Goal: Task Accomplishment & Management: Manage account settings

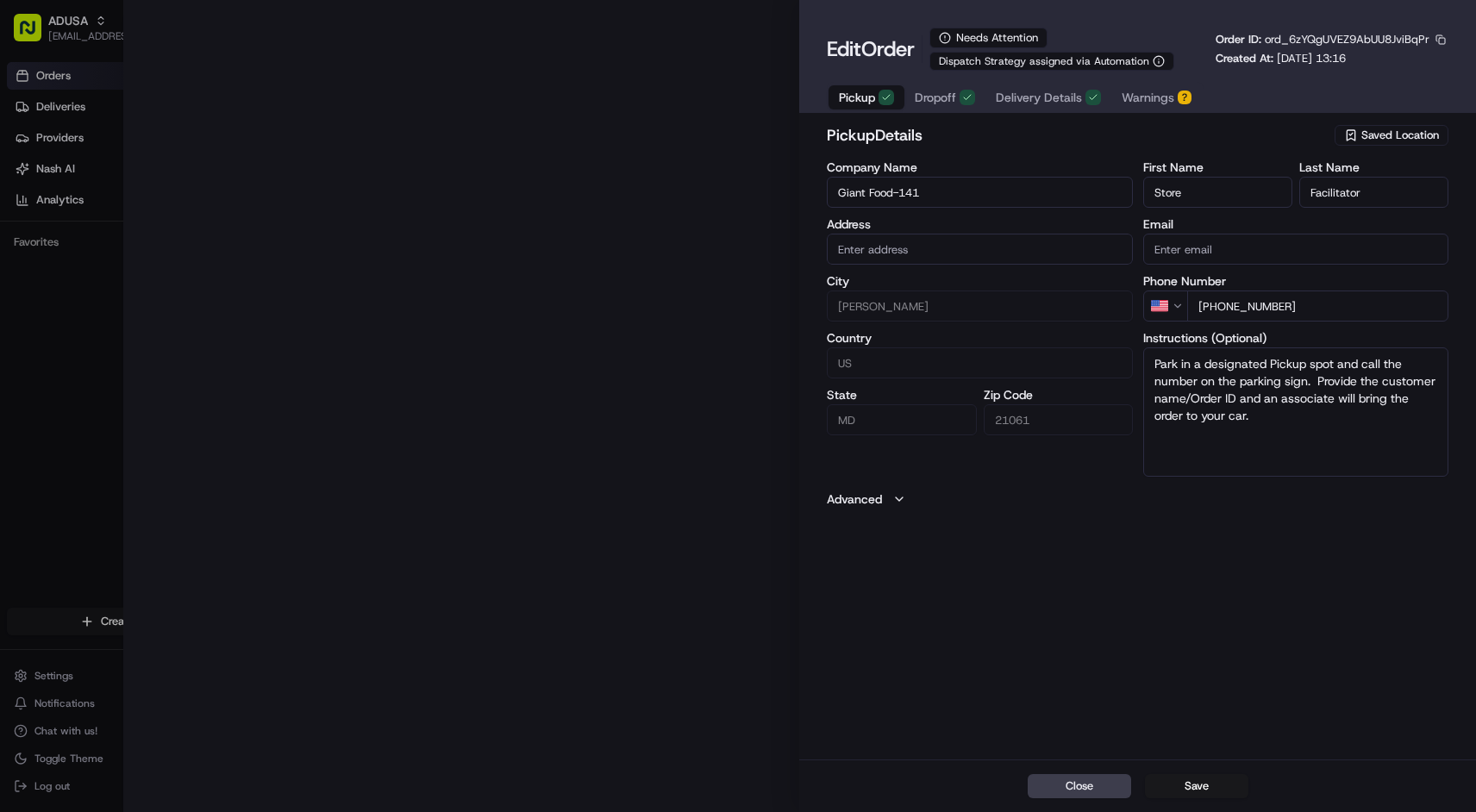
type input "[STREET_ADDRESS][PERSON_NAME][PERSON_NAME]"
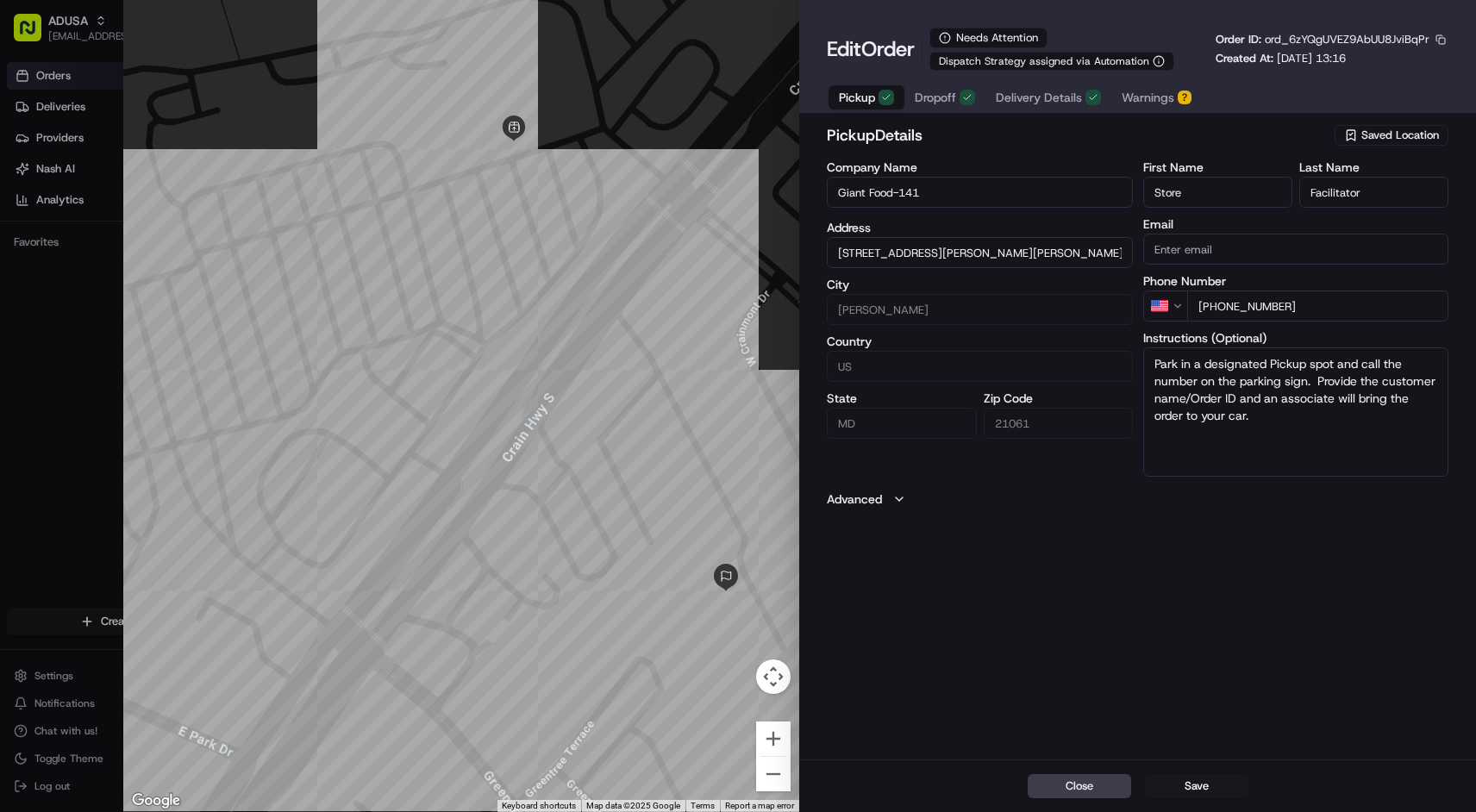
click at [1173, 100] on span "Warnings" at bounding box center [1148, 97] width 53 height 17
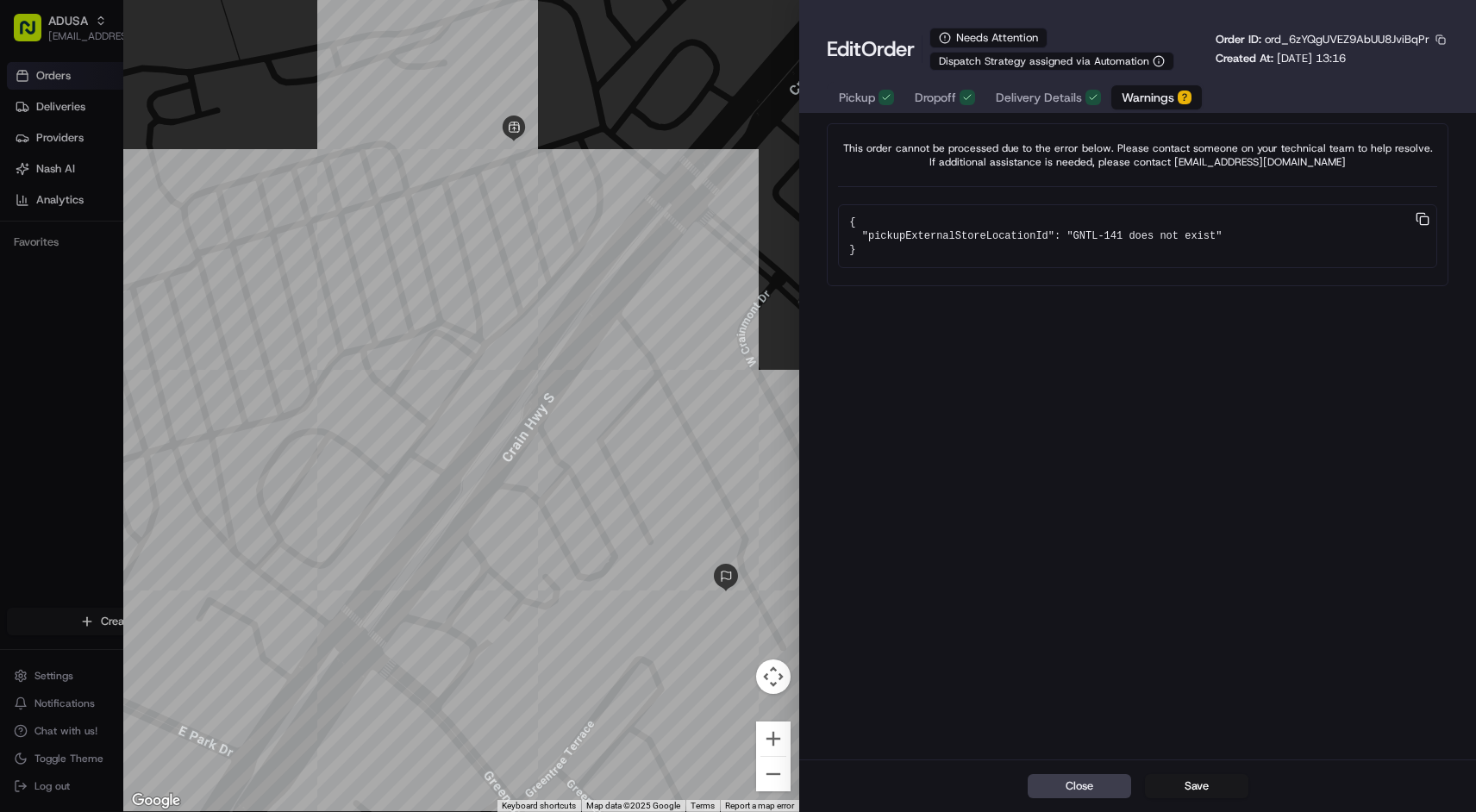
click at [868, 112] on div "Pickup Dropoff Delivery Details Warnings ?" at bounding box center [1015, 97] width 377 height 31
click at [863, 105] on span "Pickup" at bounding box center [857, 97] width 36 height 17
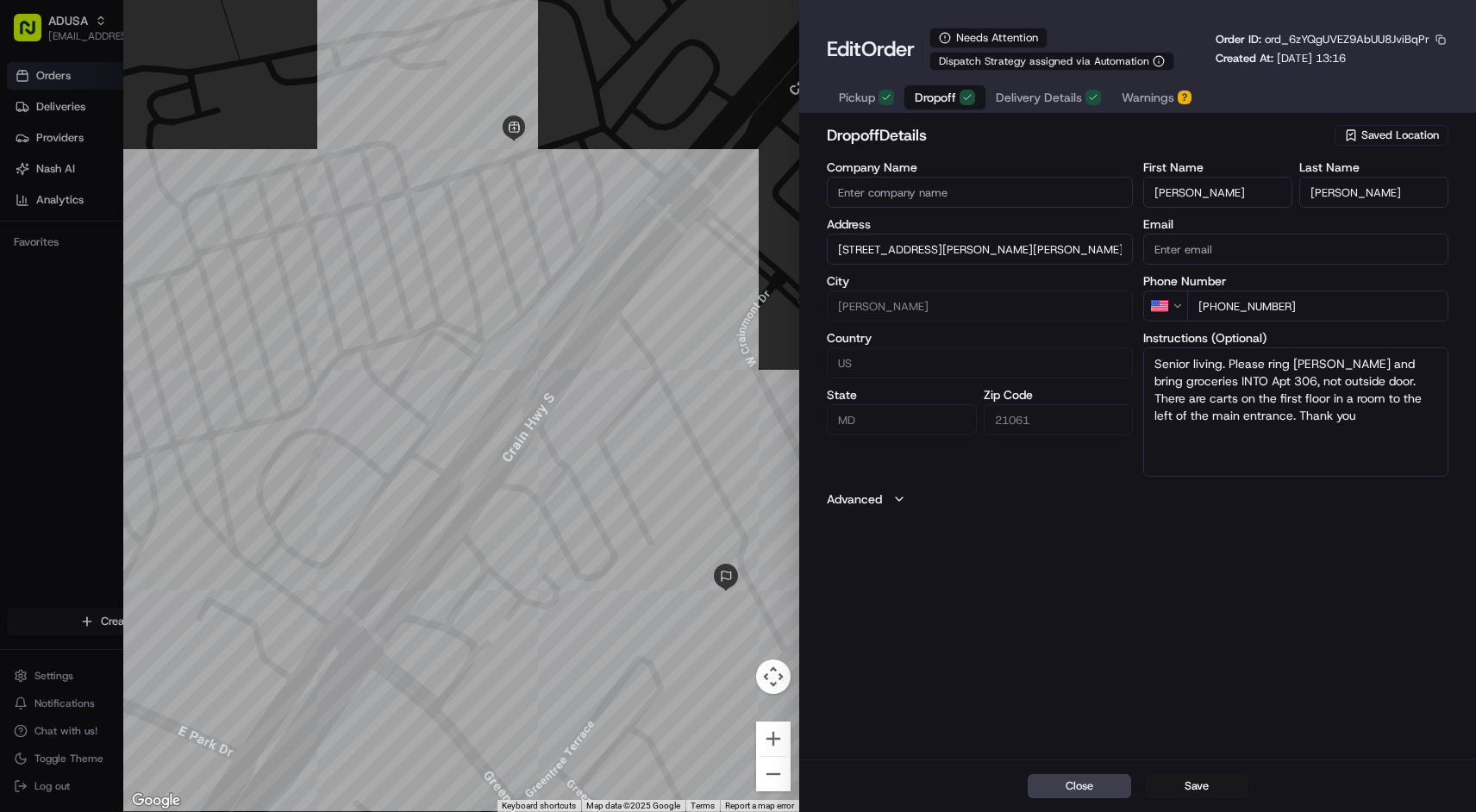
click at [940, 101] on span "Dropoff" at bounding box center [936, 97] width 42 height 17
click at [1009, 100] on span "Delivery Details" at bounding box center [1038, 97] width 86 height 17
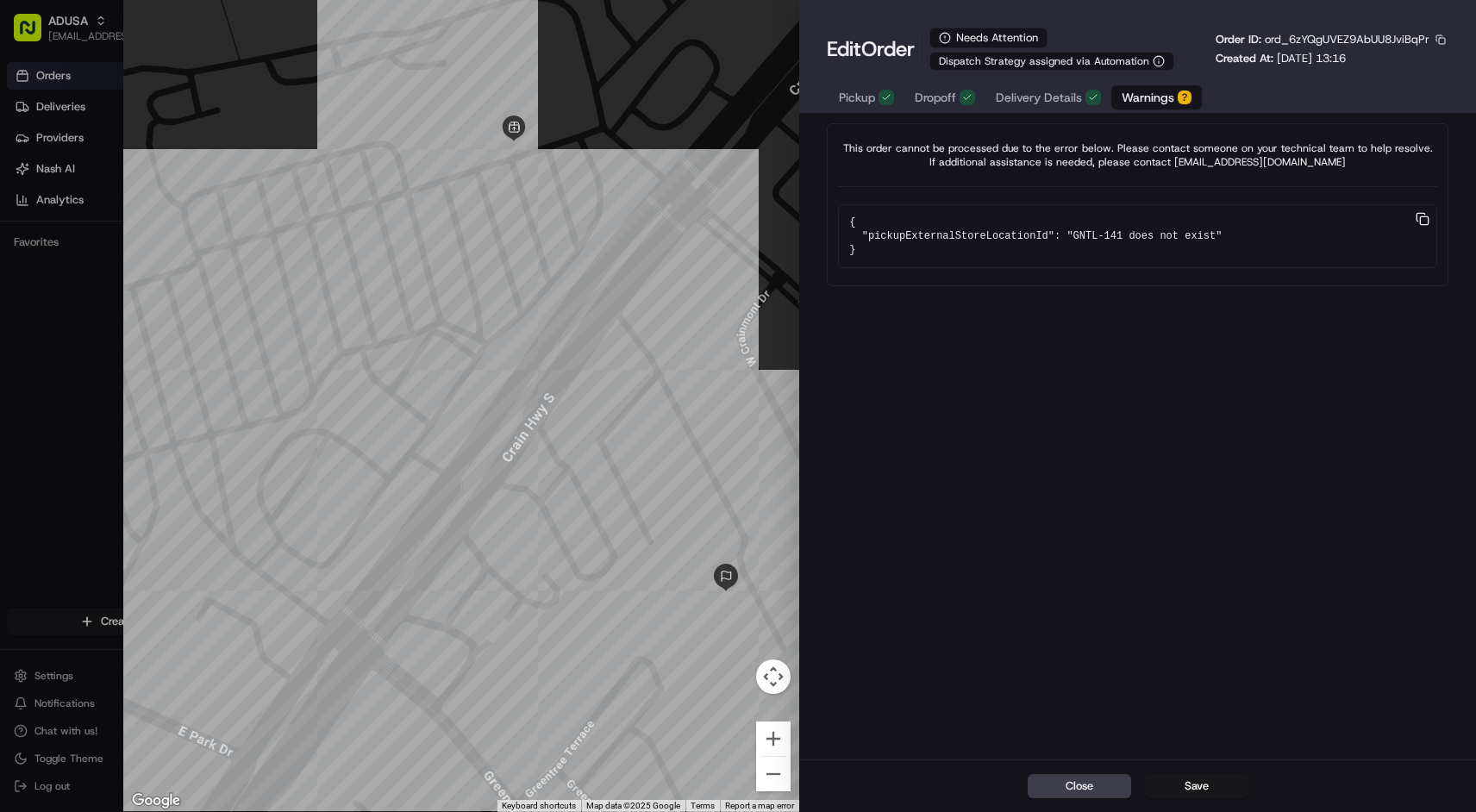
click at [1133, 98] on span "Warnings" at bounding box center [1148, 97] width 53 height 17
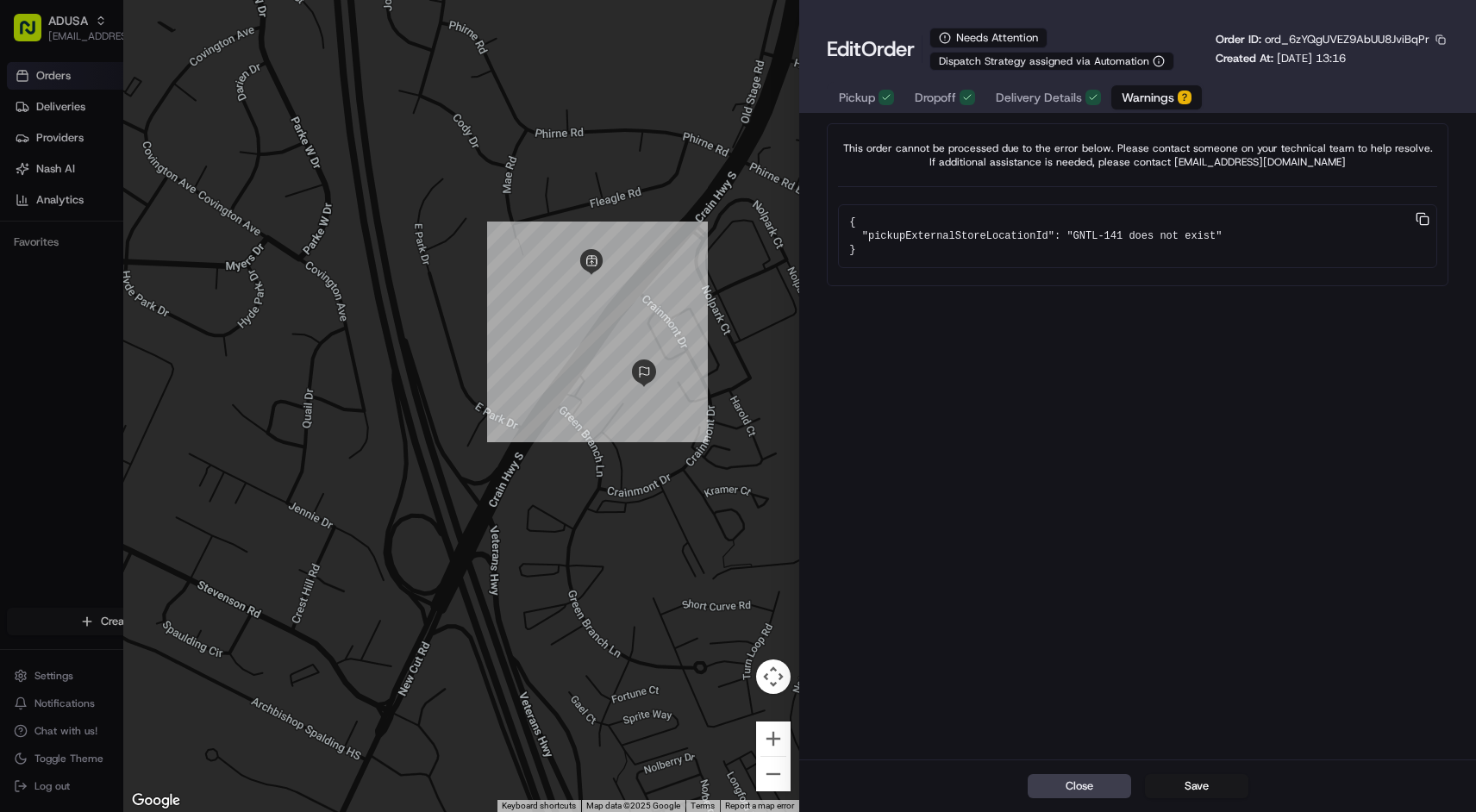
click at [89, 31] on div at bounding box center [738, 406] width 1476 height 812
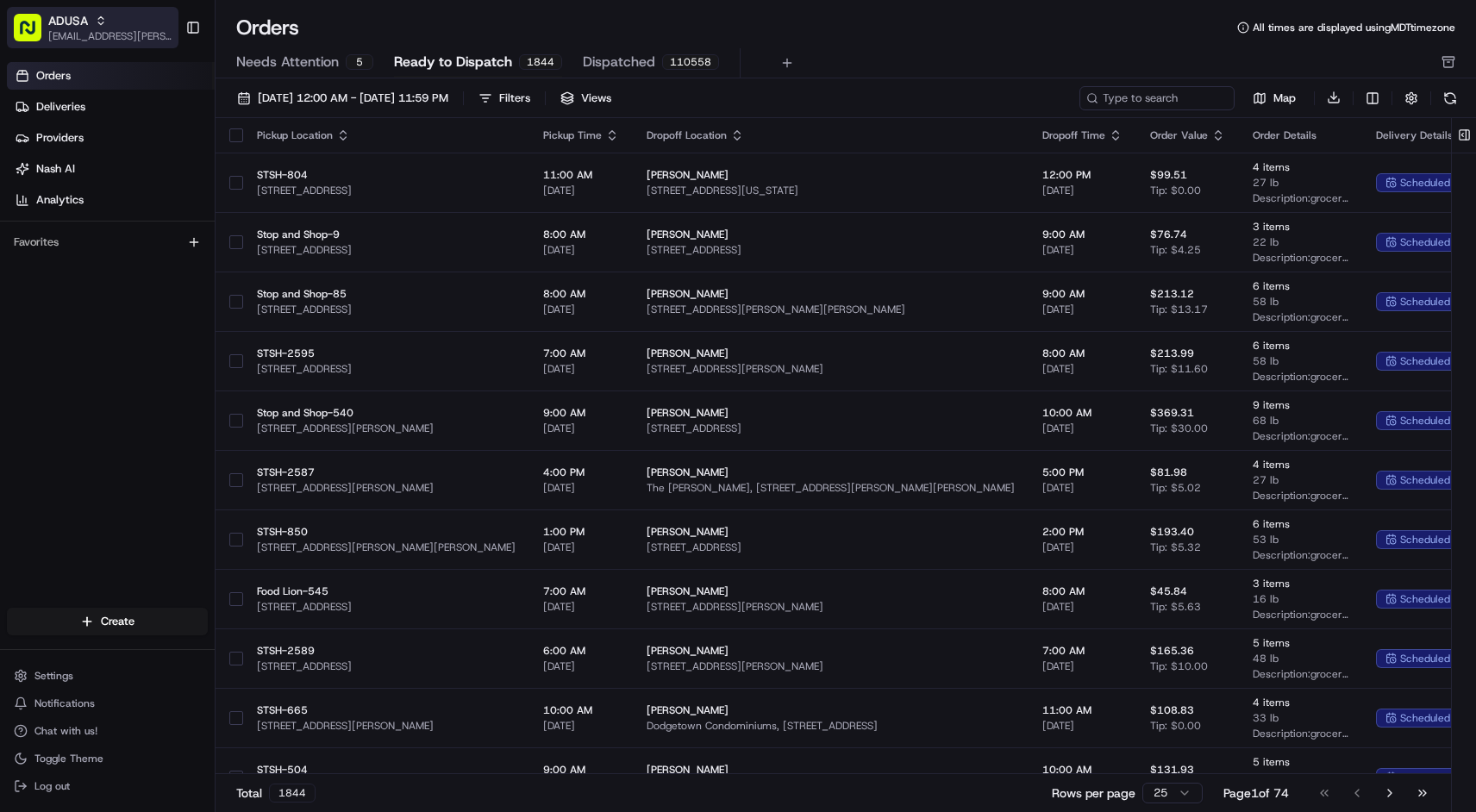
click at [141, 28] on div "ADUSA" at bounding box center [110, 20] width 123 height 17
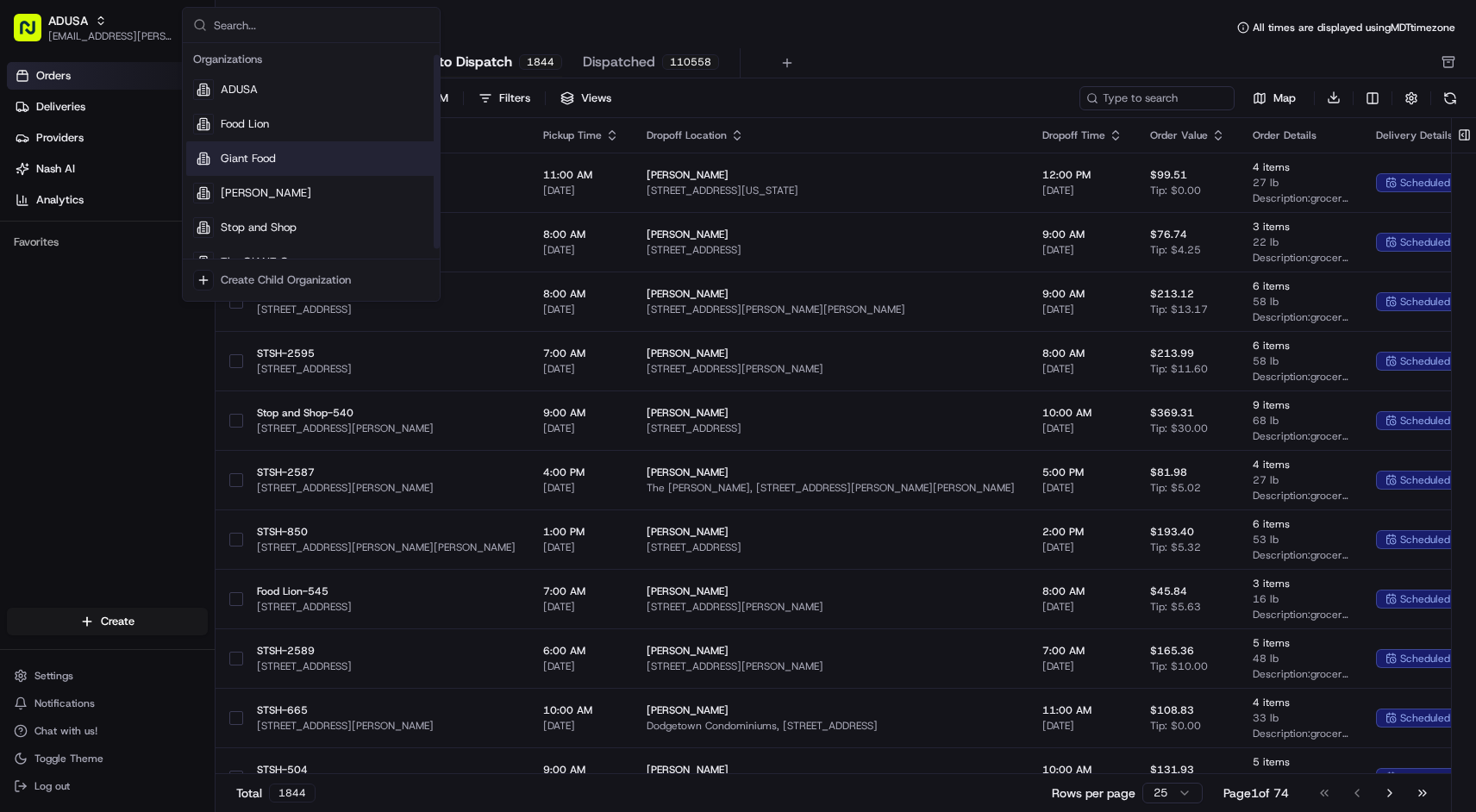
scroll to position [24, 0]
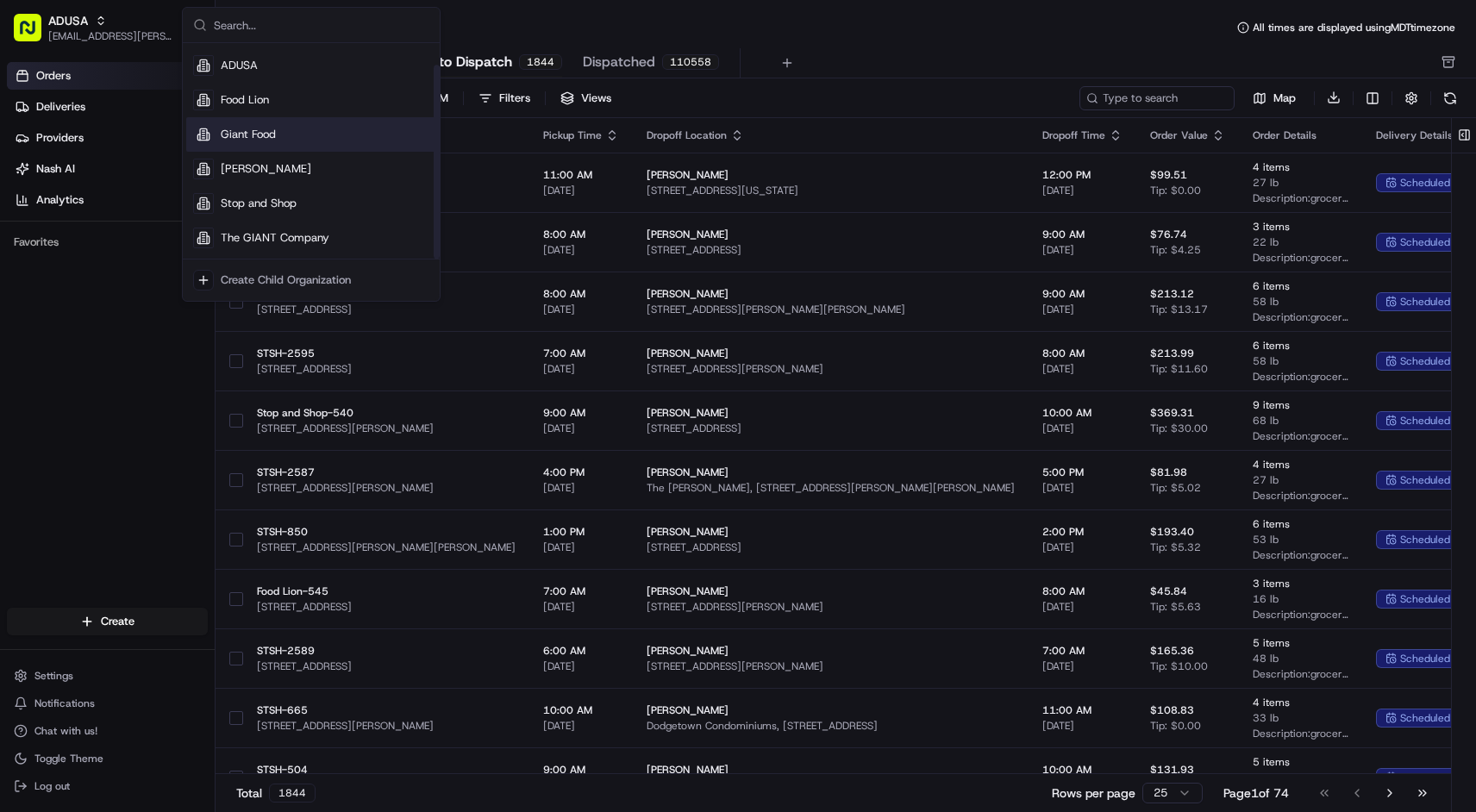
click at [259, 123] on div "Giant Food" at bounding box center [310, 134] width 250 height 34
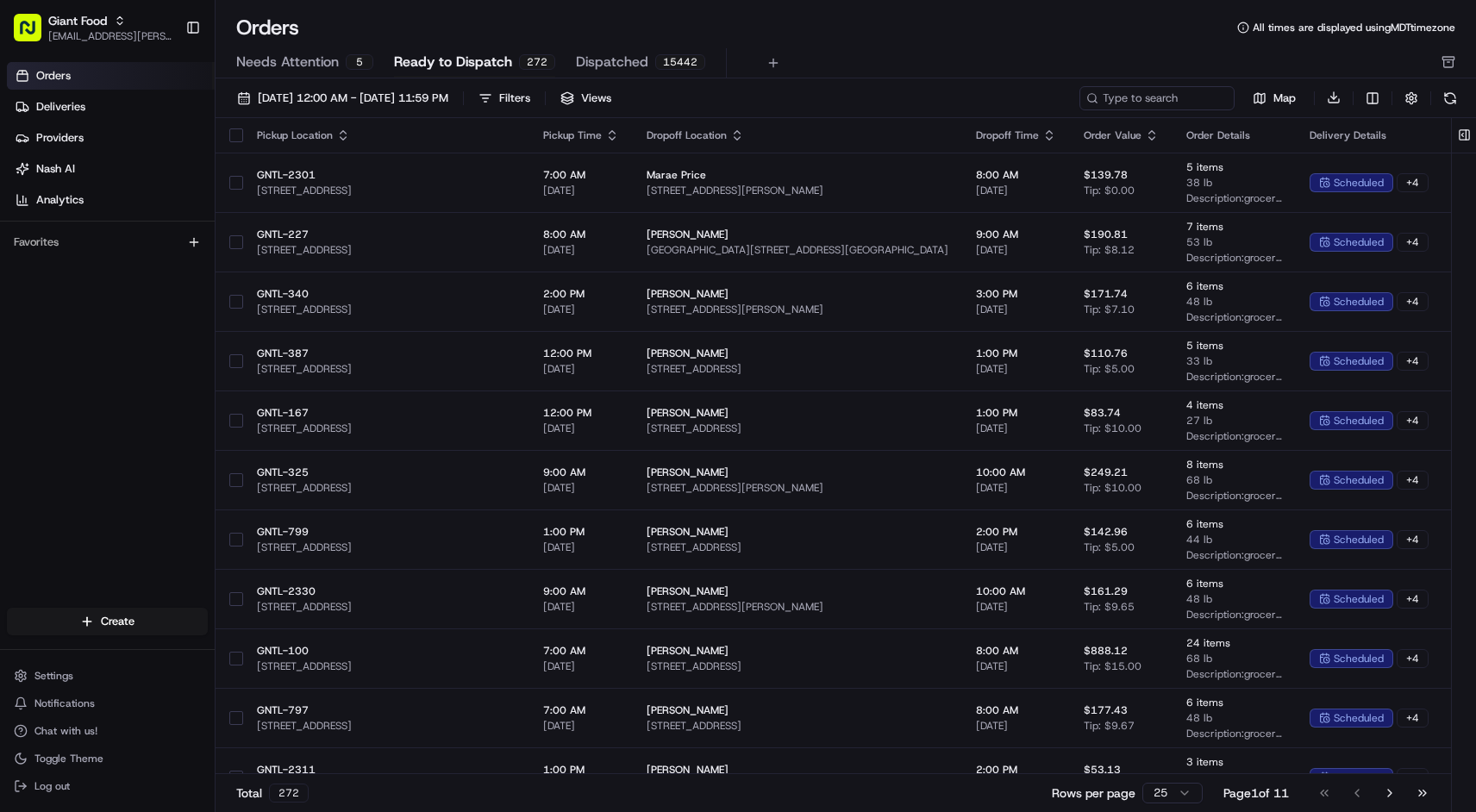
click at [346, 129] on icon "button" at bounding box center [342, 135] width 14 height 14
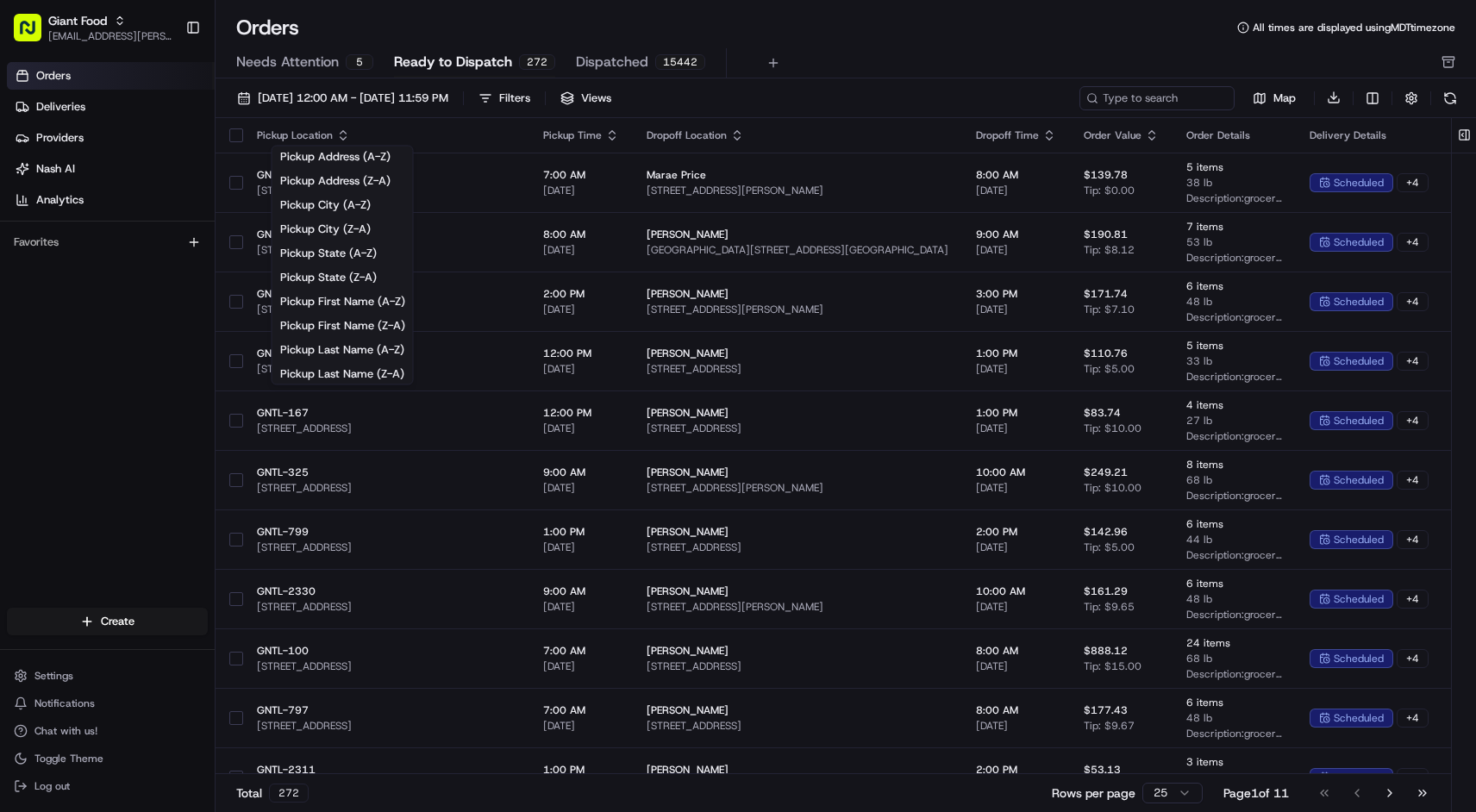
click at [346, 129] on icon "button" at bounding box center [342, 135] width 14 height 14
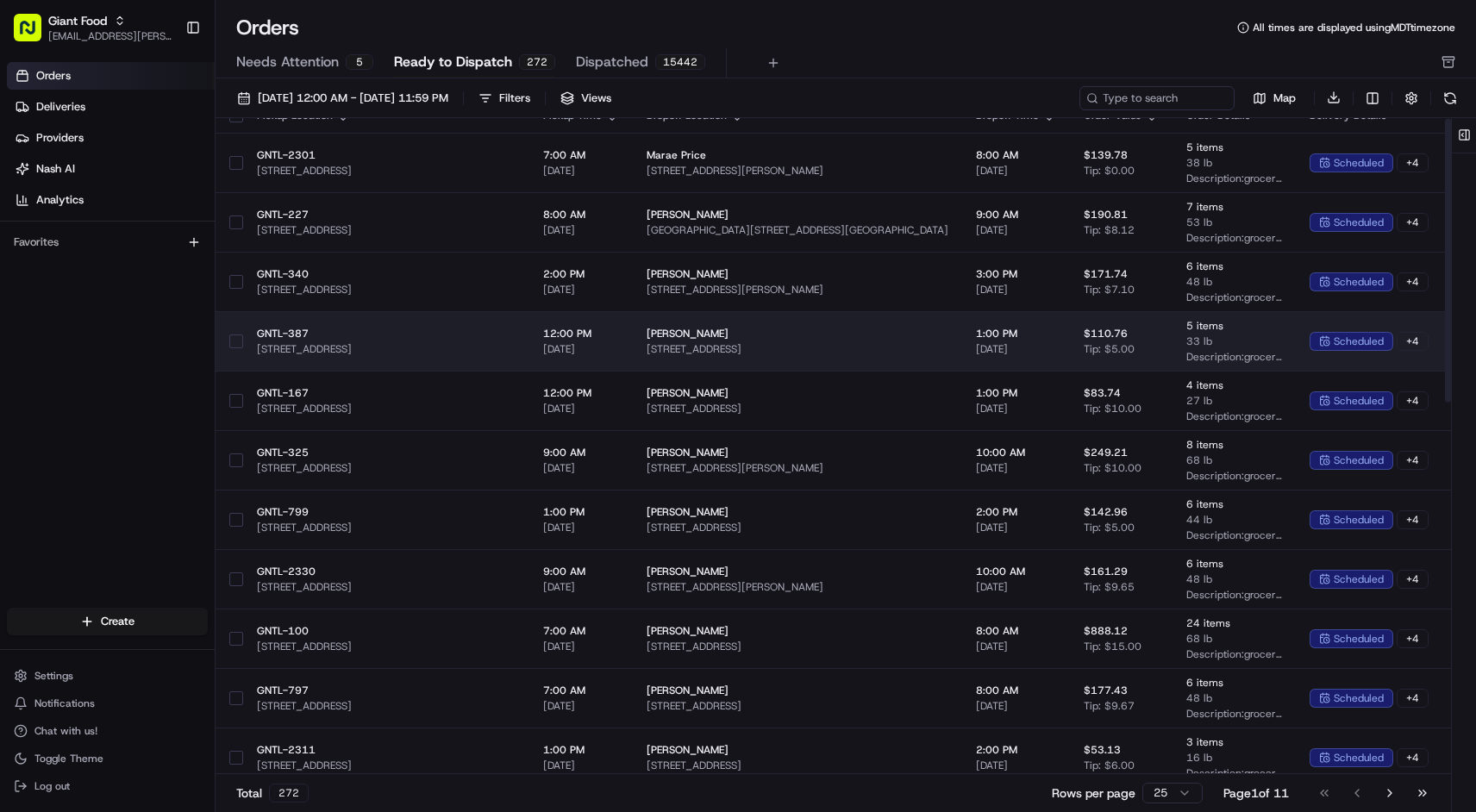
scroll to position [0, 0]
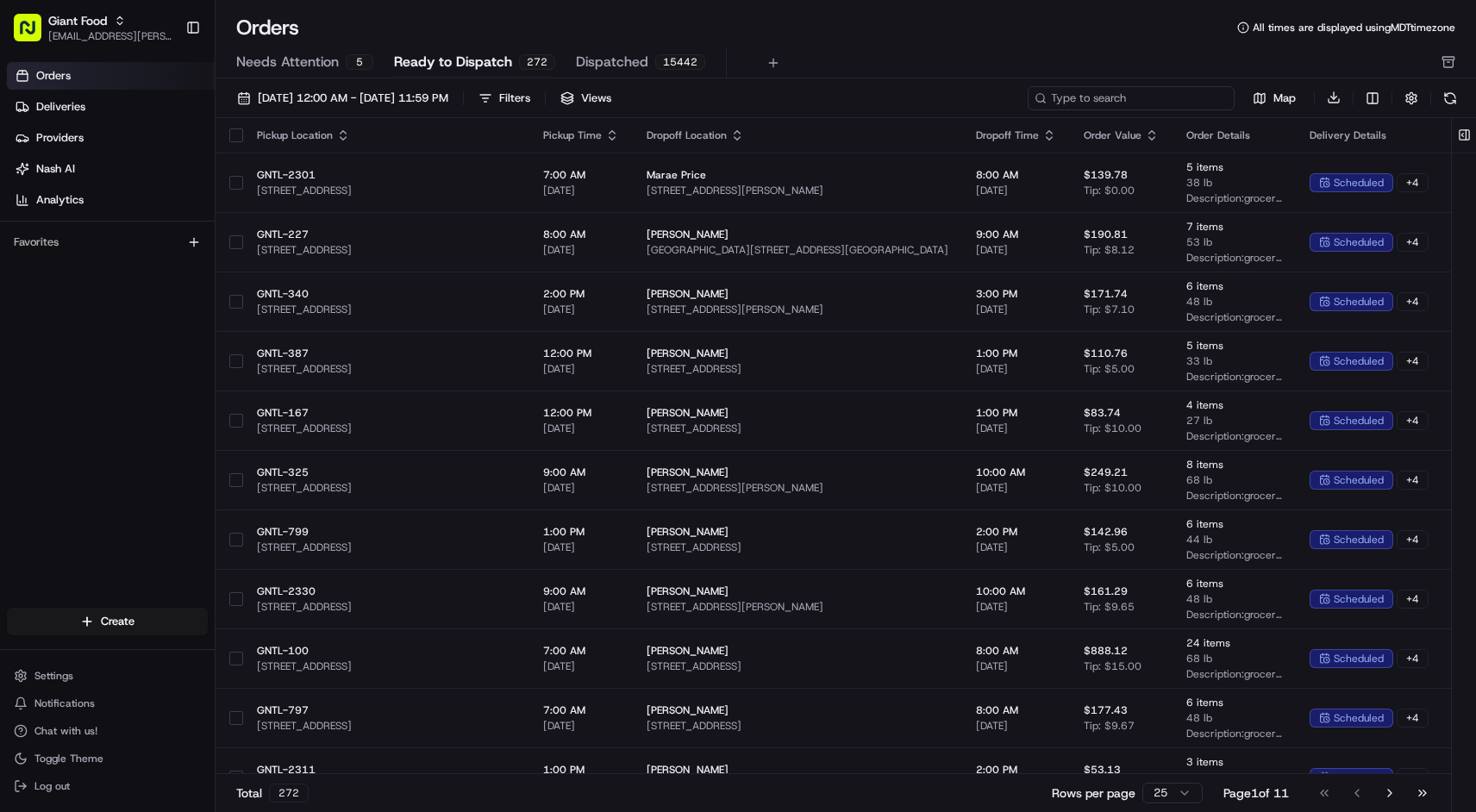
click at [1169, 100] on input at bounding box center [1131, 98] width 207 height 24
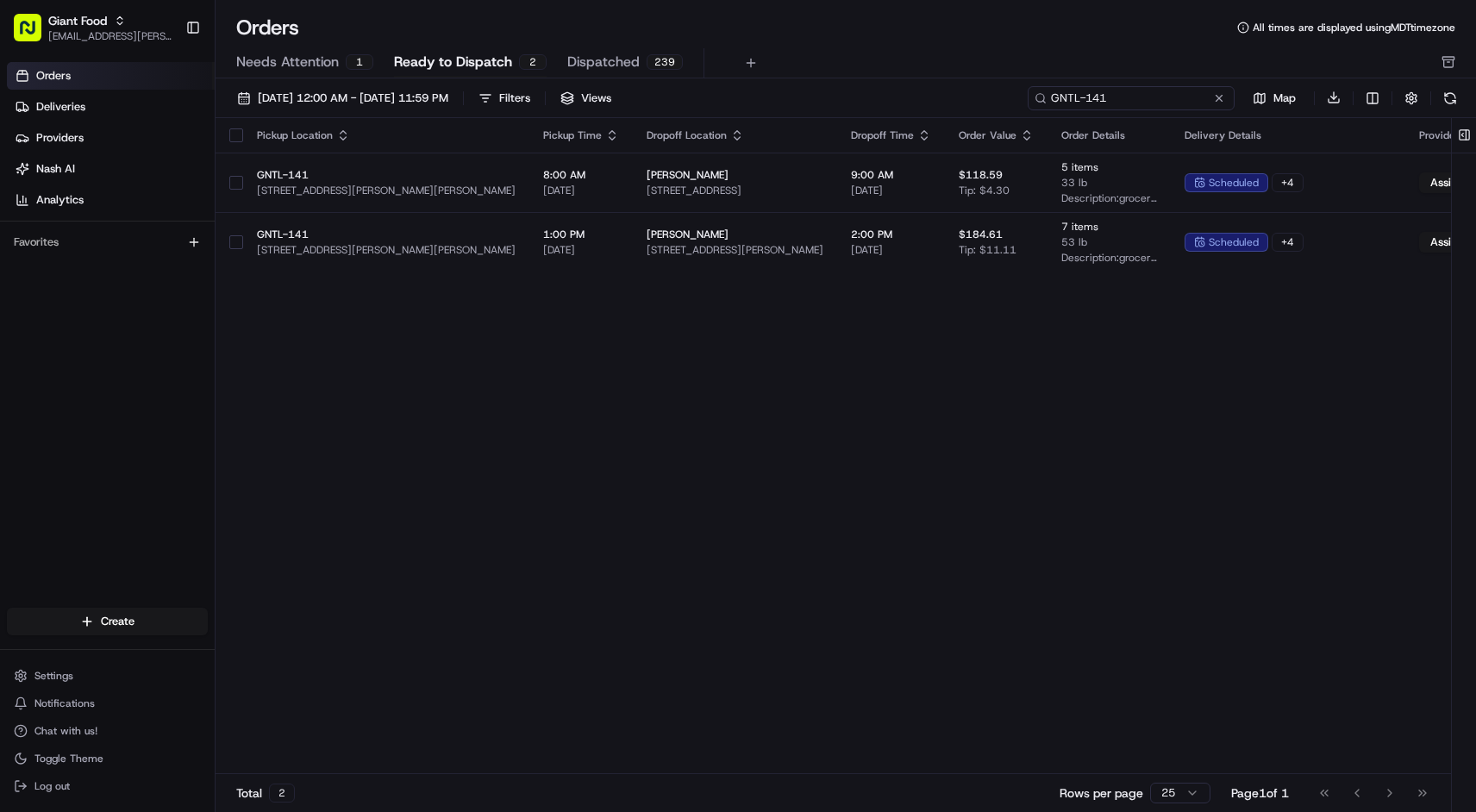
type input "GNTL-141"
click at [460, 406] on div "Pickup Location Pickup Time Dropoff Location Dropoff Time Order Value Order Det…" at bounding box center [908, 446] width 1385 height 657
click at [327, 60] on span "Needs Attention" at bounding box center [287, 62] width 103 height 21
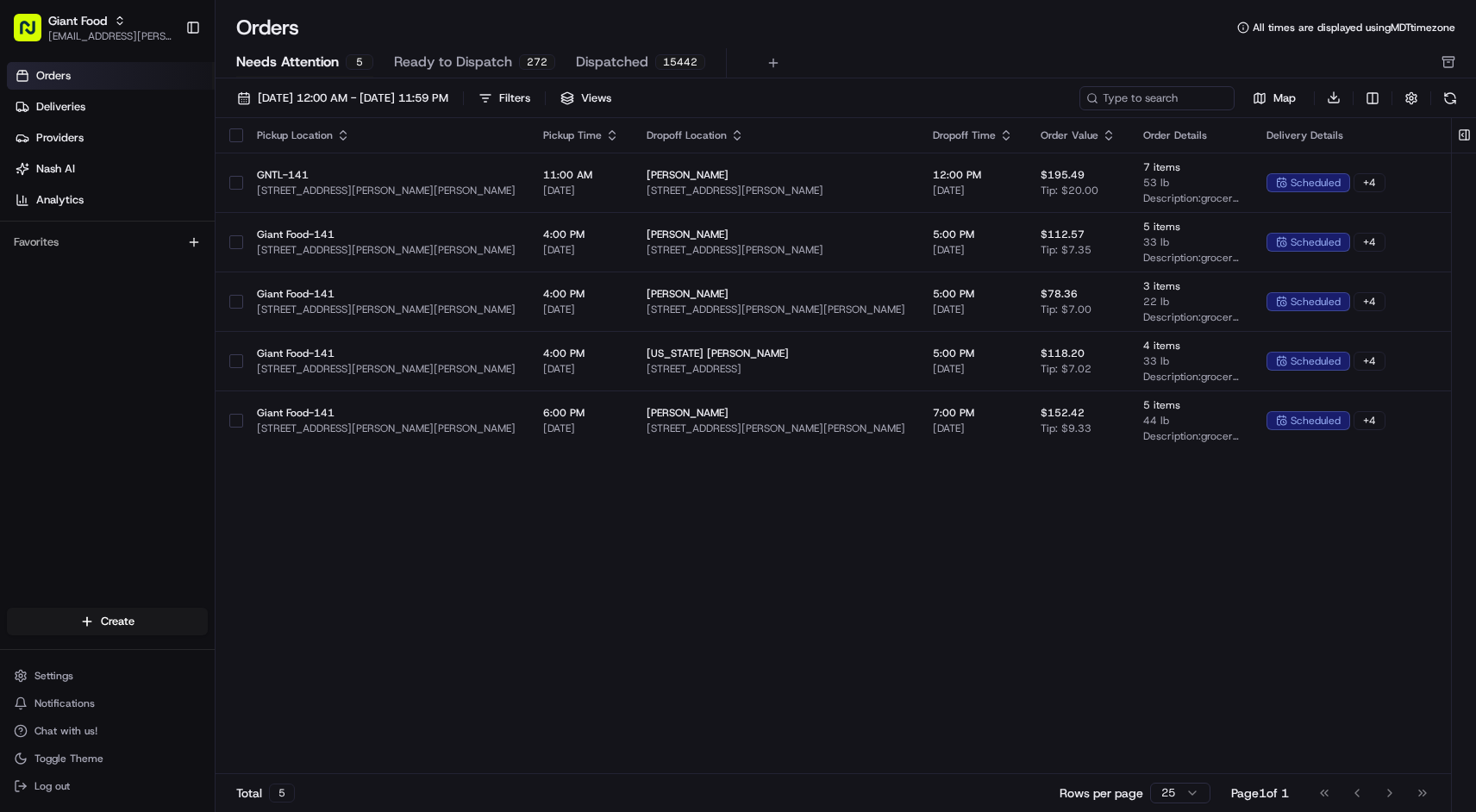
click at [723, 514] on div "Pickup Location Pickup Time Dropoff Location Dropoff Time Order Value Order Det…" at bounding box center [883, 446] width 1337 height 657
click at [298, 66] on span "Needs Attention" at bounding box center [287, 62] width 103 height 21
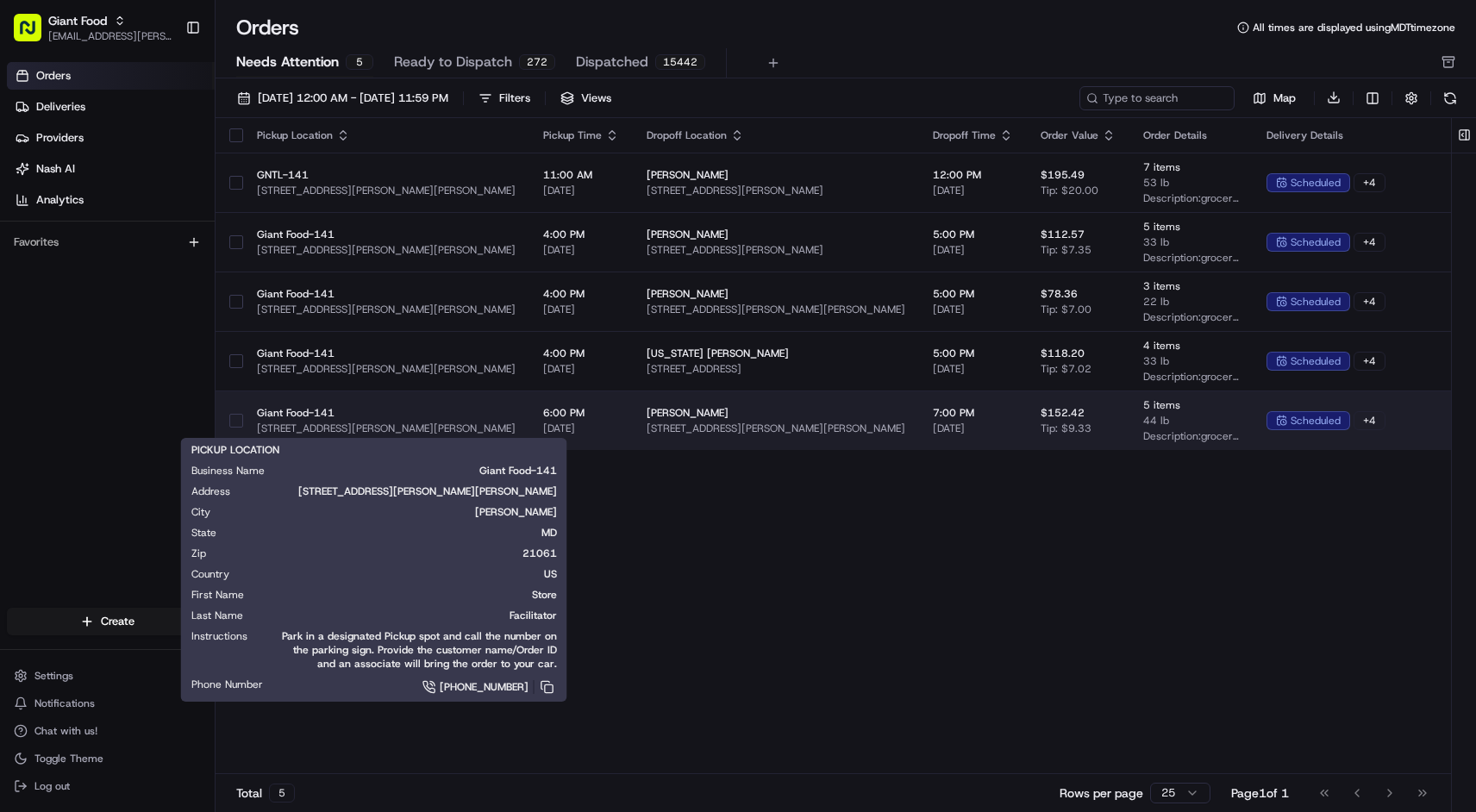
click at [385, 407] on span "Giant Food-141" at bounding box center [386, 412] width 259 height 14
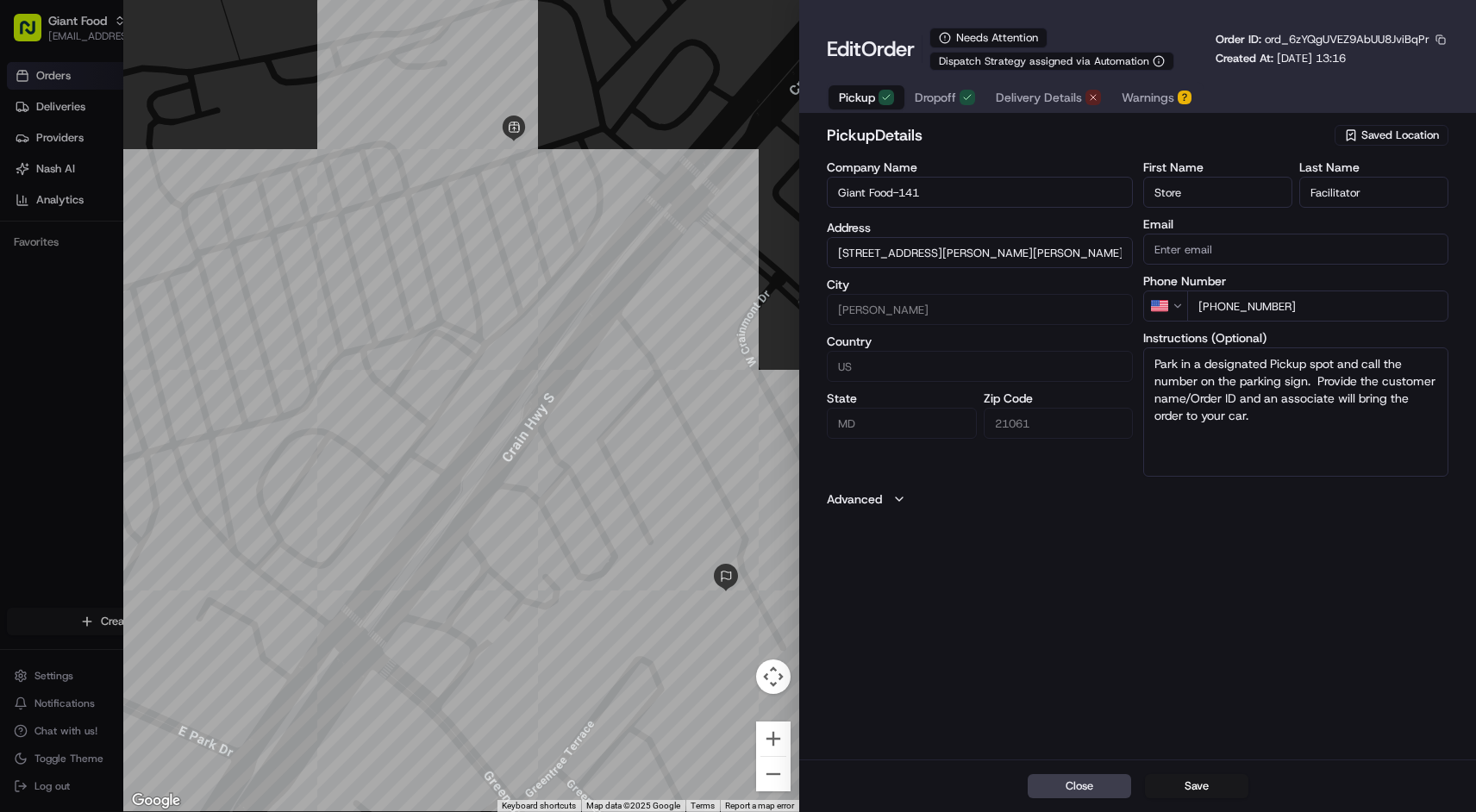
click at [1154, 95] on span "Warnings" at bounding box center [1148, 97] width 53 height 17
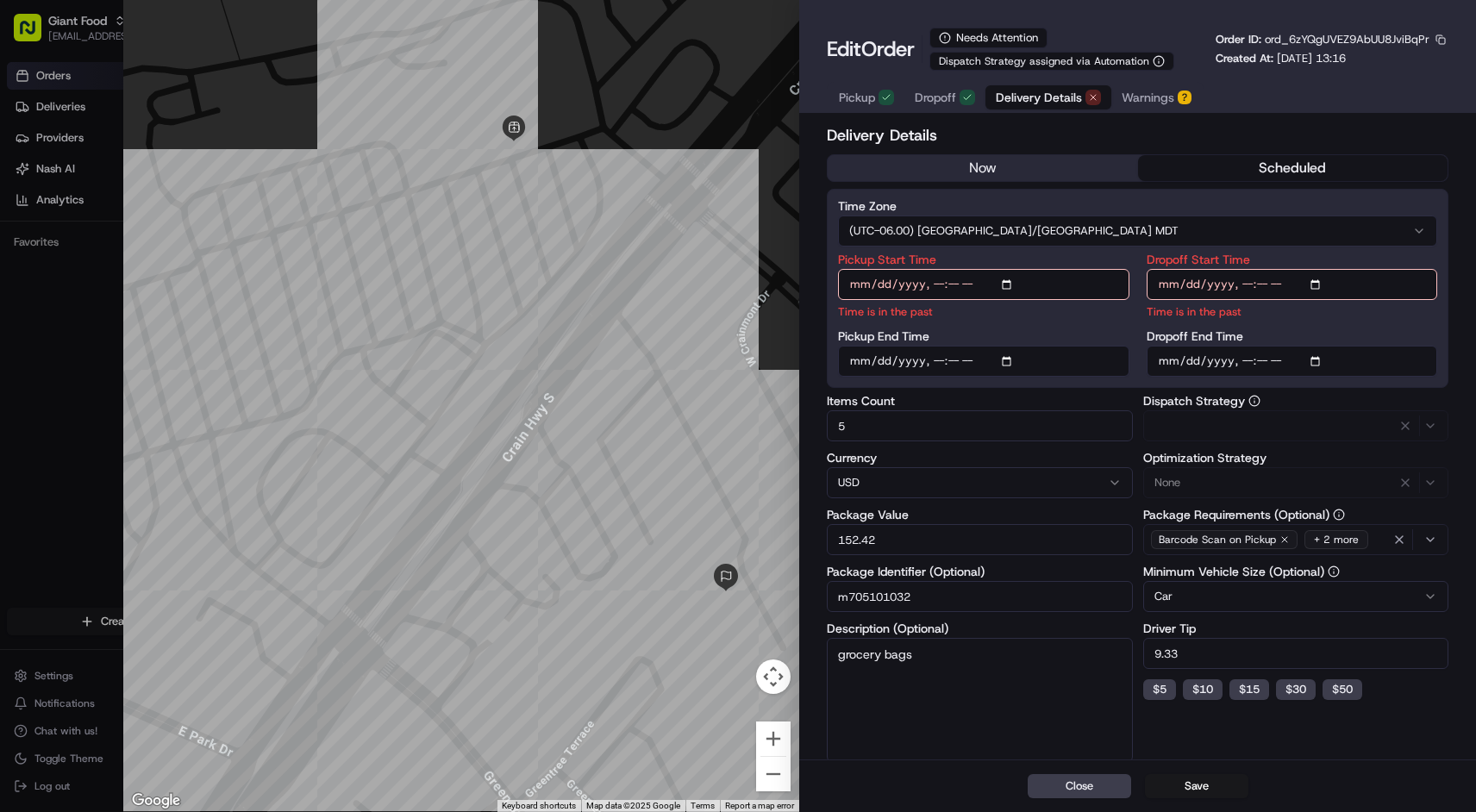
click at [1050, 102] on span "Delivery Details" at bounding box center [1038, 97] width 86 height 17
click at [527, 129] on div at bounding box center [462, 406] width 677 height 812
click at [736, 77] on div at bounding box center [462, 406] width 677 height 812
click at [1086, 96] on div "button" at bounding box center [1093, 97] width 15 height 15
click at [1098, 792] on button "Close" at bounding box center [1079, 786] width 103 height 24
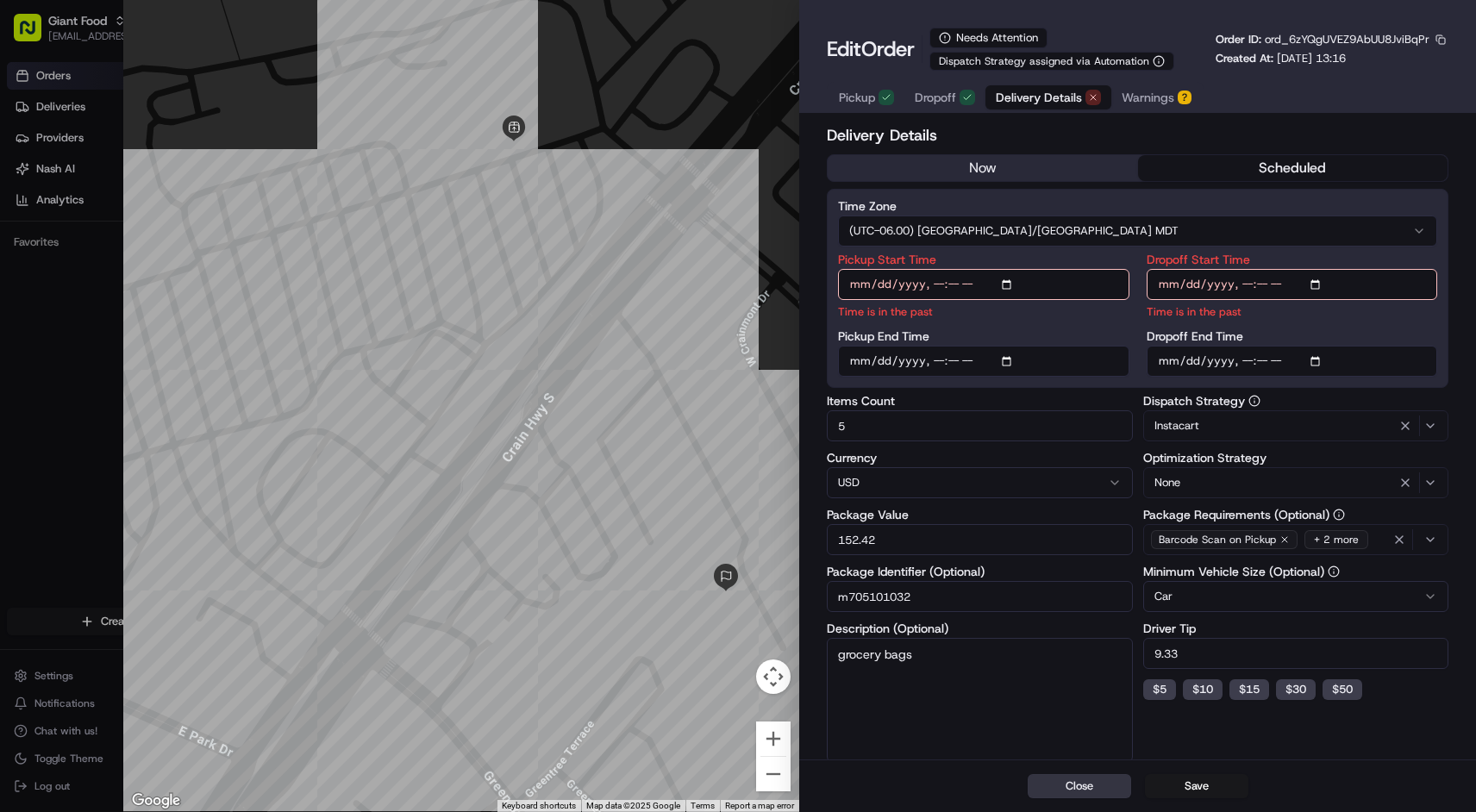
type input "1"
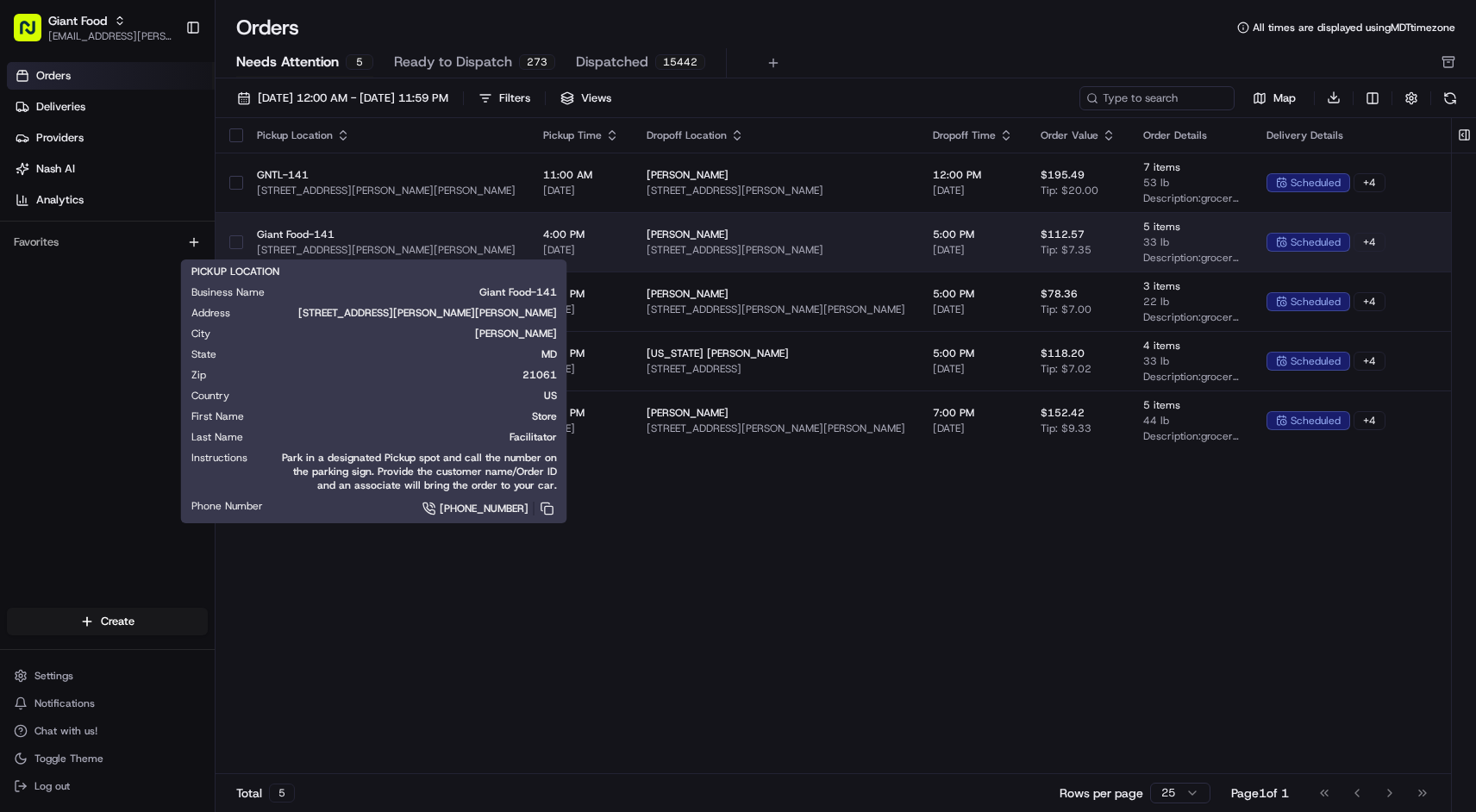
click at [436, 237] on span "Giant Food-141" at bounding box center [386, 234] width 259 height 14
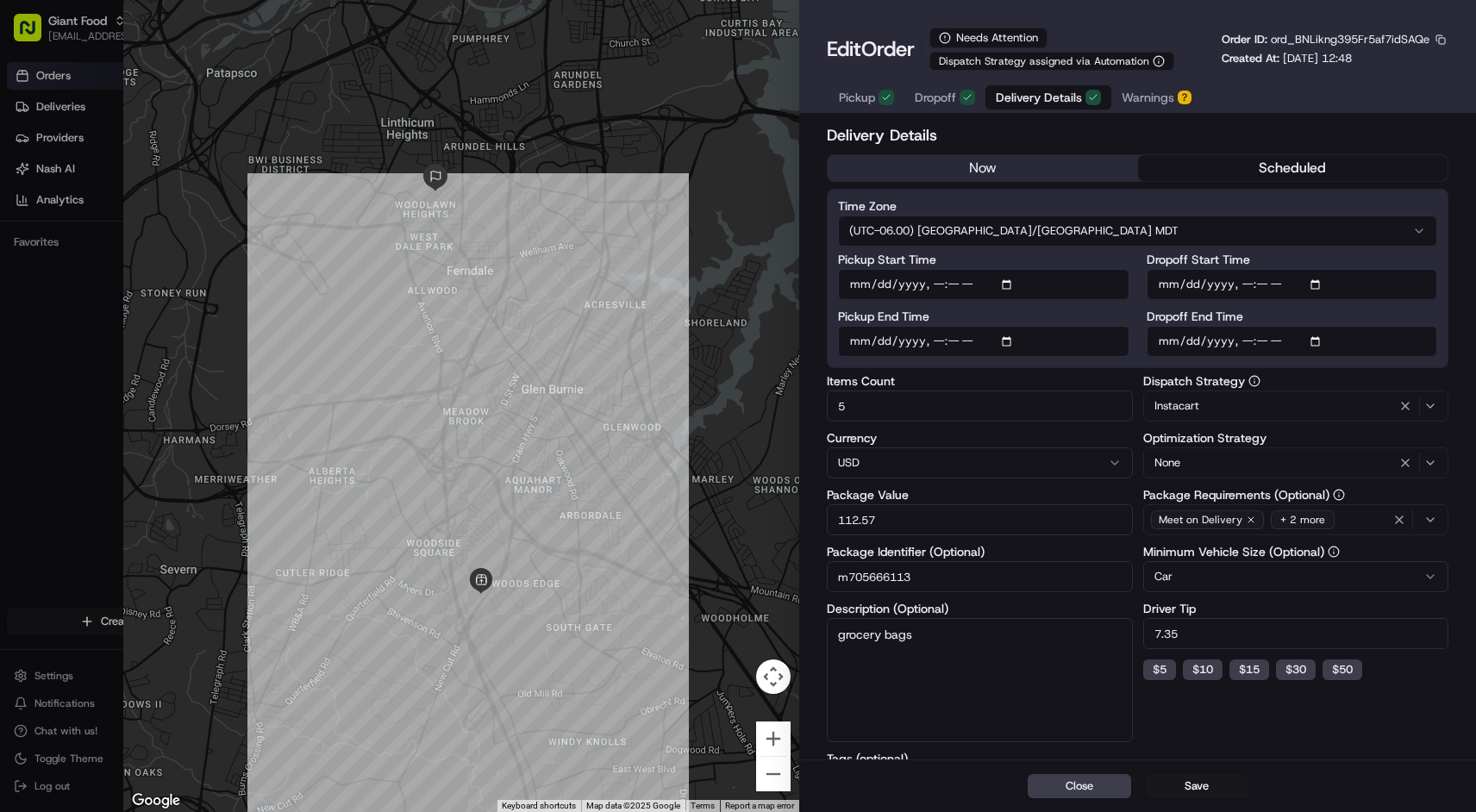
click at [1151, 94] on span "Warnings" at bounding box center [1148, 97] width 53 height 17
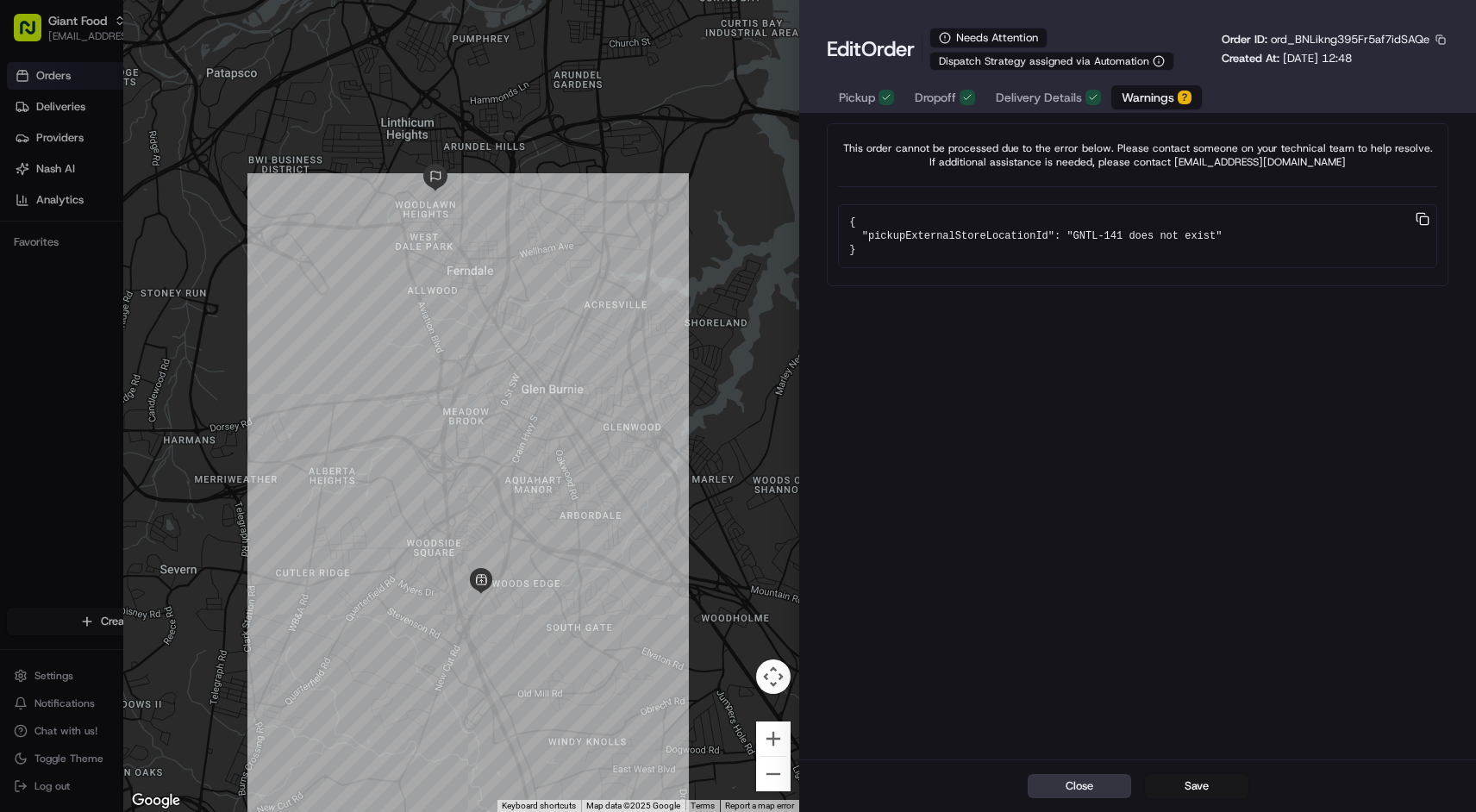
click at [1058, 788] on button "Close" at bounding box center [1079, 786] width 103 height 24
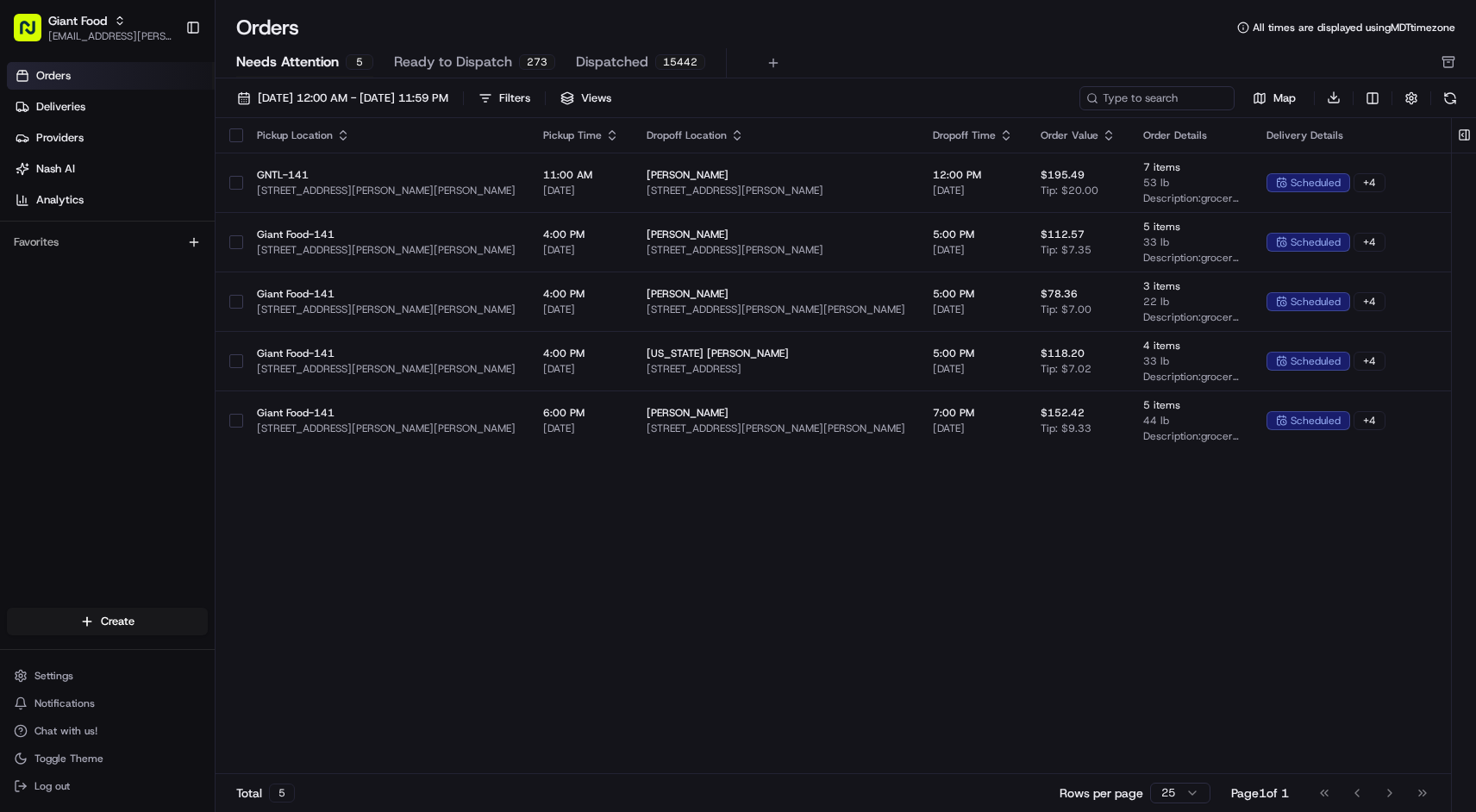
click at [828, 593] on div "Pickup Location Pickup Time Dropoff Location Dropoff Time Order Value Order Det…" at bounding box center [883, 446] width 1337 height 657
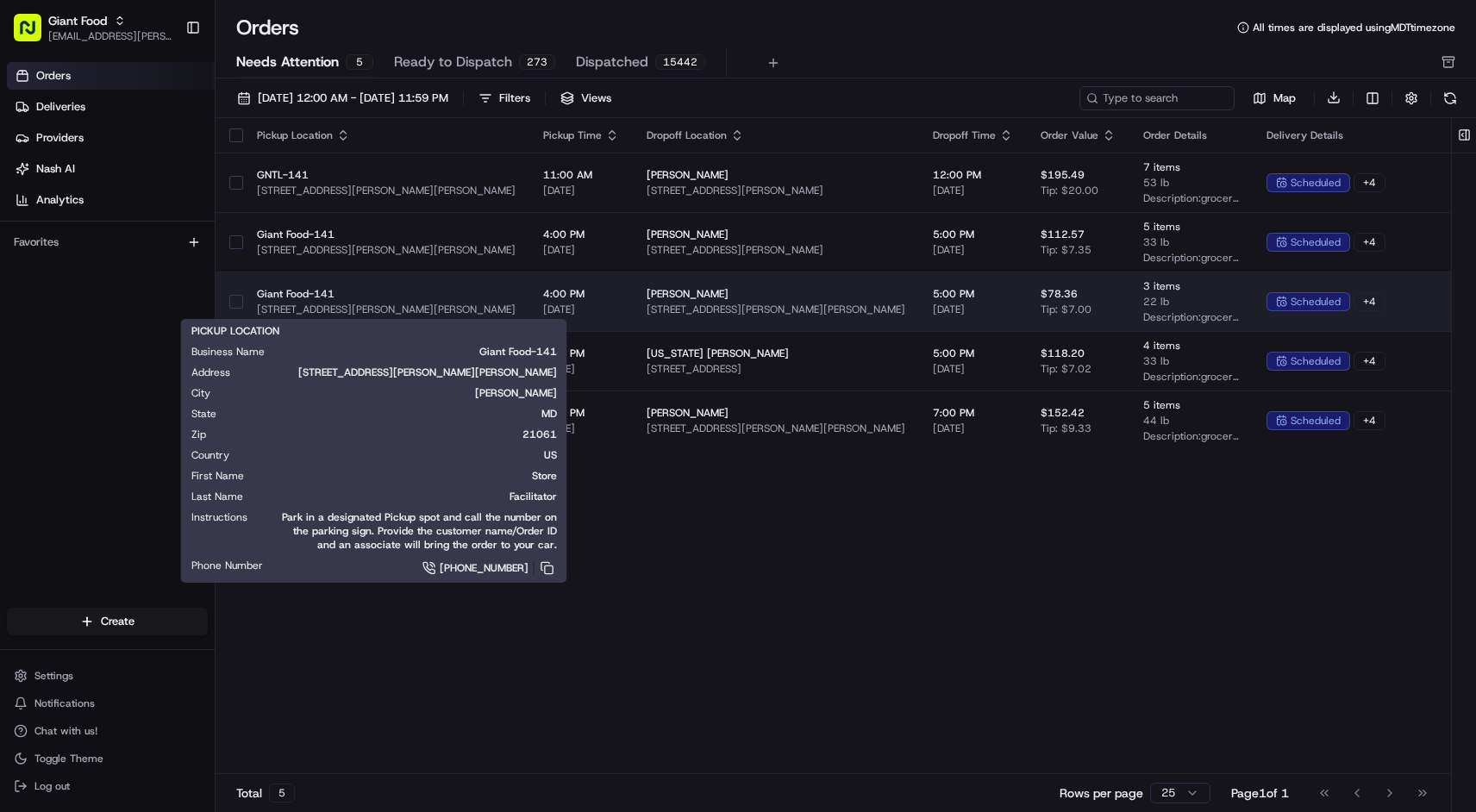
click at [450, 295] on span "Giant Food-141" at bounding box center [386, 293] width 259 height 14
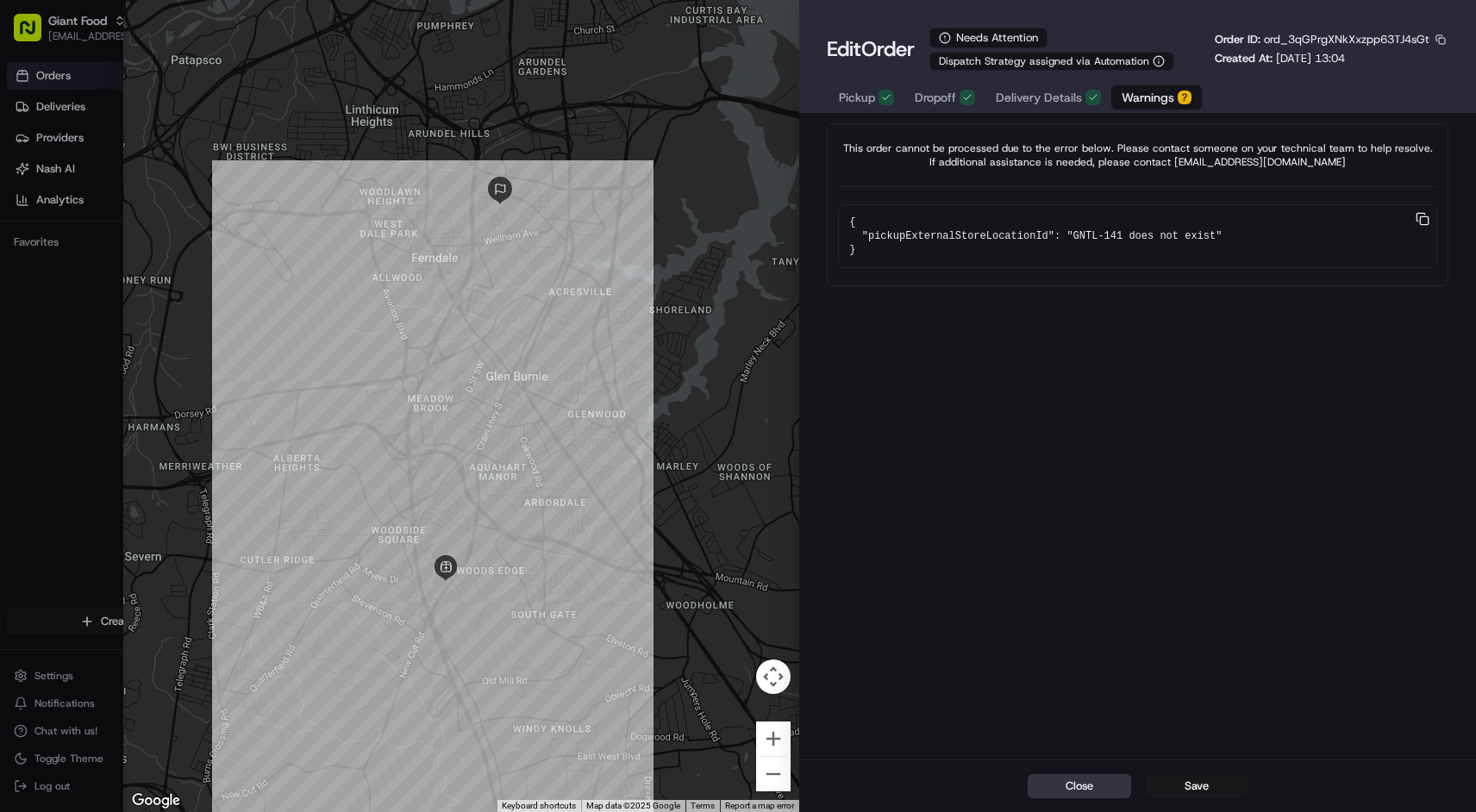
click at [1074, 777] on button "Close" at bounding box center [1079, 786] width 103 height 24
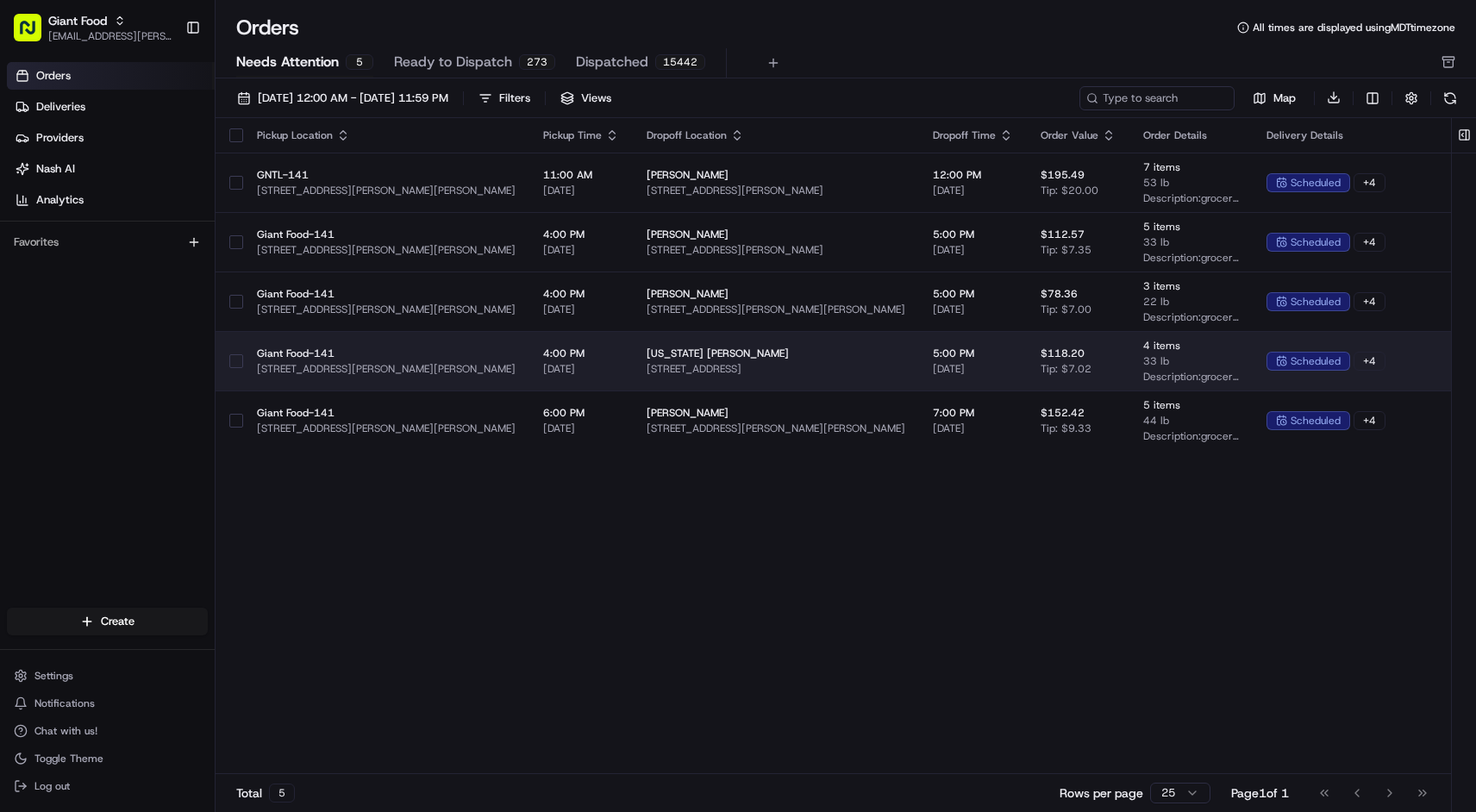
click at [408, 352] on span "Giant Food-141" at bounding box center [386, 353] width 259 height 14
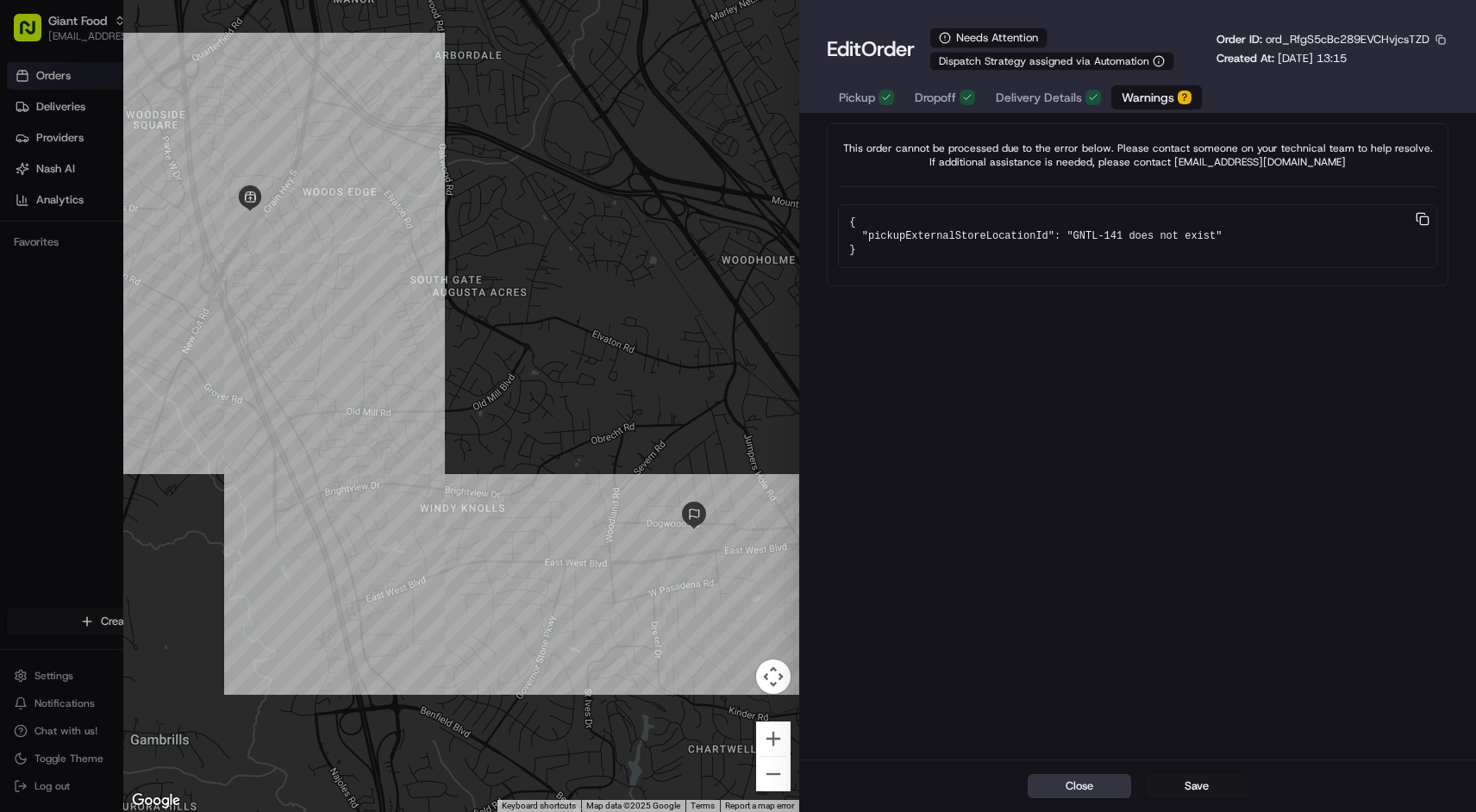
click at [1099, 781] on button "Close" at bounding box center [1079, 786] width 103 height 24
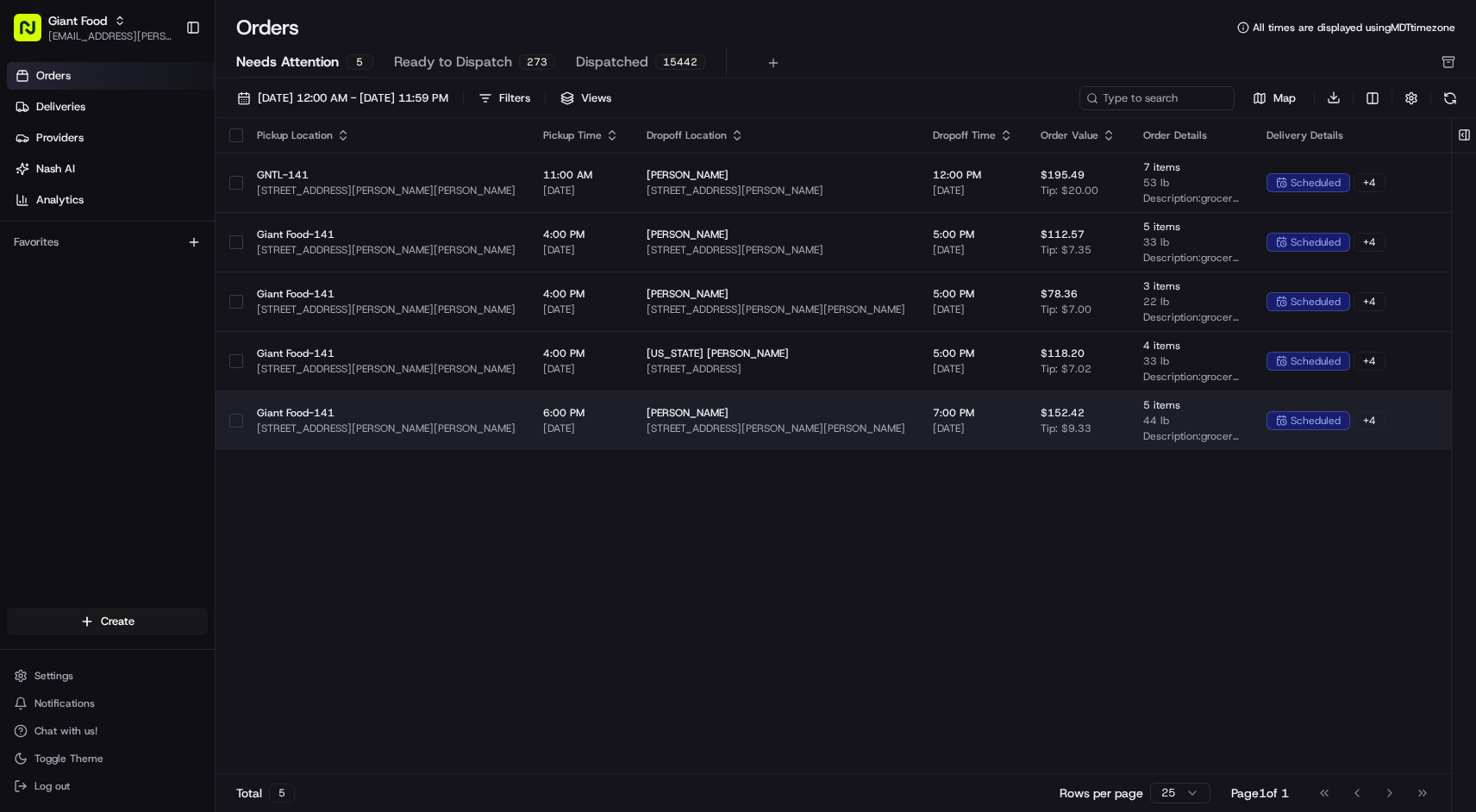
click at [412, 402] on td "Giant Food-141 [STREET_ADDRESS][PERSON_NAME]" at bounding box center [386, 420] width 286 height 60
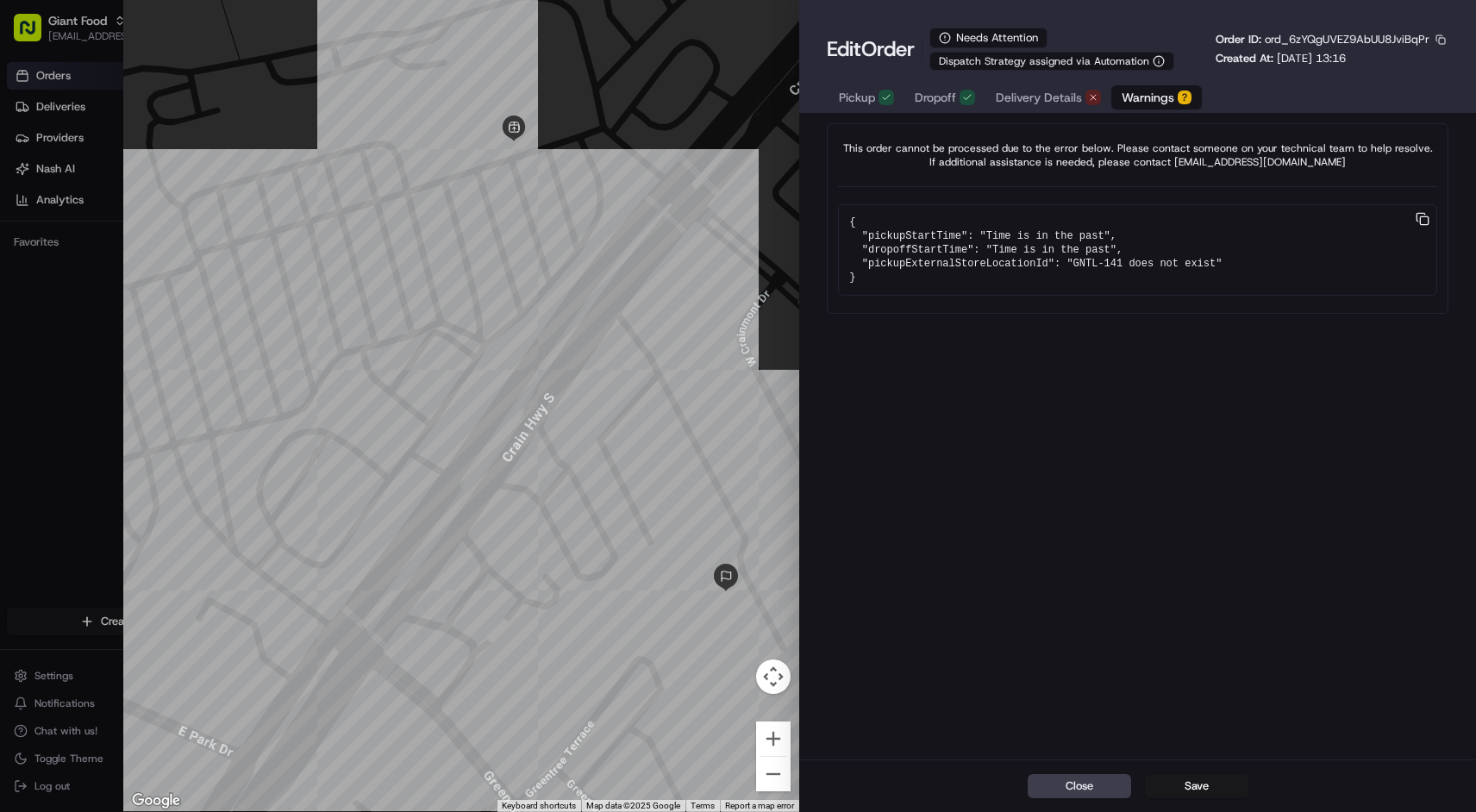
click at [1051, 92] on span "Delivery Details" at bounding box center [1038, 97] width 86 height 17
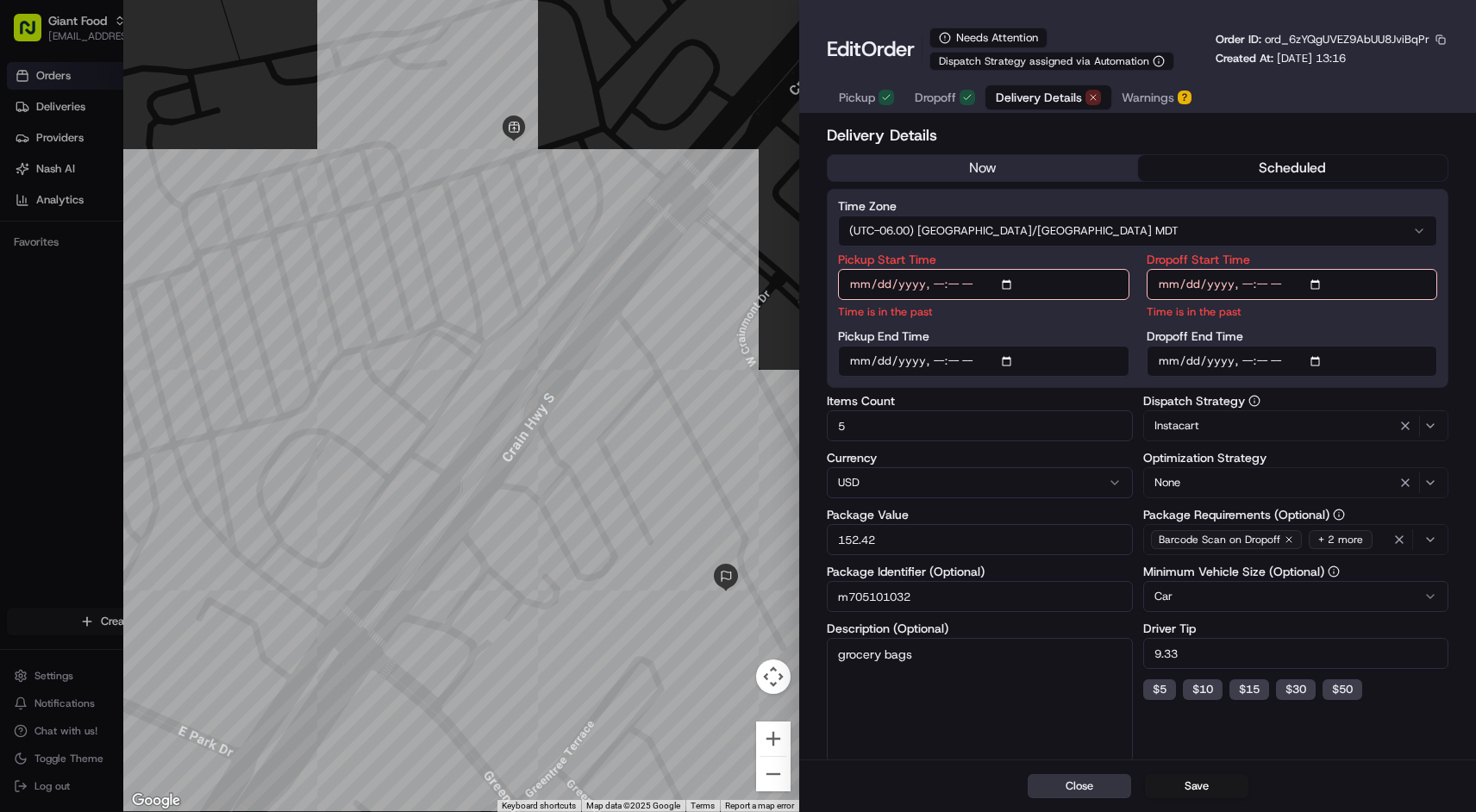
click at [1074, 787] on button "Close" at bounding box center [1079, 786] width 103 height 24
type input "1"
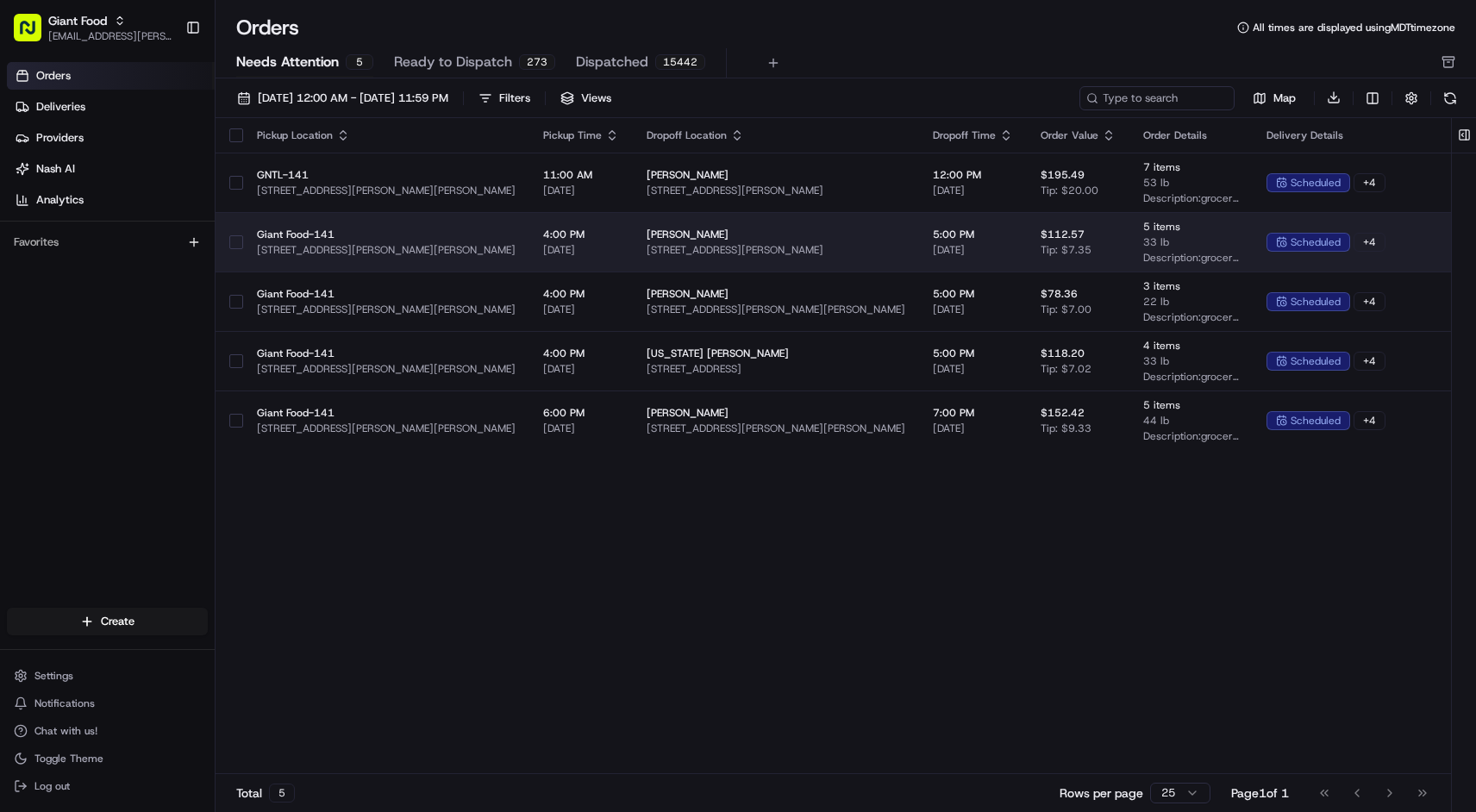
click at [459, 248] on span "[STREET_ADDRESS][PERSON_NAME][PERSON_NAME]" at bounding box center [386, 249] width 259 height 14
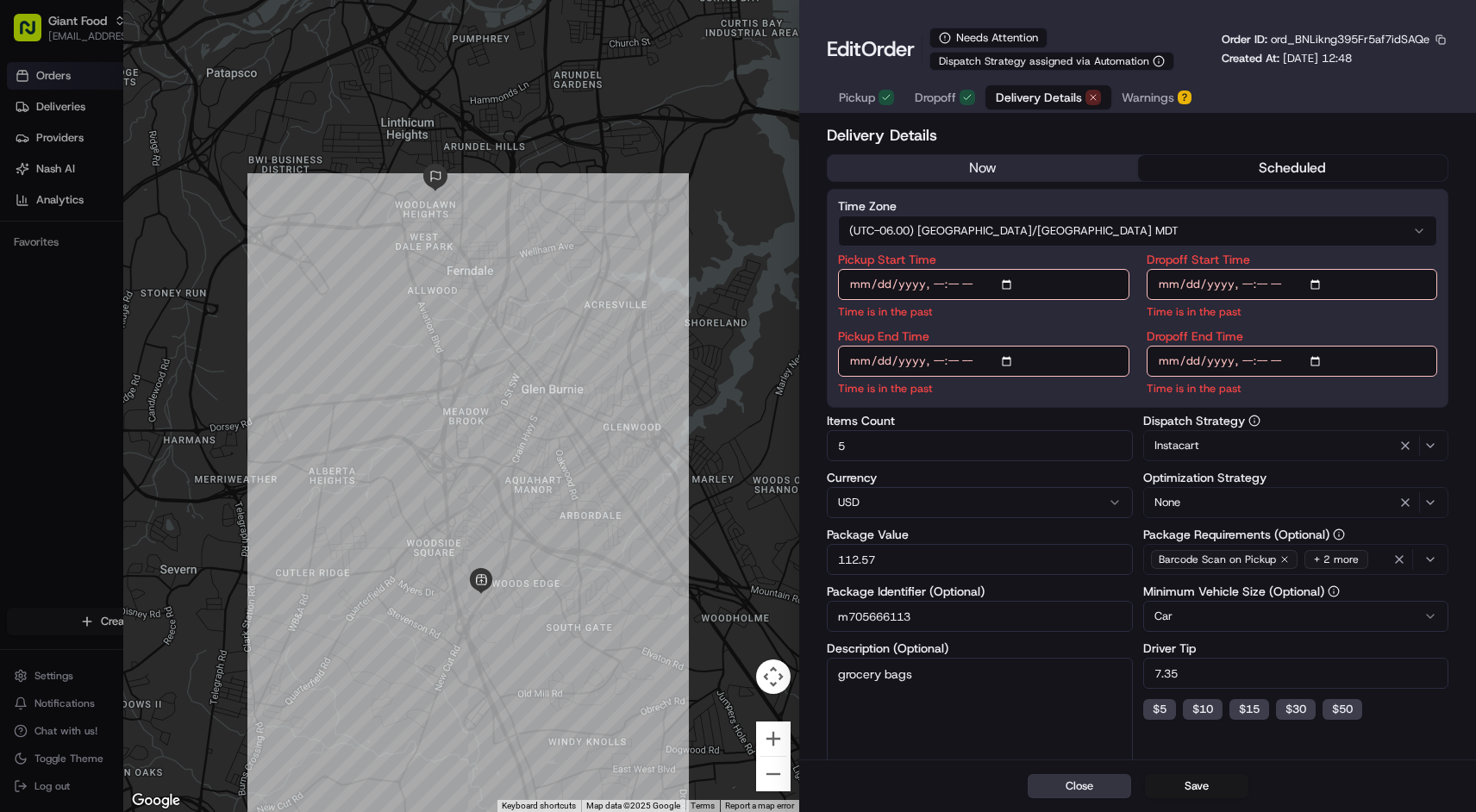
click at [1096, 785] on button "Close" at bounding box center [1079, 786] width 103 height 24
type input "1"
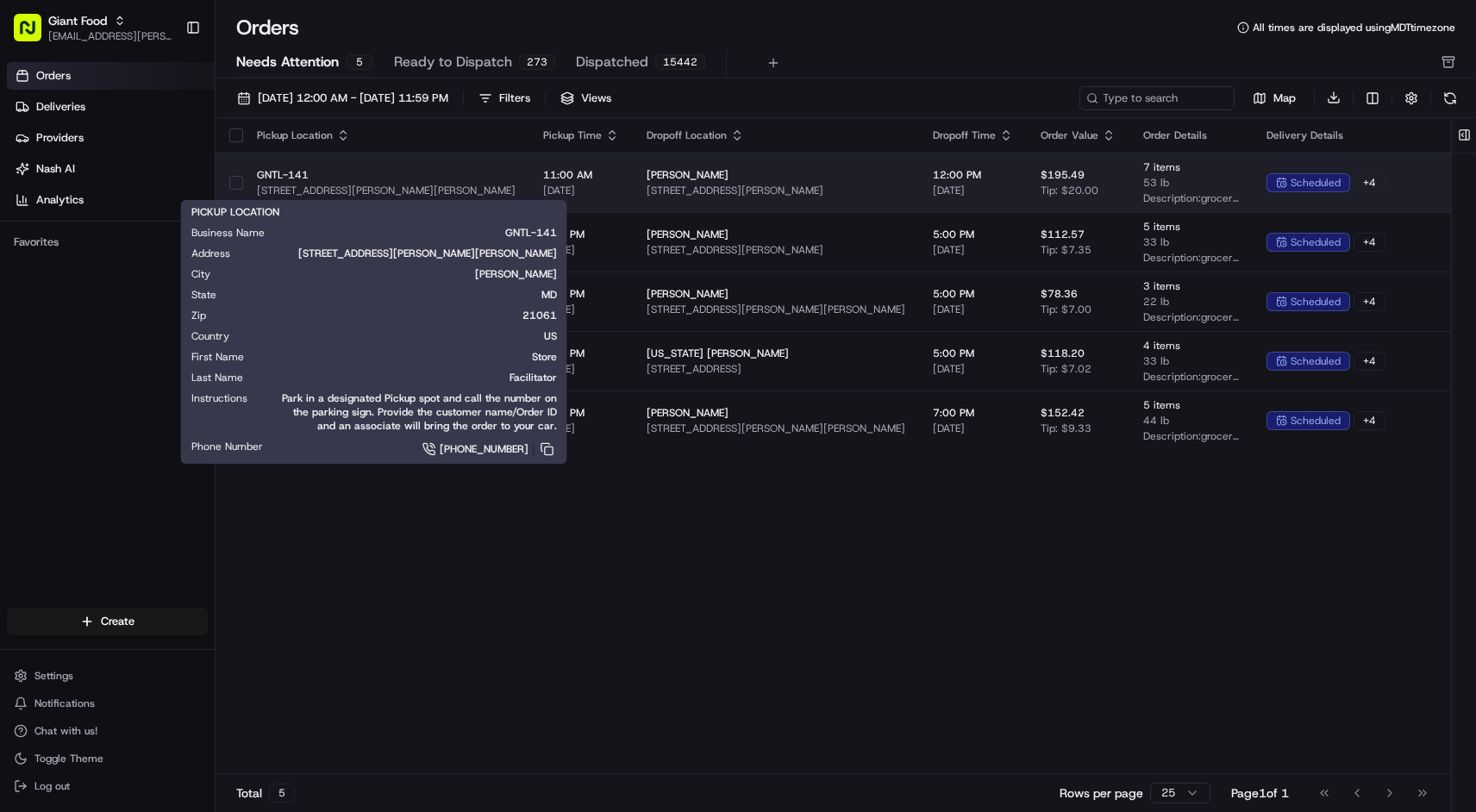
click at [458, 184] on span "[STREET_ADDRESS][PERSON_NAME][PERSON_NAME]" at bounding box center [386, 190] width 259 height 14
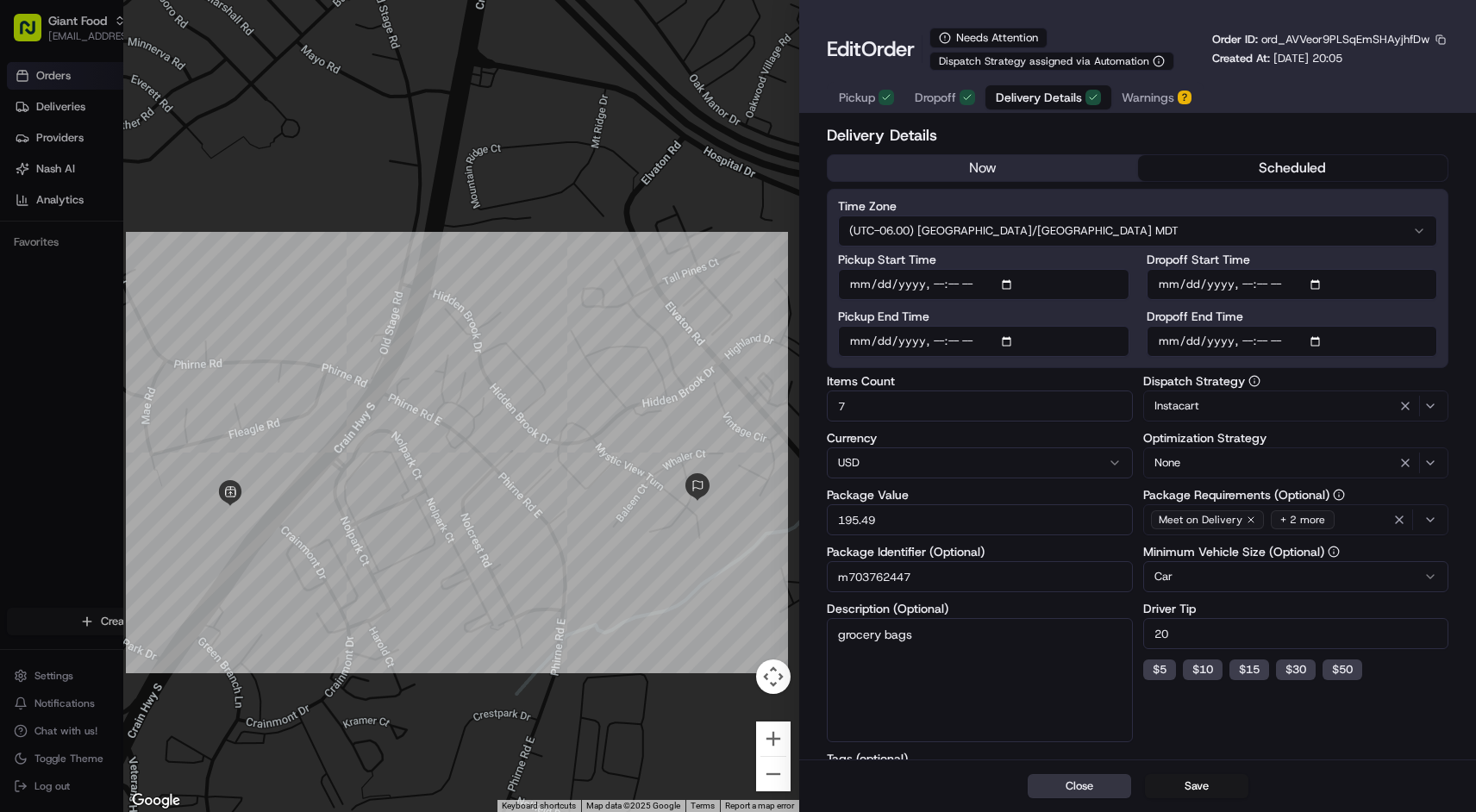
click at [1061, 786] on button "Close" at bounding box center [1079, 786] width 103 height 24
type input "1"
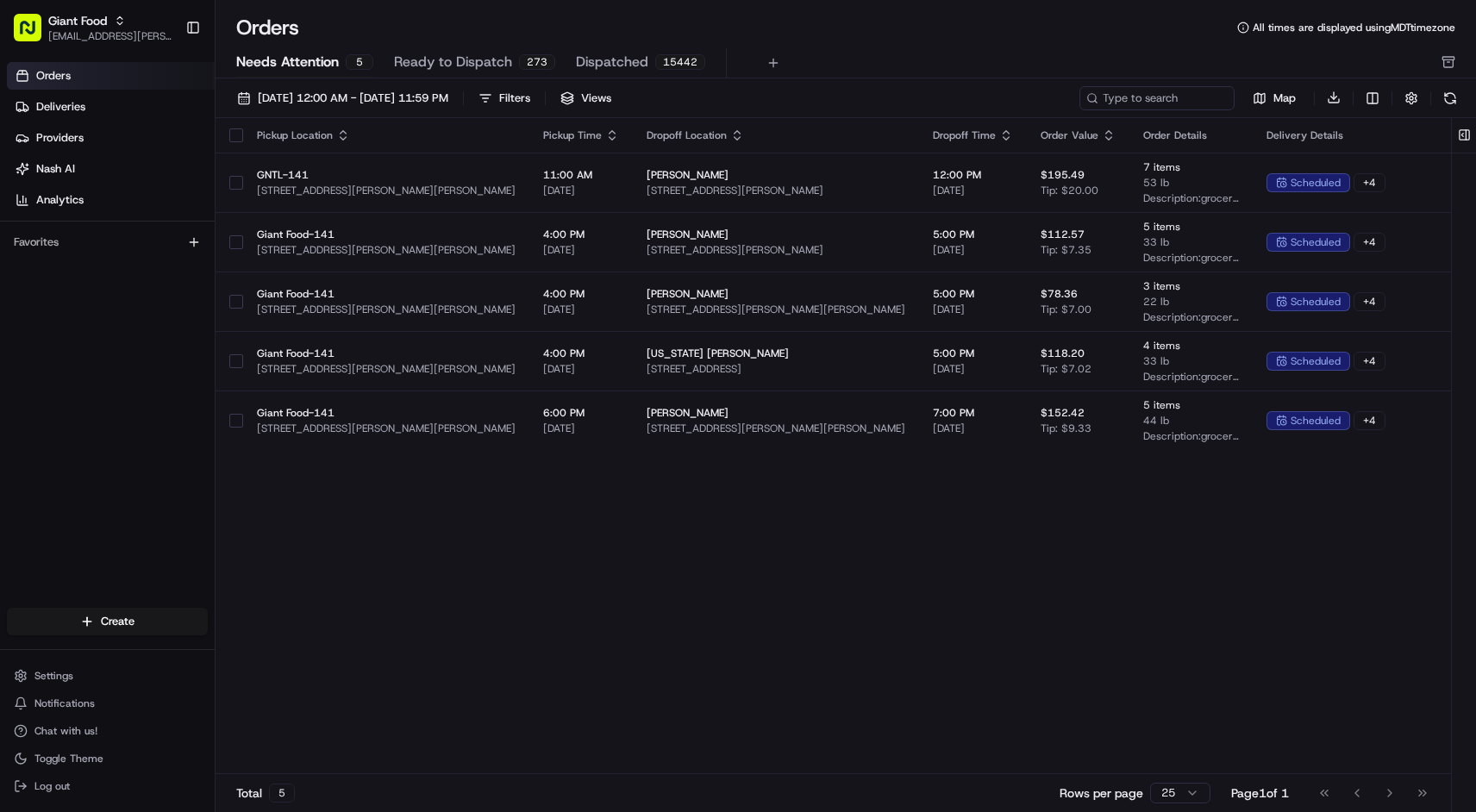
click at [920, 641] on div "Pickup Location Pickup Time Dropoff Location Dropoff Time Order Value Order Det…" at bounding box center [883, 446] width 1337 height 657
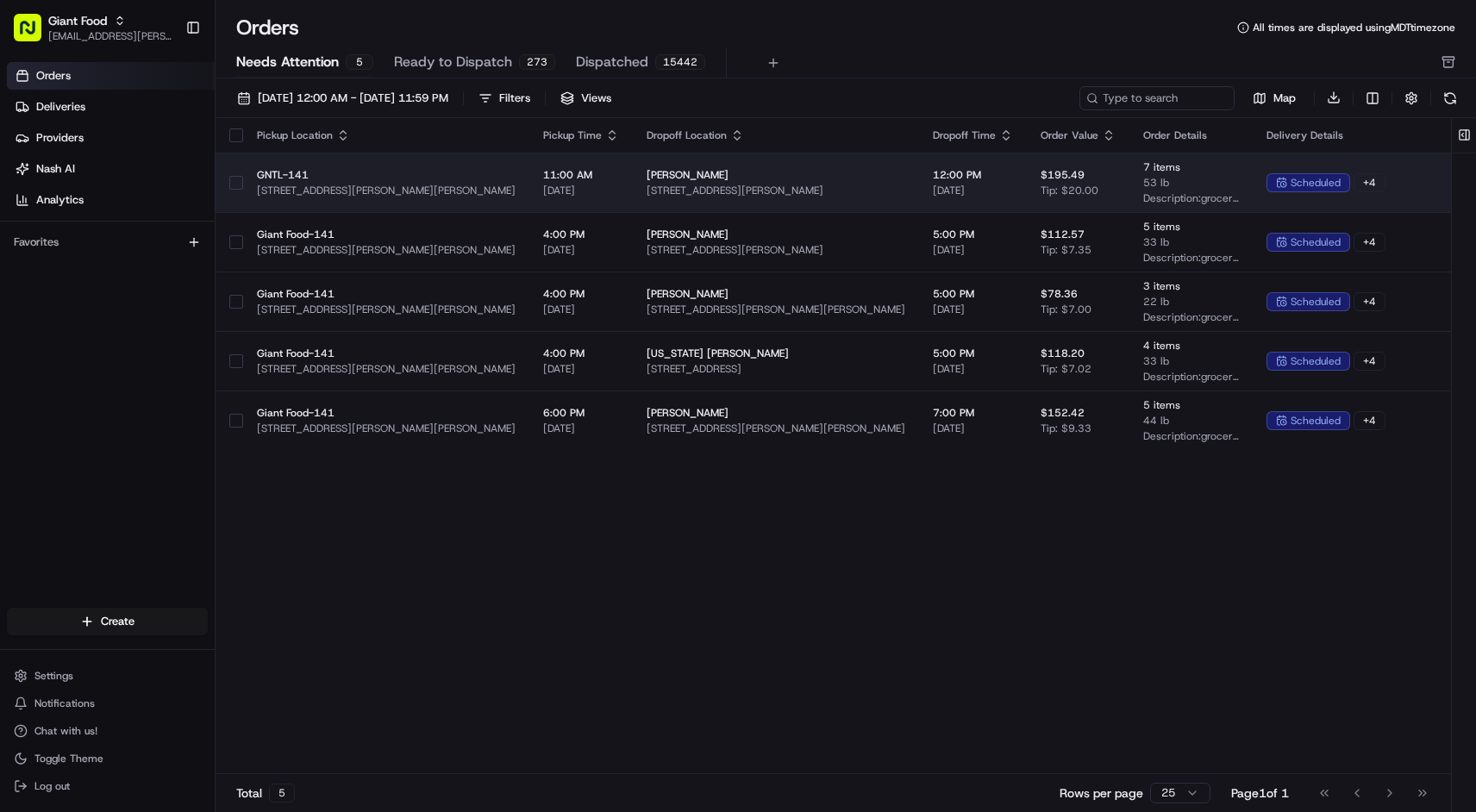
click at [646, 191] on span "[STREET_ADDRESS][PERSON_NAME]" at bounding box center [775, 190] width 259 height 14
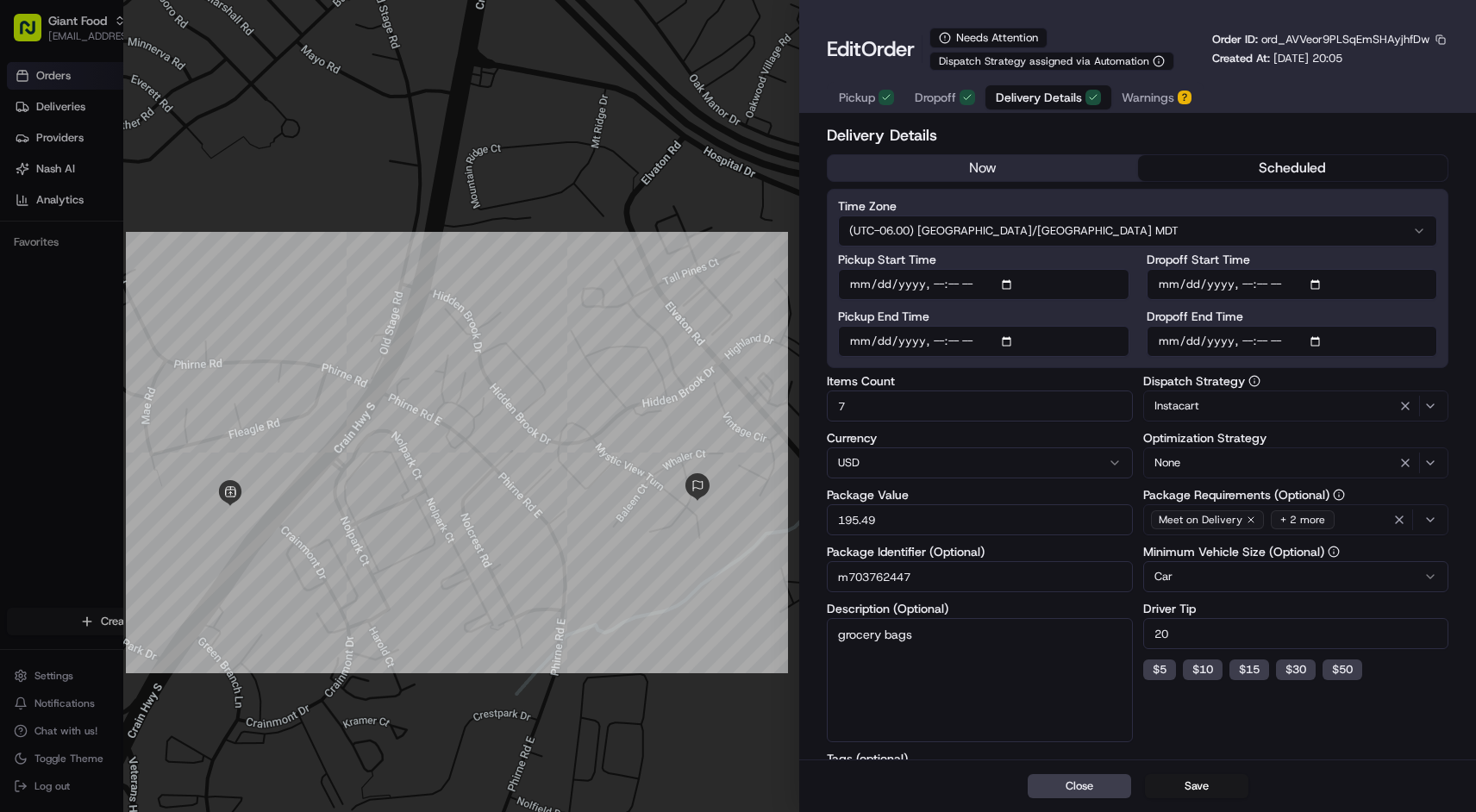
click at [1143, 101] on span "Warnings" at bounding box center [1148, 97] width 53 height 17
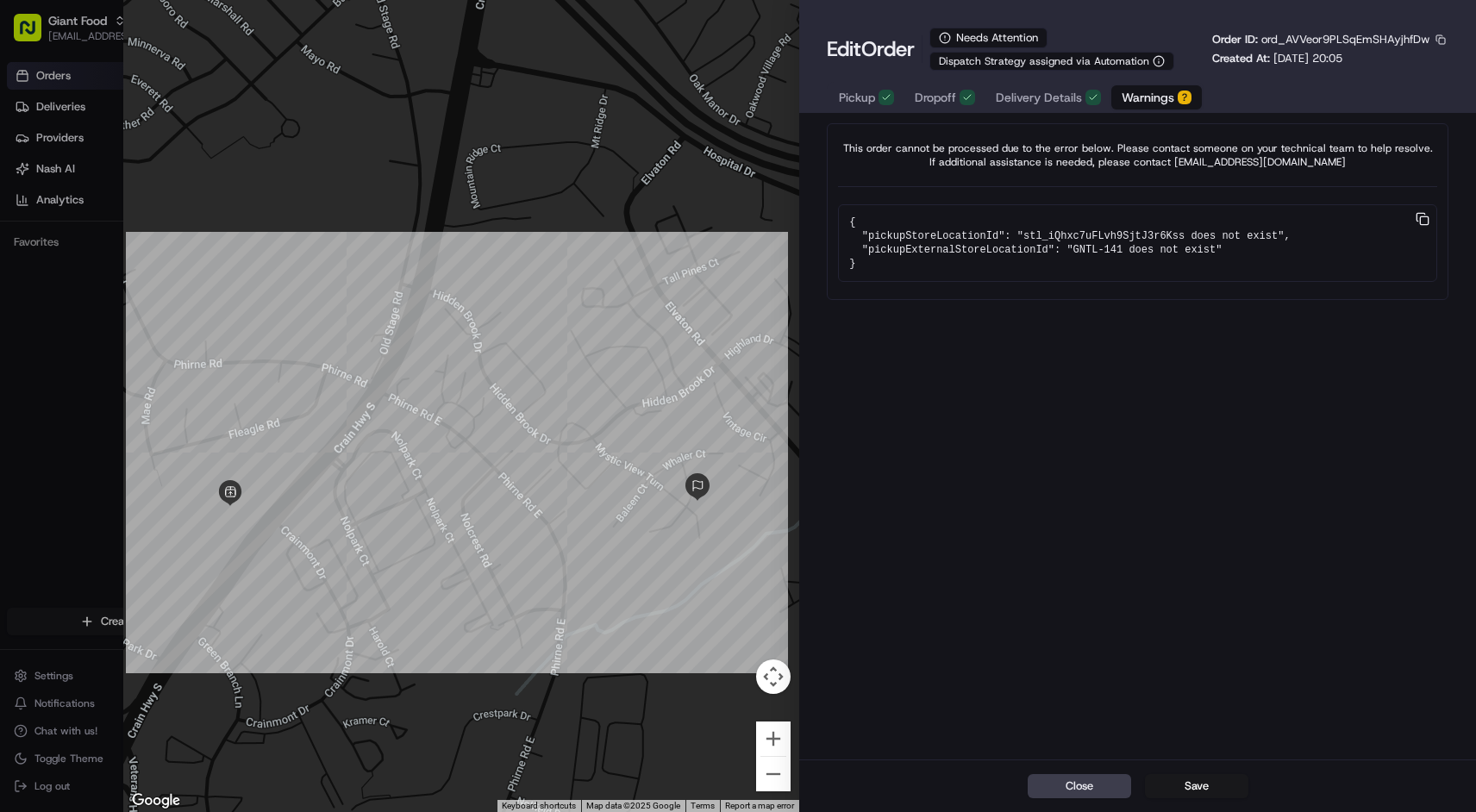
click at [1156, 240] on pre "{ "pickupStoreLocationId": "stl_iQhxc7uFLvh9SjtJ3r6Kss does not exist", "pickup…" at bounding box center [1137, 242] width 599 height 77
click at [1132, 355] on div "This order cannot be processed due to the error below. Please contact someone o…" at bounding box center [1138, 439] width 677 height 640
click at [1430, 219] on pre "{ "pickupStoreLocationId": "stl_iQhxc7uFLvh9SjtJ3r6Kss does not exist", "pickup…" at bounding box center [1137, 242] width 599 height 77
click at [1430, 215] on pre "{ "pickupStoreLocationId": "stl_iQhxc7uFLvh9SjtJ3r6Kss does not exist", "pickup…" at bounding box center [1137, 242] width 599 height 77
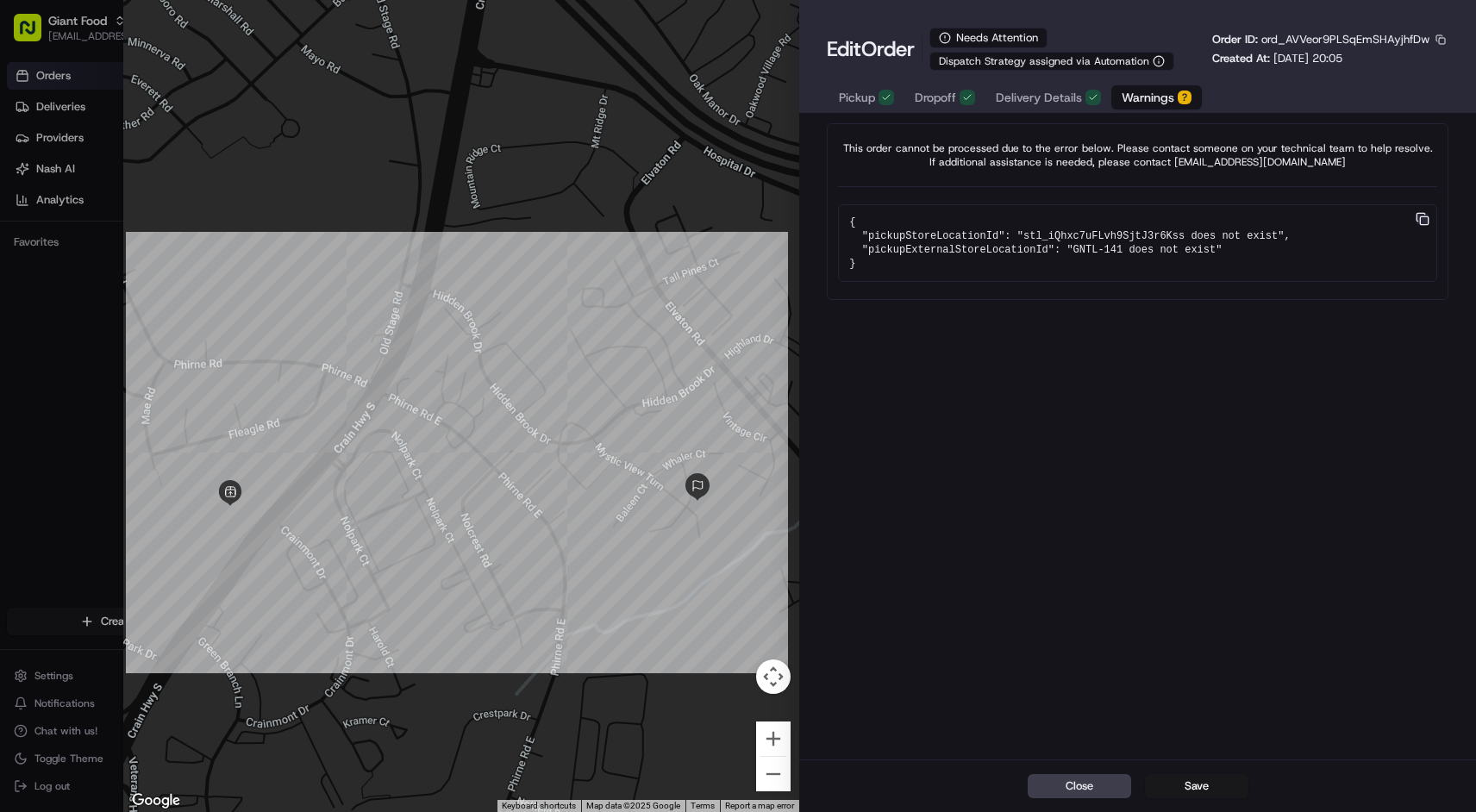
click at [1427, 215] on icon "button" at bounding box center [1422, 219] width 14 height 14
click at [1093, 791] on button "Close" at bounding box center [1079, 786] width 103 height 24
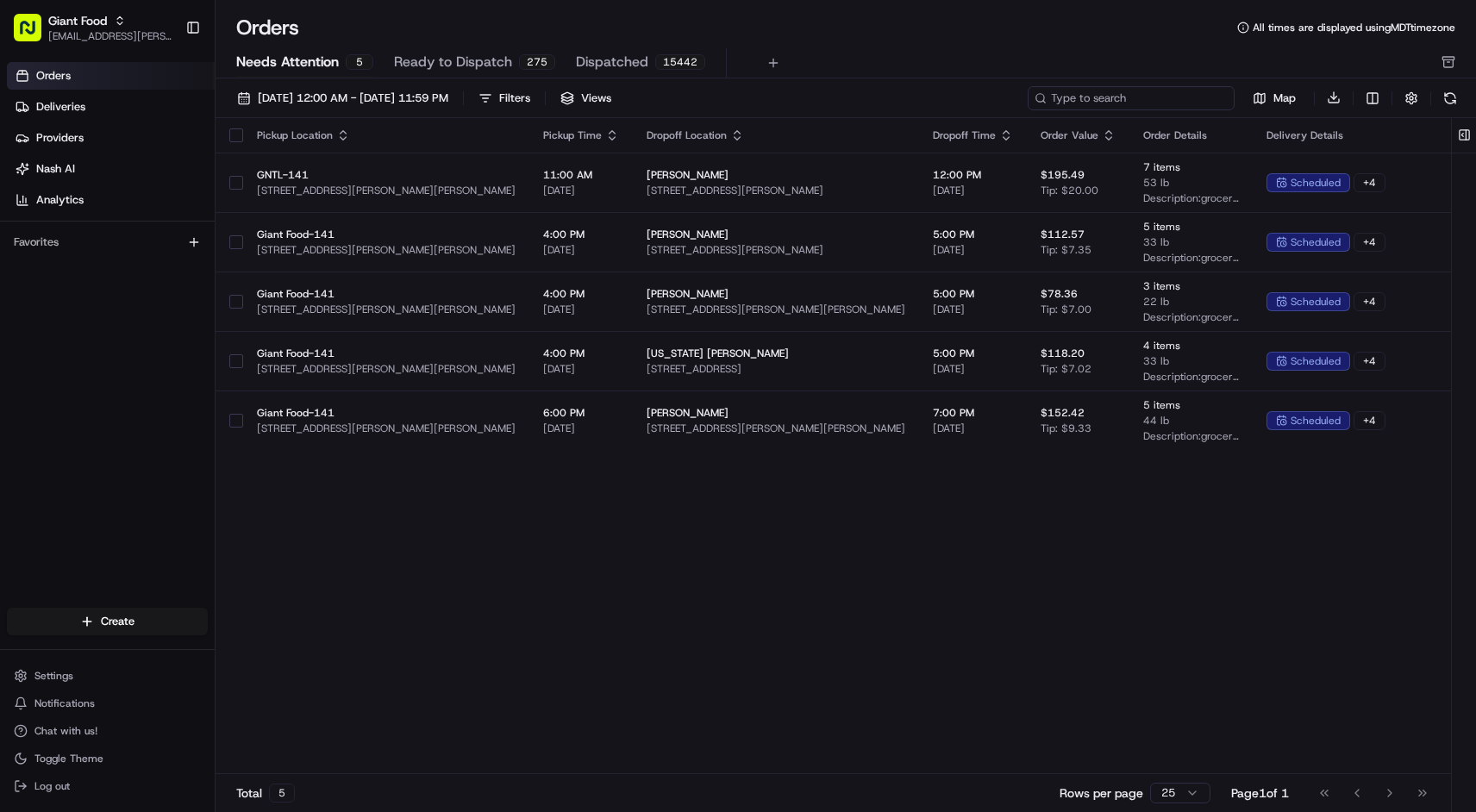
click at [1155, 93] on input at bounding box center [1131, 98] width 207 height 24
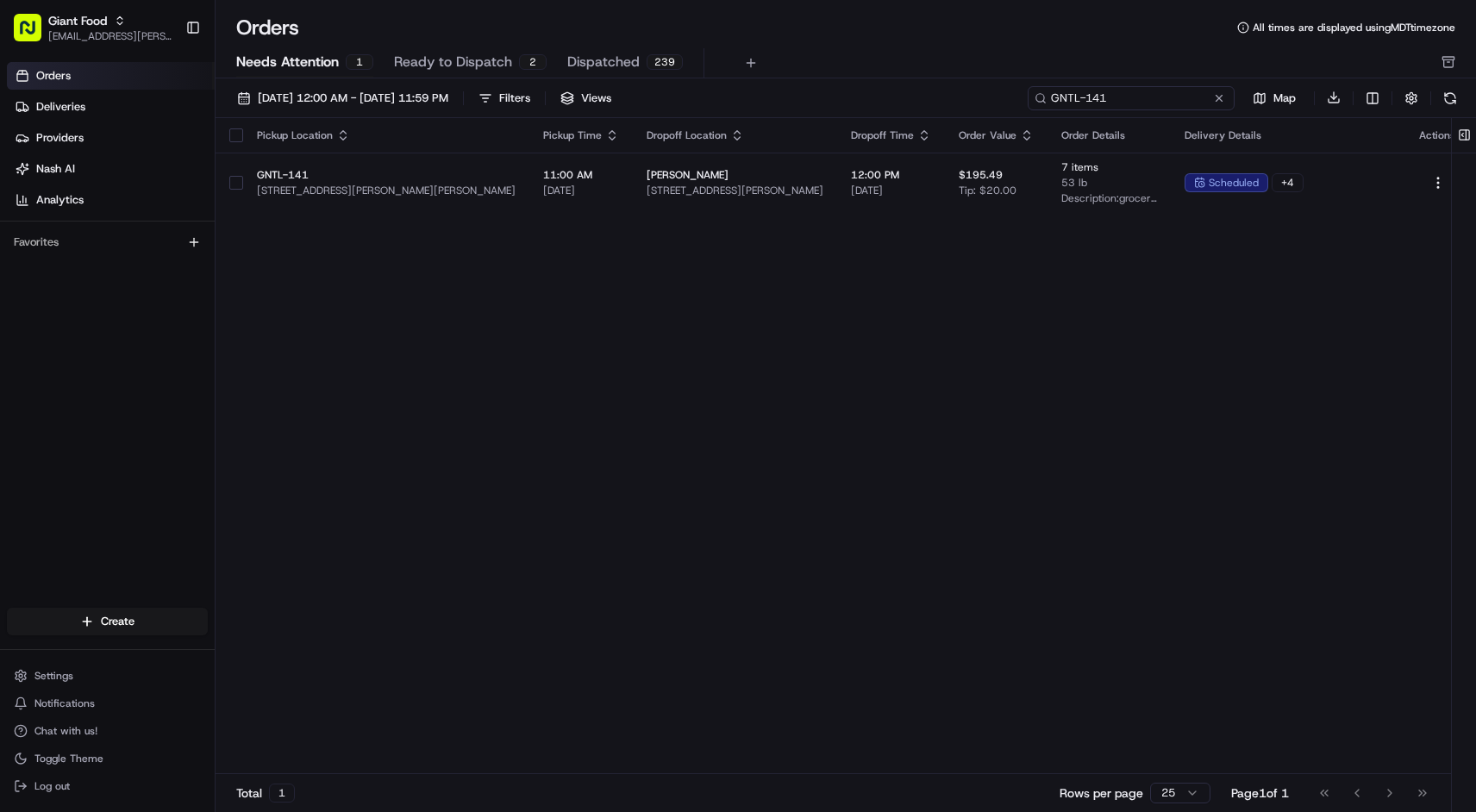
type input "GNTL-141"
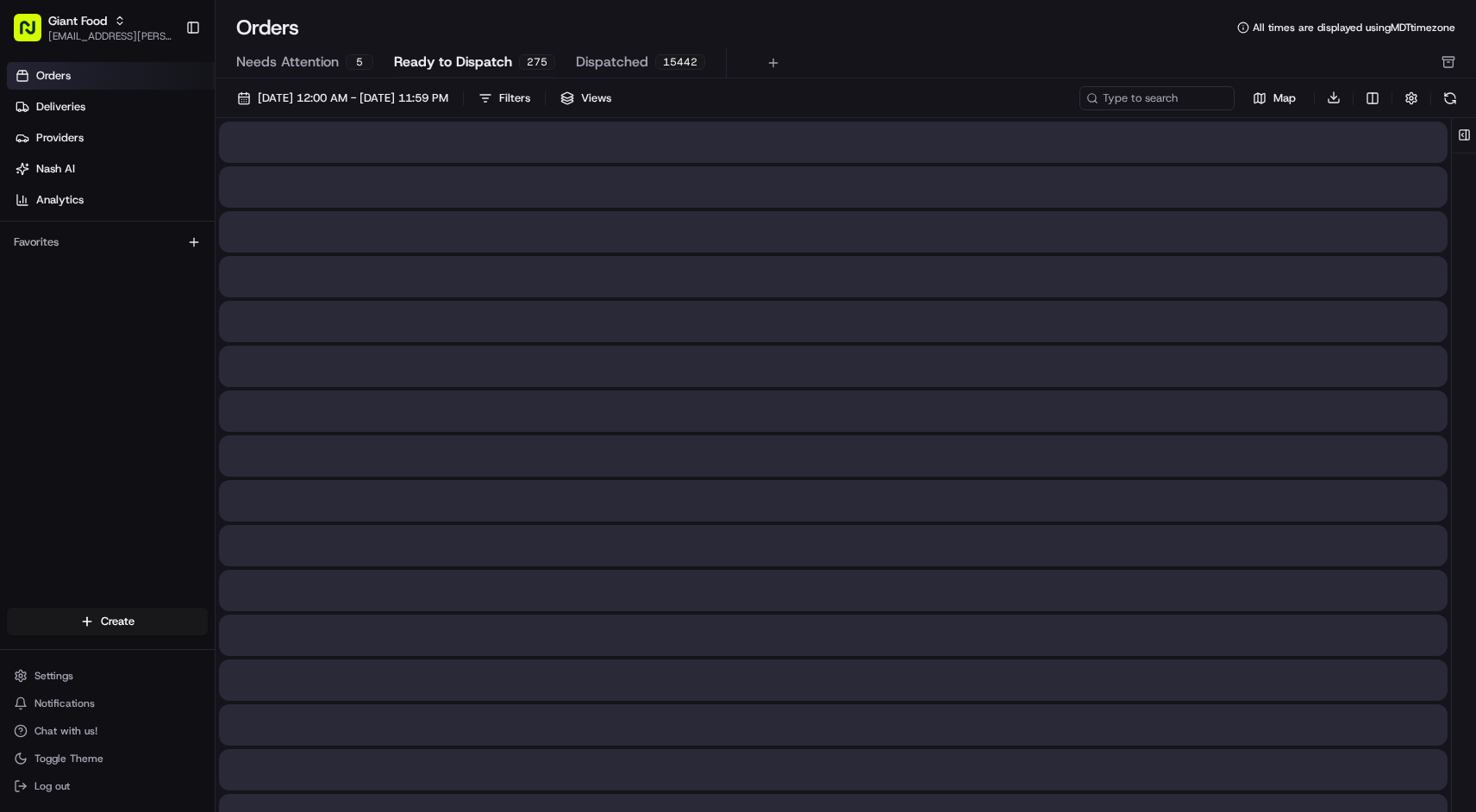
click at [444, 64] on span "Ready to Dispatch" at bounding box center [453, 62] width 118 height 21
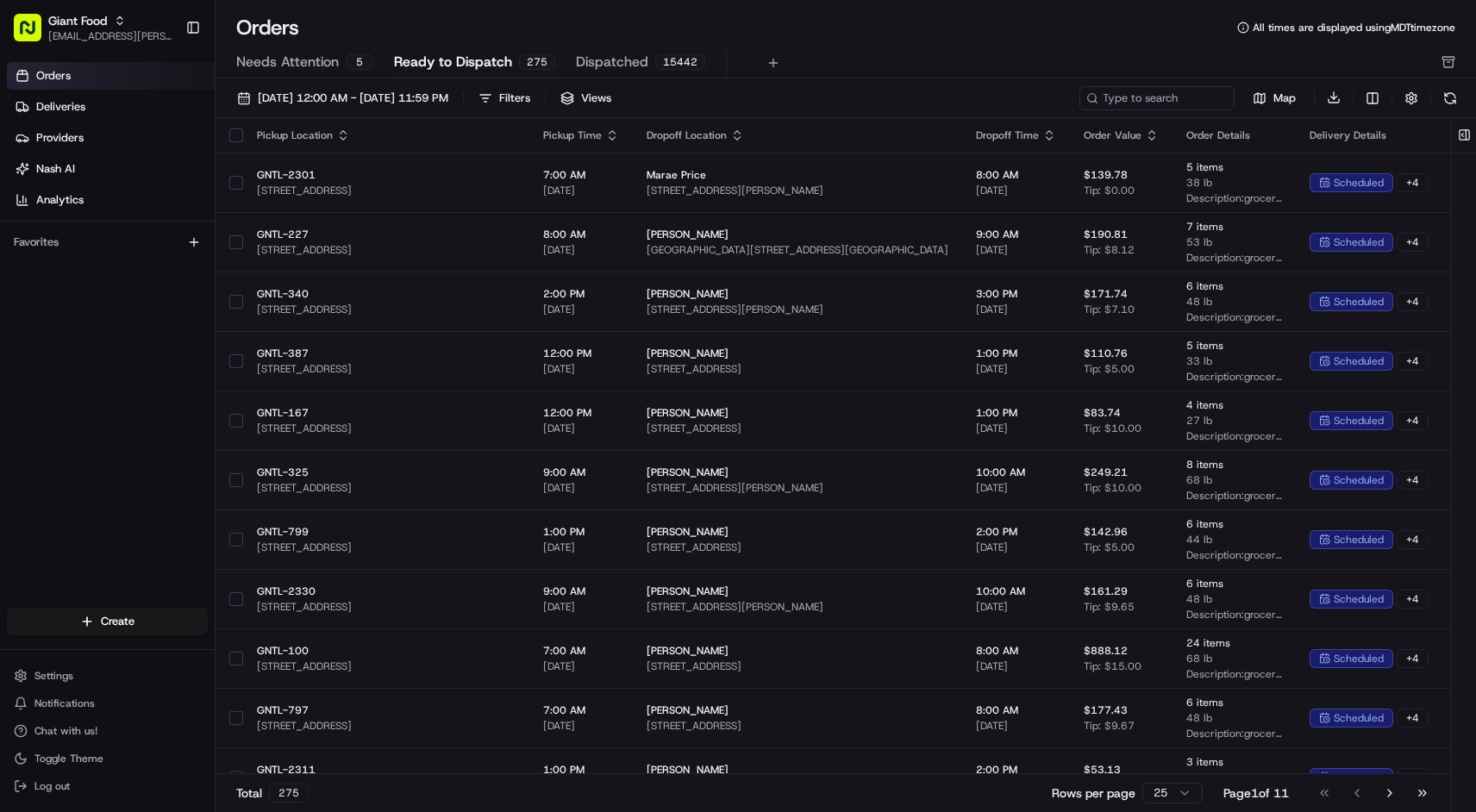
click at [295, 64] on span "Needs Attention" at bounding box center [287, 62] width 103 height 21
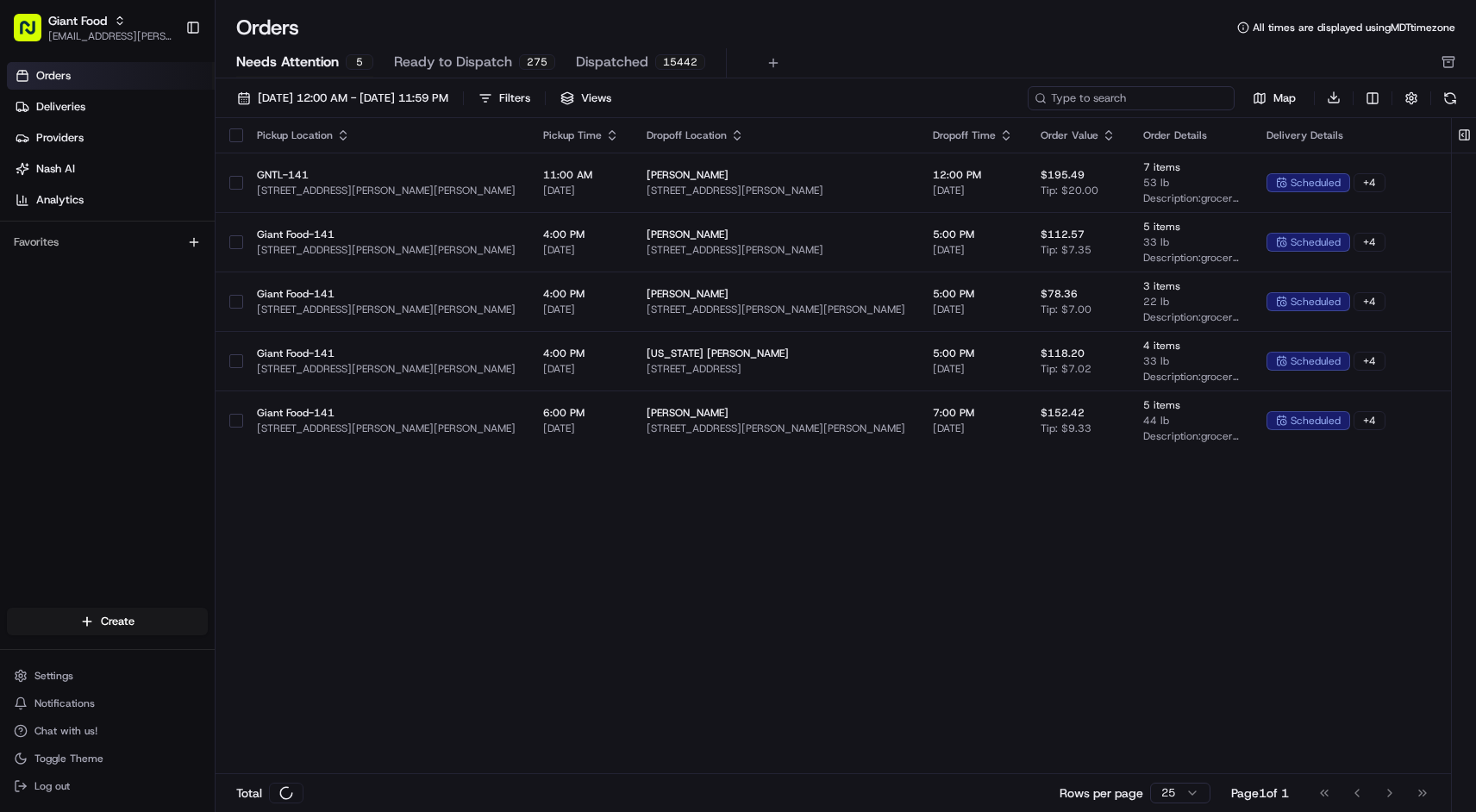
click at [1183, 98] on input at bounding box center [1131, 98] width 207 height 24
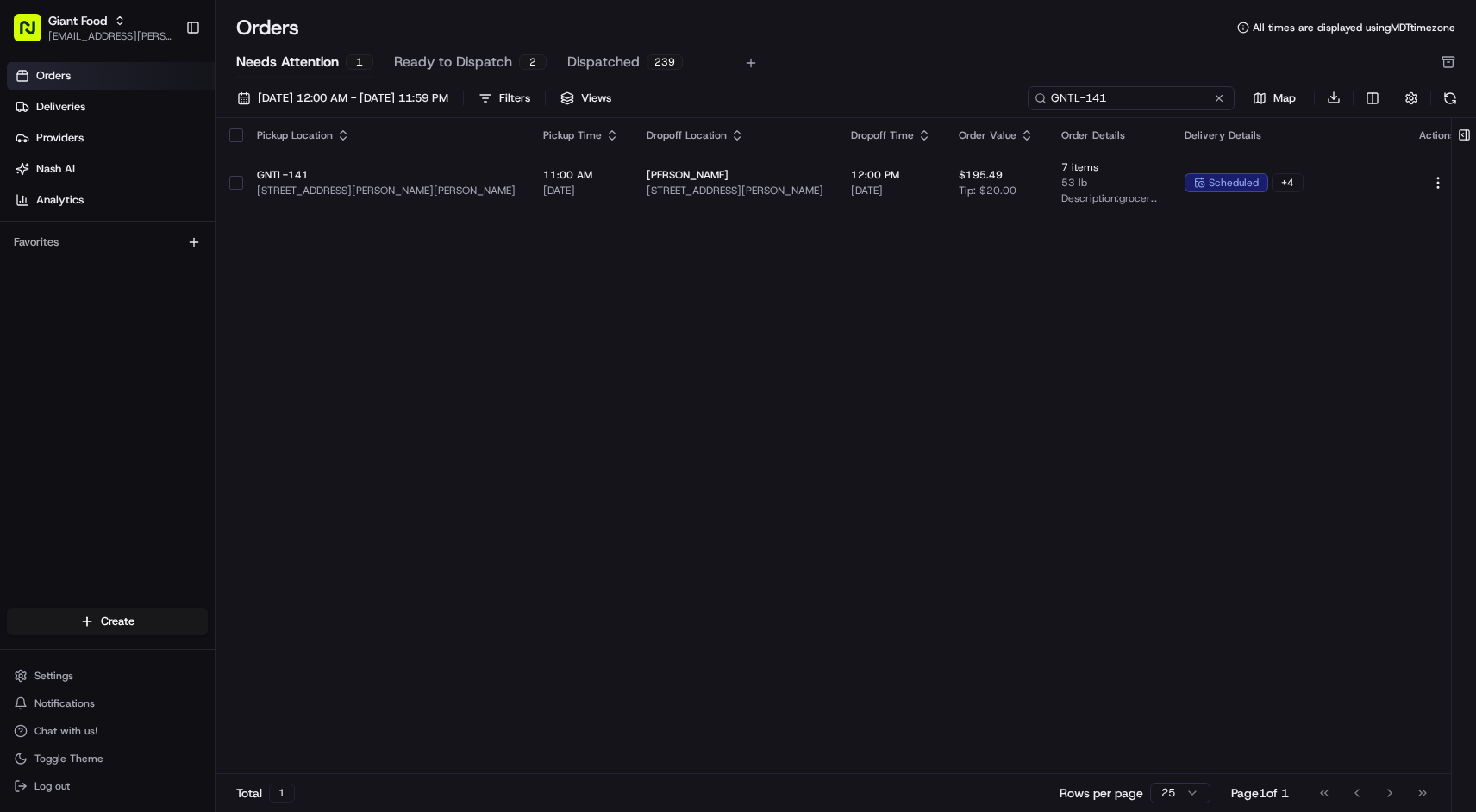
type input "GNTL-141"
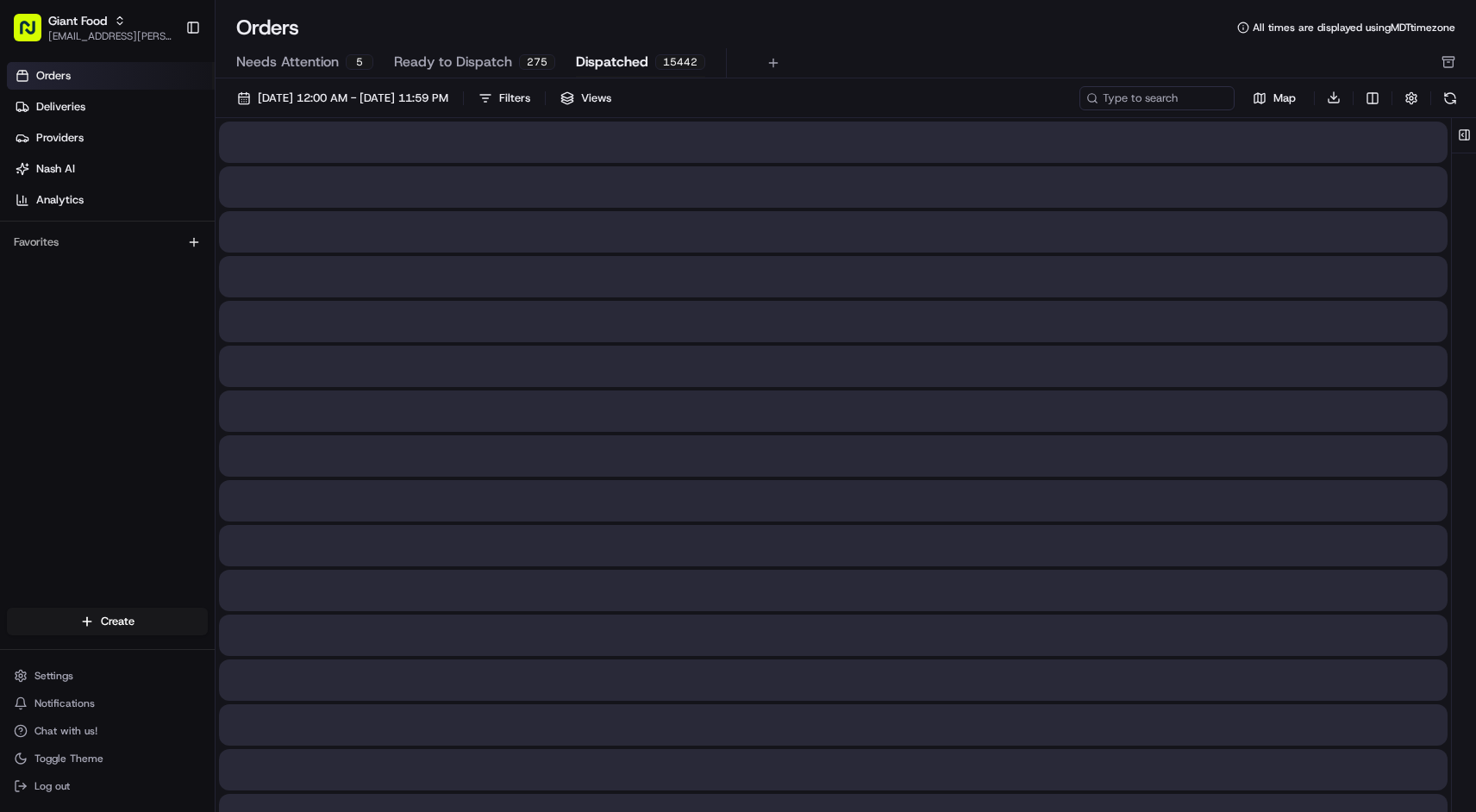
click at [633, 64] on span "Dispatched" at bounding box center [613, 62] width 73 height 21
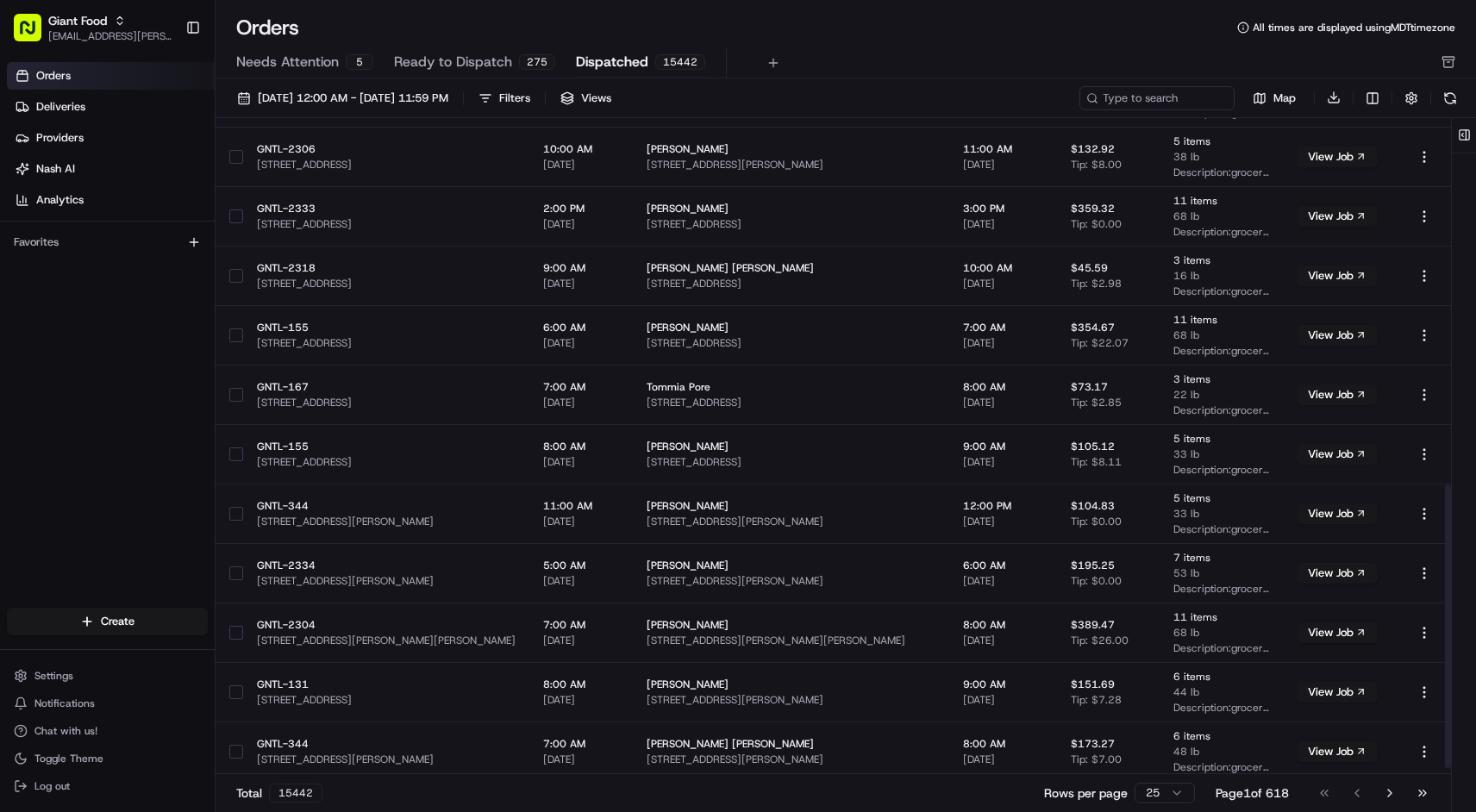
scroll to position [864, 0]
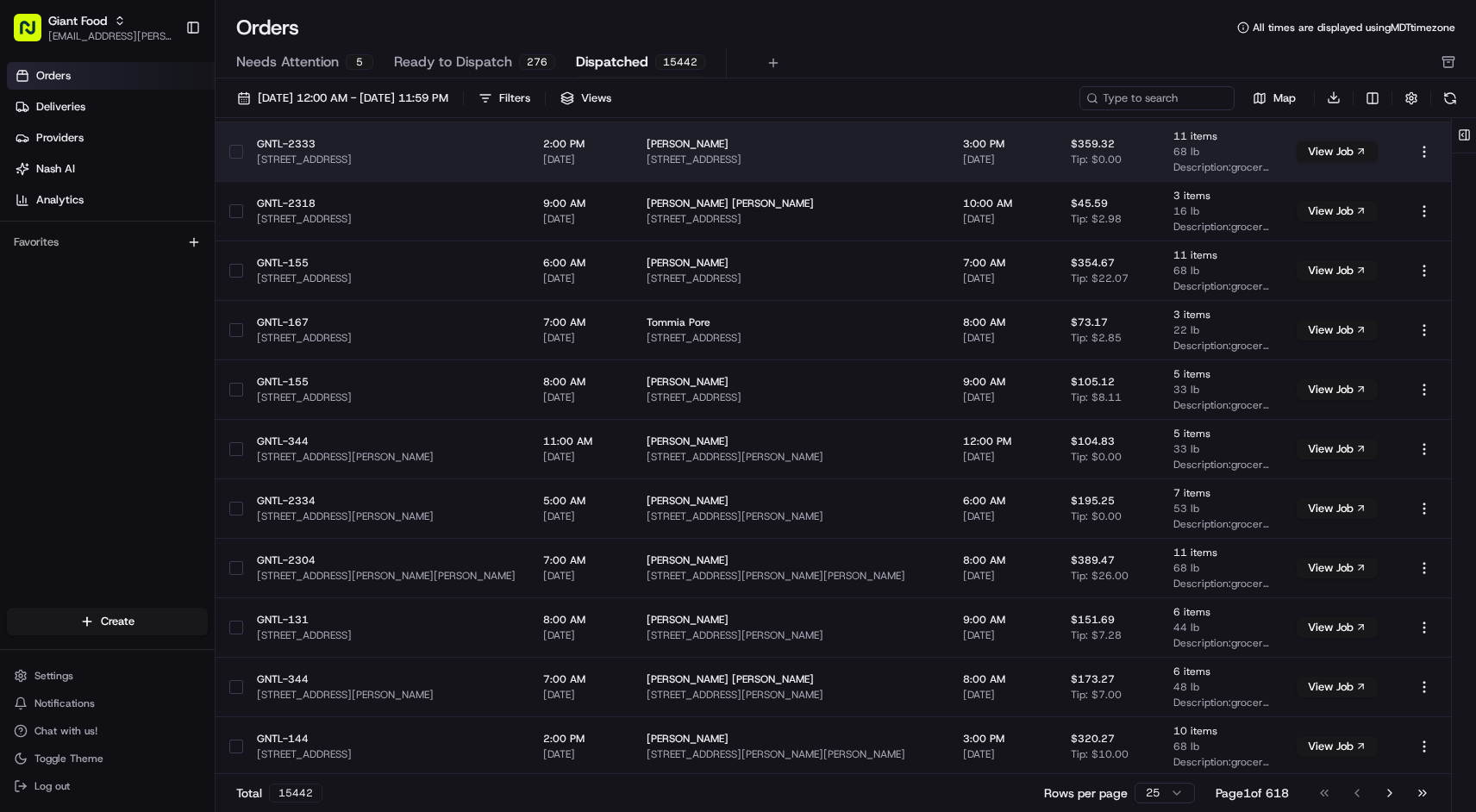
click at [935, 160] on span "[STREET_ADDRESS]" at bounding box center [791, 159] width 289 height 14
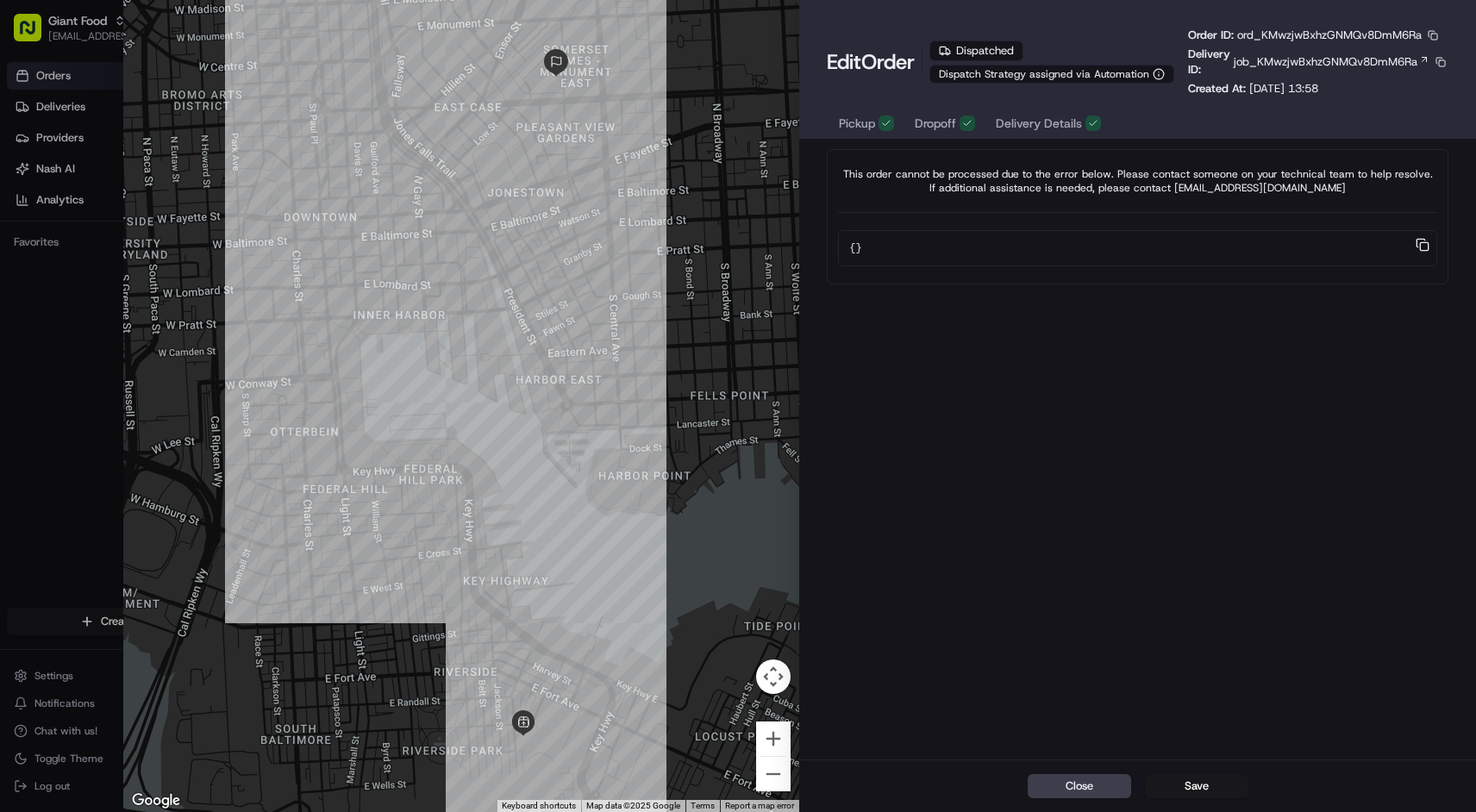
click at [1060, 126] on span "Delivery Details" at bounding box center [1038, 122] width 86 height 17
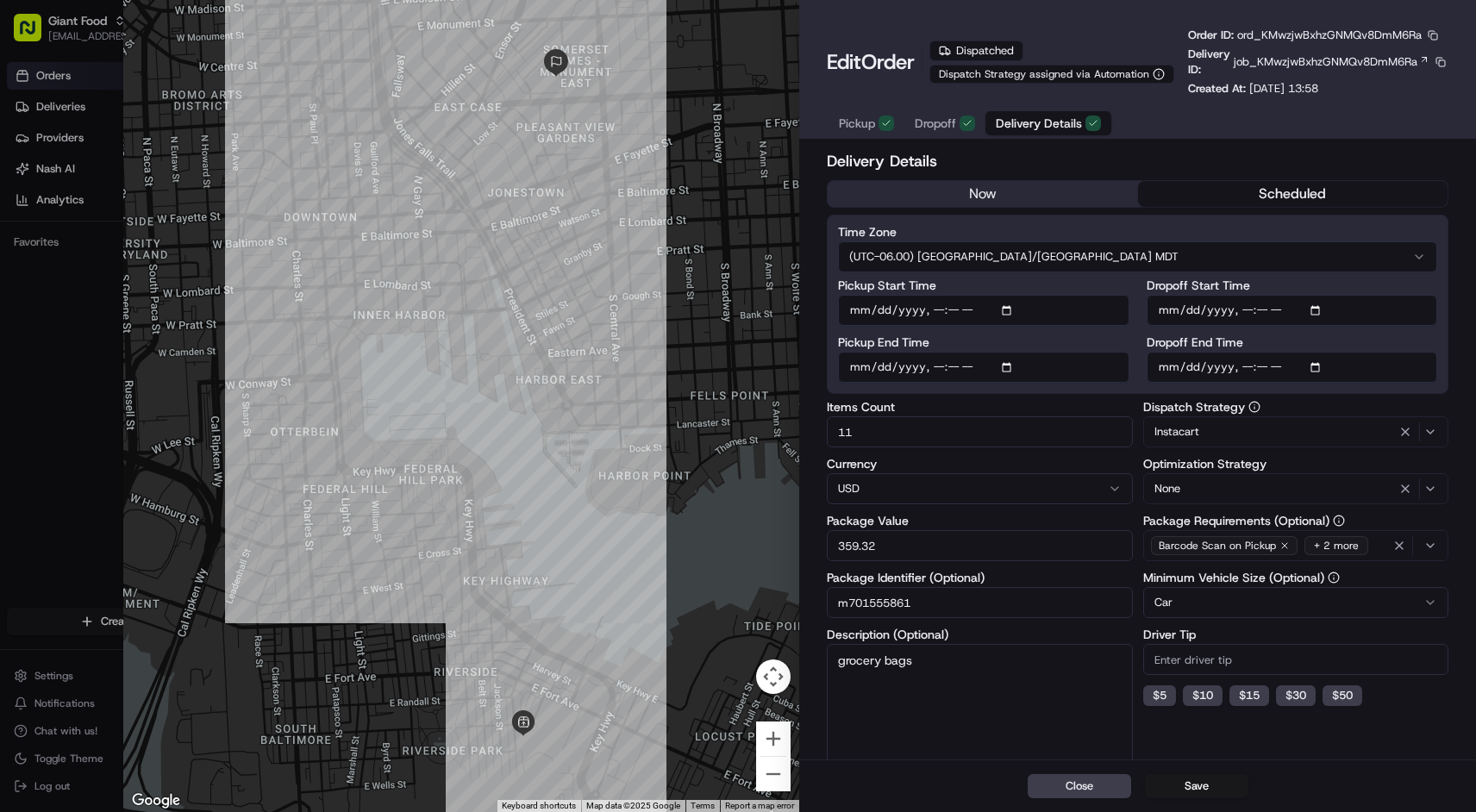
click at [1255, 203] on button "scheduled" at bounding box center [1293, 193] width 310 height 25
click at [1012, 210] on div "Delivery Details now scheduled Time Zone (UTC-06.00) [GEOGRAPHIC_DATA]/[GEOGRAP…" at bounding box center [1137, 548] width 622 height 799
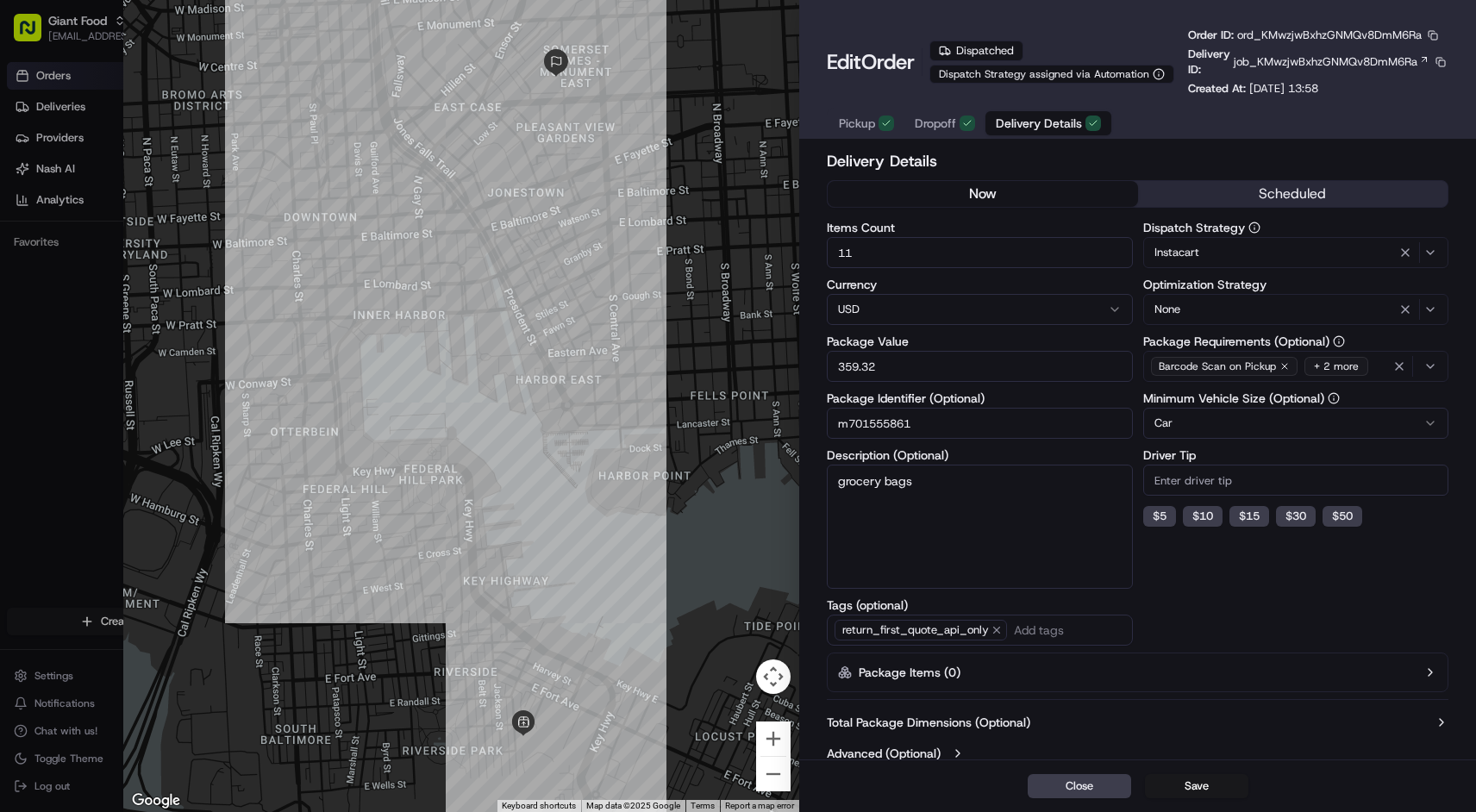
click at [1015, 194] on button "now" at bounding box center [982, 193] width 310 height 25
click at [1269, 201] on button "scheduled" at bounding box center [1293, 193] width 310 height 25
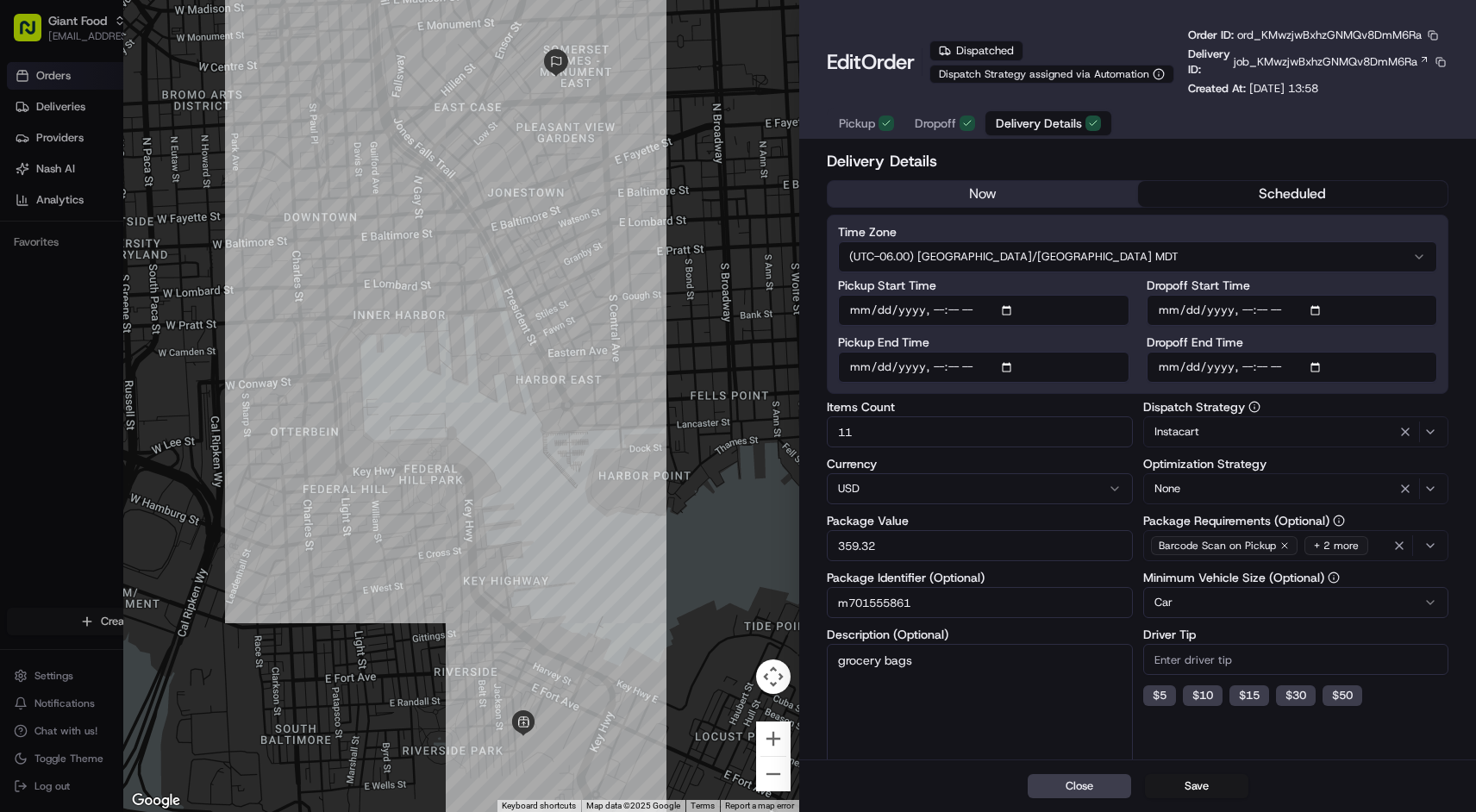
type input "1"
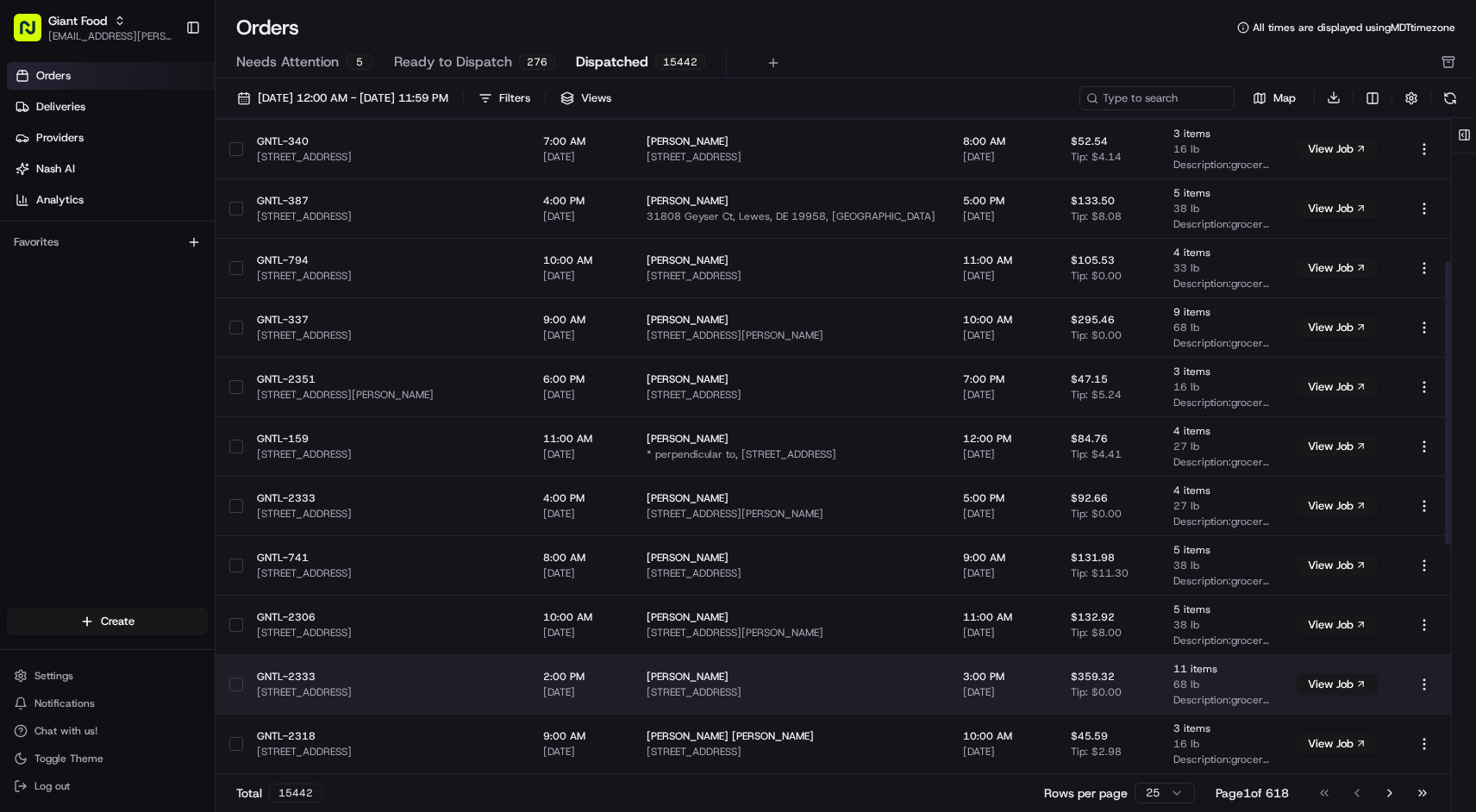
scroll to position [0, 0]
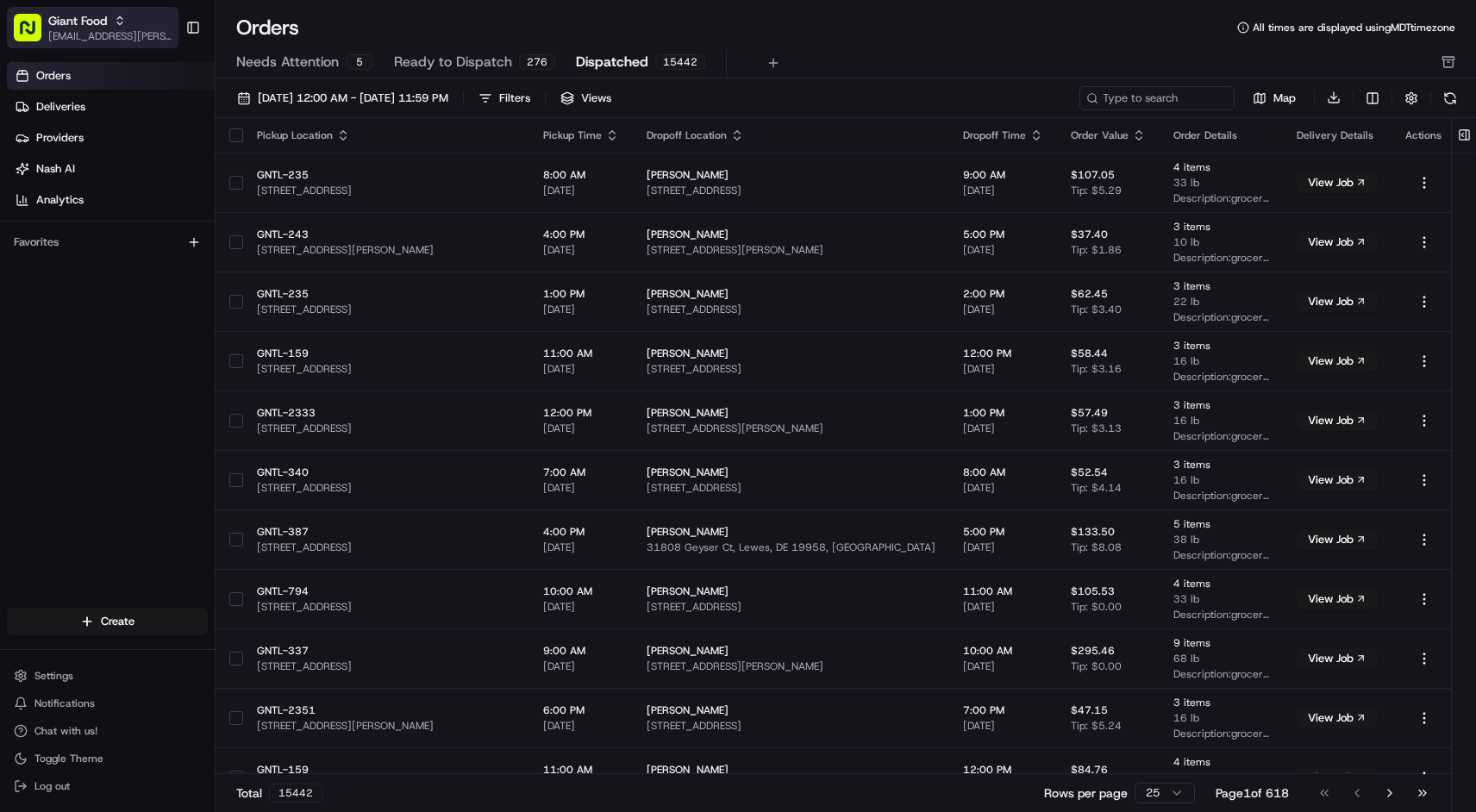
click at [96, 22] on span "Giant Food" at bounding box center [77, 20] width 59 height 17
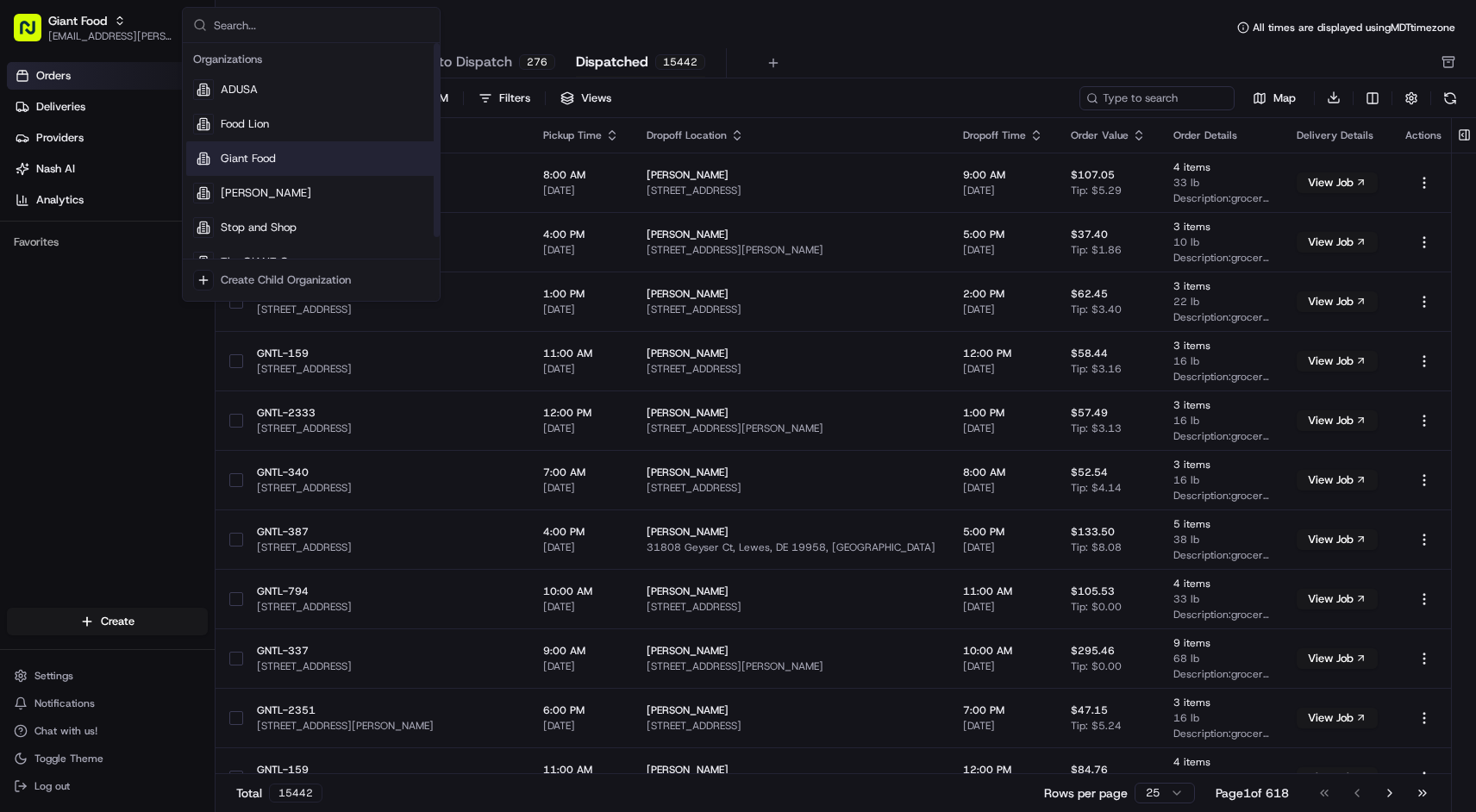
click at [274, 160] on span "Giant Food" at bounding box center [248, 158] width 55 height 15
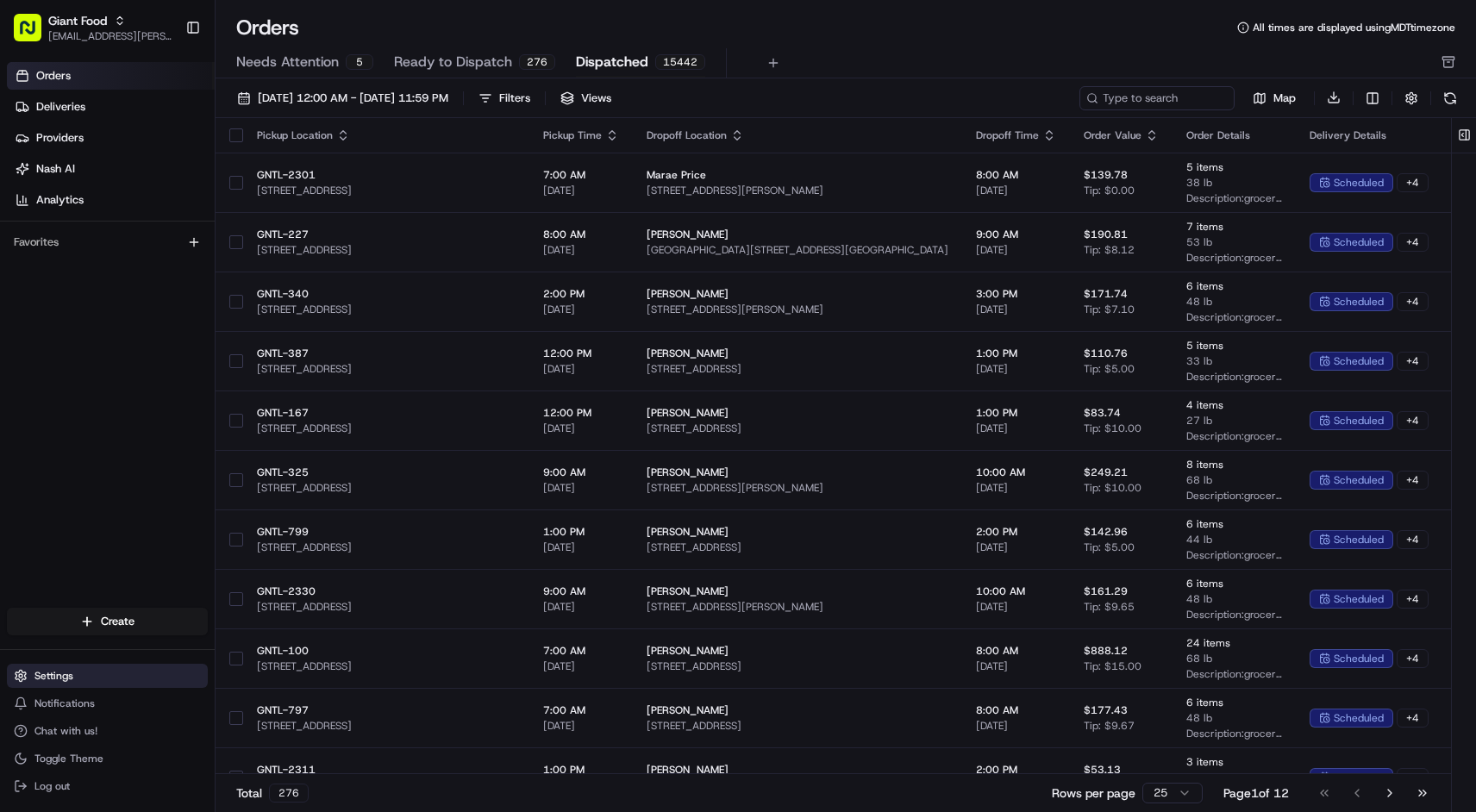
click at [108, 679] on button "Settings" at bounding box center [107, 675] width 201 height 24
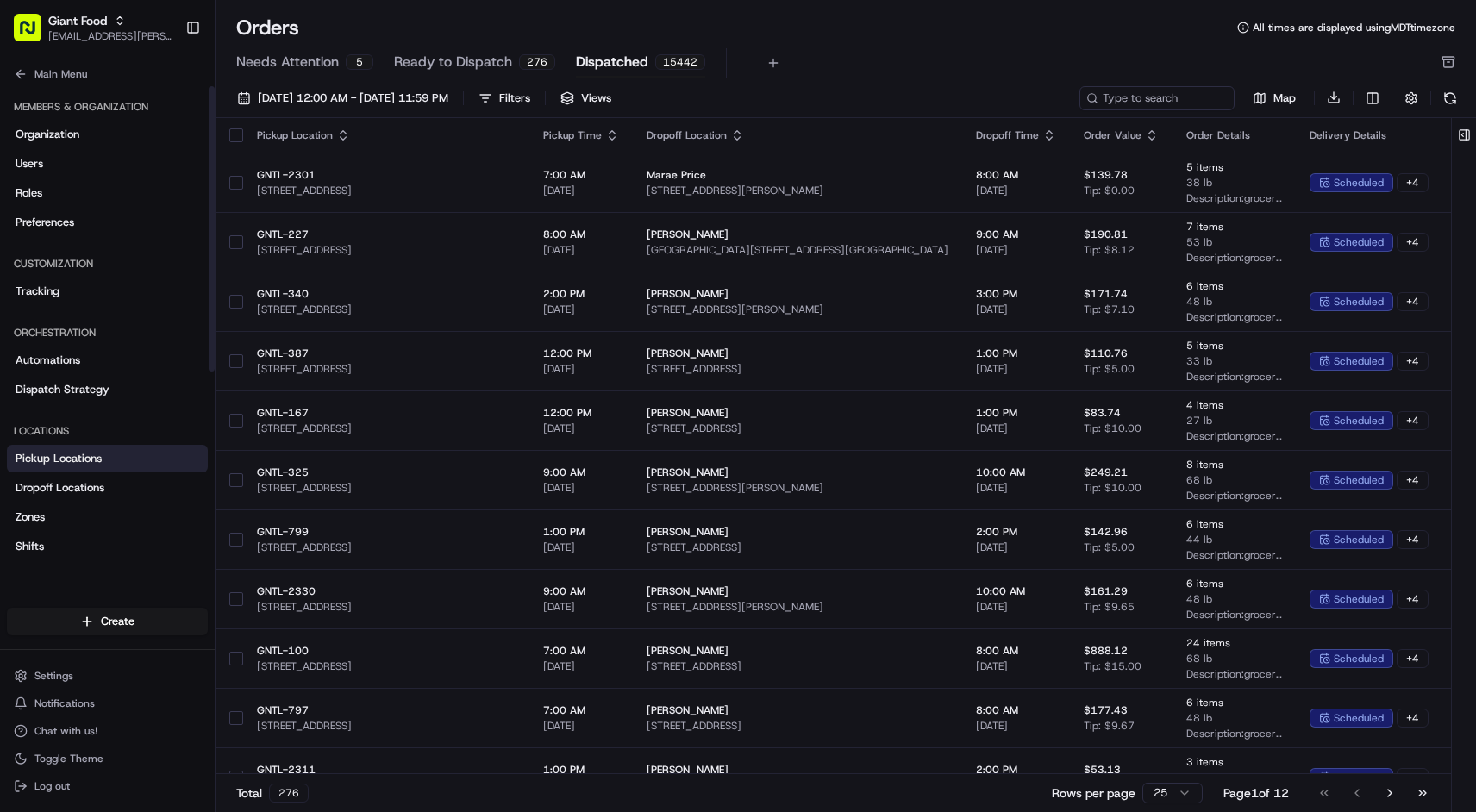
click at [81, 458] on span "Pickup Locations" at bounding box center [58, 458] width 86 height 15
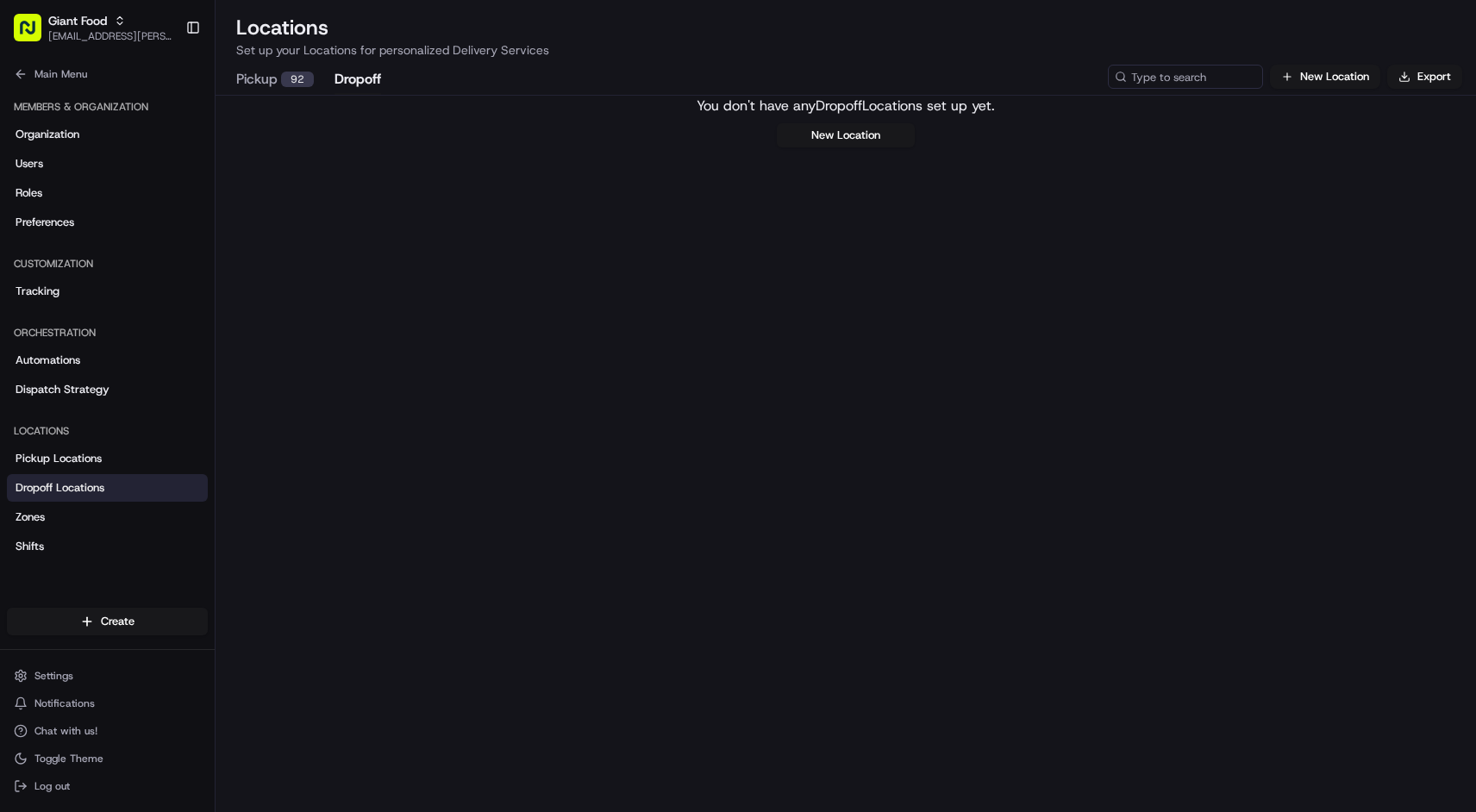
click at [356, 79] on button "Dropoff" at bounding box center [358, 80] width 46 height 29
click at [290, 78] on div "92" at bounding box center [298, 79] width 33 height 15
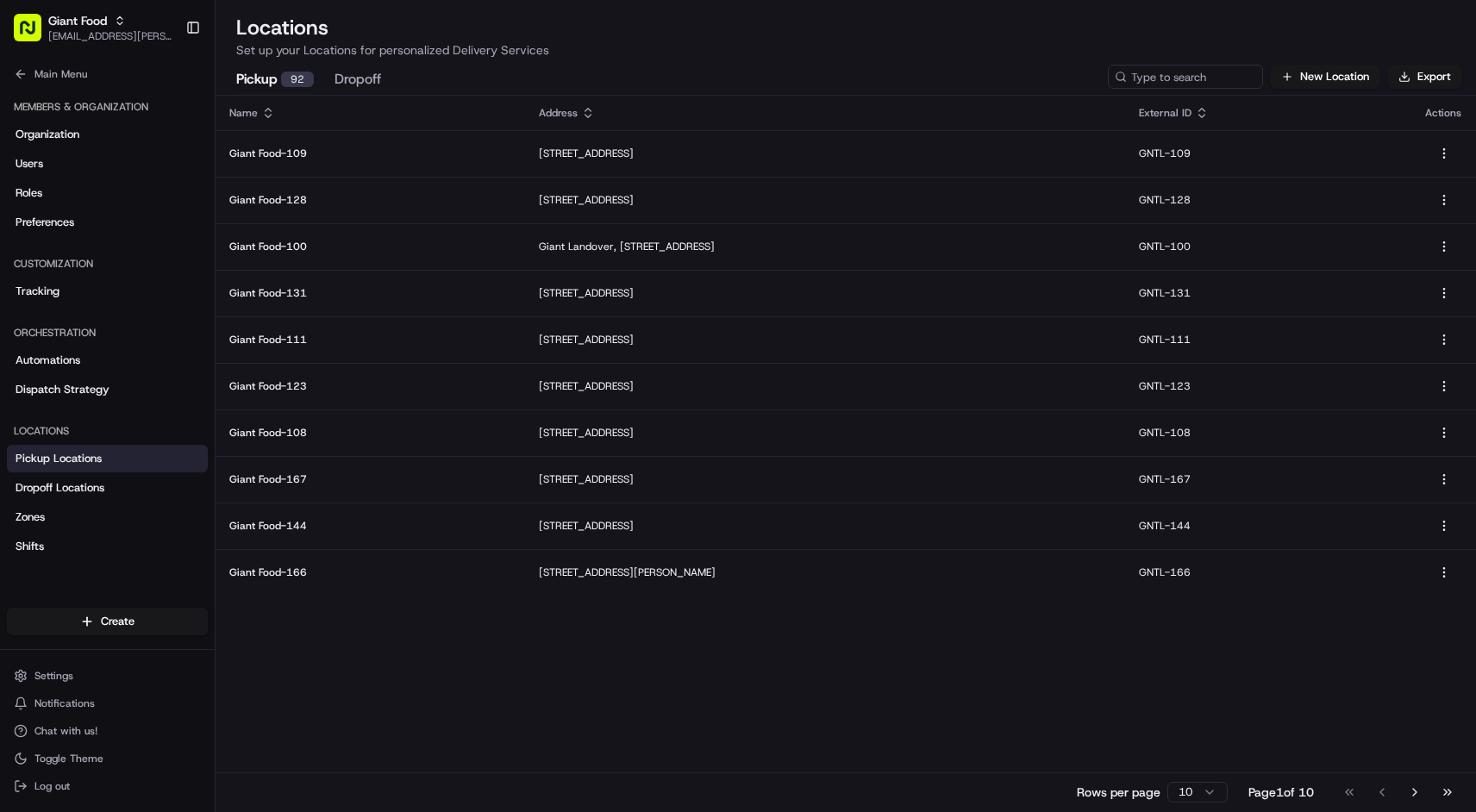
click at [629, 685] on div "Name Address External ID Actions Giant Food-[STREET_ADDRESS] GNTL-109 Giant Foo…" at bounding box center [845, 453] width 1261 height 715
click at [1180, 794] on html "Giant Food [EMAIL_ADDRESS][PERSON_NAME][DOMAIN_NAME] Toggle Sidebar Orders Deli…" at bounding box center [738, 406] width 1476 height 812
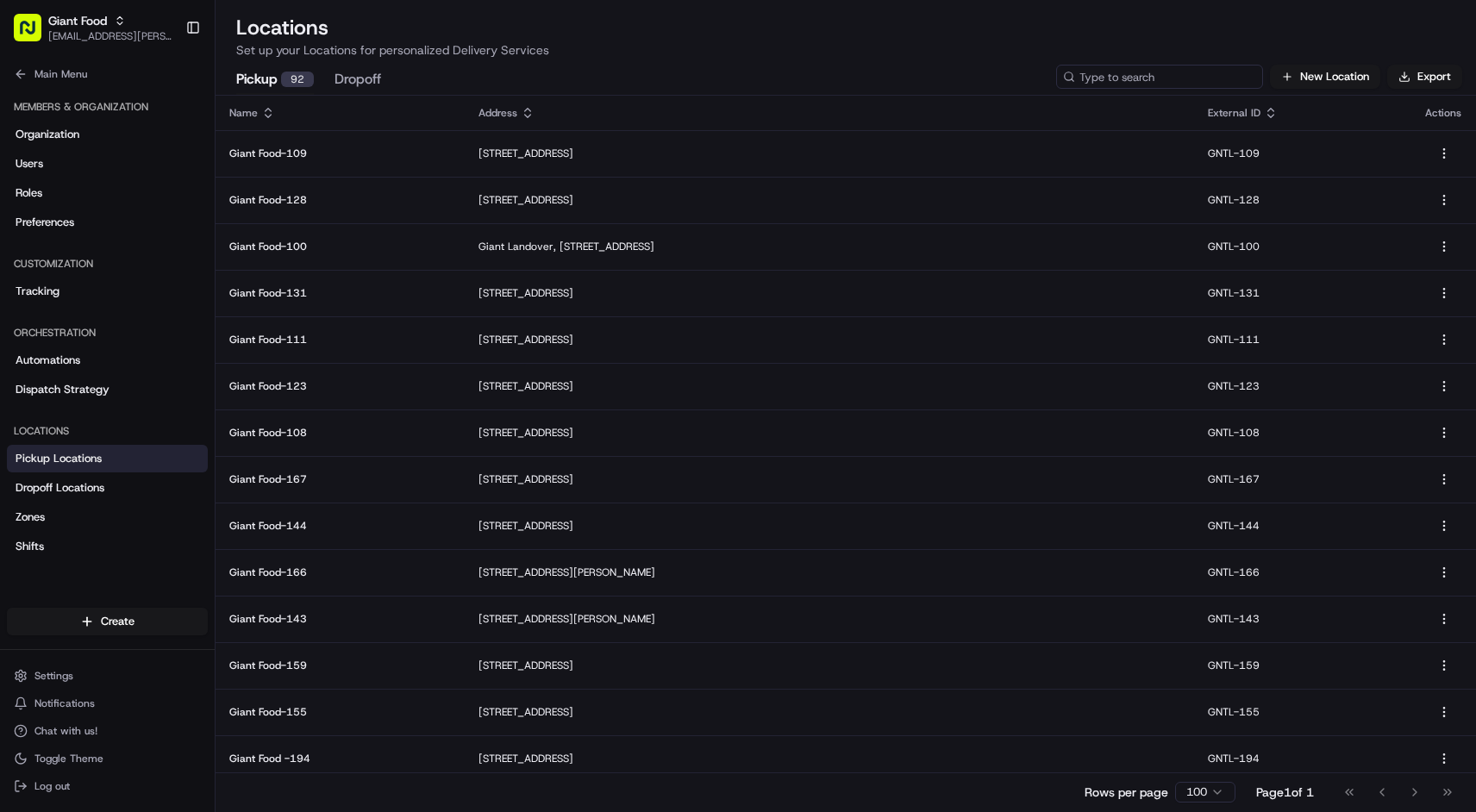
click at [1217, 69] on input at bounding box center [1160, 76] width 207 height 24
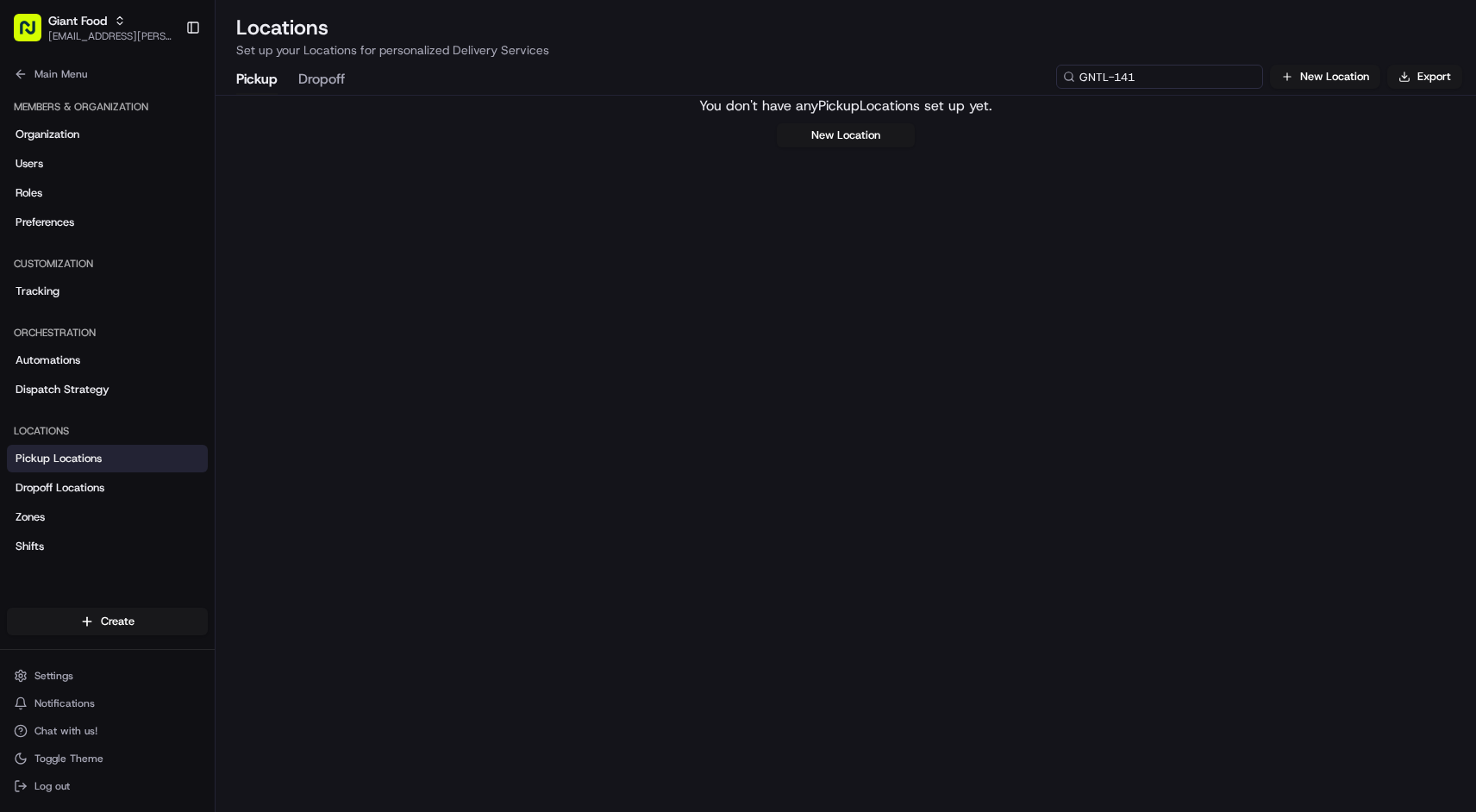
type input "GNTL-141"
click at [1296, 78] on button "New Location" at bounding box center [1325, 76] width 111 height 24
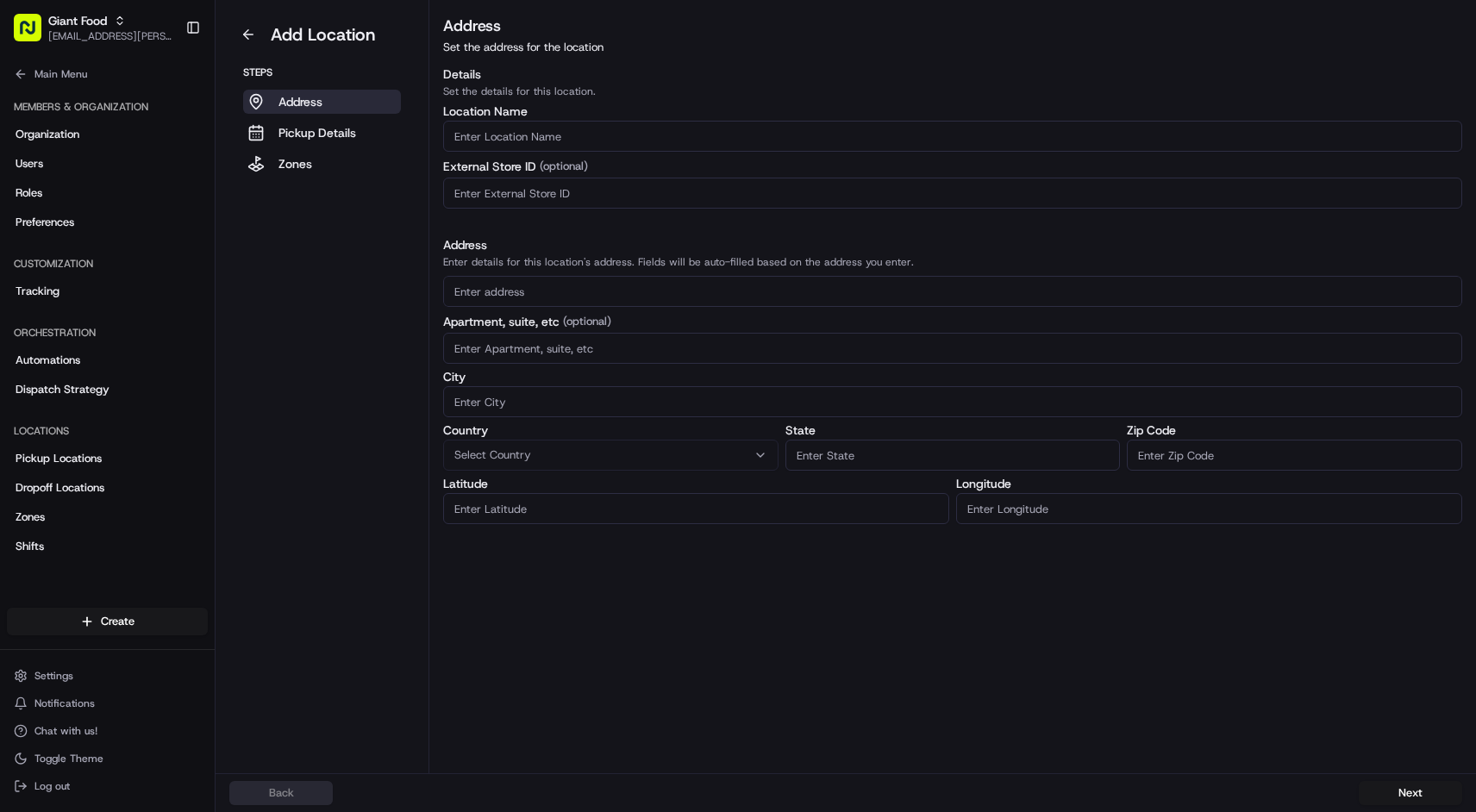
click at [655, 142] on input "Location name" at bounding box center [952, 136] width 1019 height 31
click at [249, 37] on button at bounding box center [249, 34] width 38 height 27
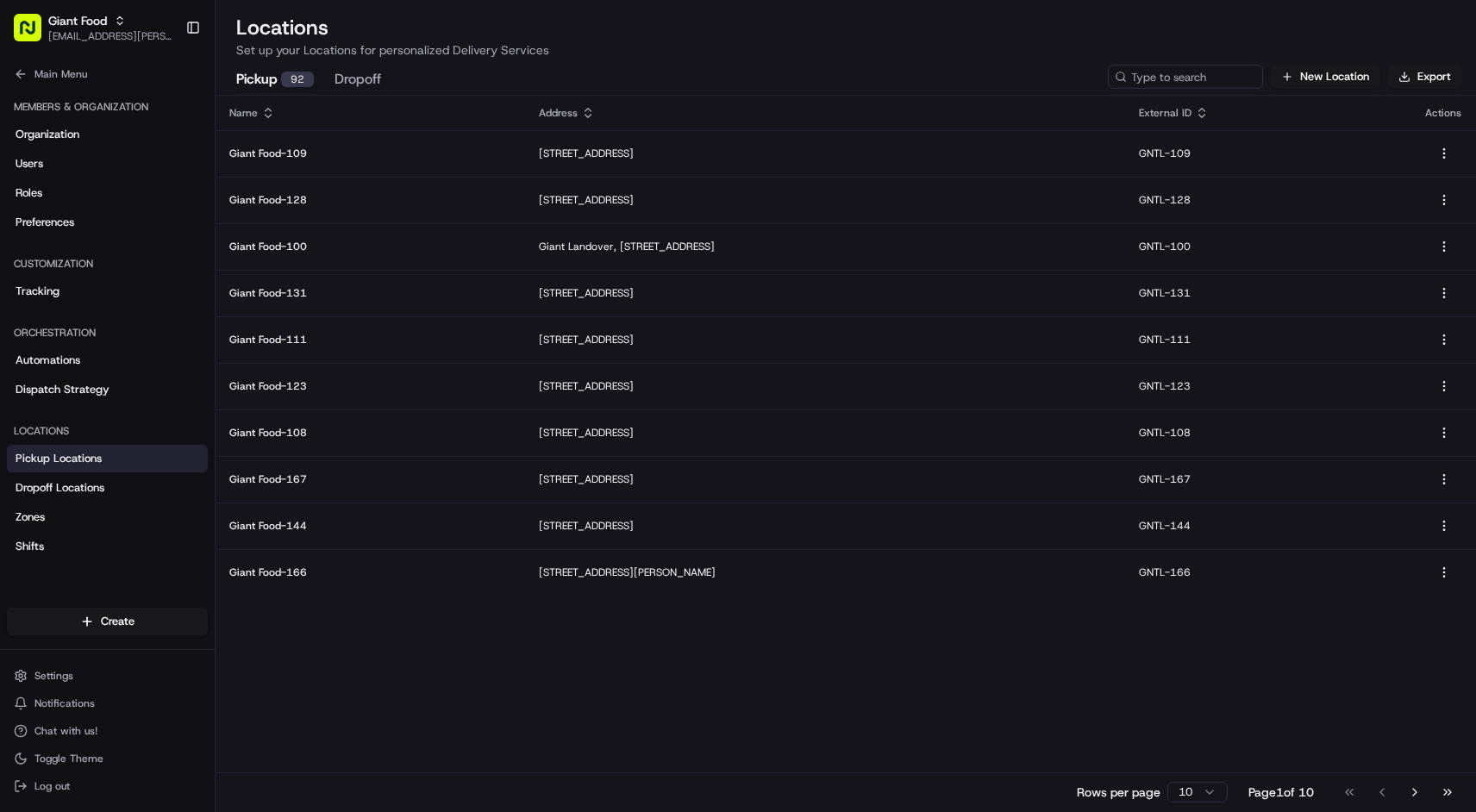
click at [1189, 788] on html "Giant Food [EMAIL_ADDRESS][PERSON_NAME][DOMAIN_NAME] Toggle Sidebar Orders Deli…" at bounding box center [738, 406] width 1476 height 812
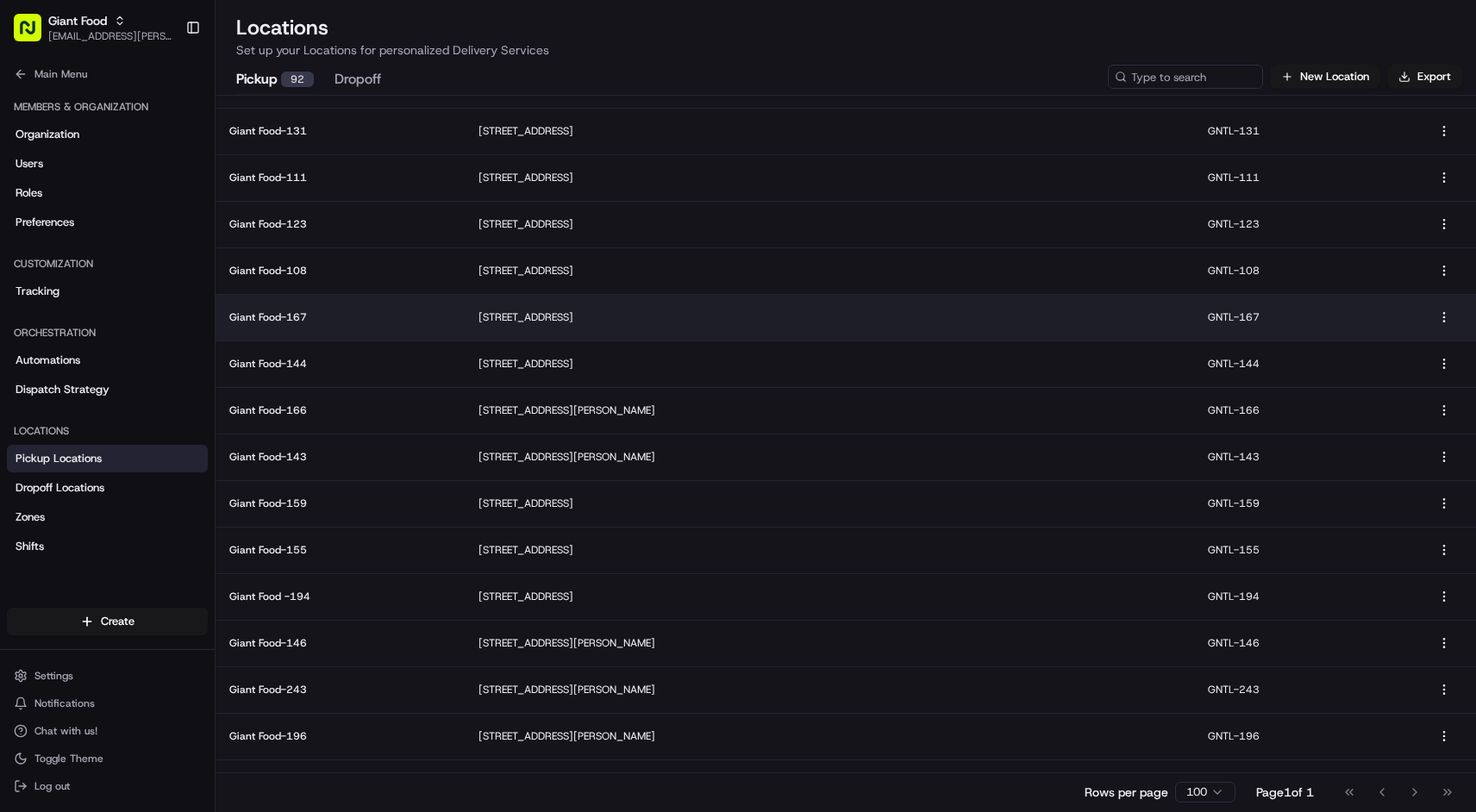
scroll to position [255, 0]
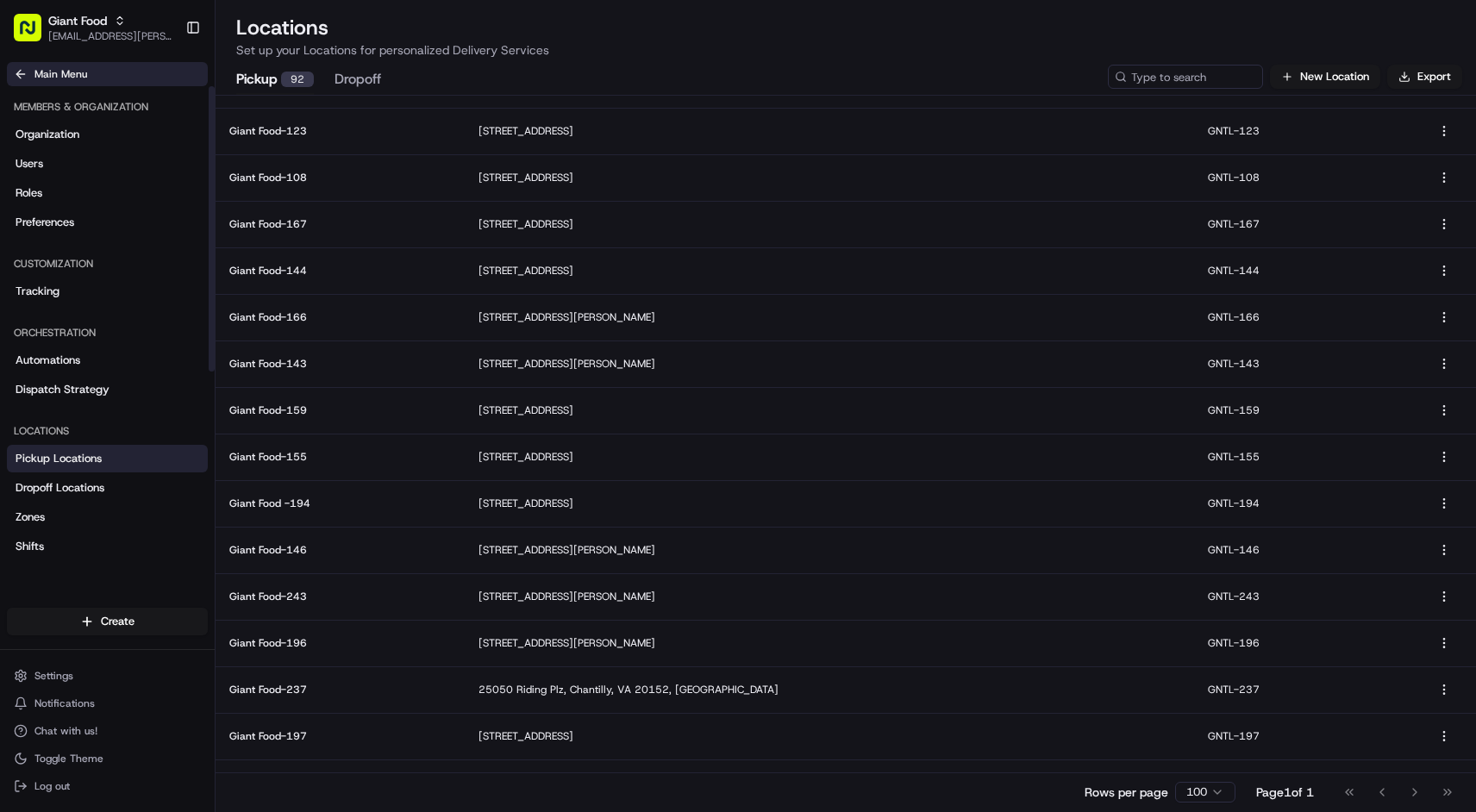
click at [71, 75] on span "Main Menu" at bounding box center [61, 73] width 53 height 14
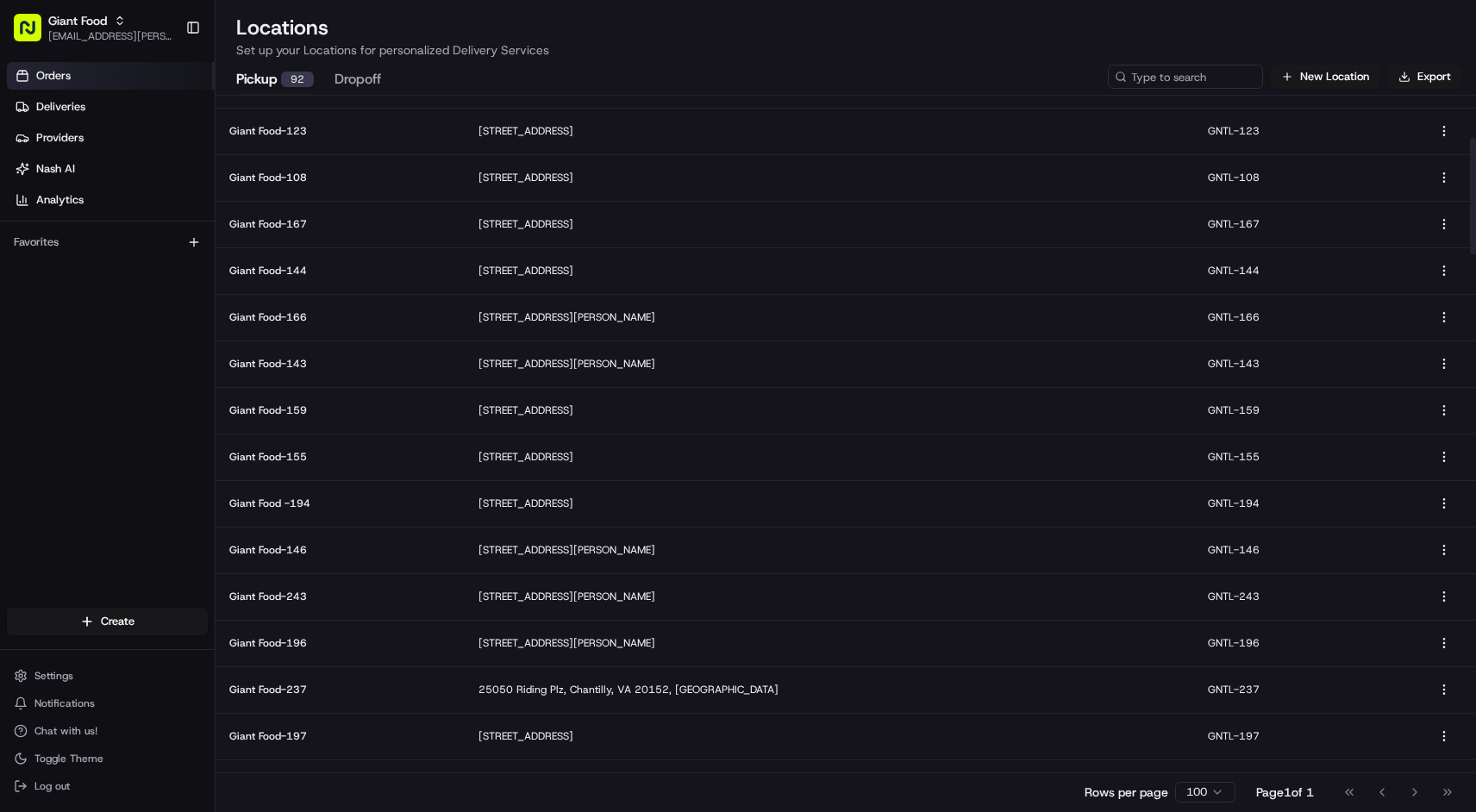
click at [112, 68] on link "Orders" at bounding box center [111, 75] width 208 height 27
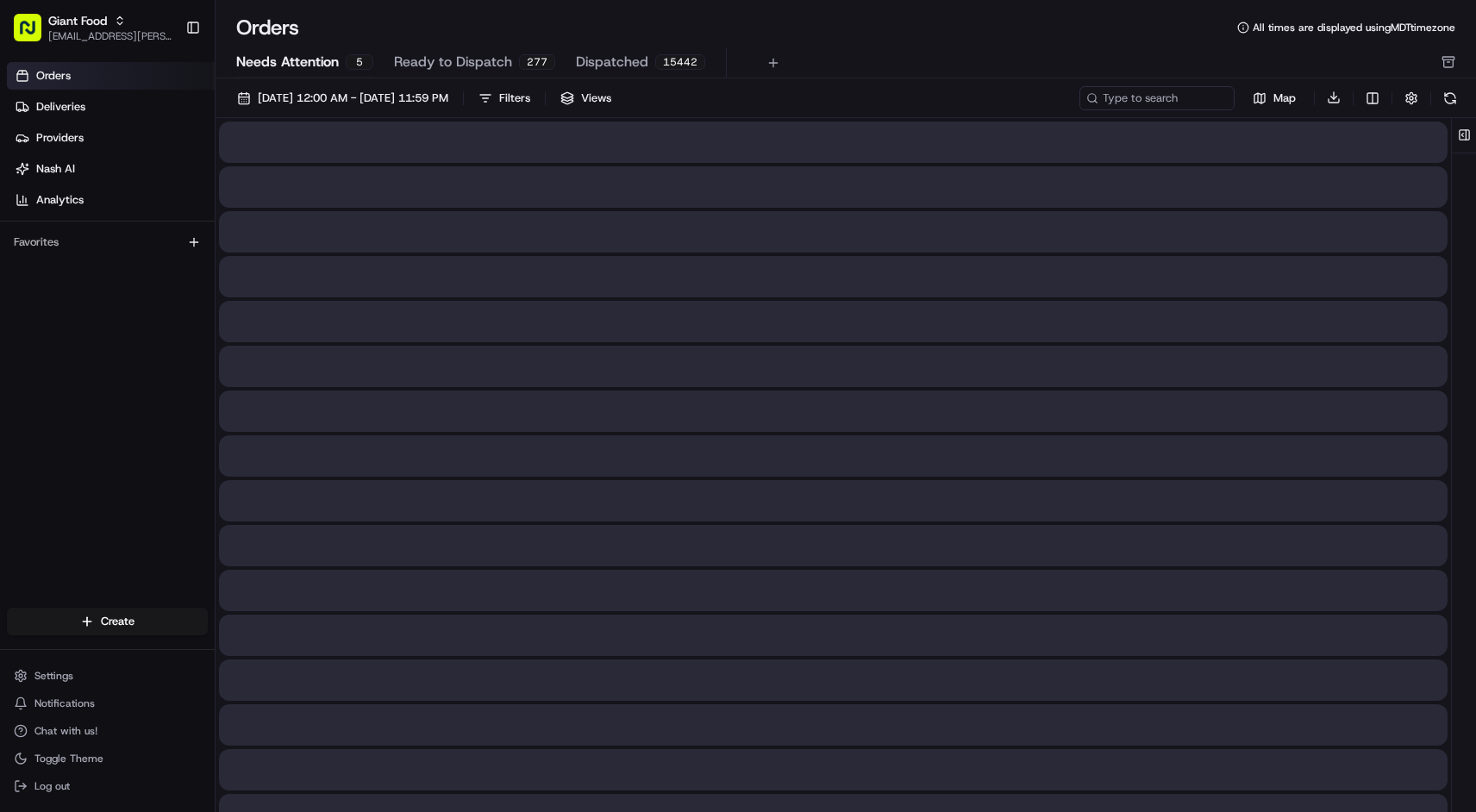
click at [322, 66] on span "Needs Attention" at bounding box center [287, 62] width 103 height 21
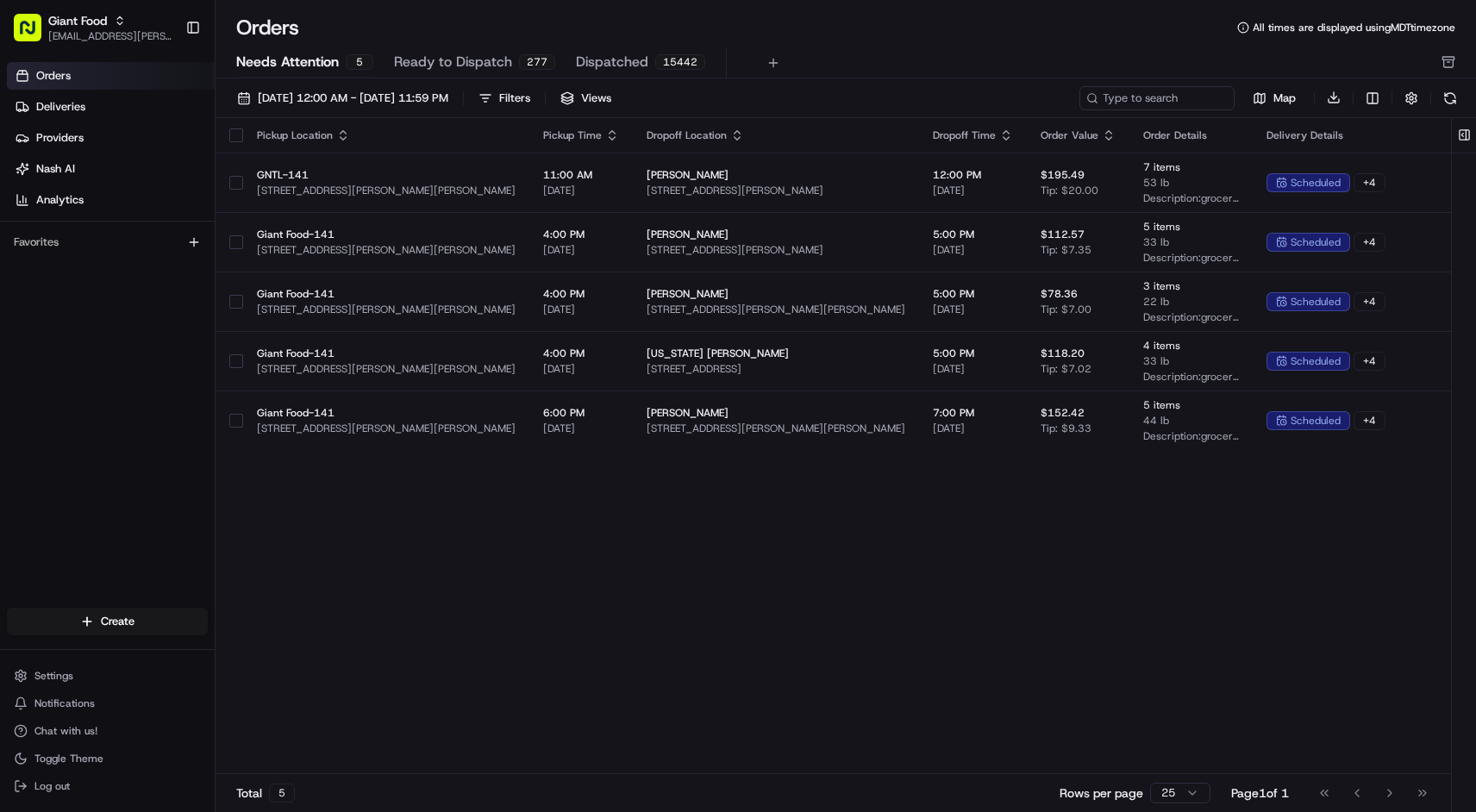
click at [721, 581] on div "Pickup Location Pickup Time Dropoff Location Dropoff Time Order Value Order Det…" at bounding box center [883, 446] width 1337 height 657
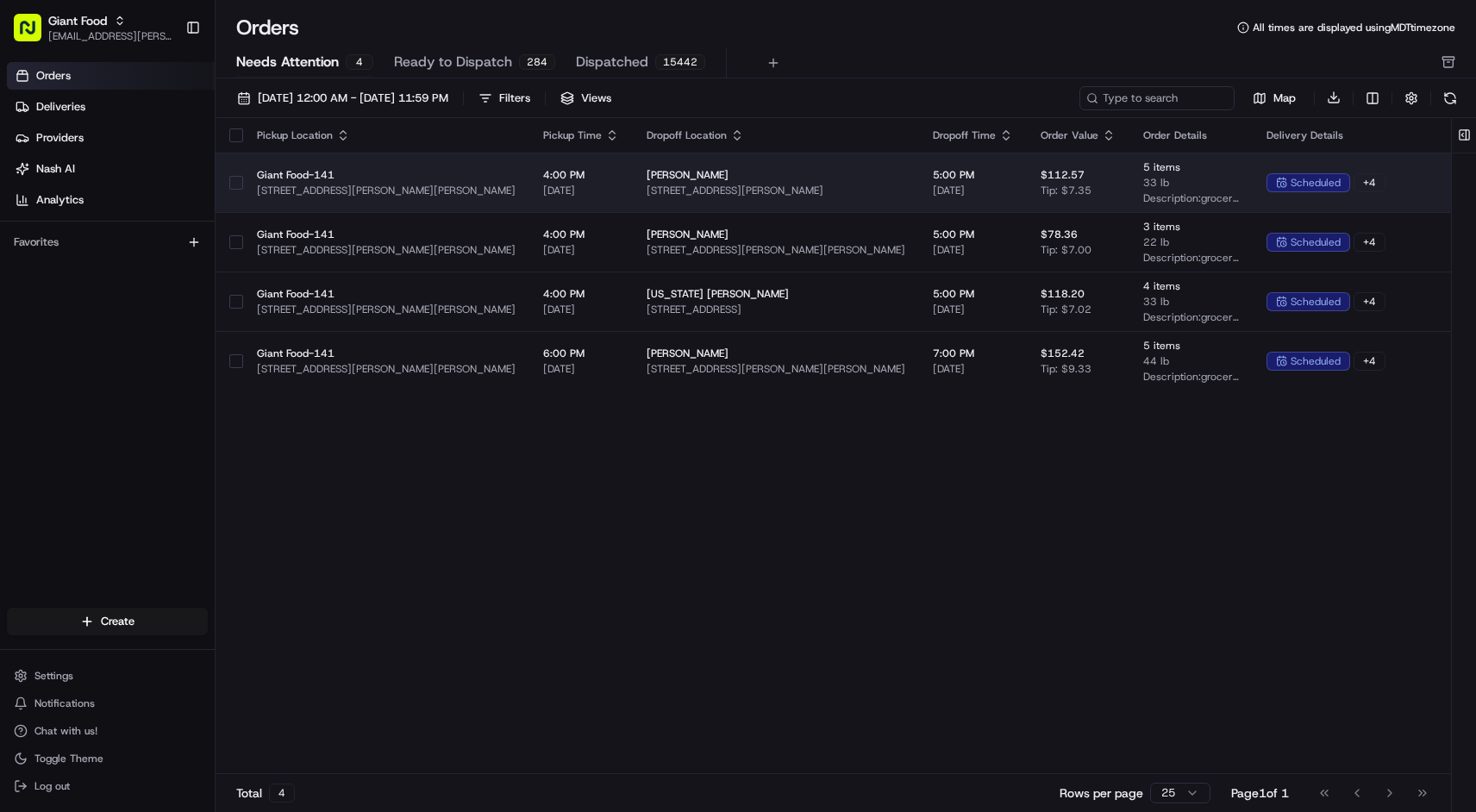
click at [765, 169] on span "[PERSON_NAME]" at bounding box center [775, 174] width 259 height 14
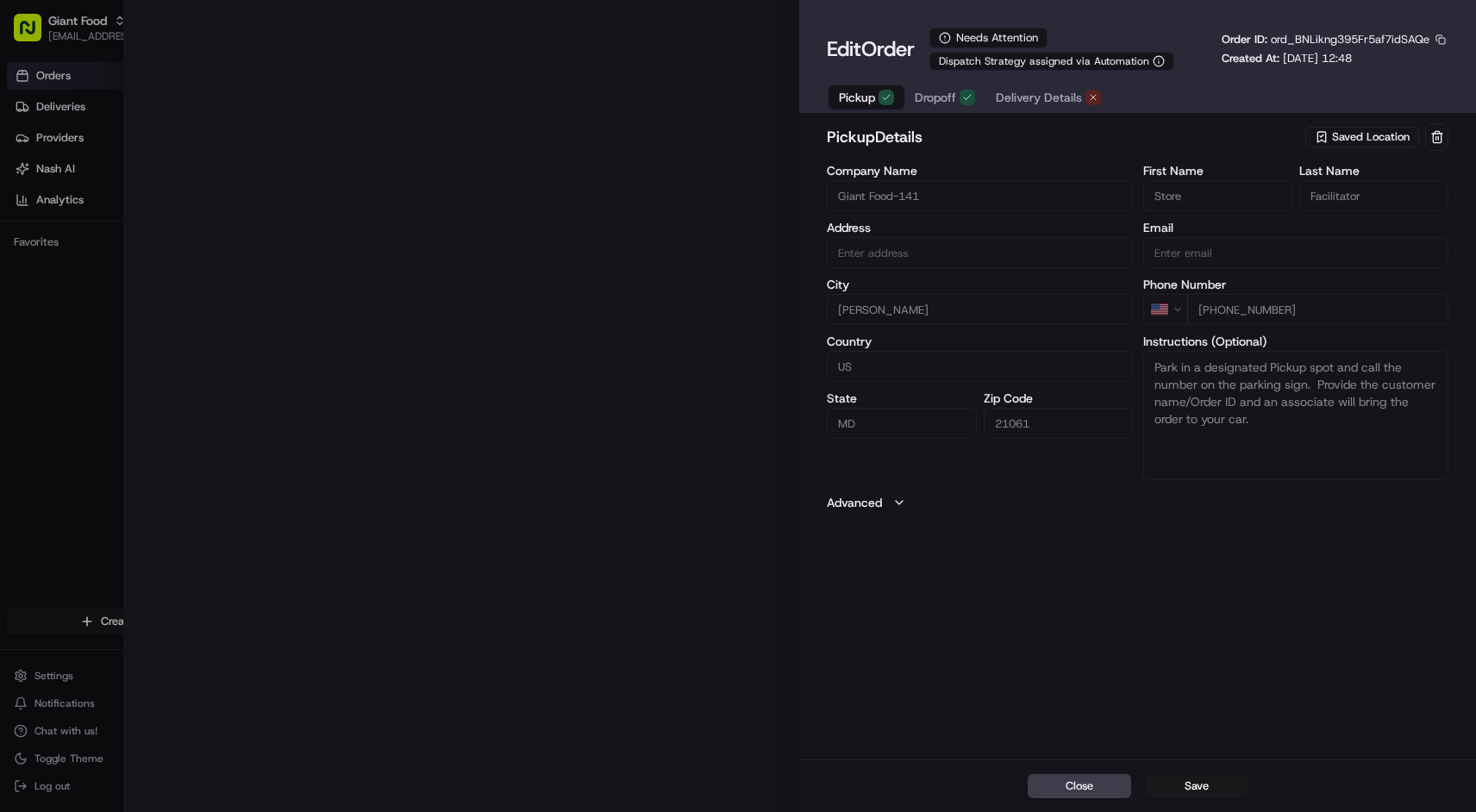
type input "[STREET_ADDRESS][PERSON_NAME][PERSON_NAME]"
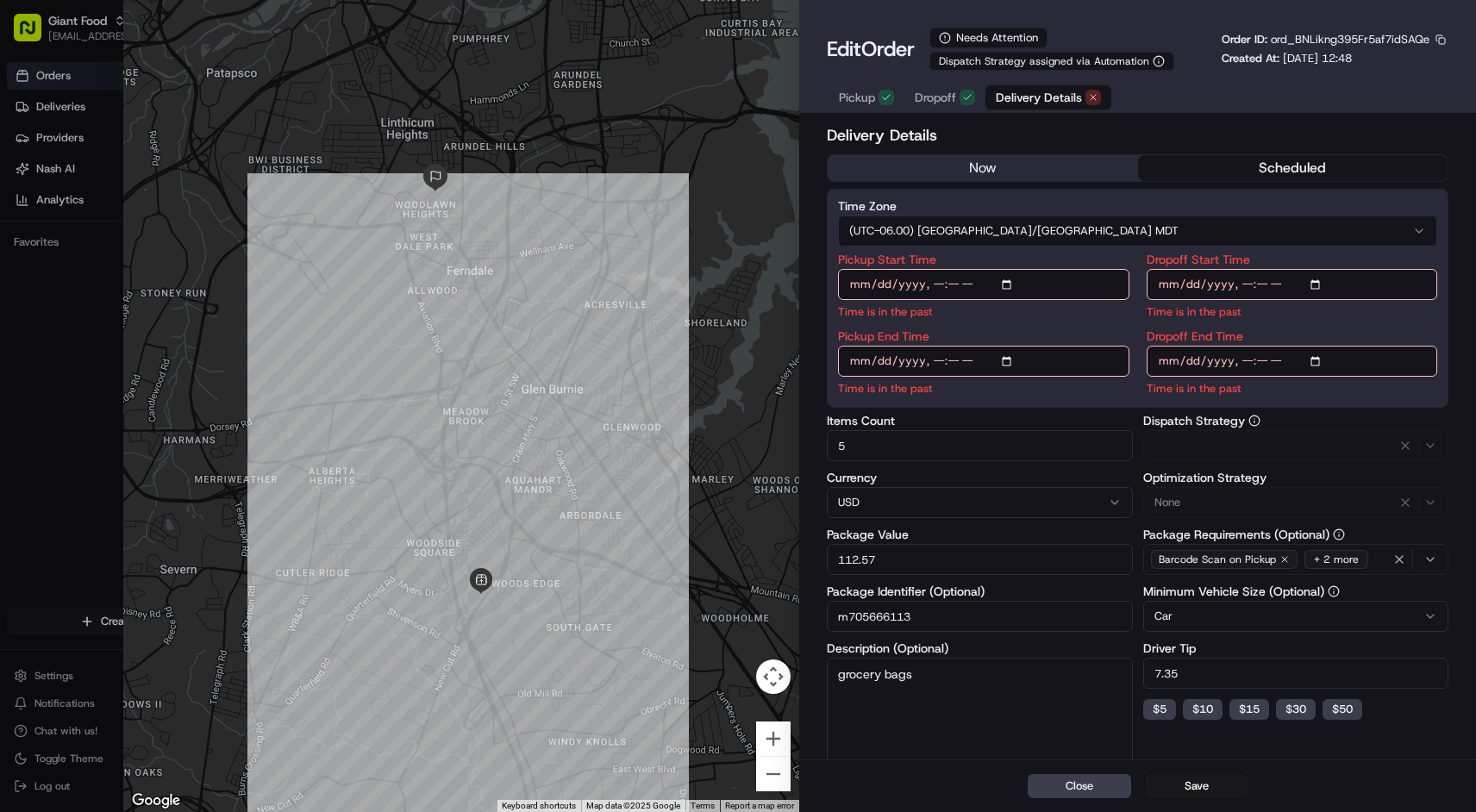
click at [1048, 98] on span "Delivery Details" at bounding box center [1038, 97] width 86 height 17
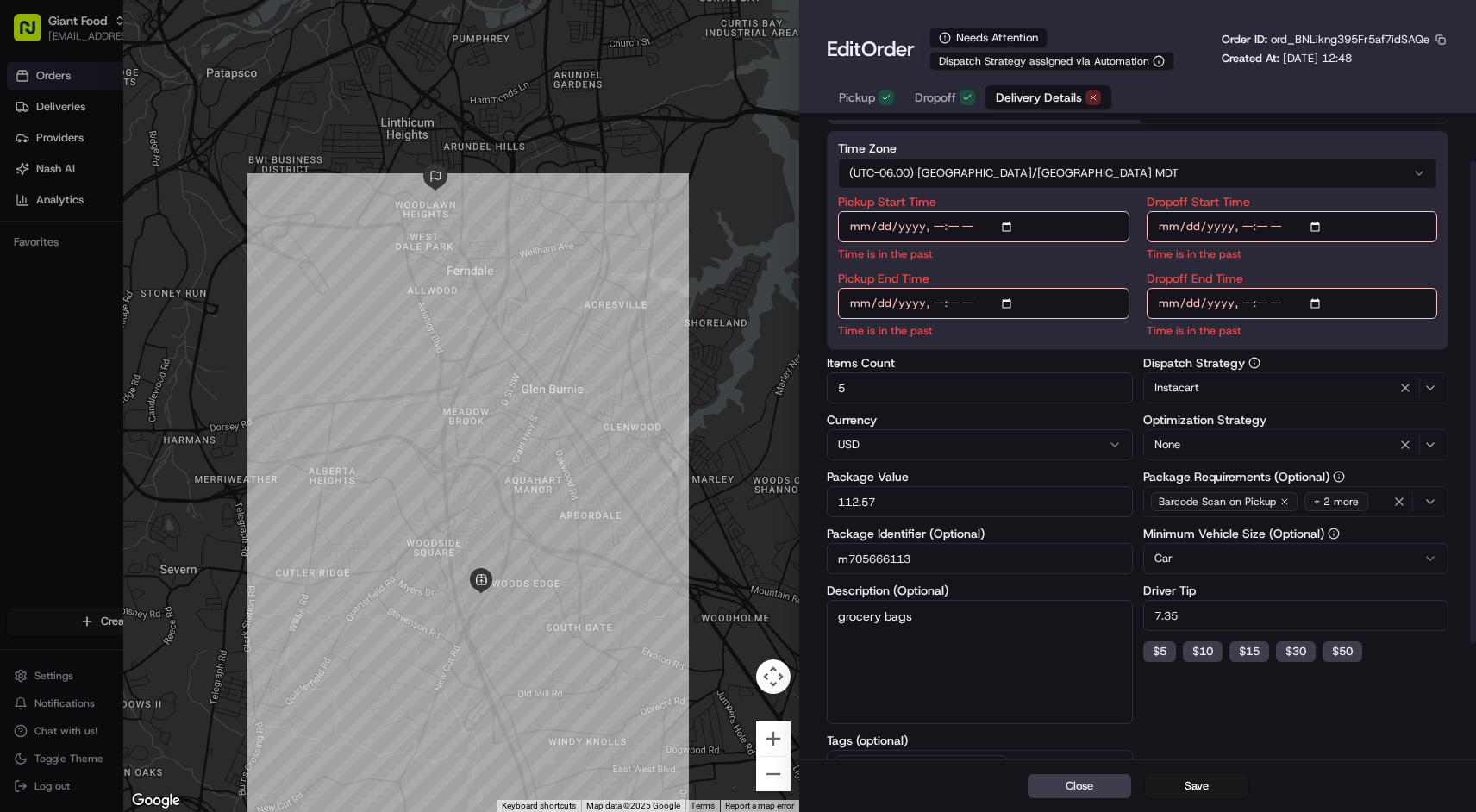
scroll to position [59, 0]
click at [875, 553] on input "m705666113" at bounding box center [979, 557] width 305 height 31
click at [1070, 789] on button "Close" at bounding box center [1079, 786] width 103 height 24
type input "1"
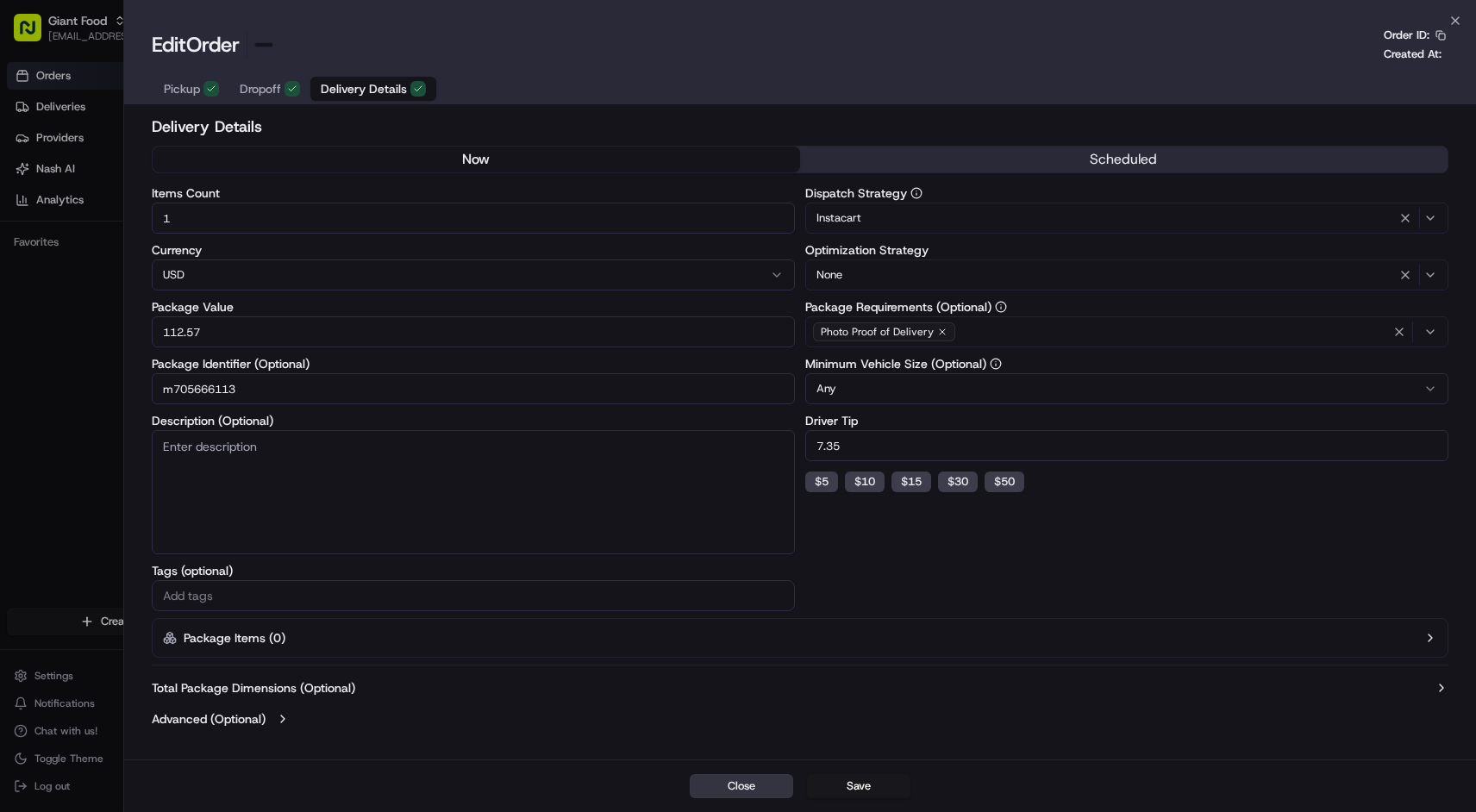
scroll to position [0, 0]
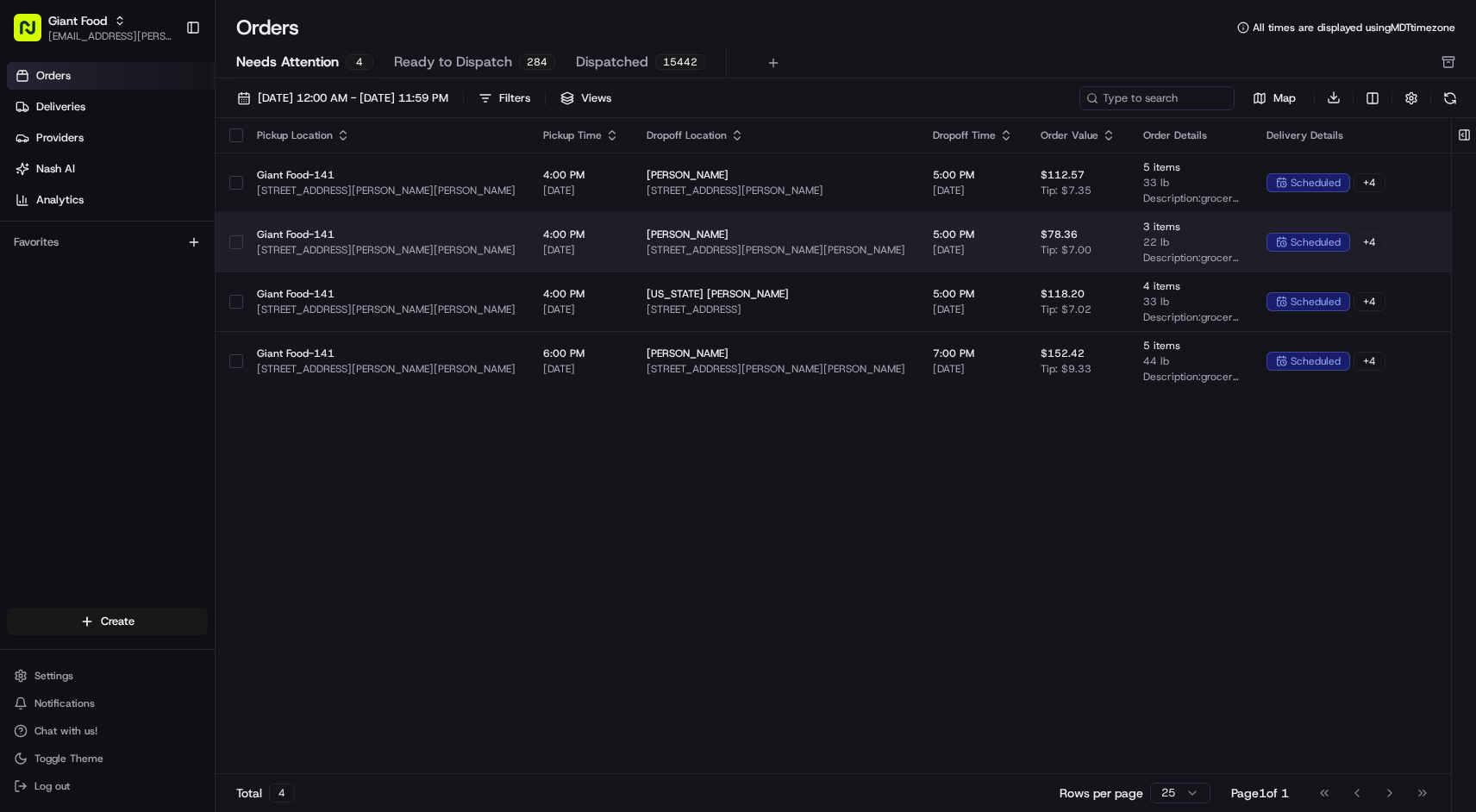
click at [933, 229] on span "5:00 PM" at bounding box center [973, 234] width 80 height 14
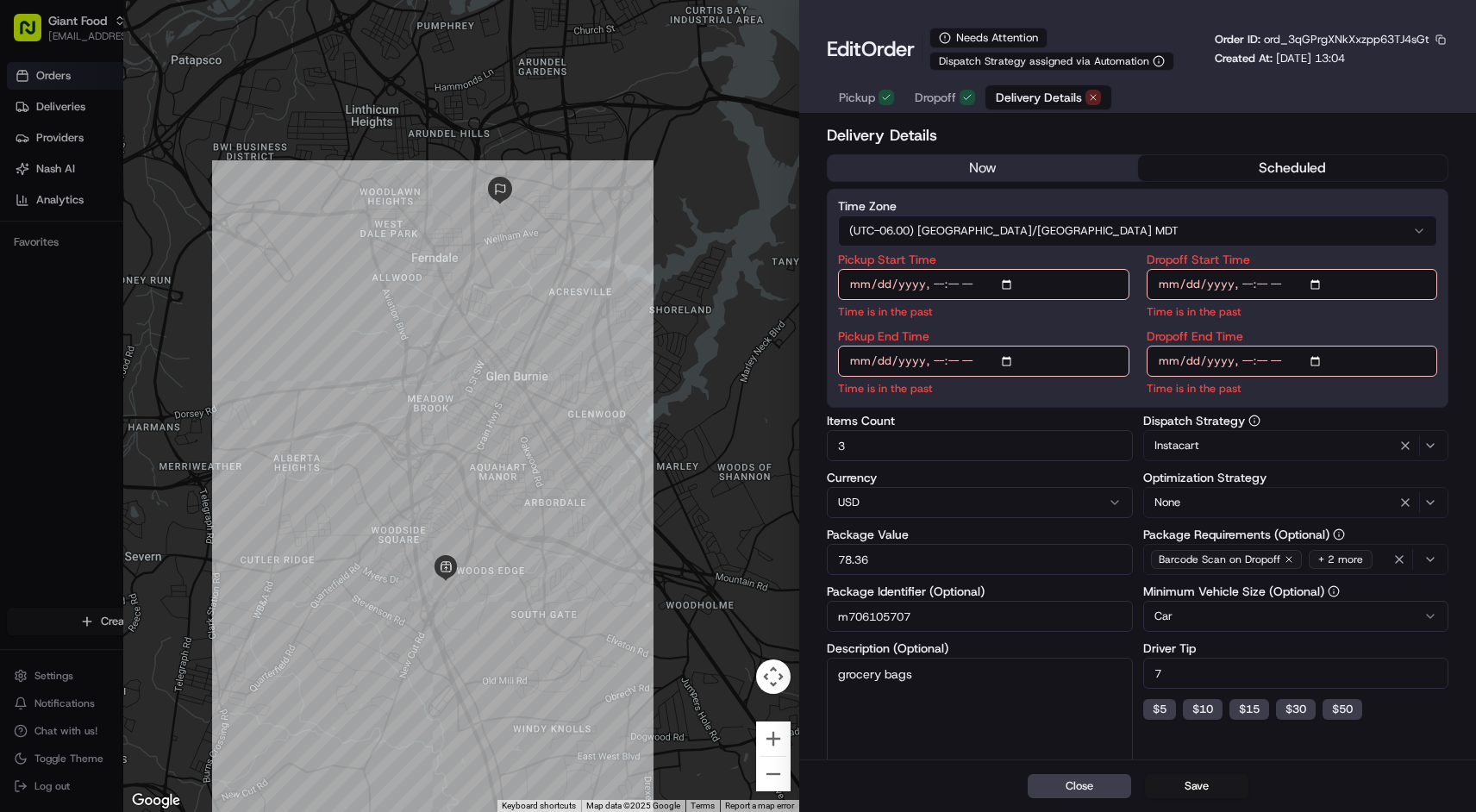
click at [886, 609] on input "m706105707" at bounding box center [979, 616] width 305 height 31
click at [1058, 783] on button "Close" at bounding box center [1079, 786] width 103 height 24
type input "1"
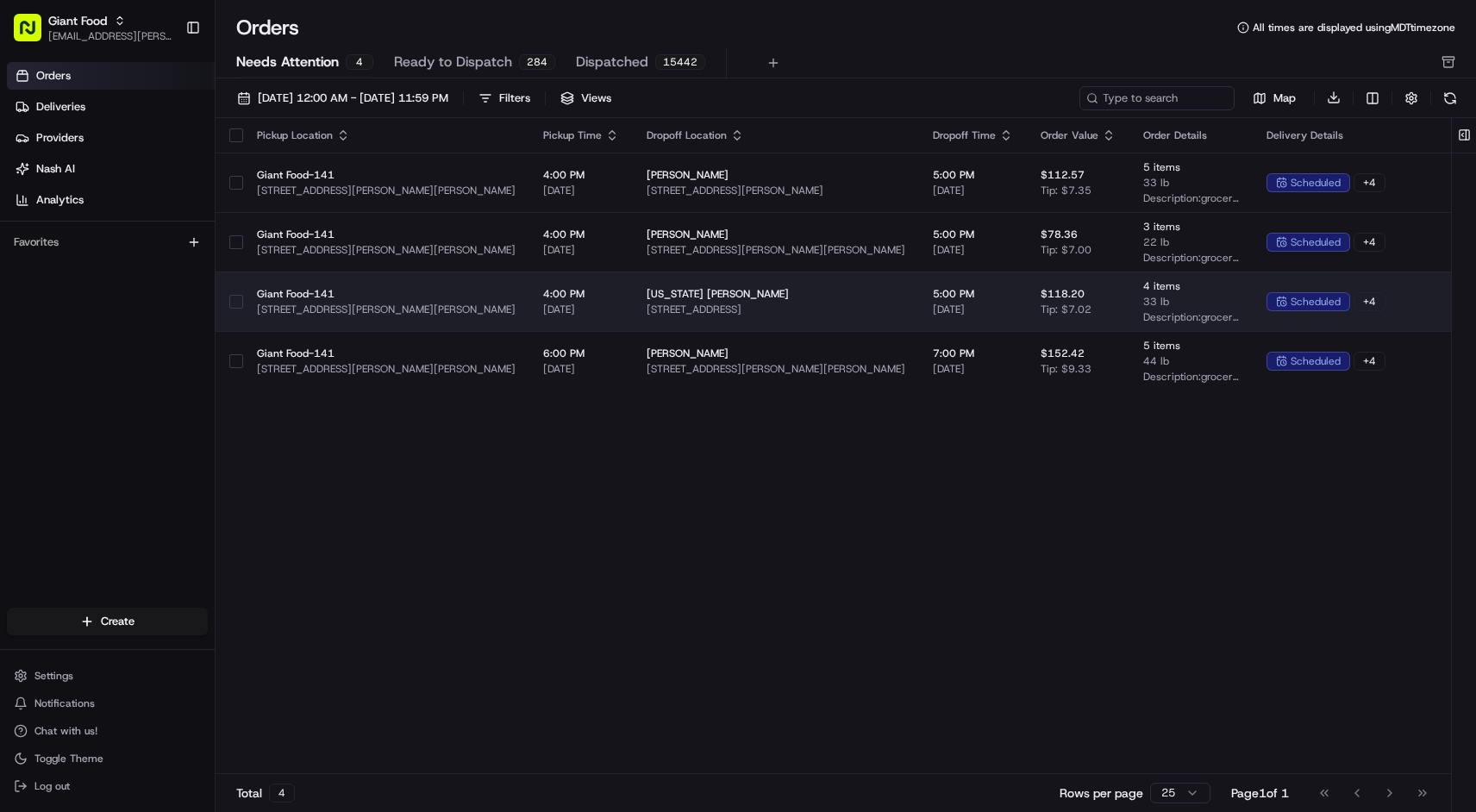
click at [831, 301] on div "[US_STATE] Ginger [STREET_ADDRESS]" at bounding box center [775, 301] width 259 height 29
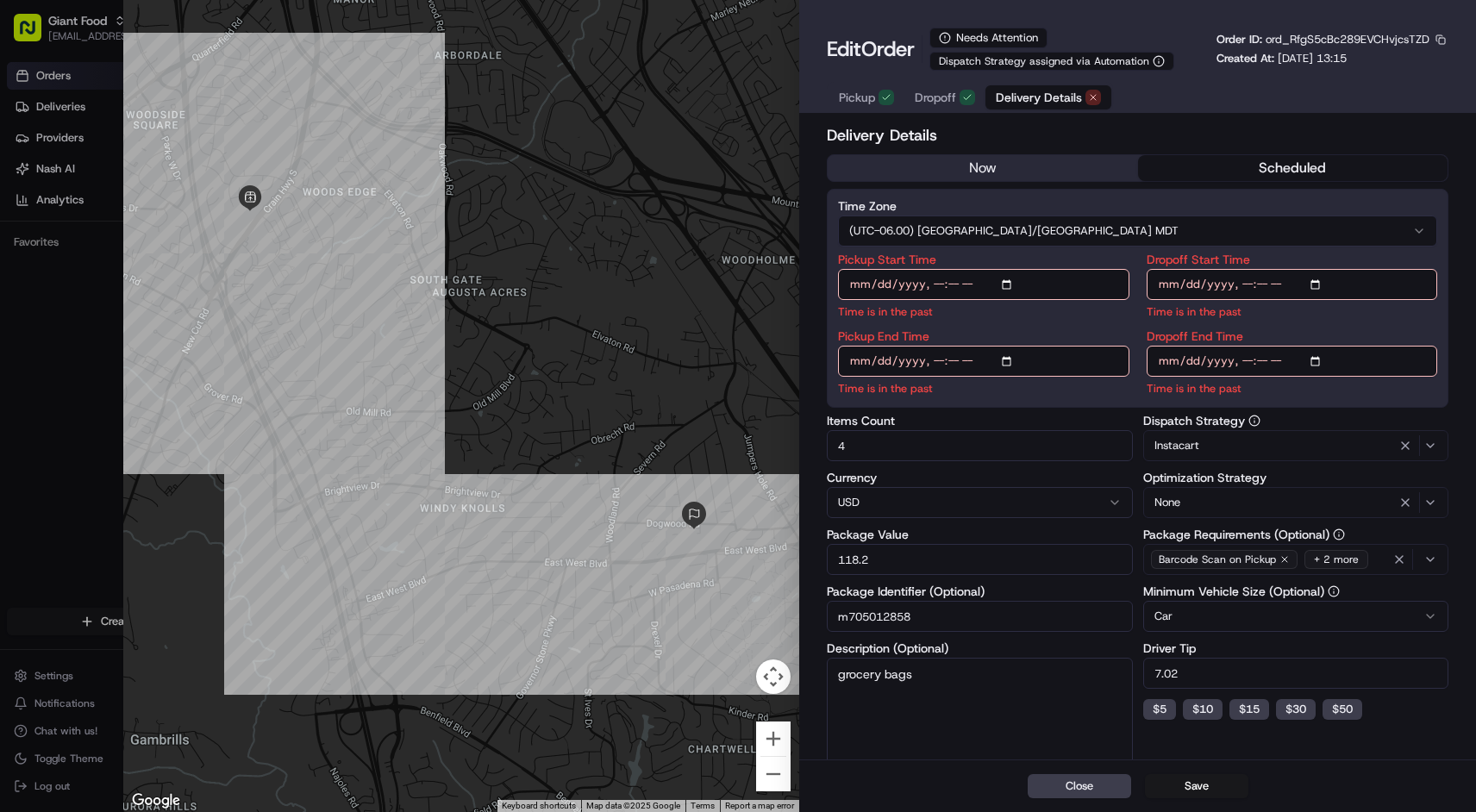
click at [909, 619] on input "m705012858" at bounding box center [979, 616] width 305 height 31
click at [1110, 786] on button "Close" at bounding box center [1079, 786] width 103 height 24
type input "1"
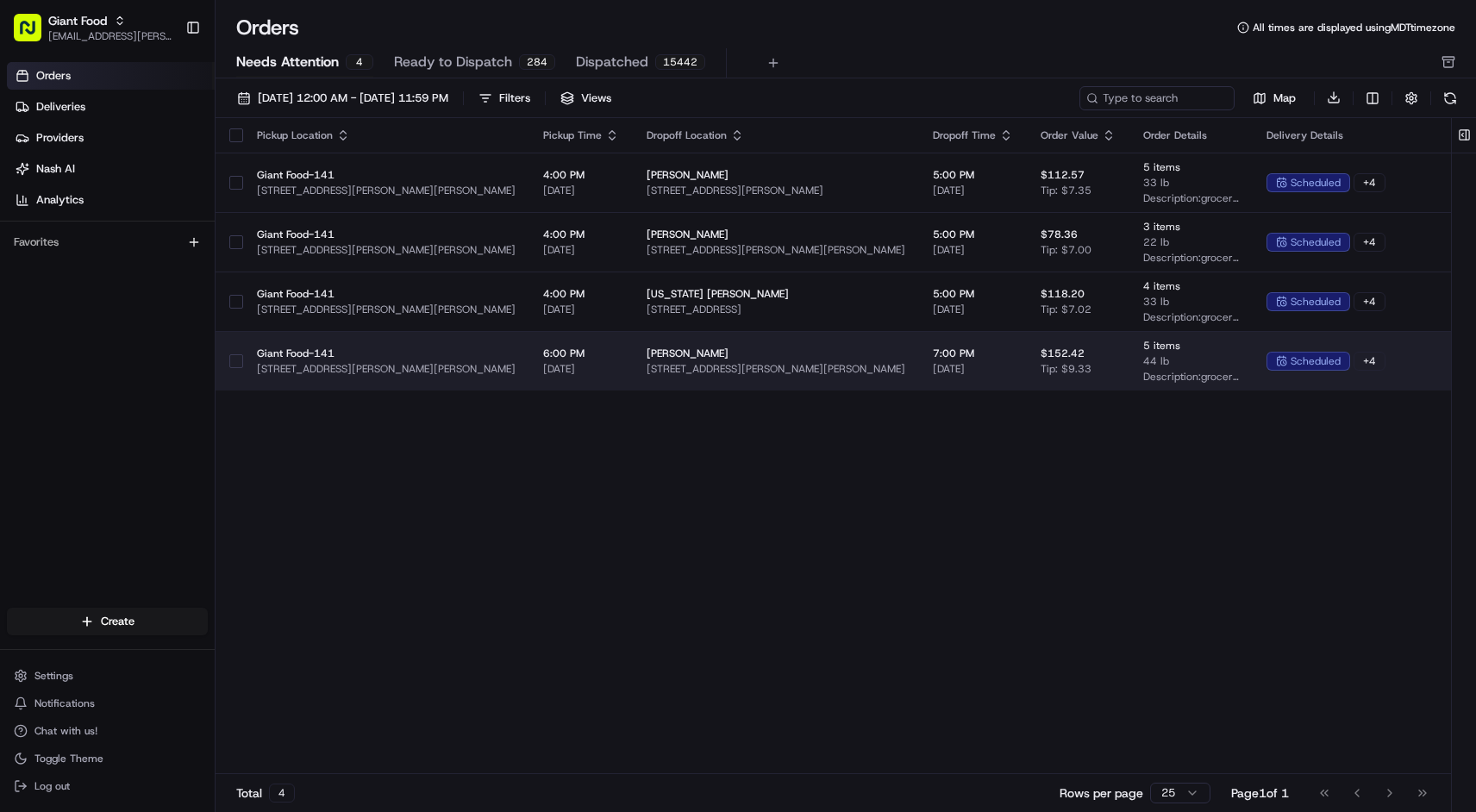
click at [975, 358] on span "7:00 PM" at bounding box center [973, 353] width 80 height 14
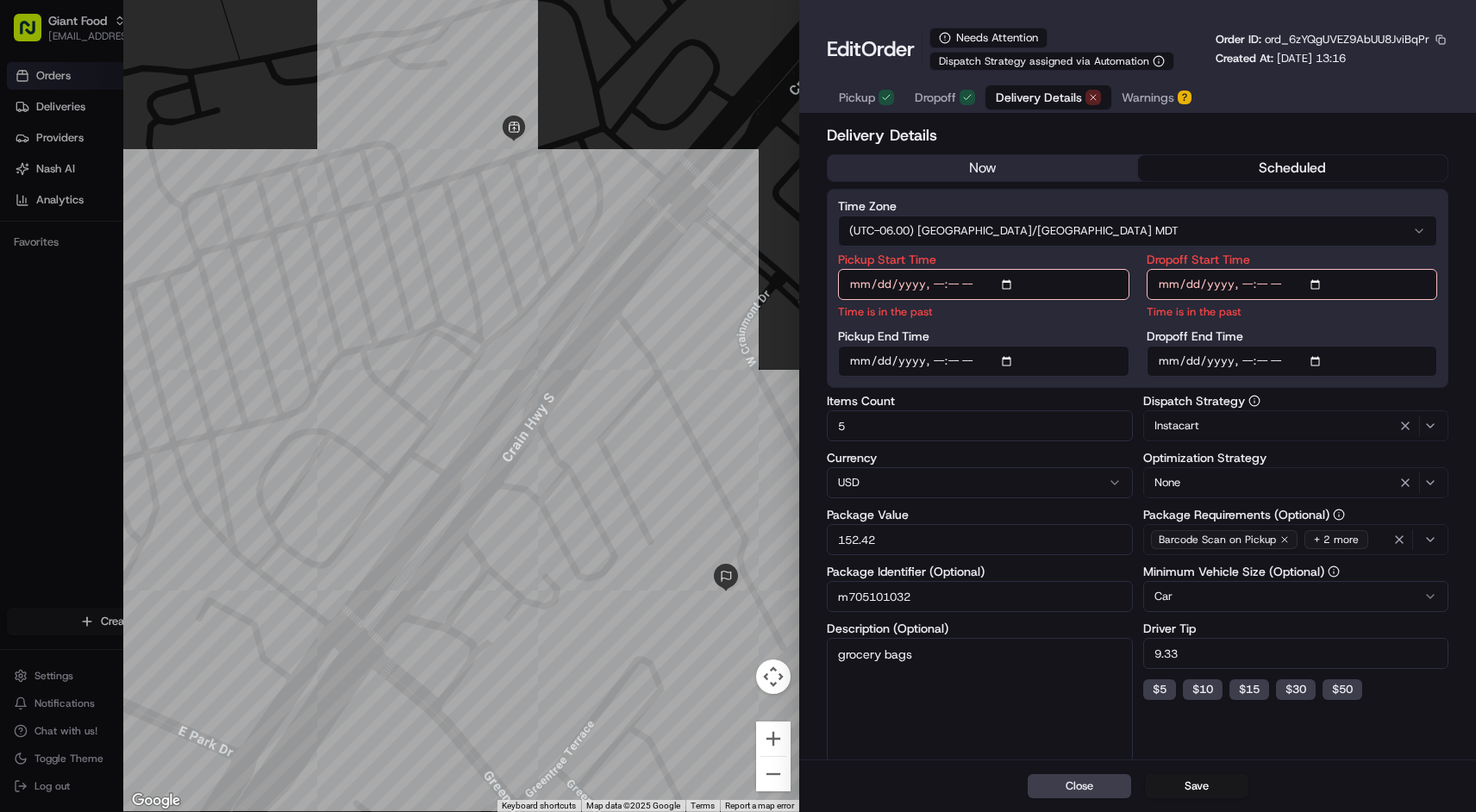
click at [909, 603] on input "m705101032" at bounding box center [979, 596] width 305 height 31
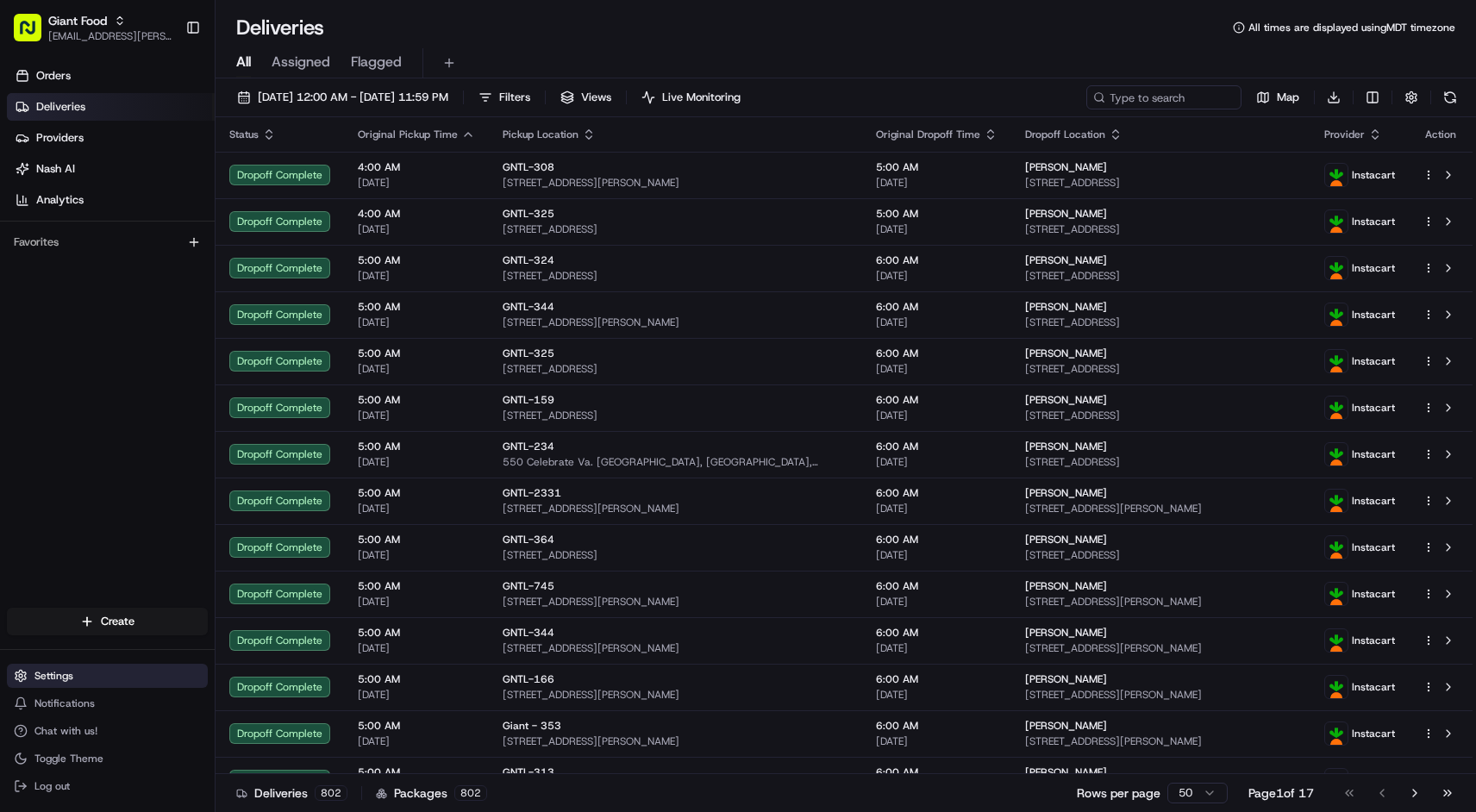
click at [87, 680] on button "Settings" at bounding box center [107, 675] width 201 height 24
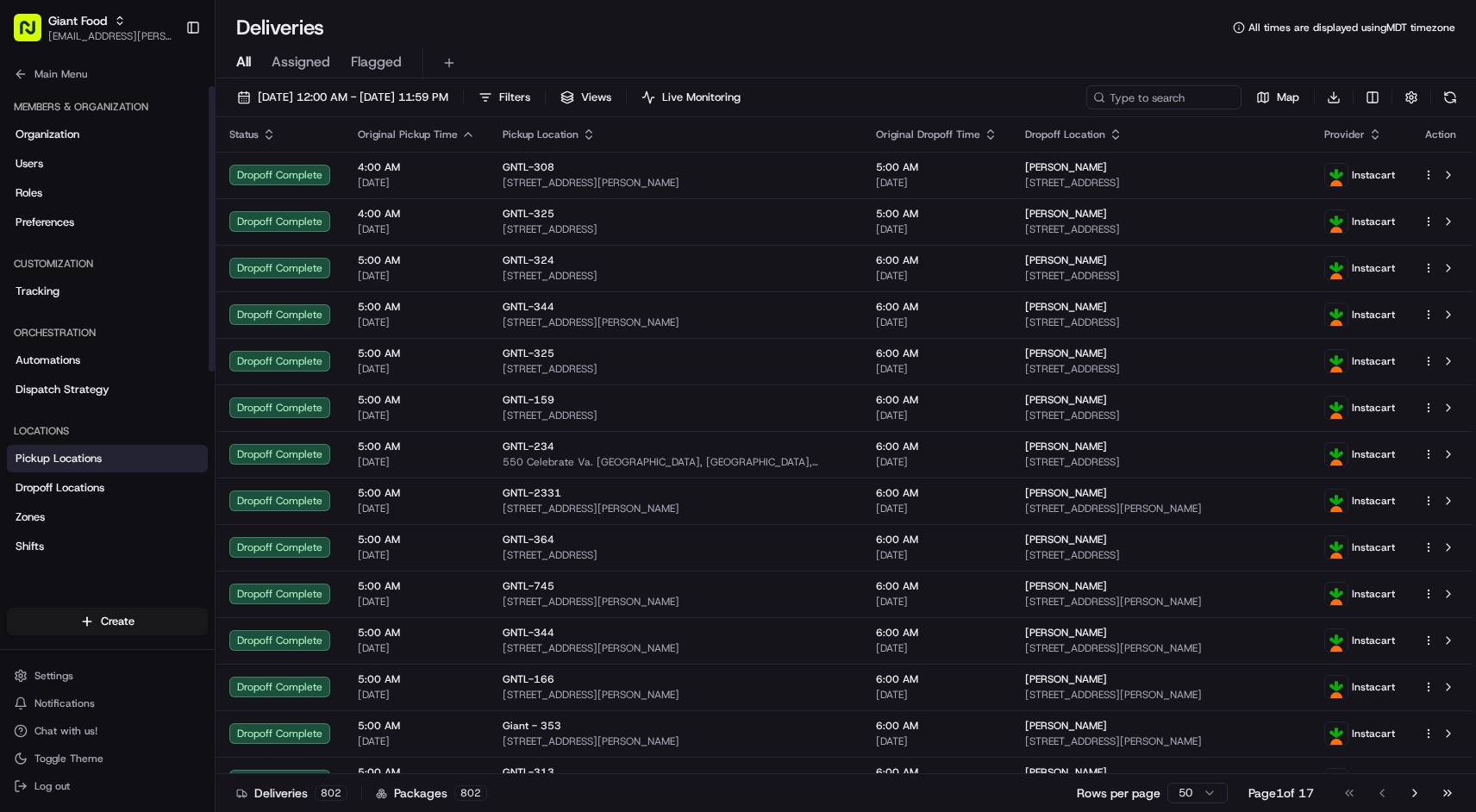
click at [97, 464] on span "Pickup Locations" at bounding box center [58, 458] width 86 height 15
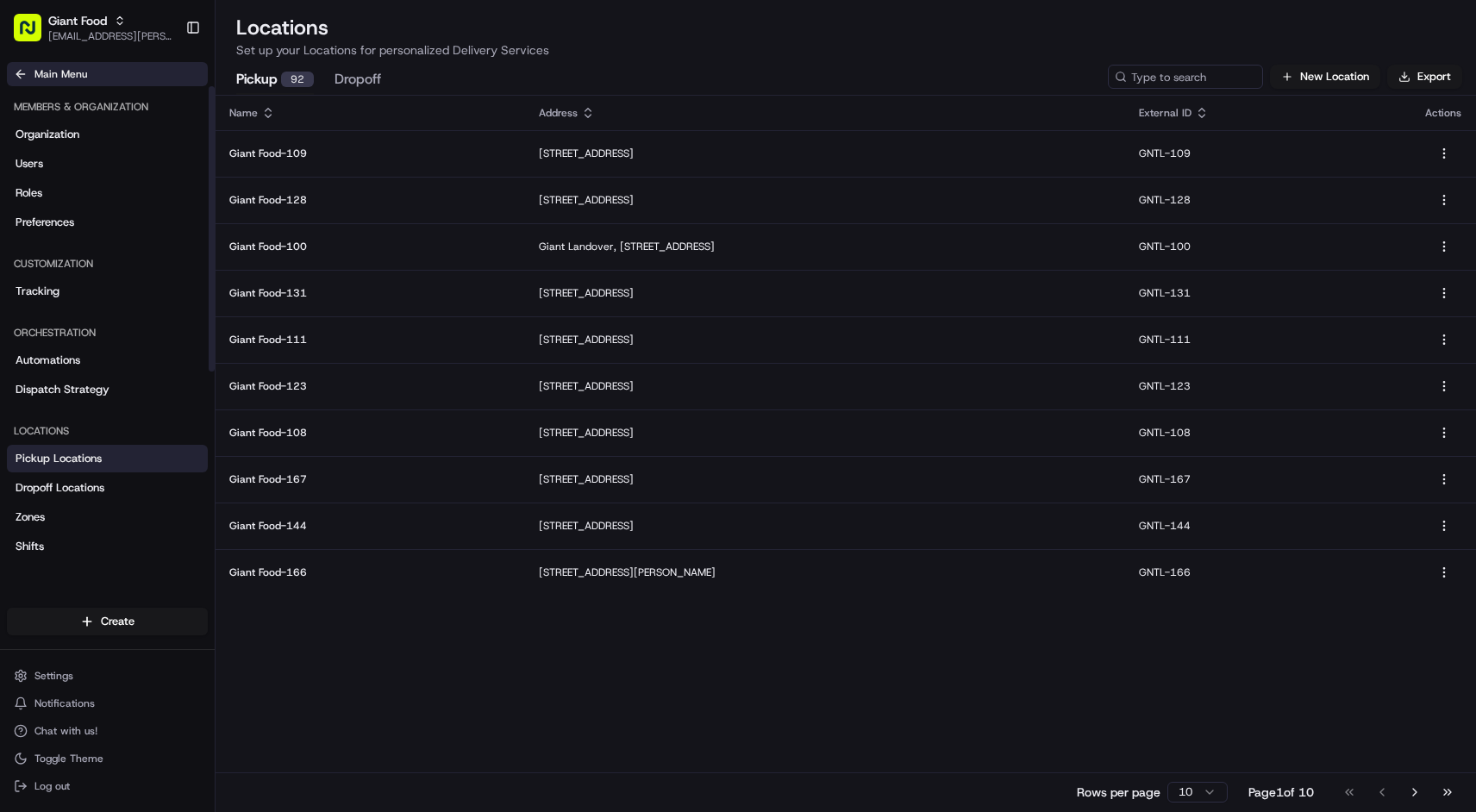
click at [31, 73] on button "Main Menu" at bounding box center [107, 73] width 201 height 24
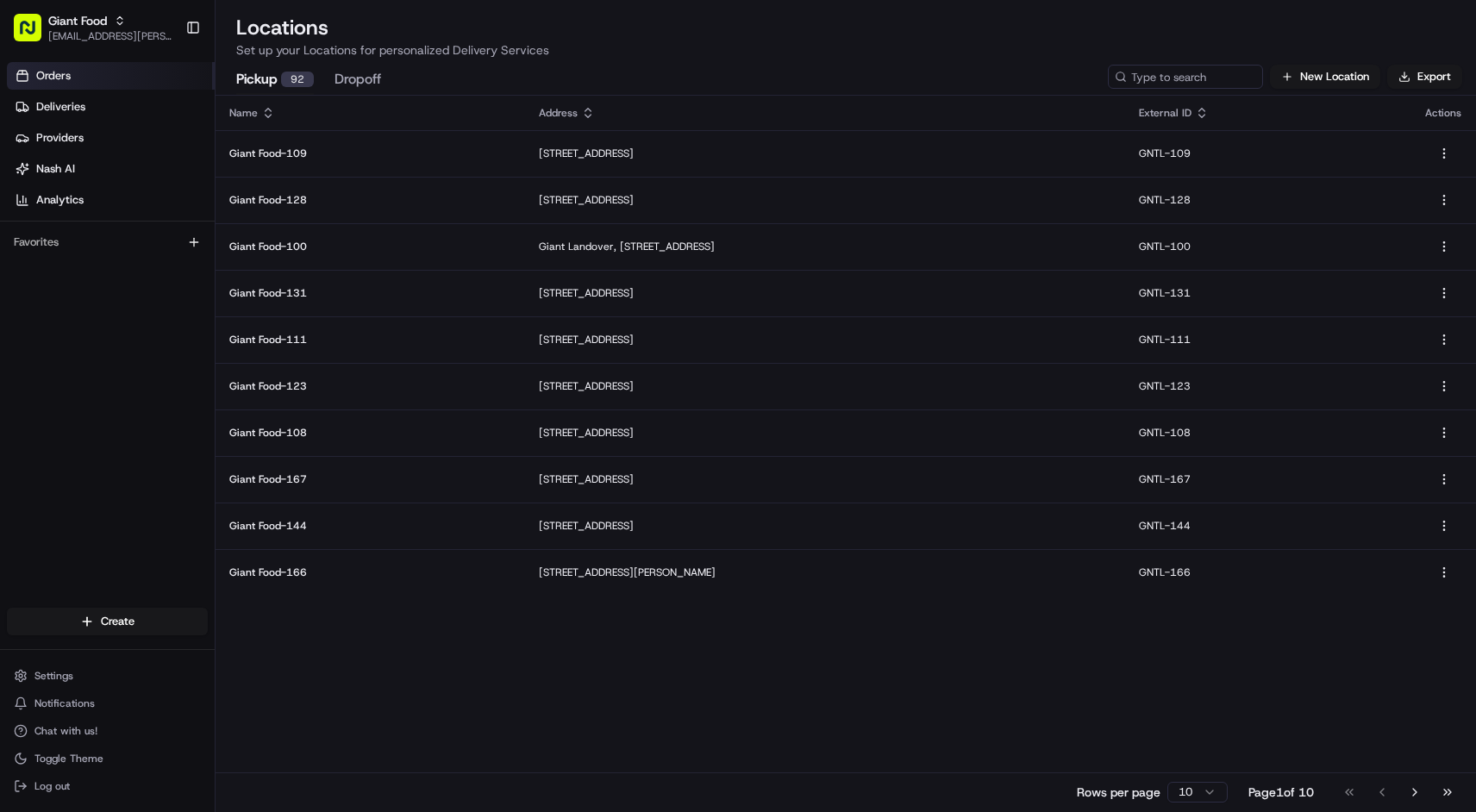
click at [105, 83] on link "Orders" at bounding box center [111, 75] width 208 height 27
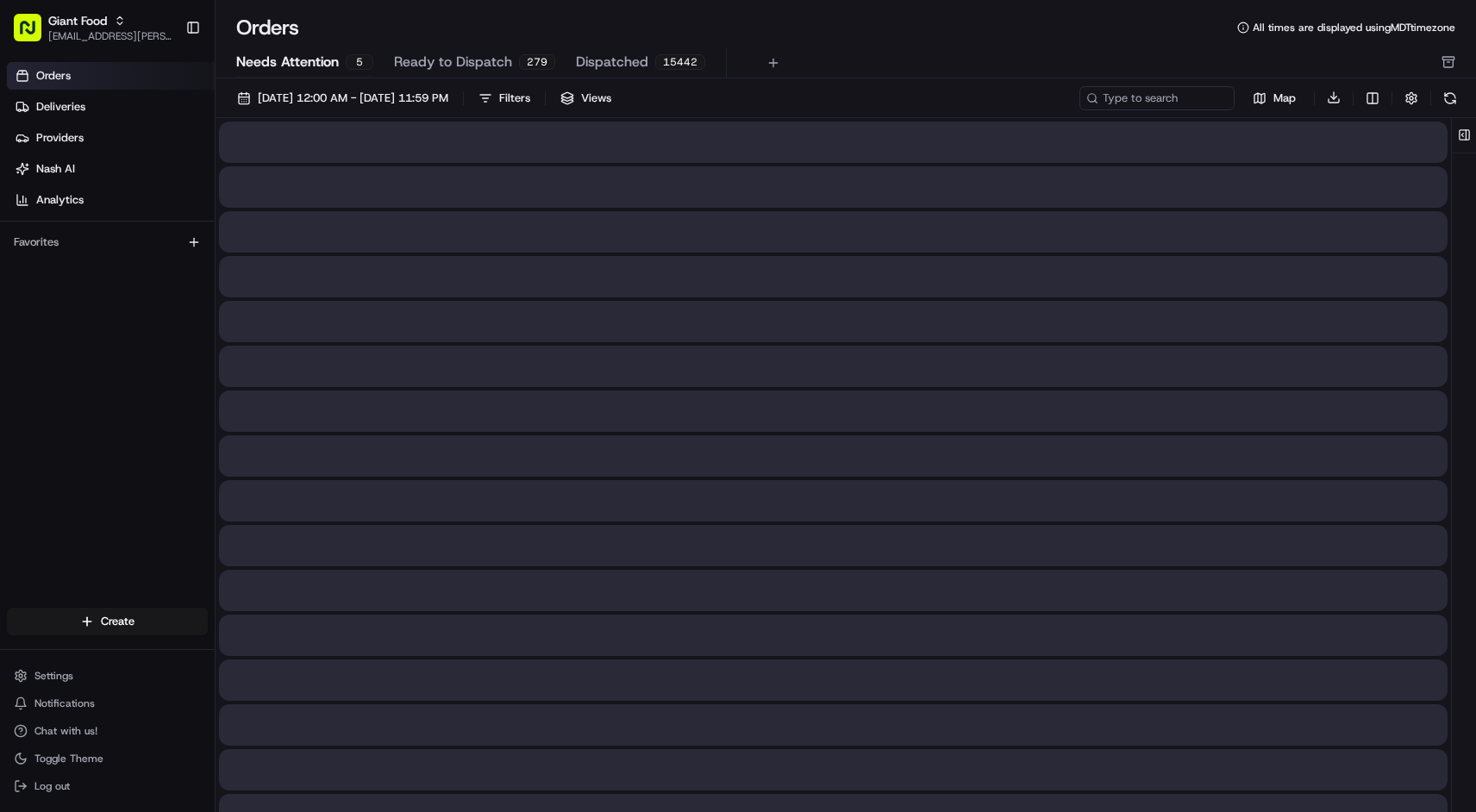
click at [328, 59] on span "Needs Attention" at bounding box center [287, 62] width 103 height 21
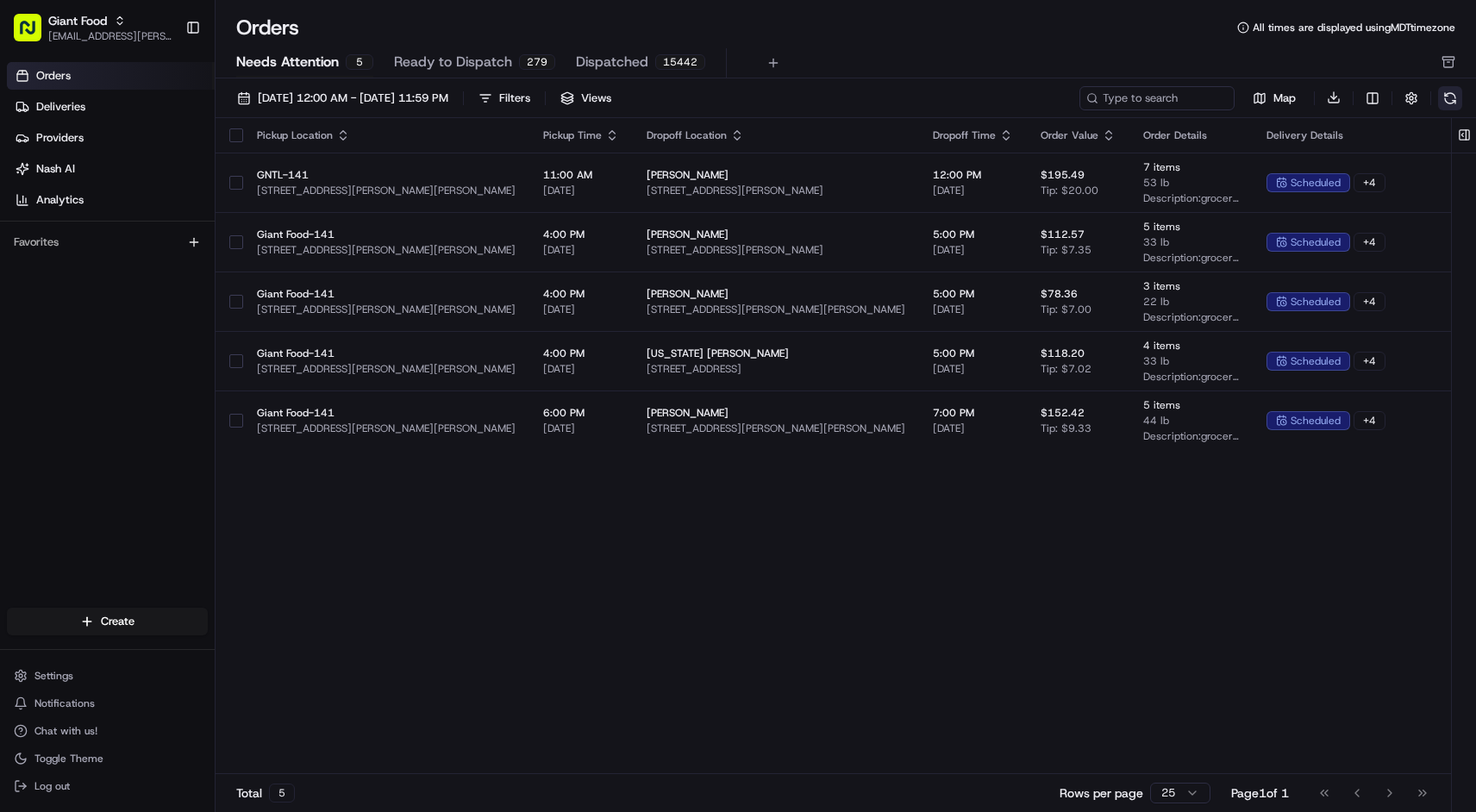
click at [1453, 101] on button at bounding box center [1450, 98] width 25 height 24
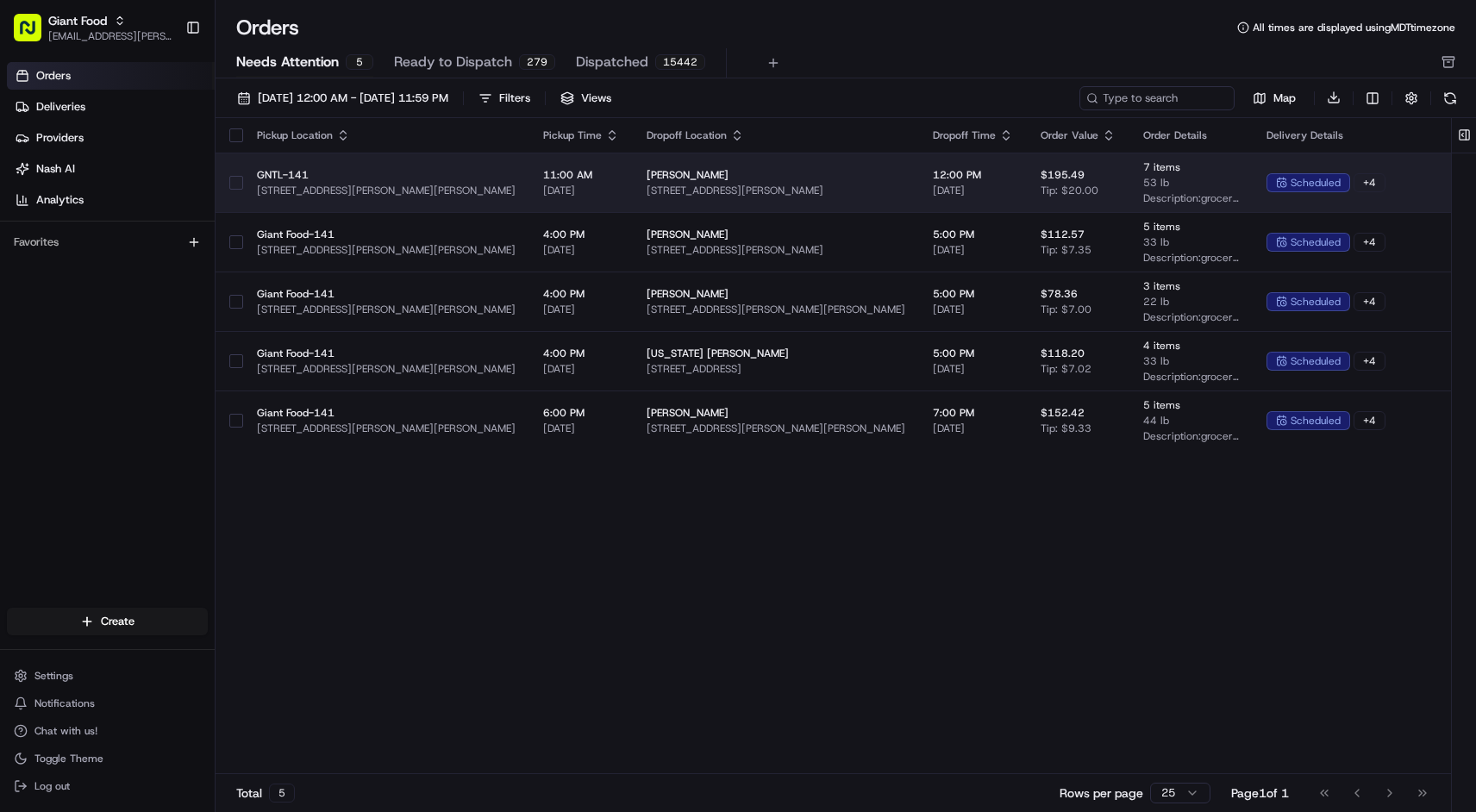
click at [884, 179] on td "[PERSON_NAME] [STREET_ADDRESS][PERSON_NAME]" at bounding box center [775, 182] width 286 height 60
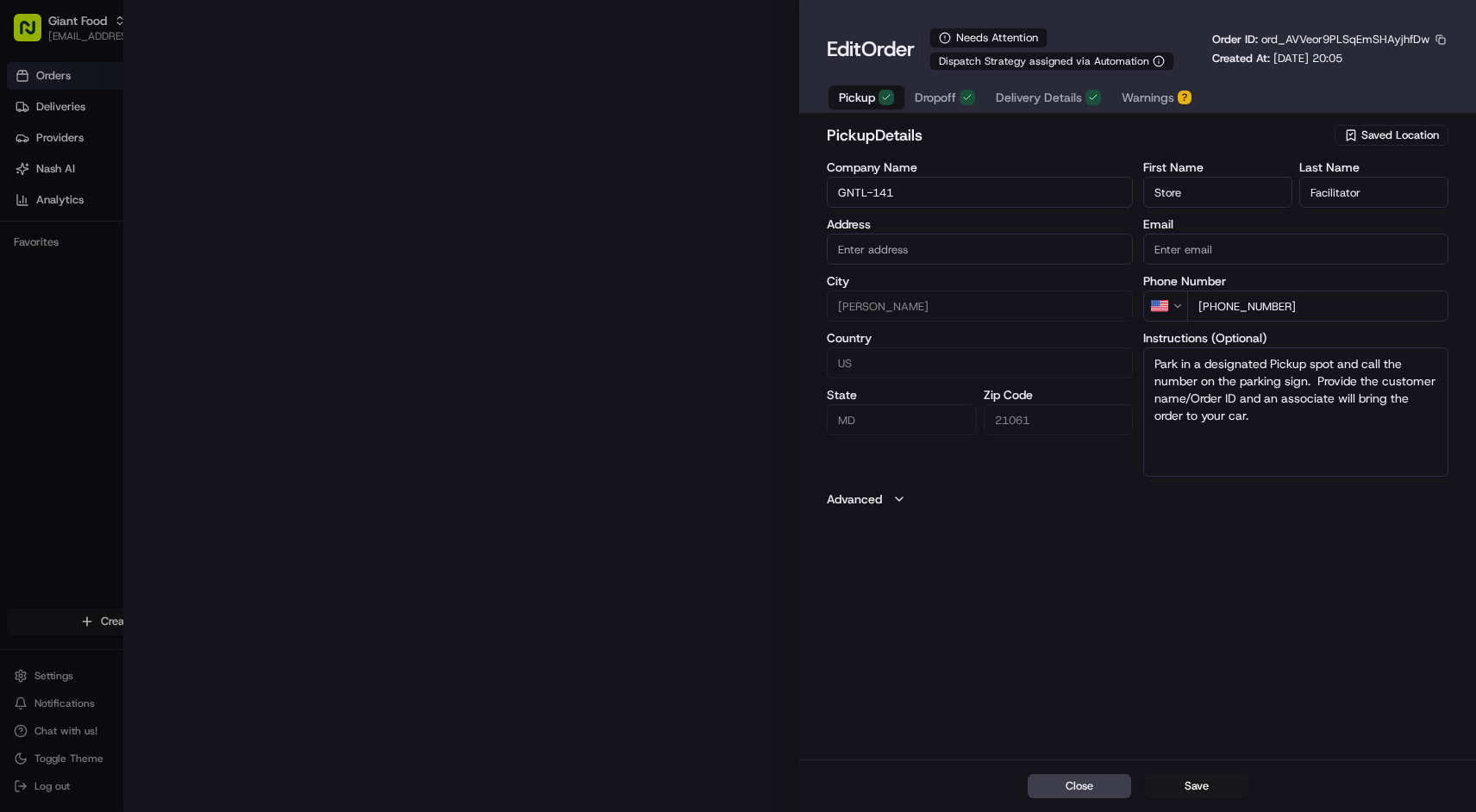
type input "[STREET_ADDRESS][PERSON_NAME][PERSON_NAME]"
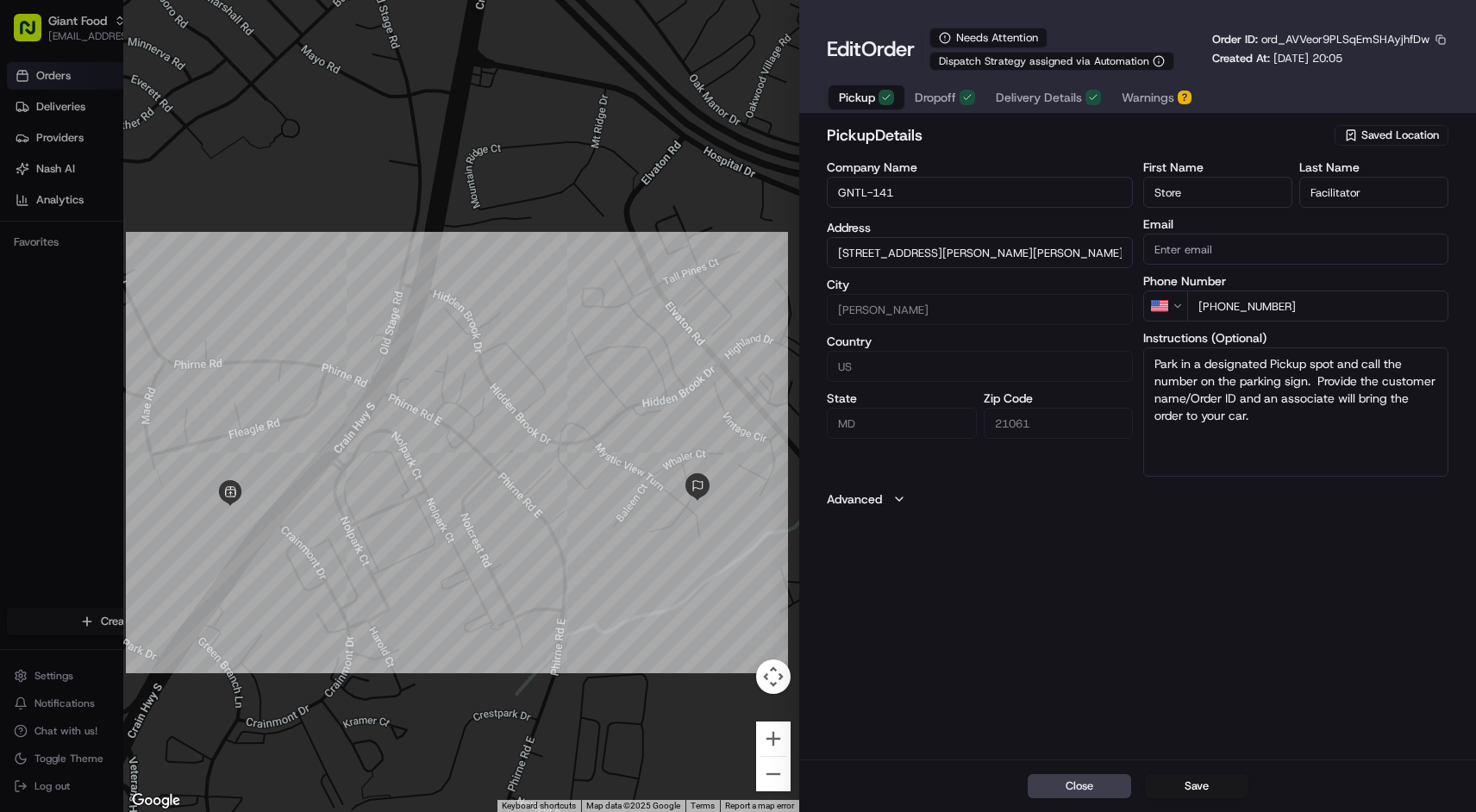
click at [1186, 98] on div "?" at bounding box center [1185, 97] width 14 height 14
click at [871, 97] on span "Pickup" at bounding box center [857, 97] width 36 height 17
click at [1182, 95] on div "?" at bounding box center [1185, 97] width 14 height 14
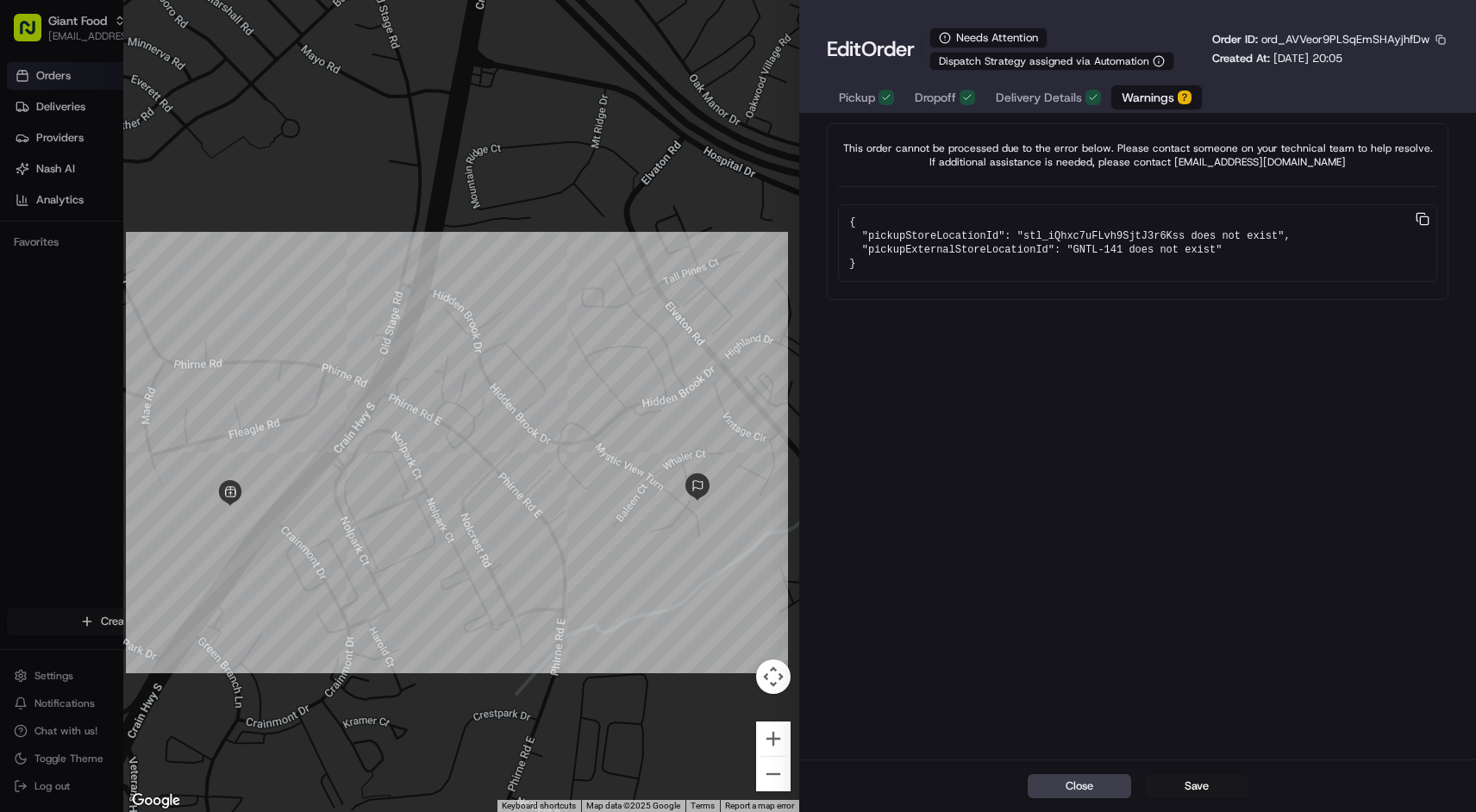
click at [1186, 95] on div "?" at bounding box center [1185, 97] width 14 height 14
click at [1437, 42] on button "button" at bounding box center [1441, 39] width 15 height 15
click at [1197, 783] on button "Save" at bounding box center [1196, 786] width 103 height 24
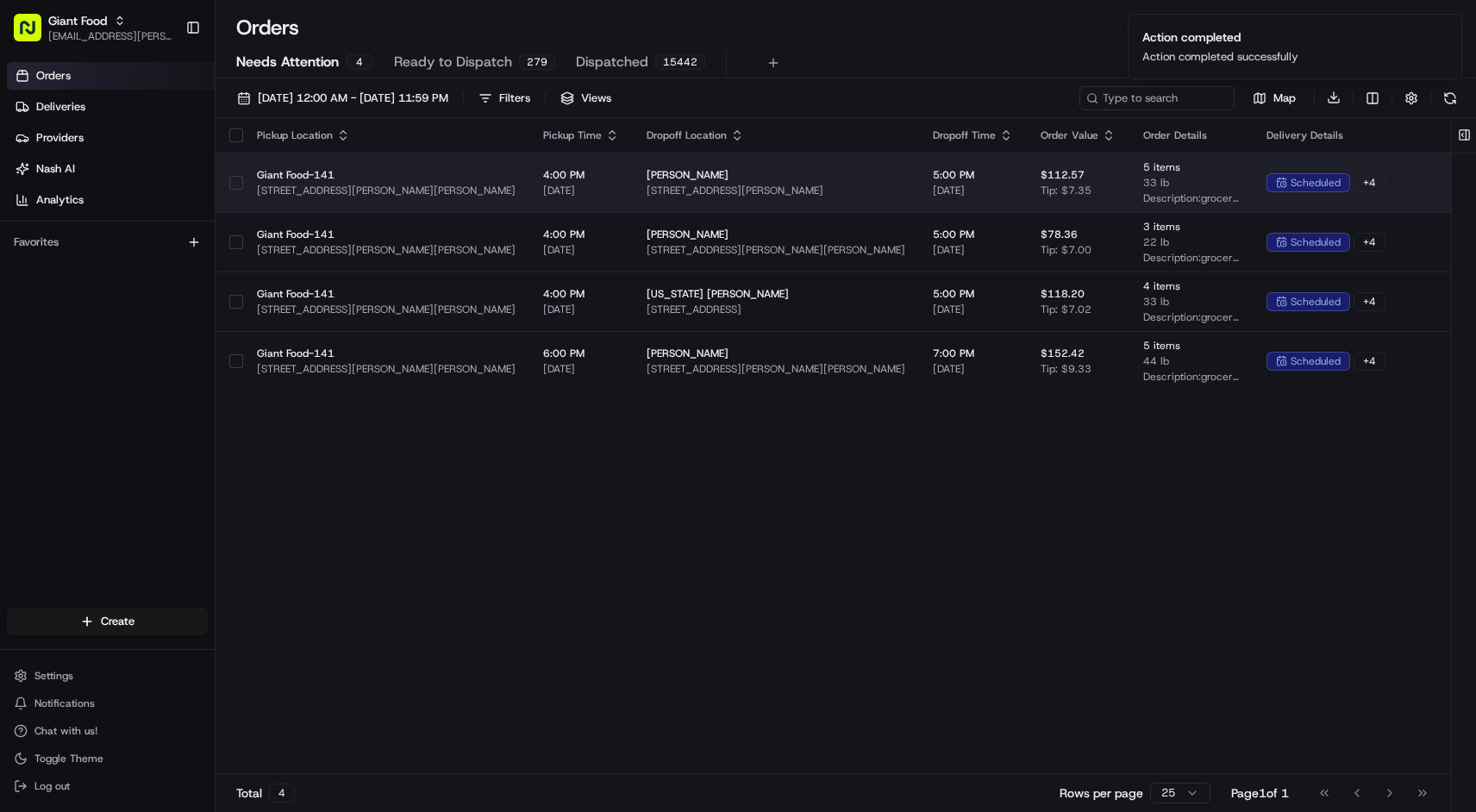
click at [1215, 172] on td "5 items 33 lb Description: grocery bags" at bounding box center [1191, 182] width 123 height 60
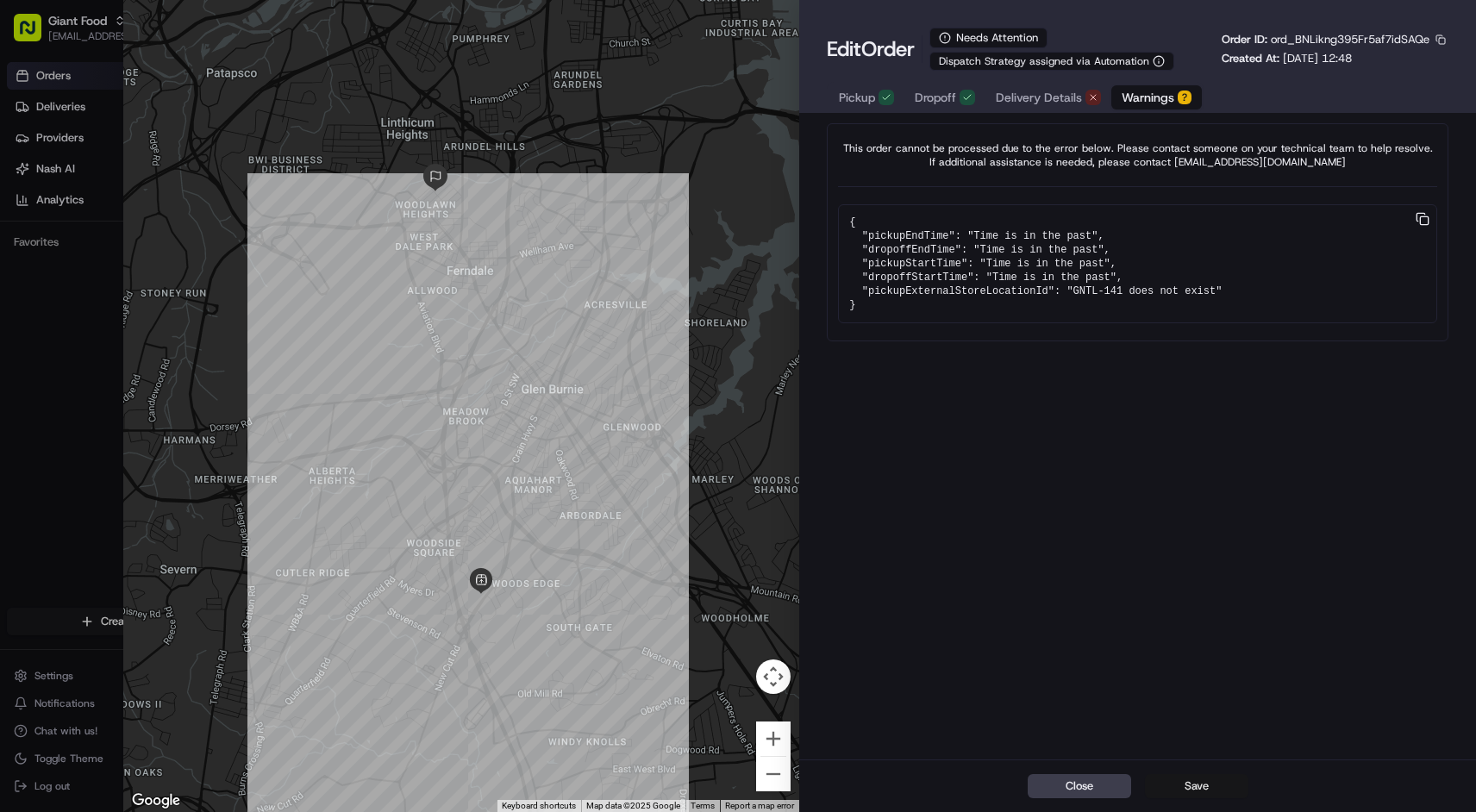
click at [1181, 790] on button "Save" at bounding box center [1196, 786] width 103 height 24
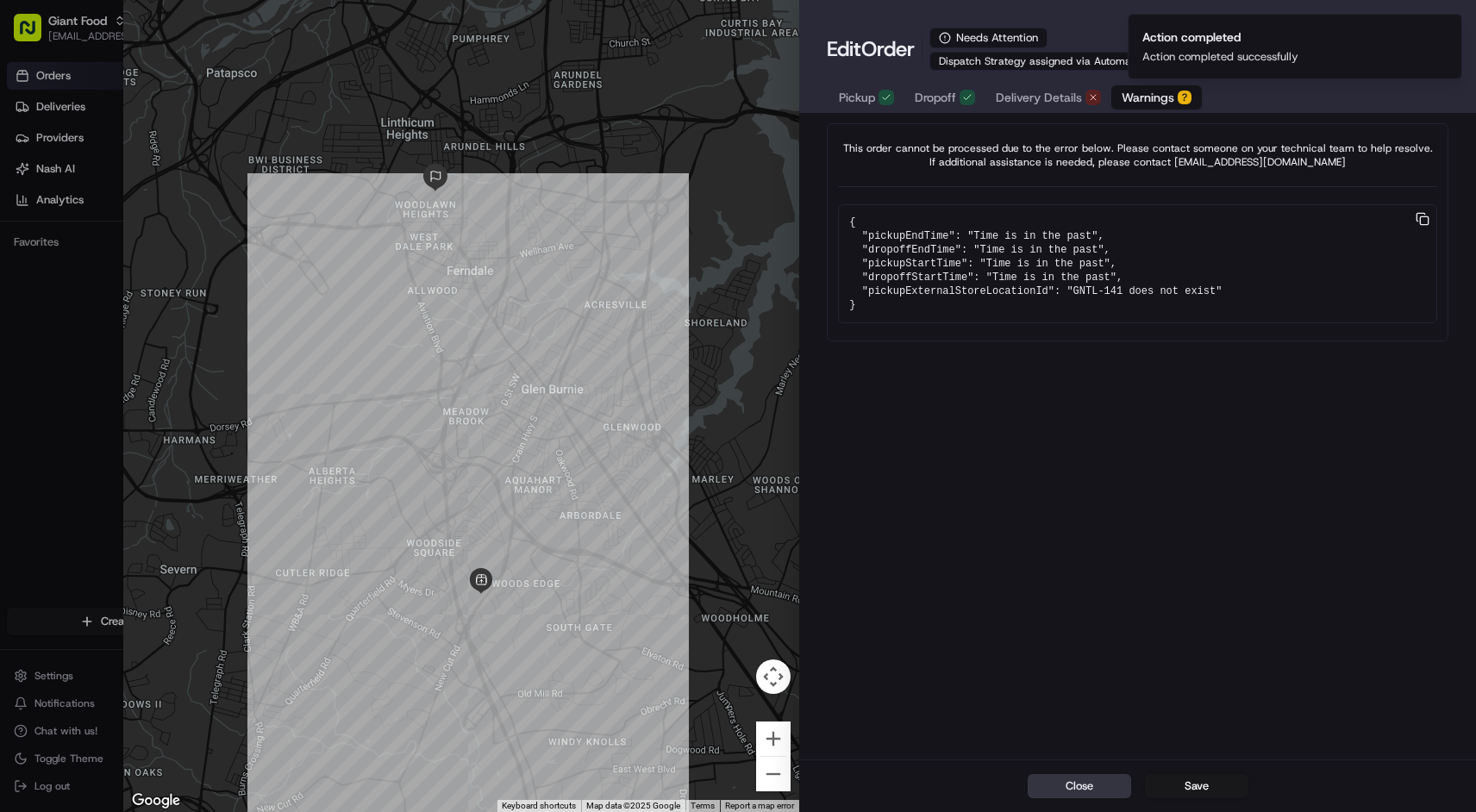
click at [1080, 788] on button "Close" at bounding box center [1079, 786] width 103 height 24
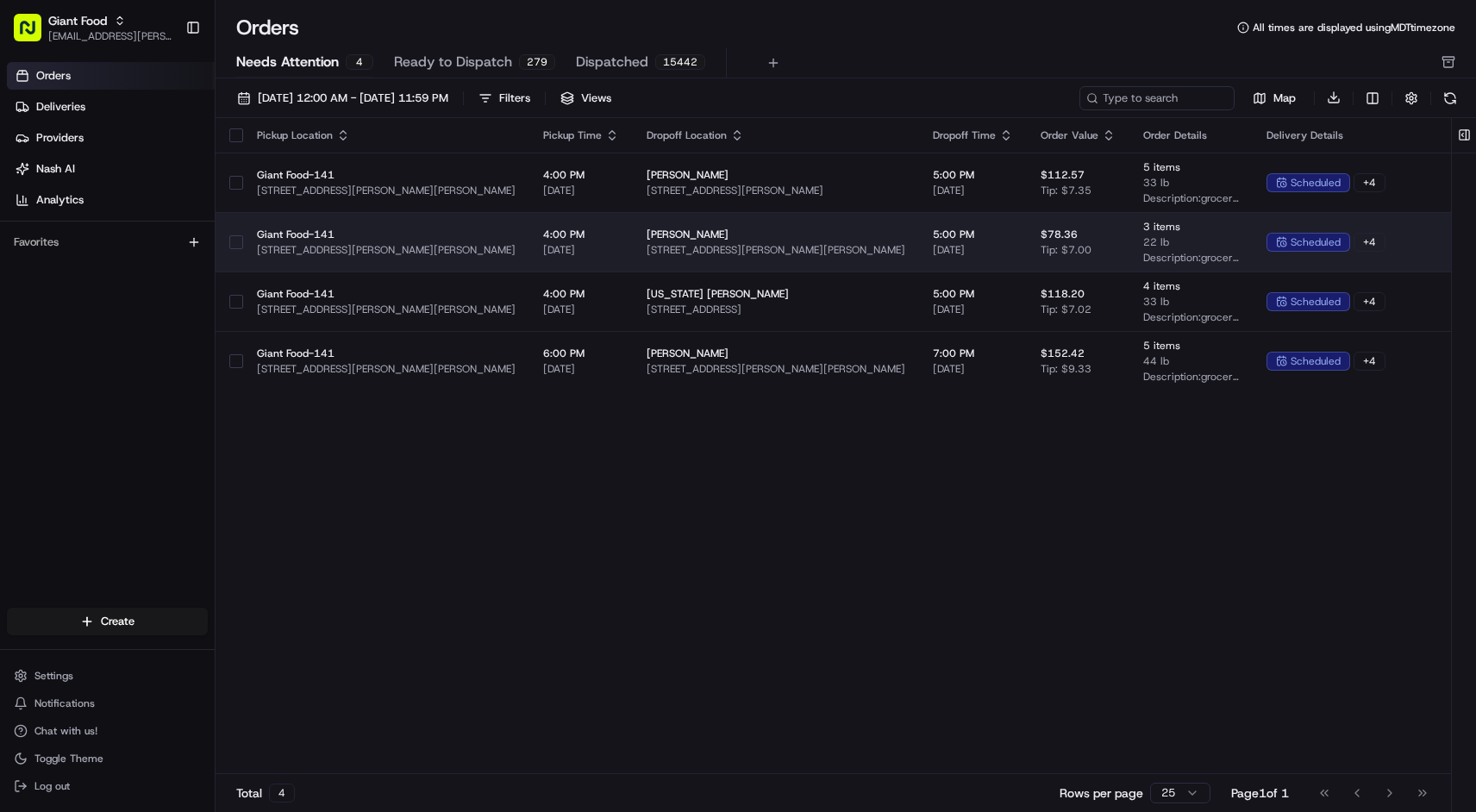
click at [1196, 244] on span "22 lb" at bounding box center [1191, 241] width 95 height 14
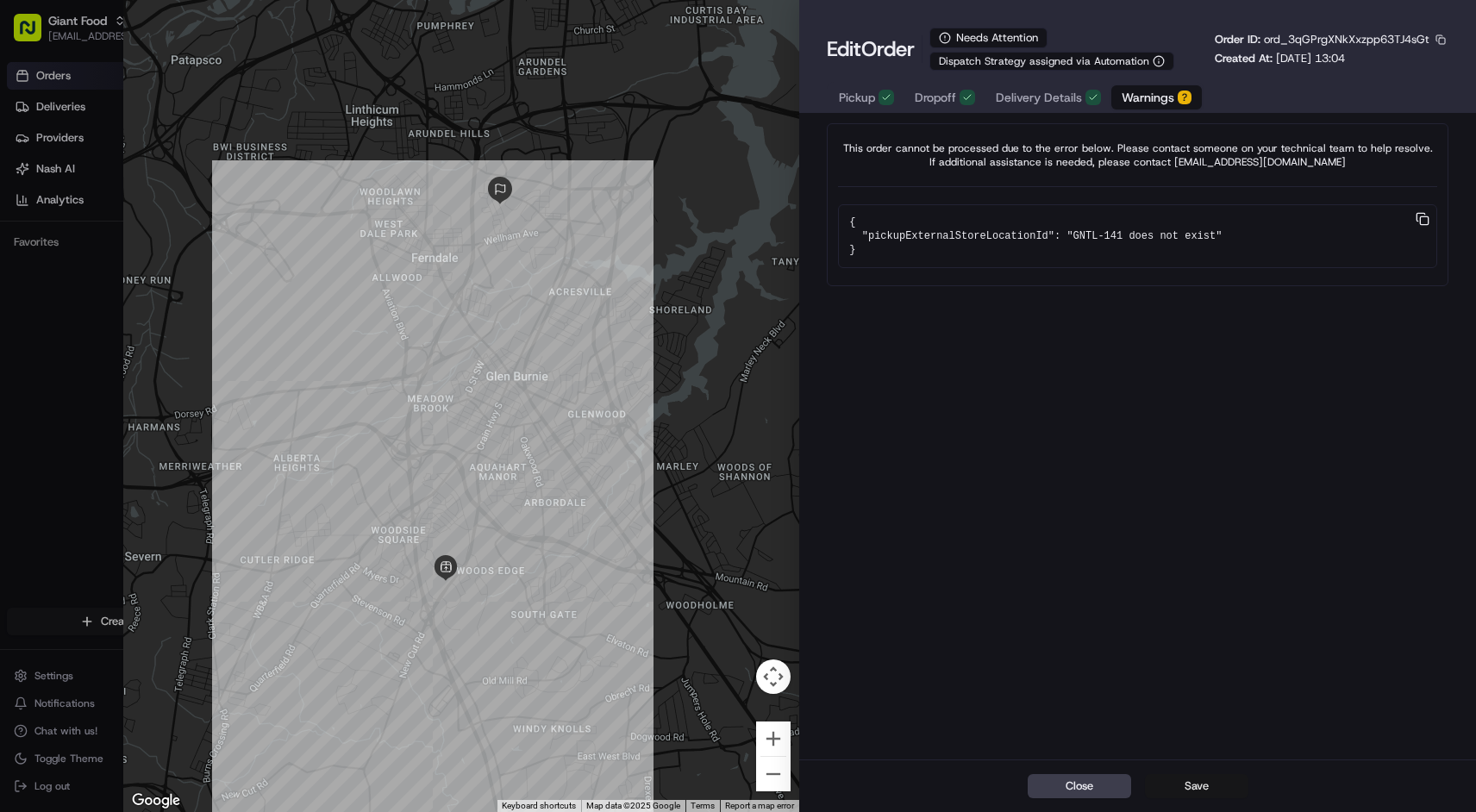
click at [1190, 778] on button "Save" at bounding box center [1196, 786] width 103 height 24
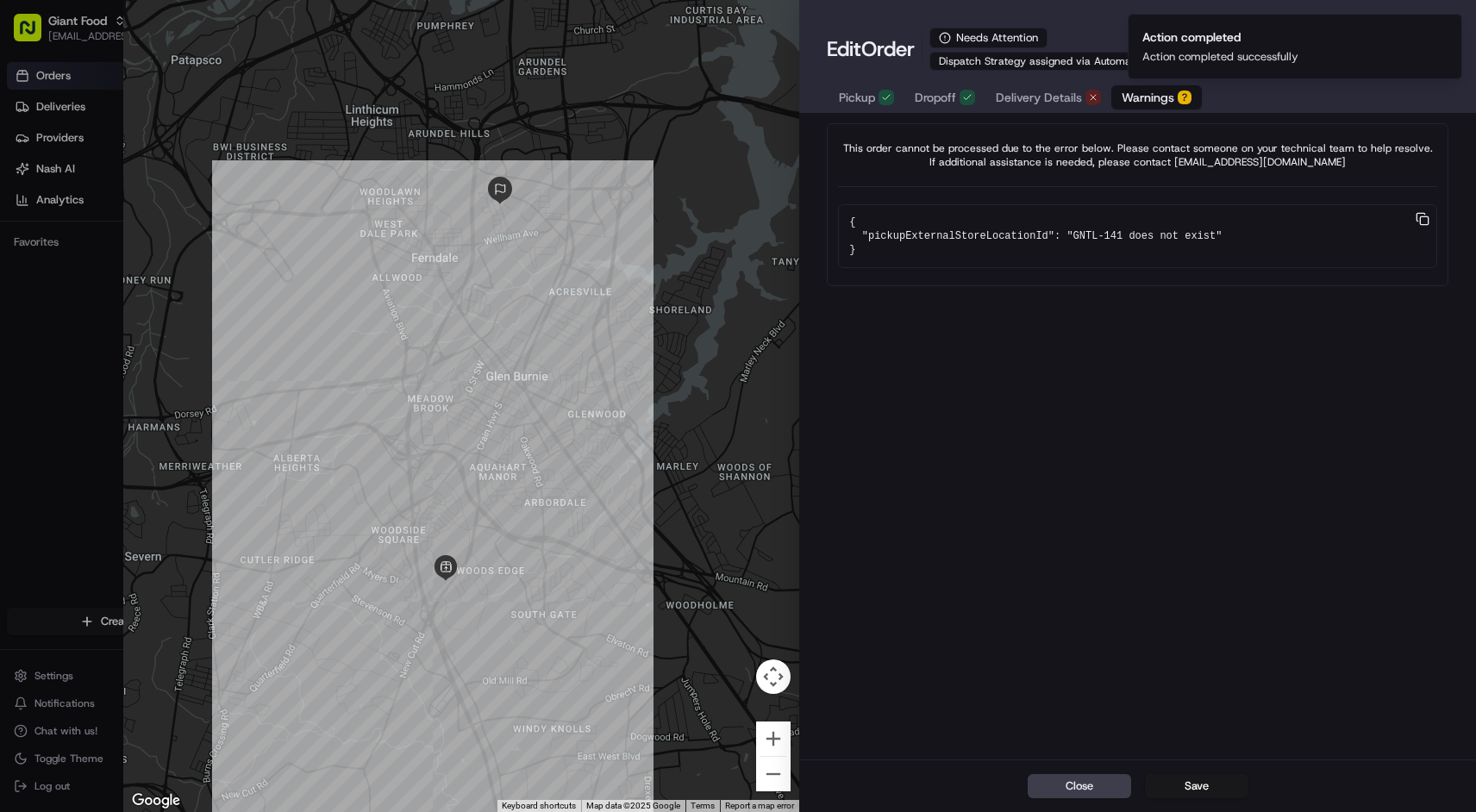
click at [1048, 88] on button "Delivery Details" at bounding box center [1048, 97] width 126 height 24
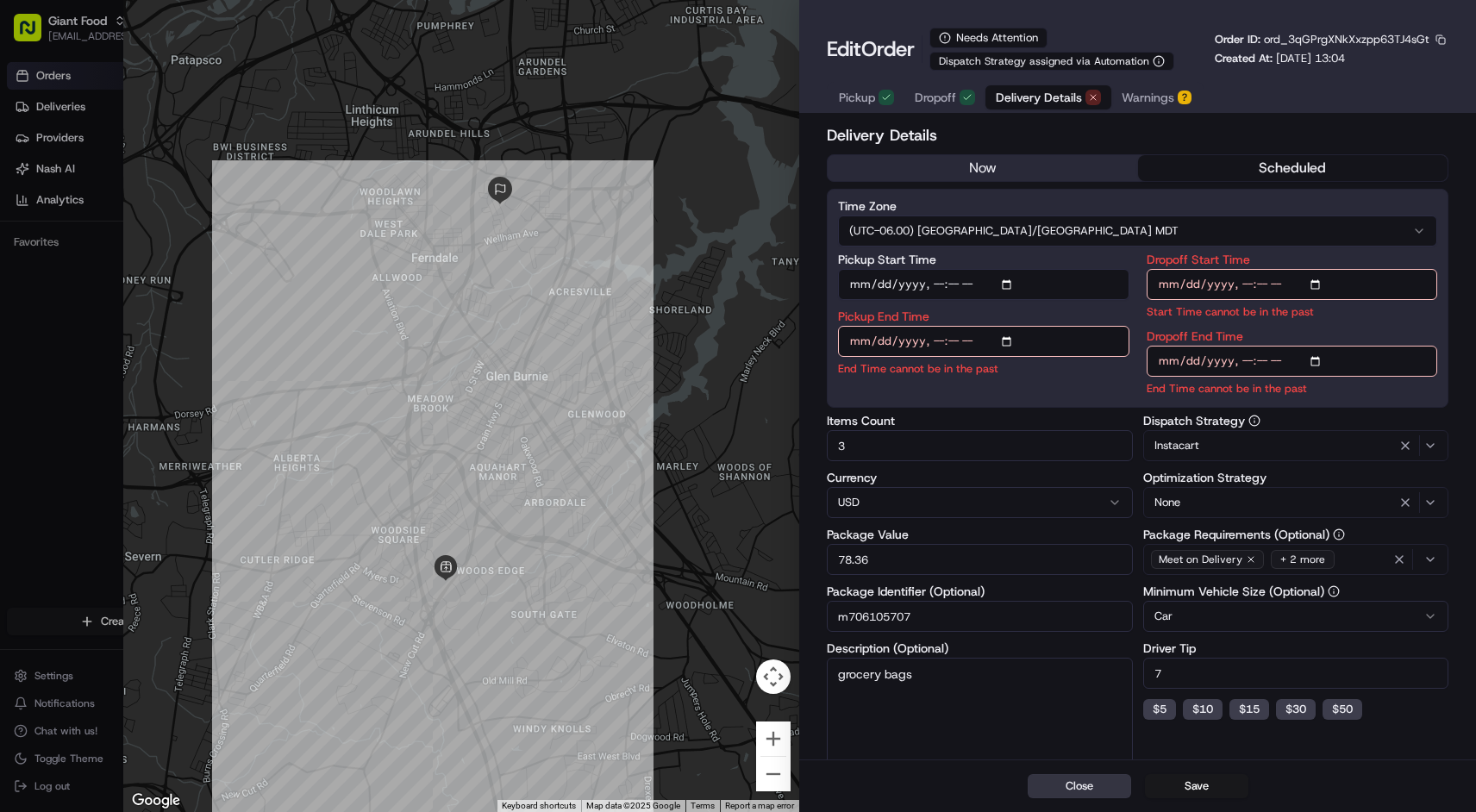
click at [1098, 792] on button "Close" at bounding box center [1079, 786] width 103 height 24
type input "1"
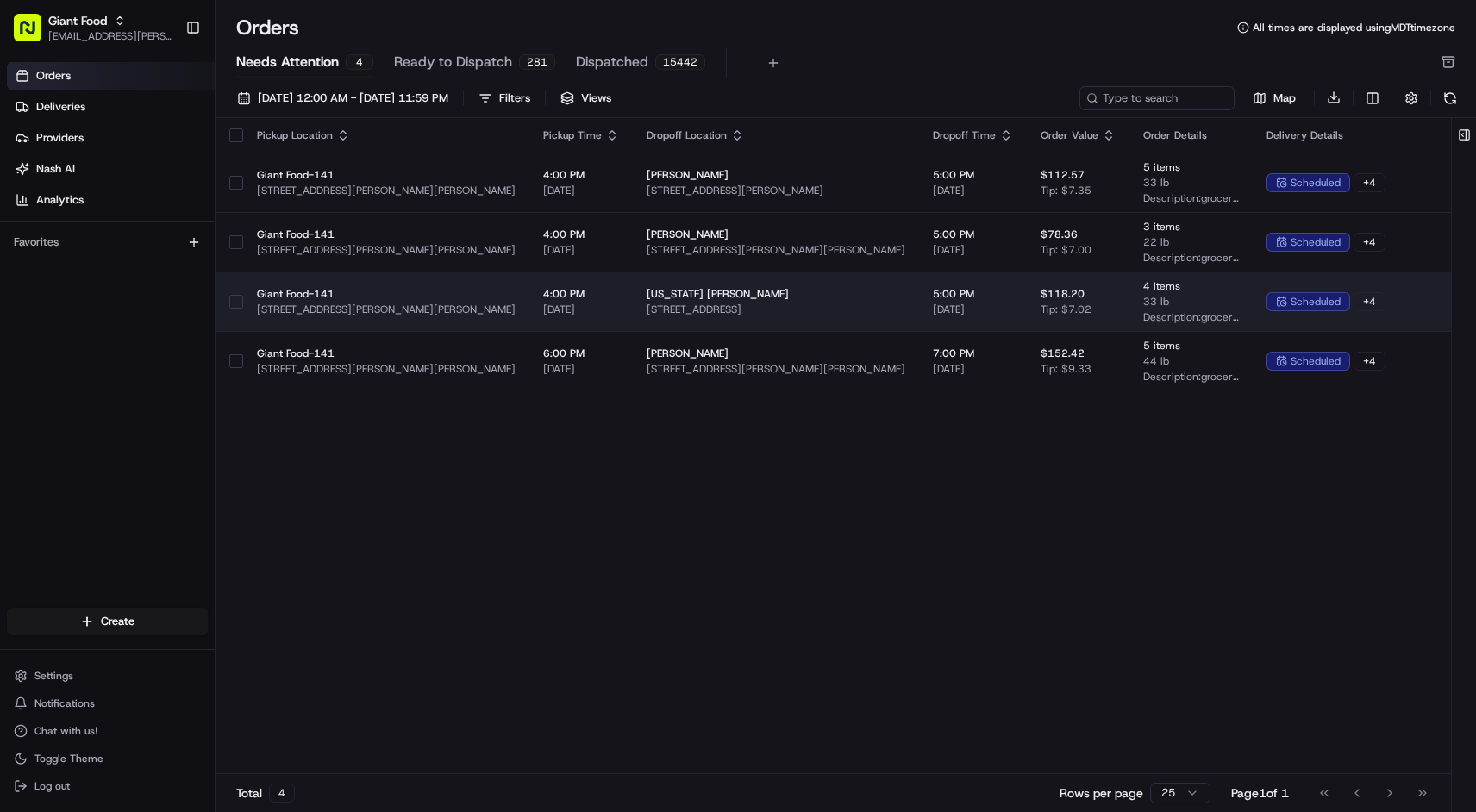
click at [1129, 290] on td "4 items 33 lb Description: grocery bags" at bounding box center [1191, 301] width 123 height 60
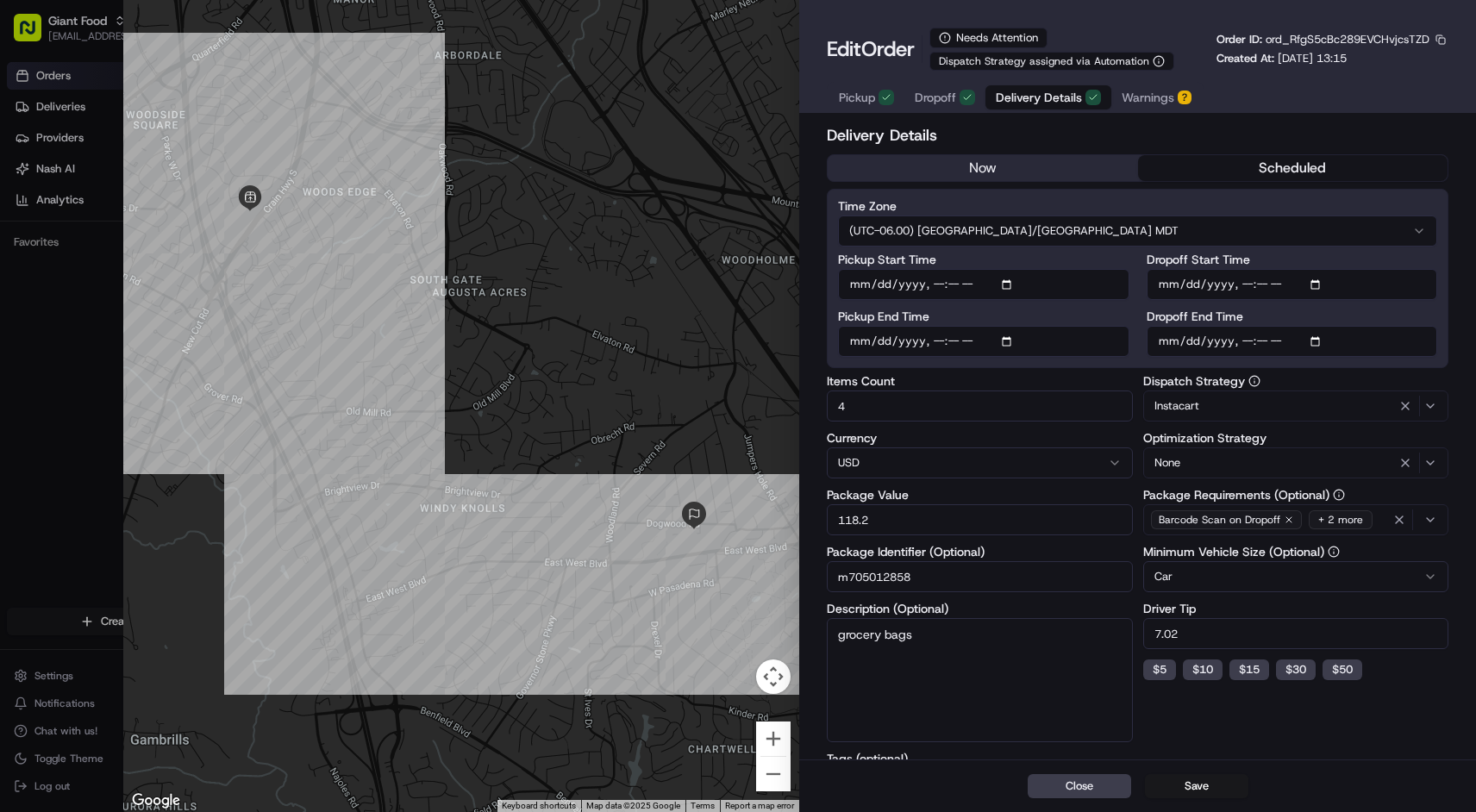
click at [1160, 95] on span "Warnings" at bounding box center [1148, 97] width 53 height 17
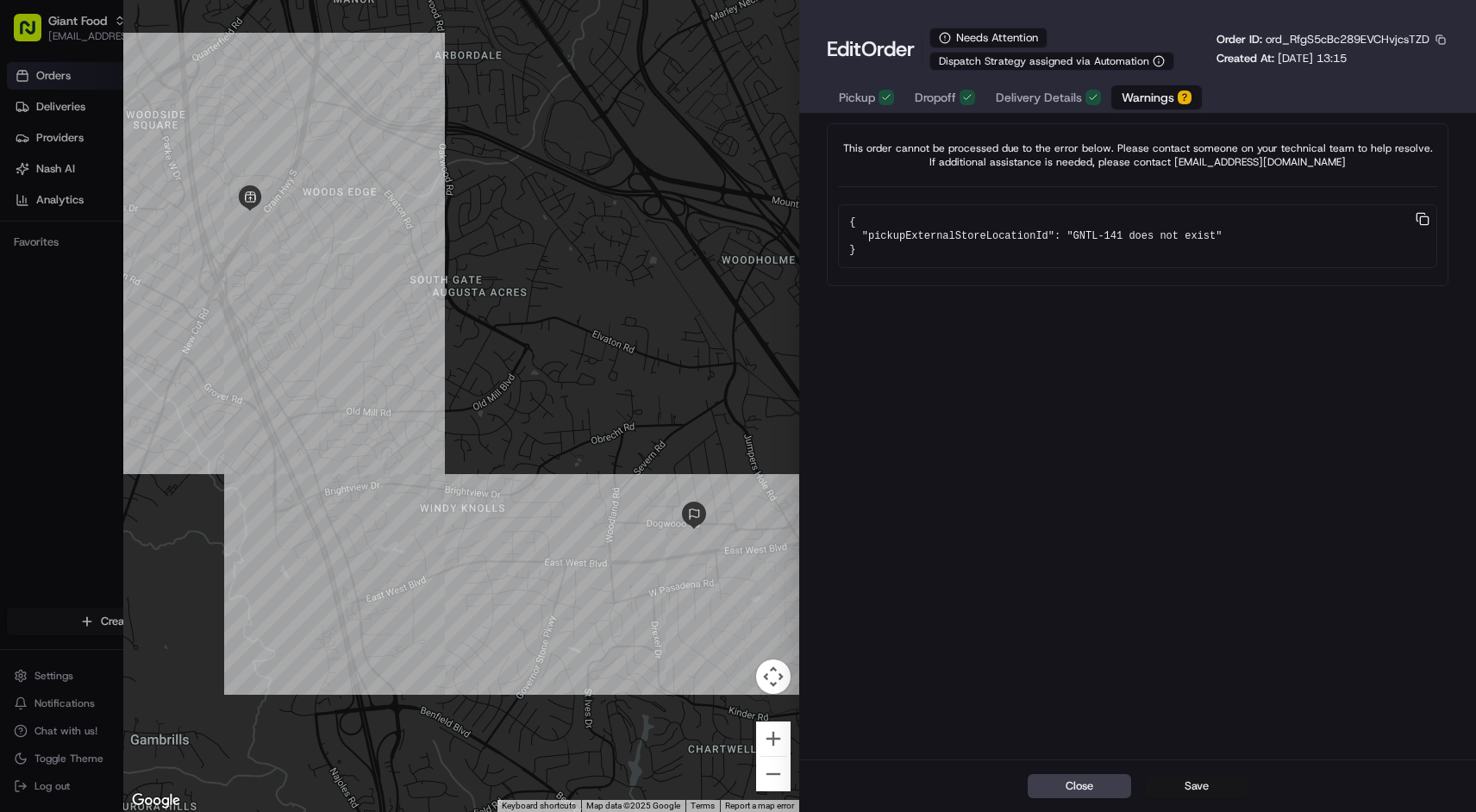
click at [1198, 788] on button "Save" at bounding box center [1196, 786] width 103 height 24
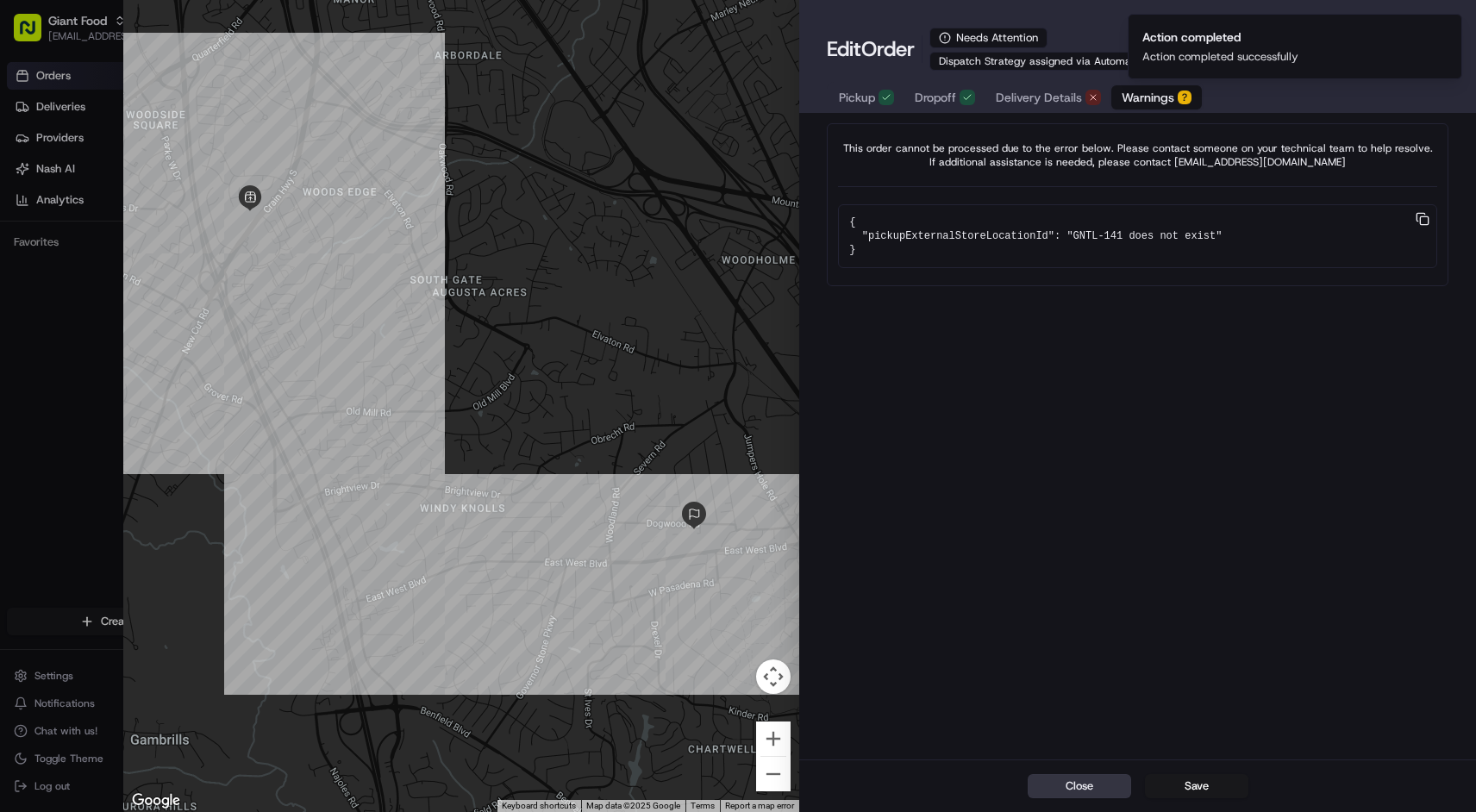
click at [1086, 788] on button "Close" at bounding box center [1079, 786] width 103 height 24
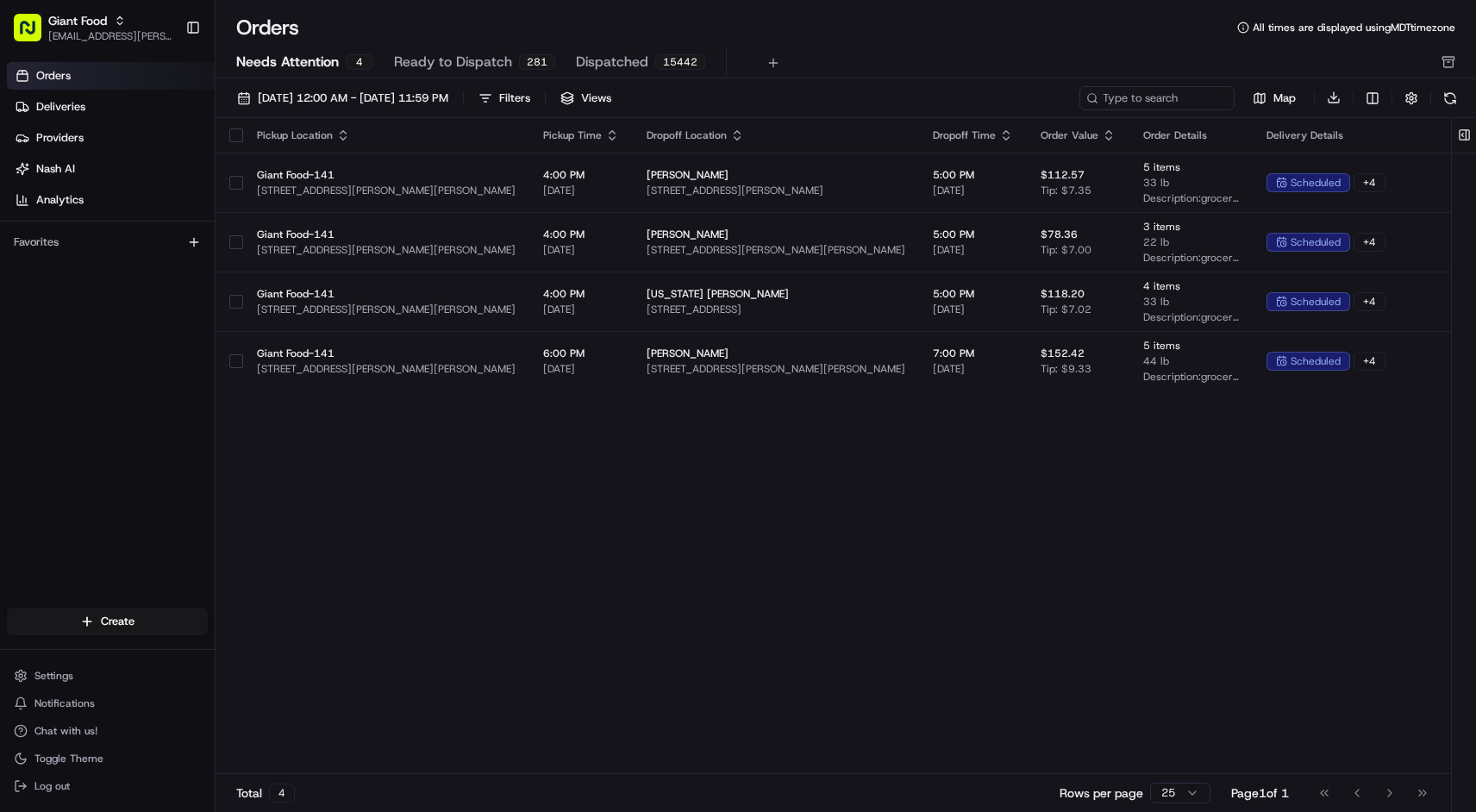
click at [947, 618] on div "Pickup Location Pickup Time Dropoff Location Dropoff Time Order Value Order Det…" at bounding box center [883, 446] width 1337 height 657
click at [1441, 98] on button at bounding box center [1450, 98] width 25 height 24
click at [1443, 98] on button at bounding box center [1450, 98] width 25 height 24
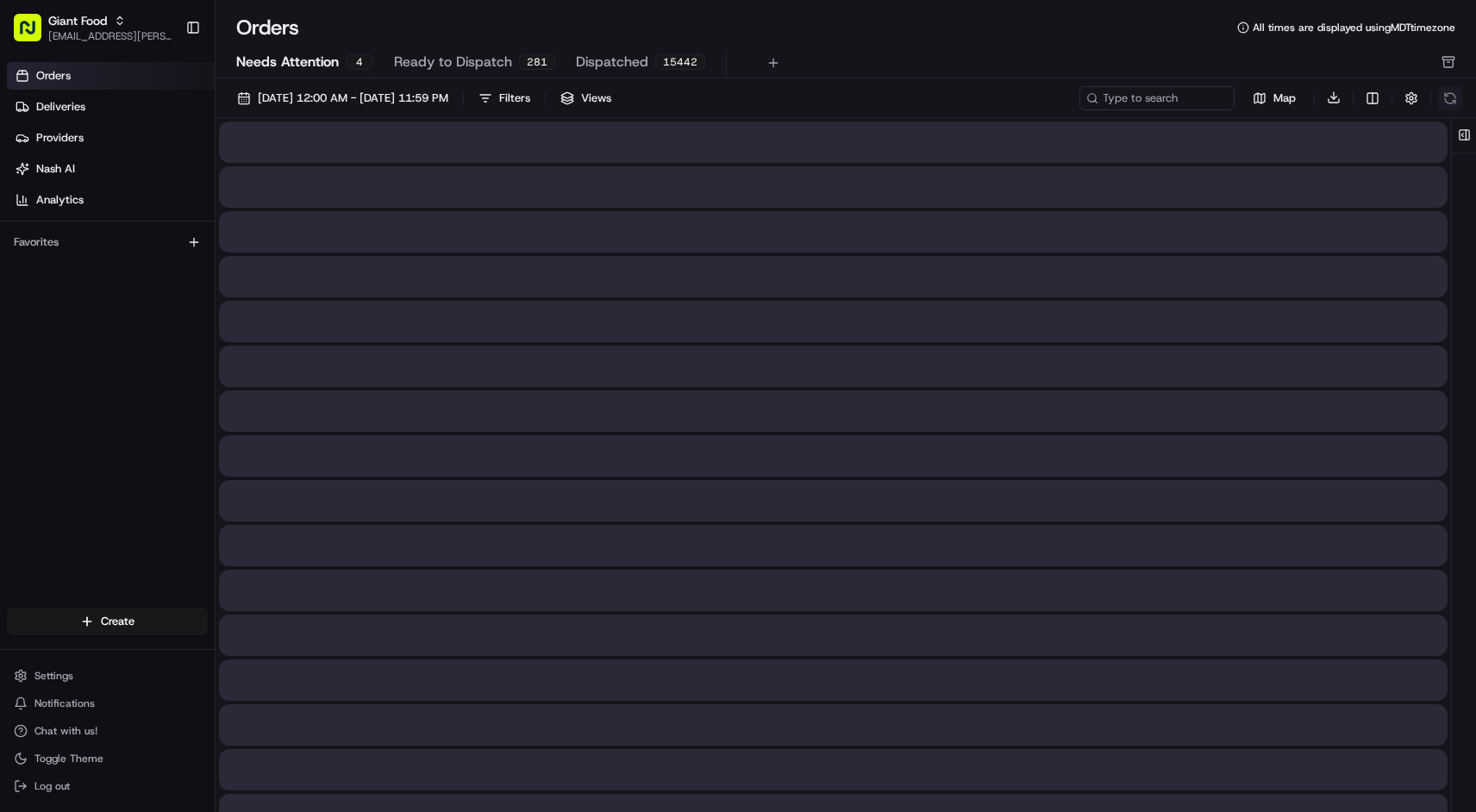
click at [1443, 98] on button at bounding box center [1450, 98] width 25 height 24
click at [1443, 98] on div "Map Download" at bounding box center [1271, 98] width 383 height 25
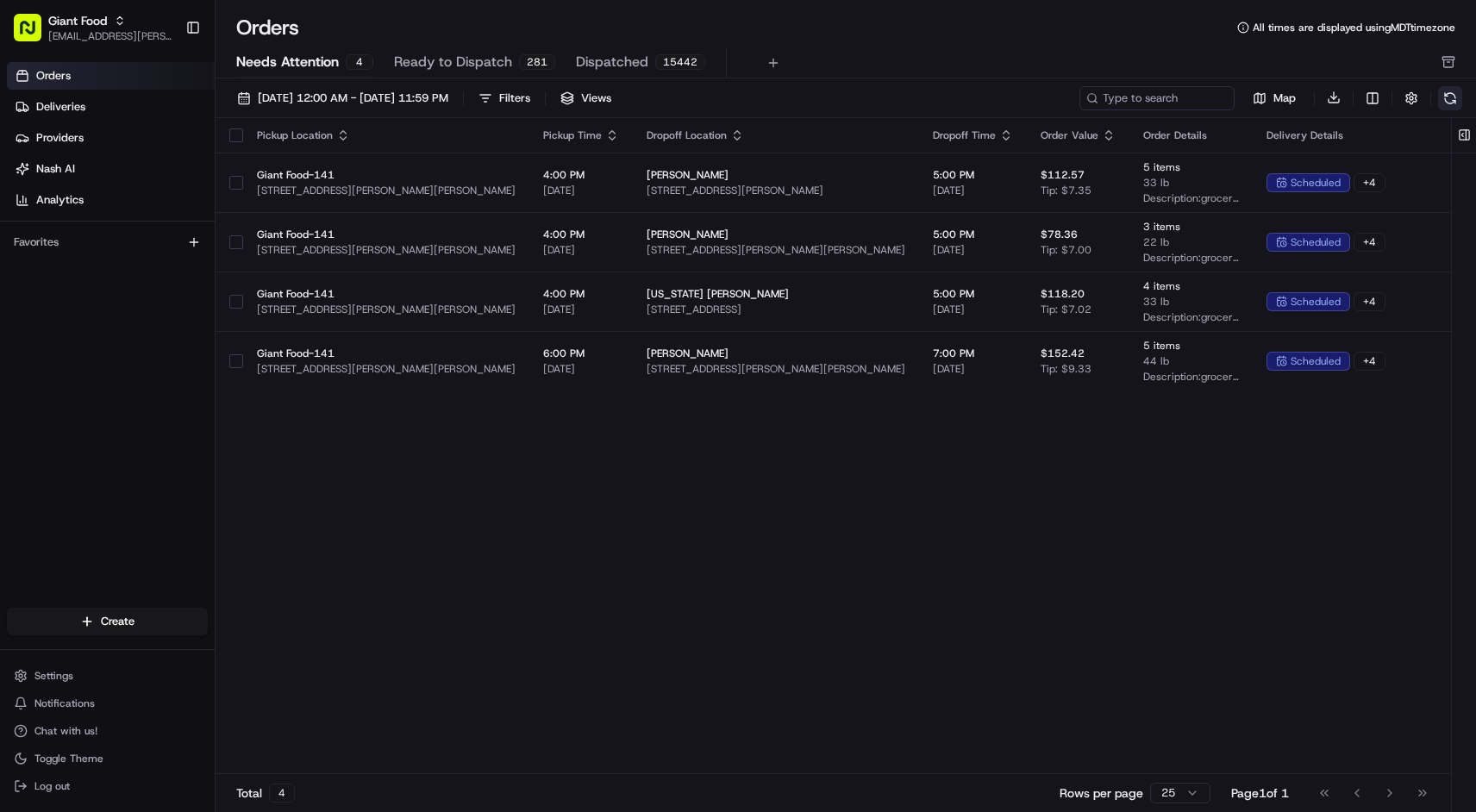
click at [1443, 98] on button at bounding box center [1450, 98] width 25 height 24
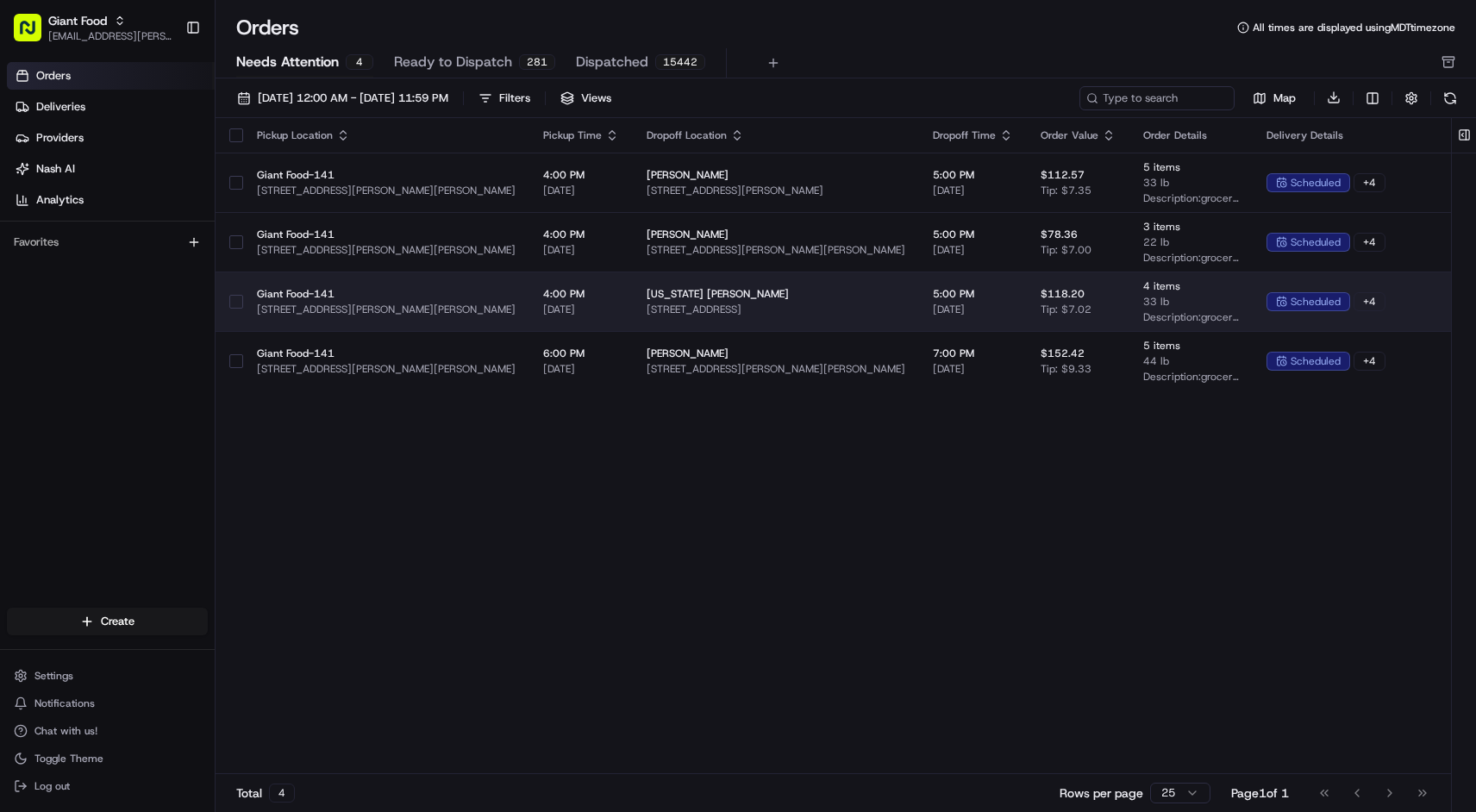
click at [802, 323] on td "[US_STATE] Ginger [STREET_ADDRESS]" at bounding box center [775, 301] width 286 height 60
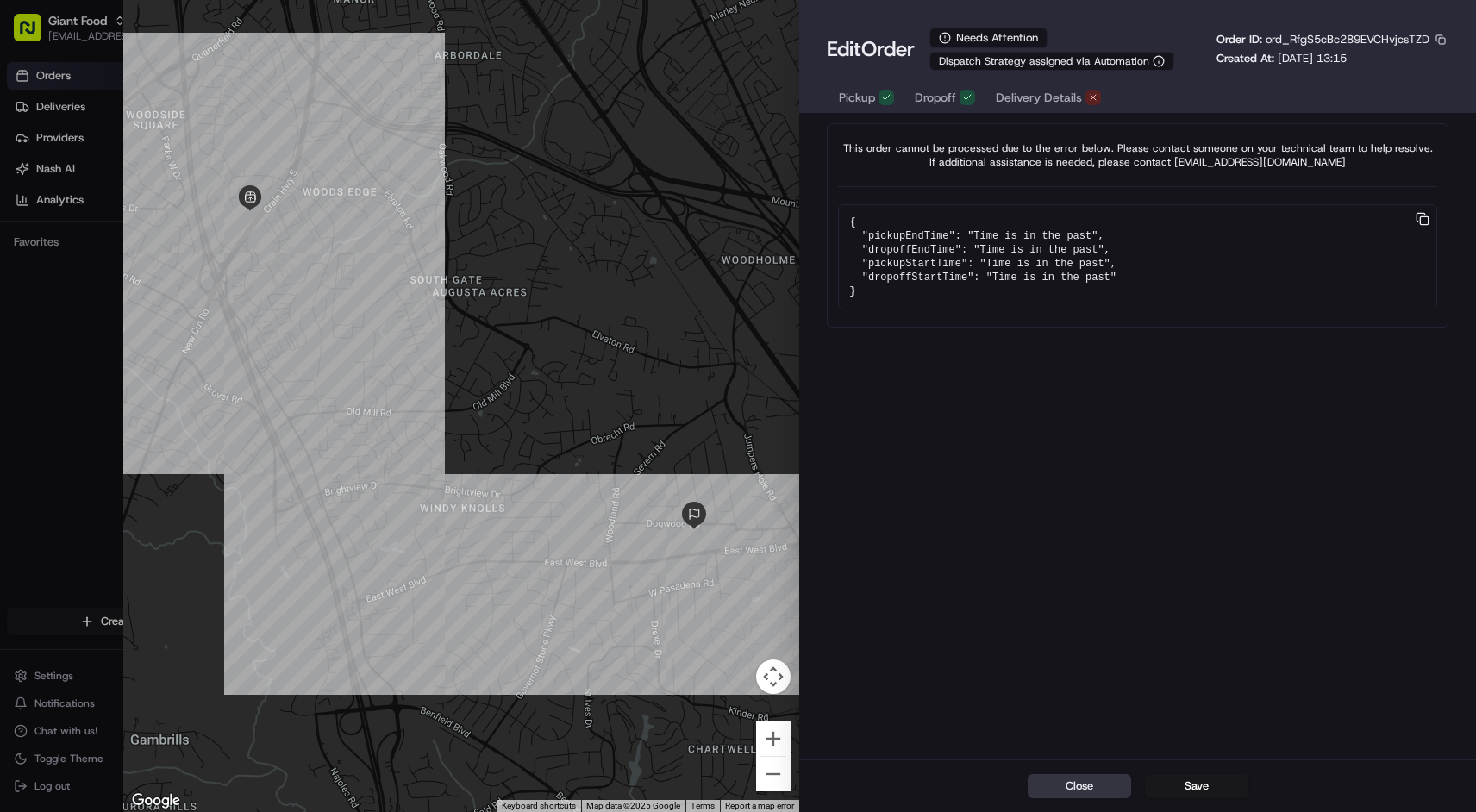
click at [1101, 787] on button "Close" at bounding box center [1079, 786] width 103 height 24
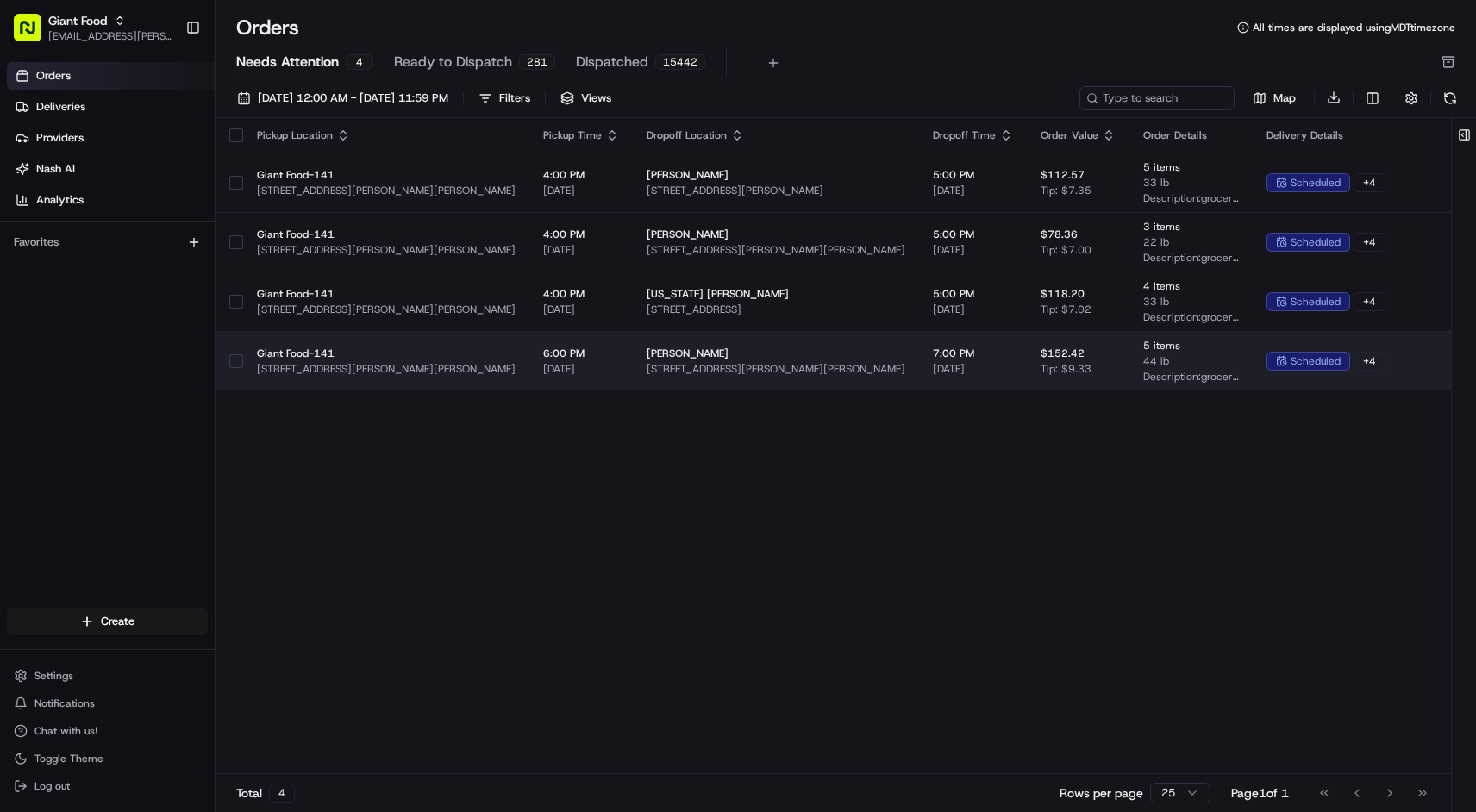
click at [1041, 347] on span "$152.42" at bounding box center [1063, 353] width 44 height 14
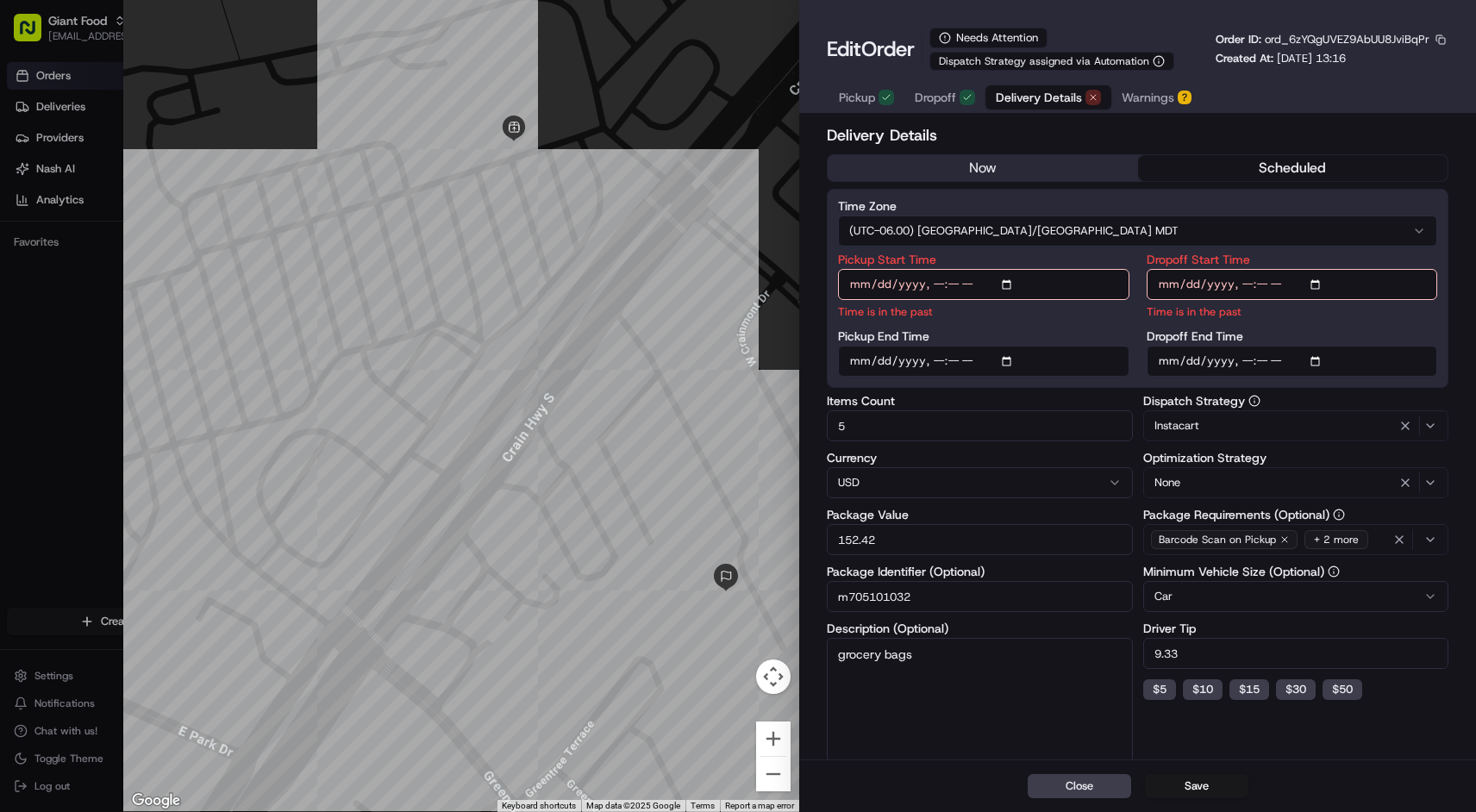
click at [1043, 104] on span "Delivery Details" at bounding box center [1038, 97] width 86 height 17
click at [1095, 784] on button "Close" at bounding box center [1079, 786] width 103 height 24
type input "1"
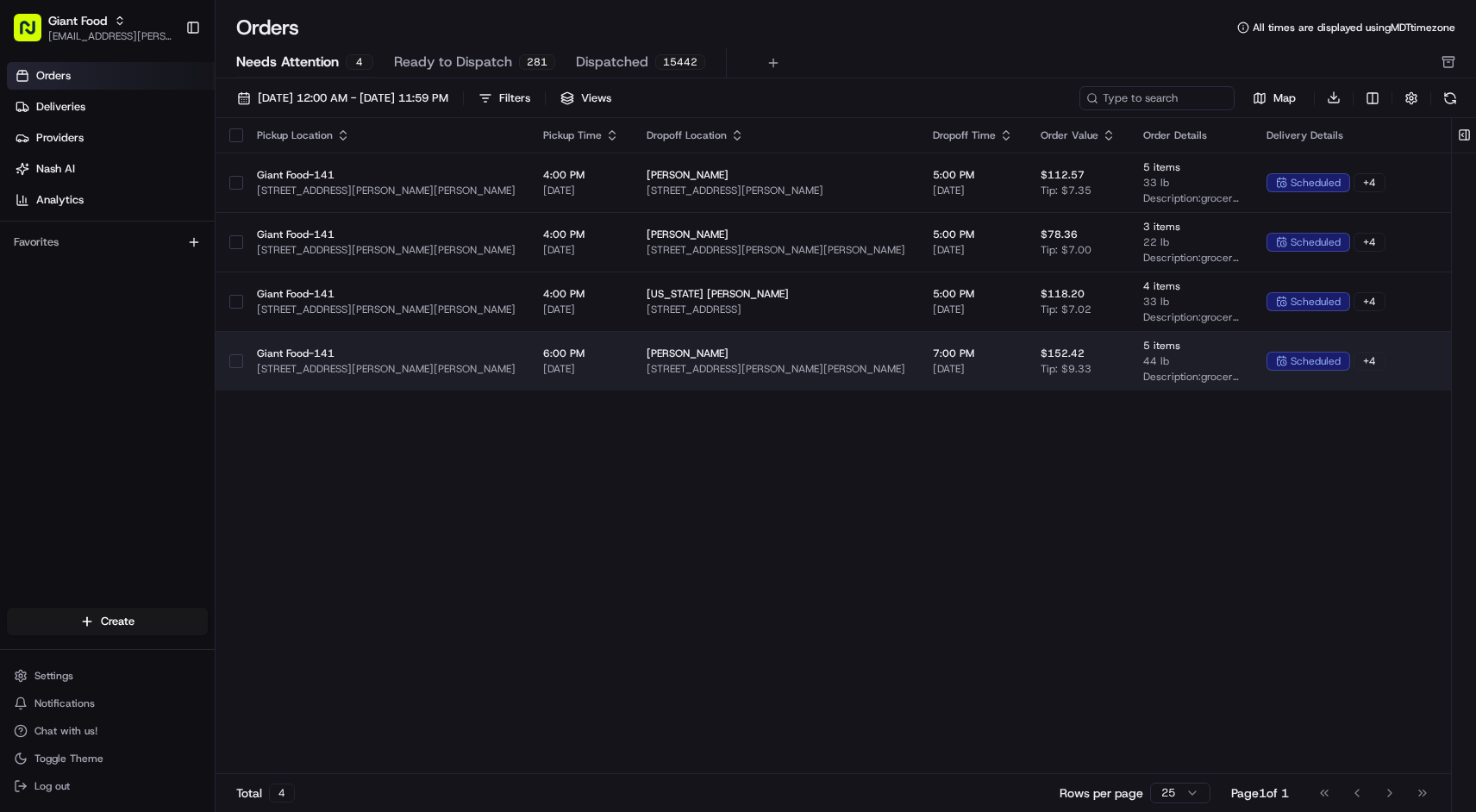
click at [785, 349] on span "[PERSON_NAME]" at bounding box center [775, 353] width 259 height 14
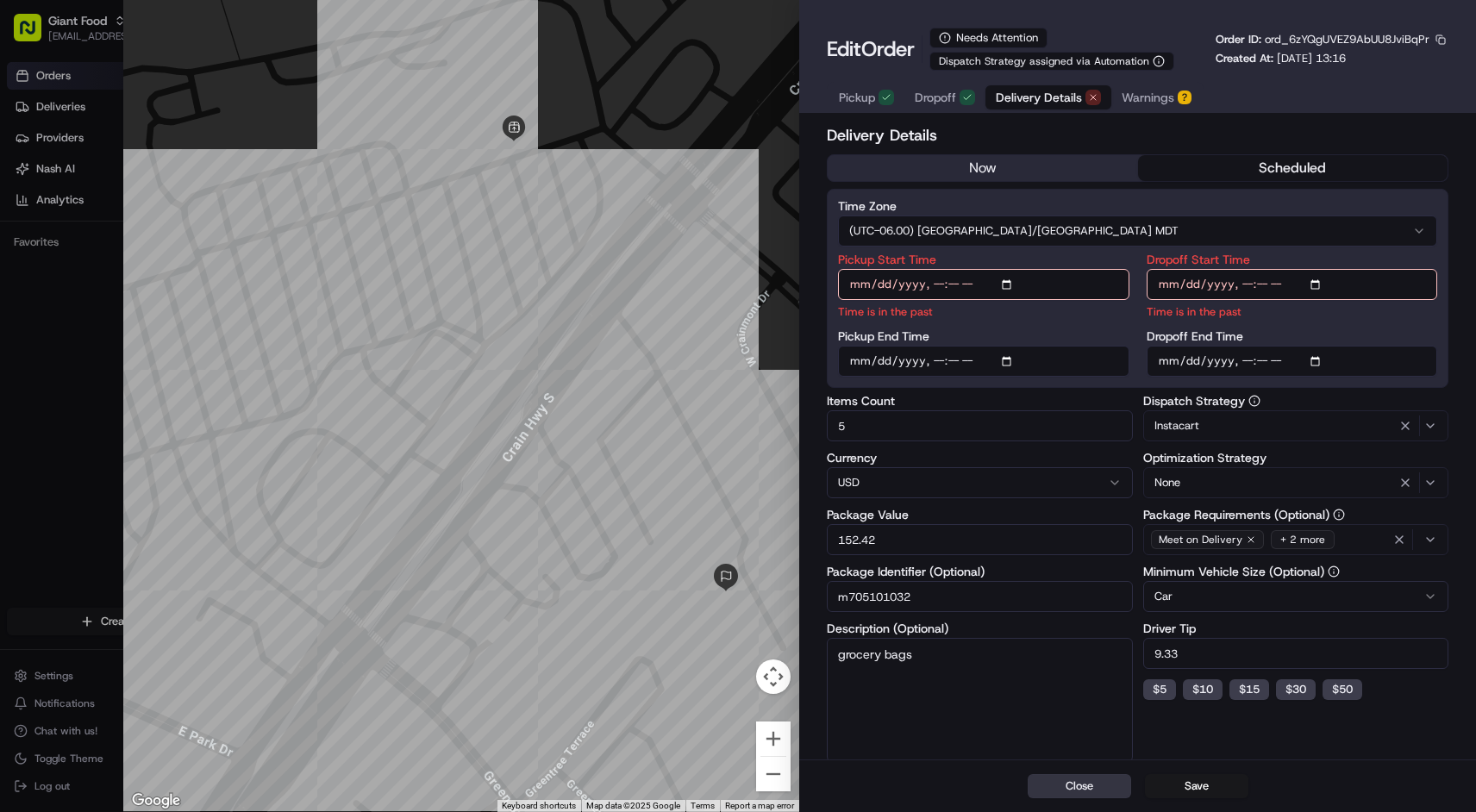
click at [1105, 778] on button "Close" at bounding box center [1079, 786] width 103 height 24
type input "1"
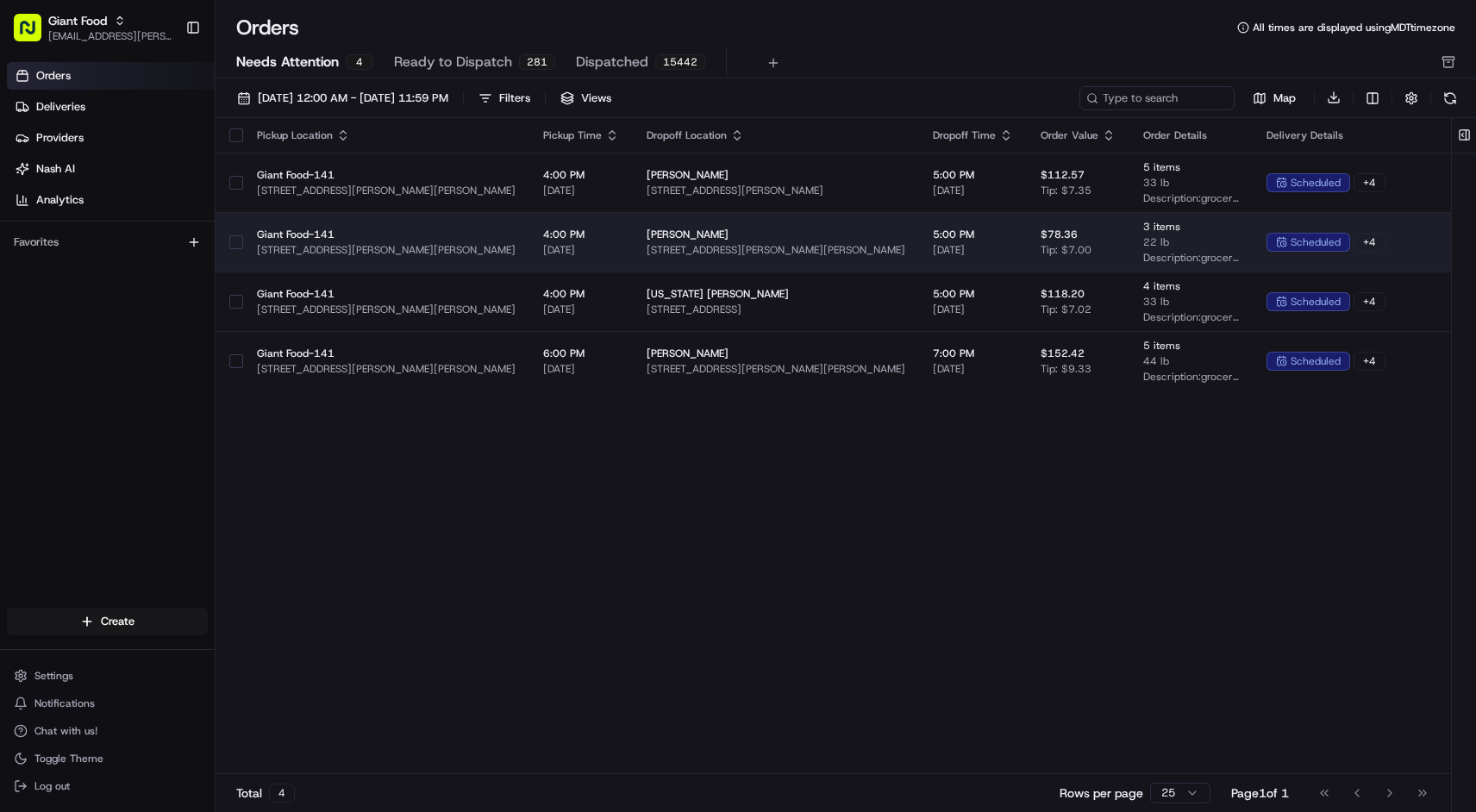
click at [883, 236] on span "[PERSON_NAME]" at bounding box center [775, 234] width 259 height 14
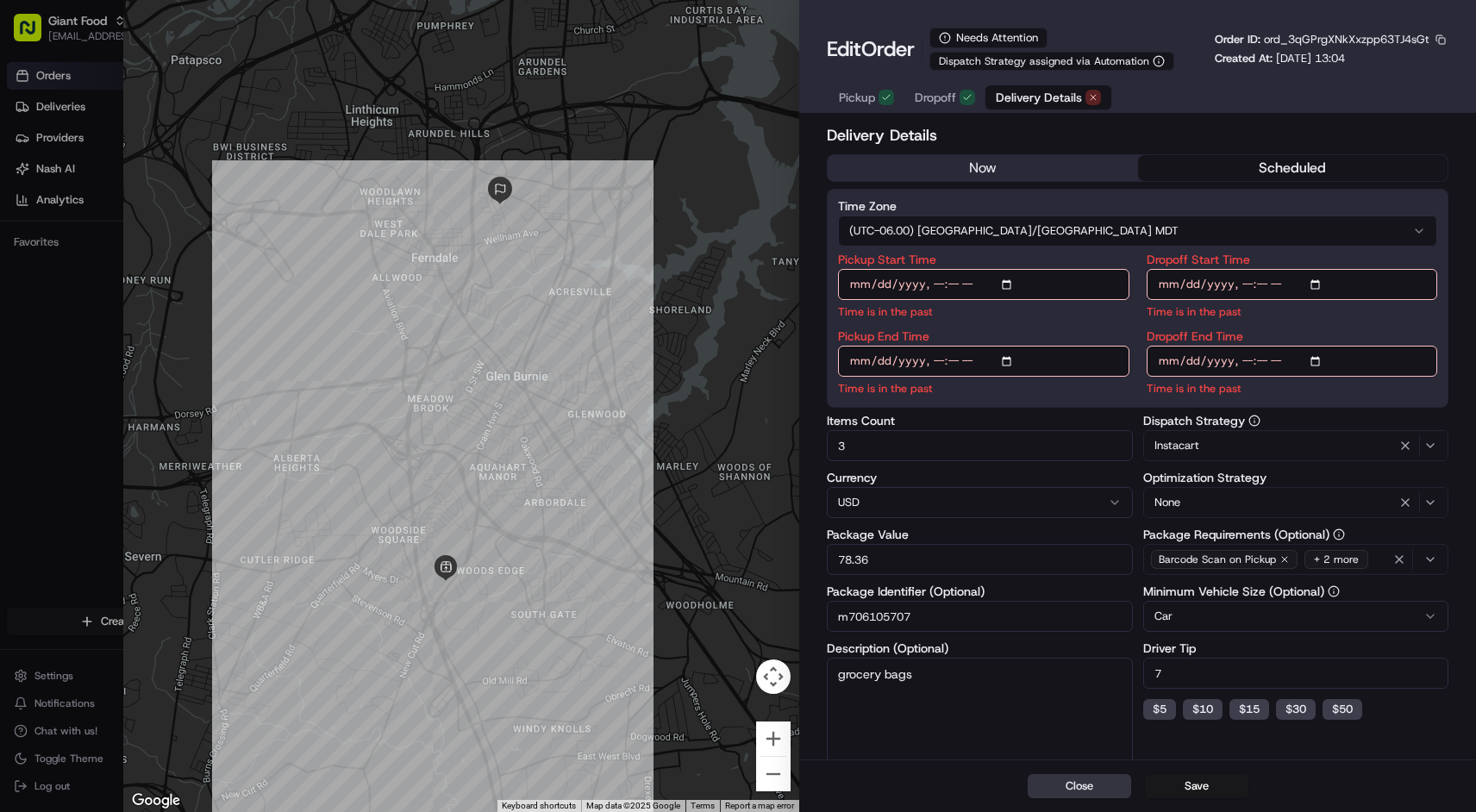
click at [1096, 784] on button "Close" at bounding box center [1079, 786] width 103 height 24
type input "1"
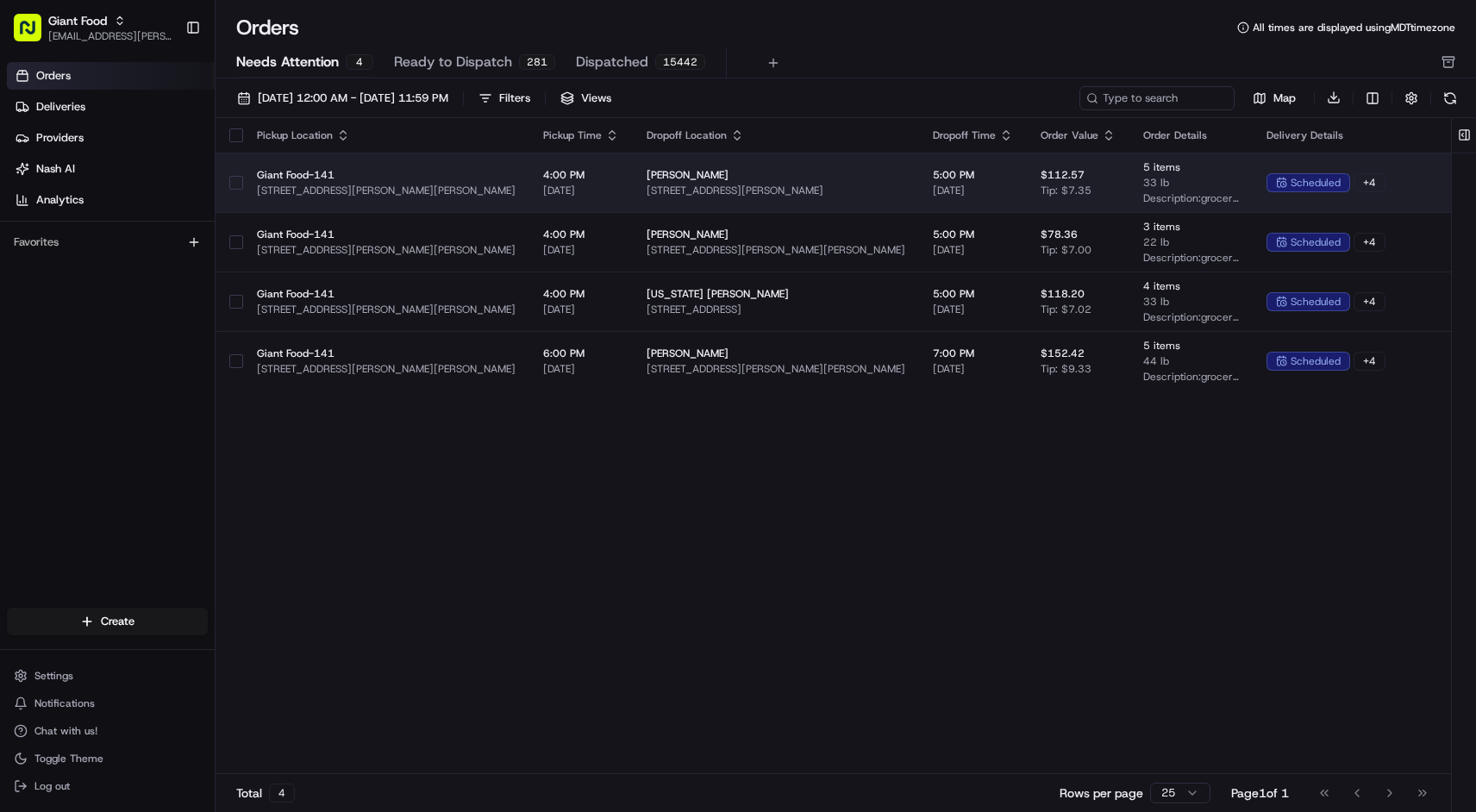
click at [698, 166] on td "[PERSON_NAME] [STREET_ADDRESS][PERSON_NAME]" at bounding box center [775, 182] width 286 height 60
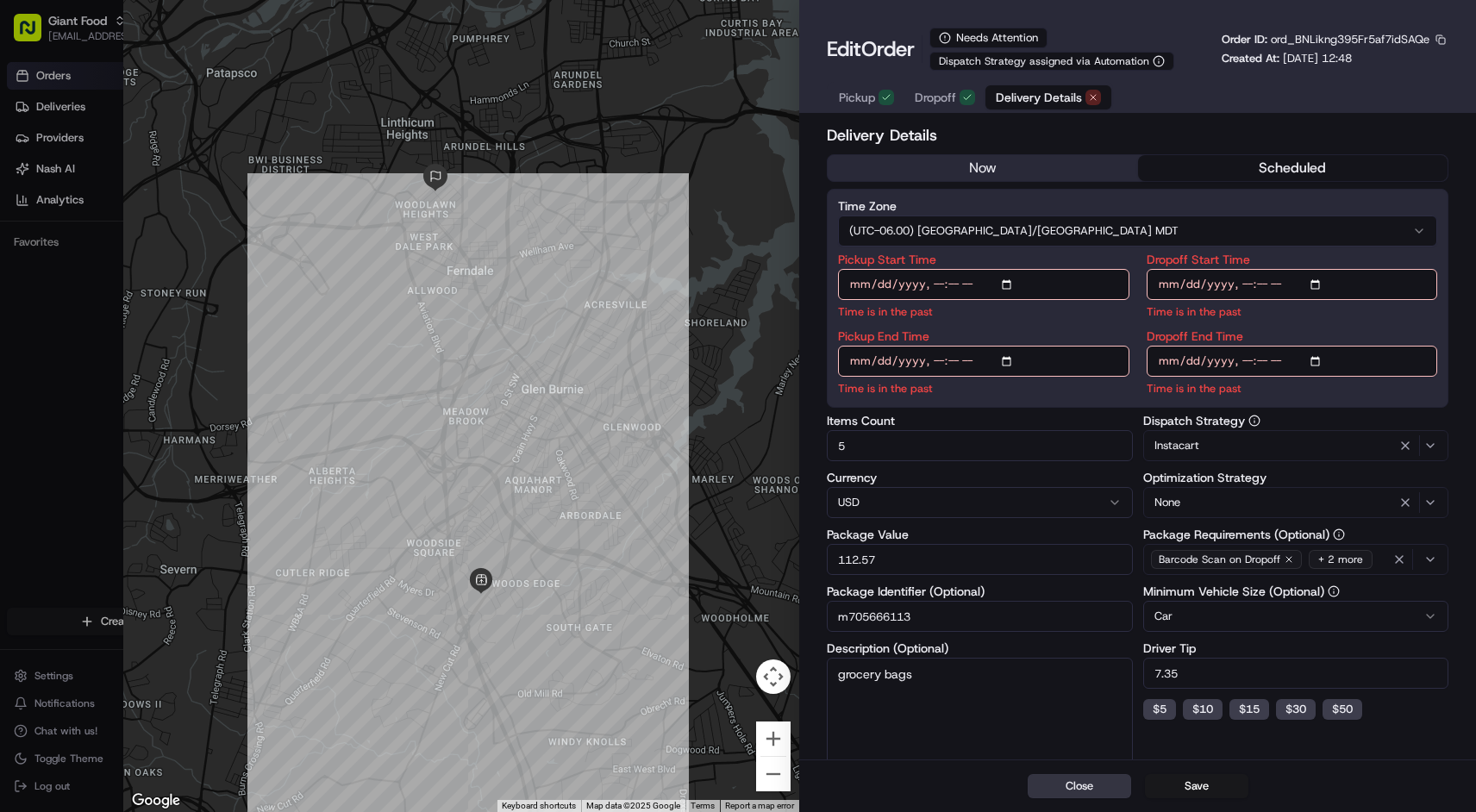
click at [1098, 789] on button "Close" at bounding box center [1079, 786] width 103 height 24
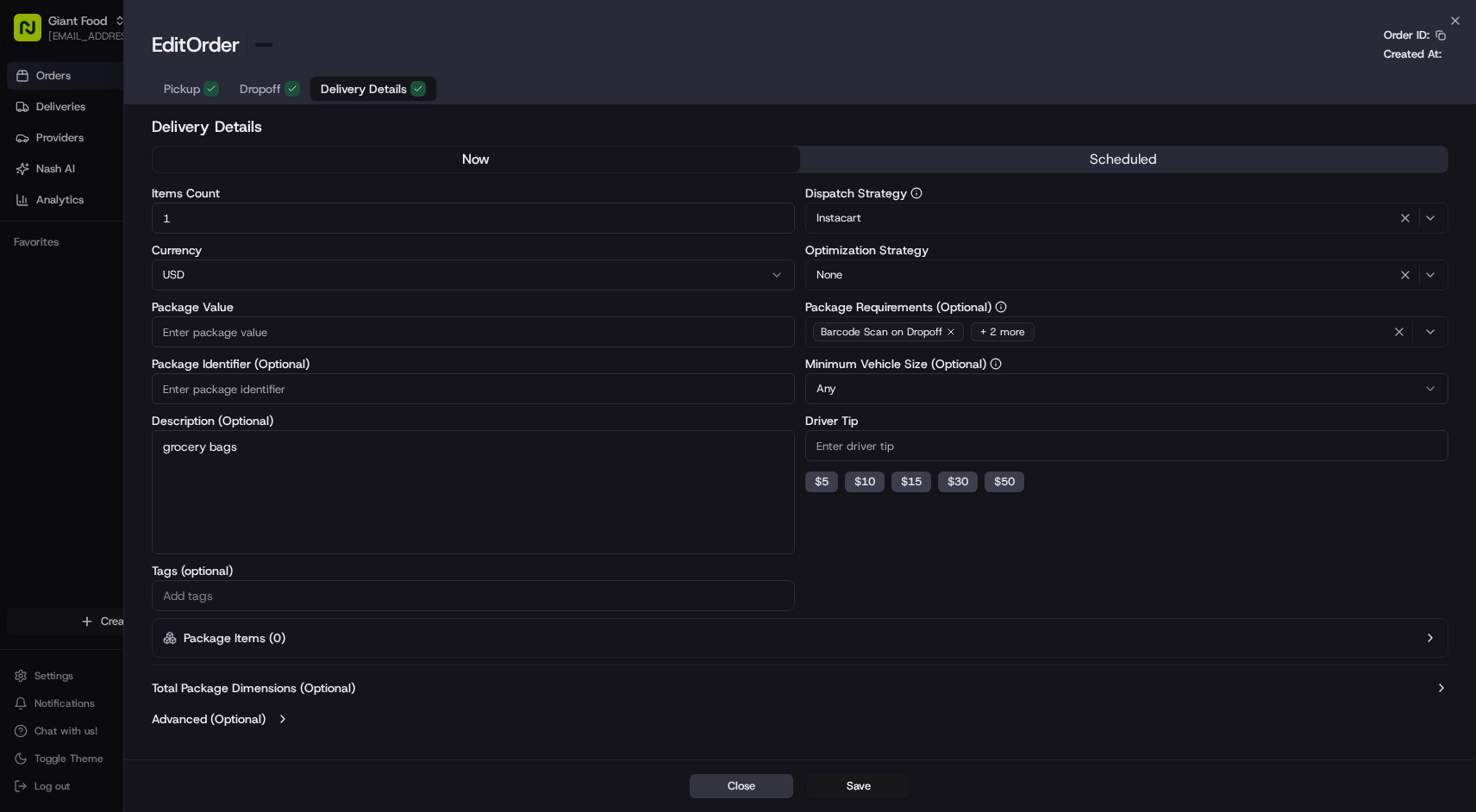
type input "1"
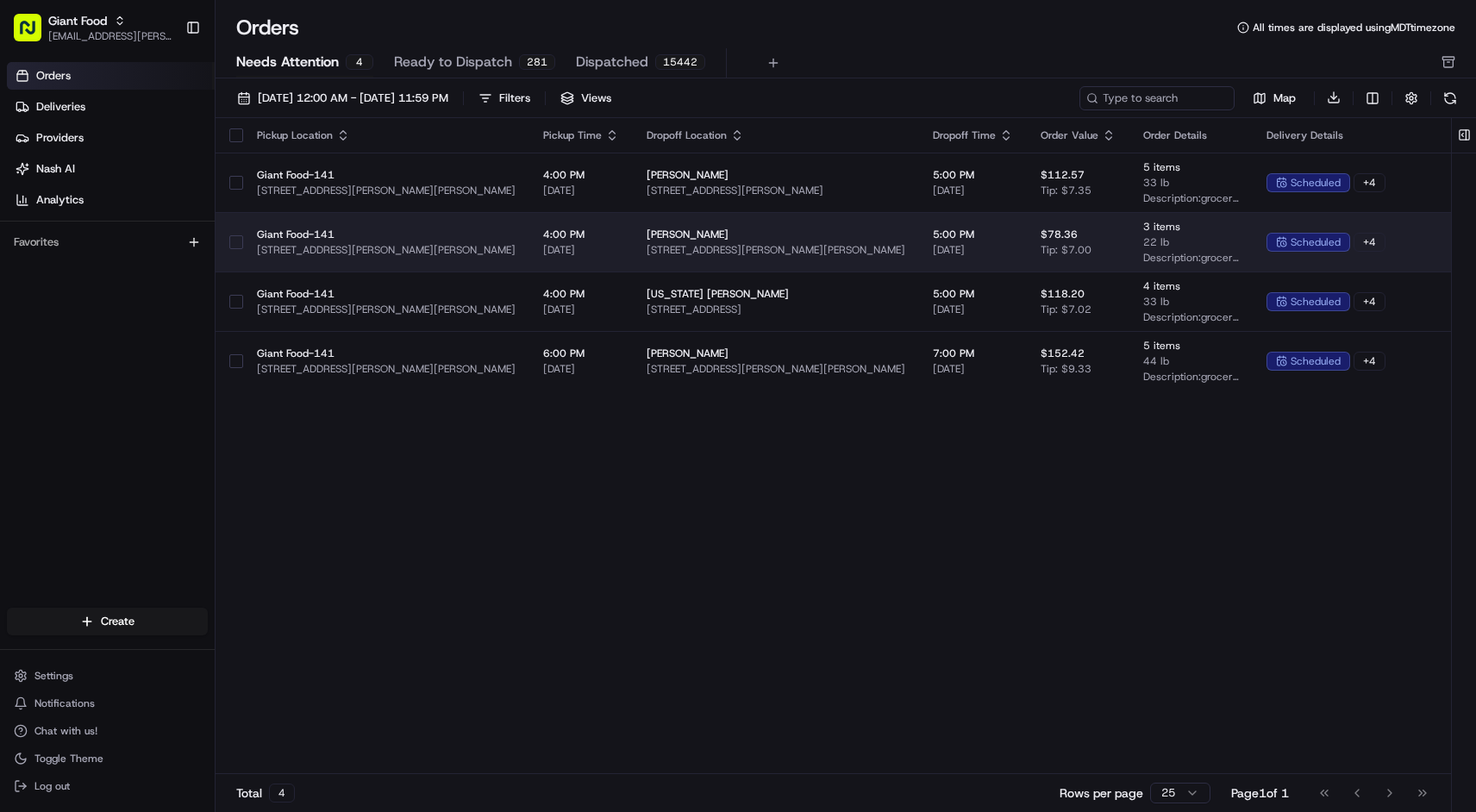
click at [844, 244] on span "[STREET_ADDRESS][PERSON_NAME][PERSON_NAME]" at bounding box center [775, 249] width 259 height 14
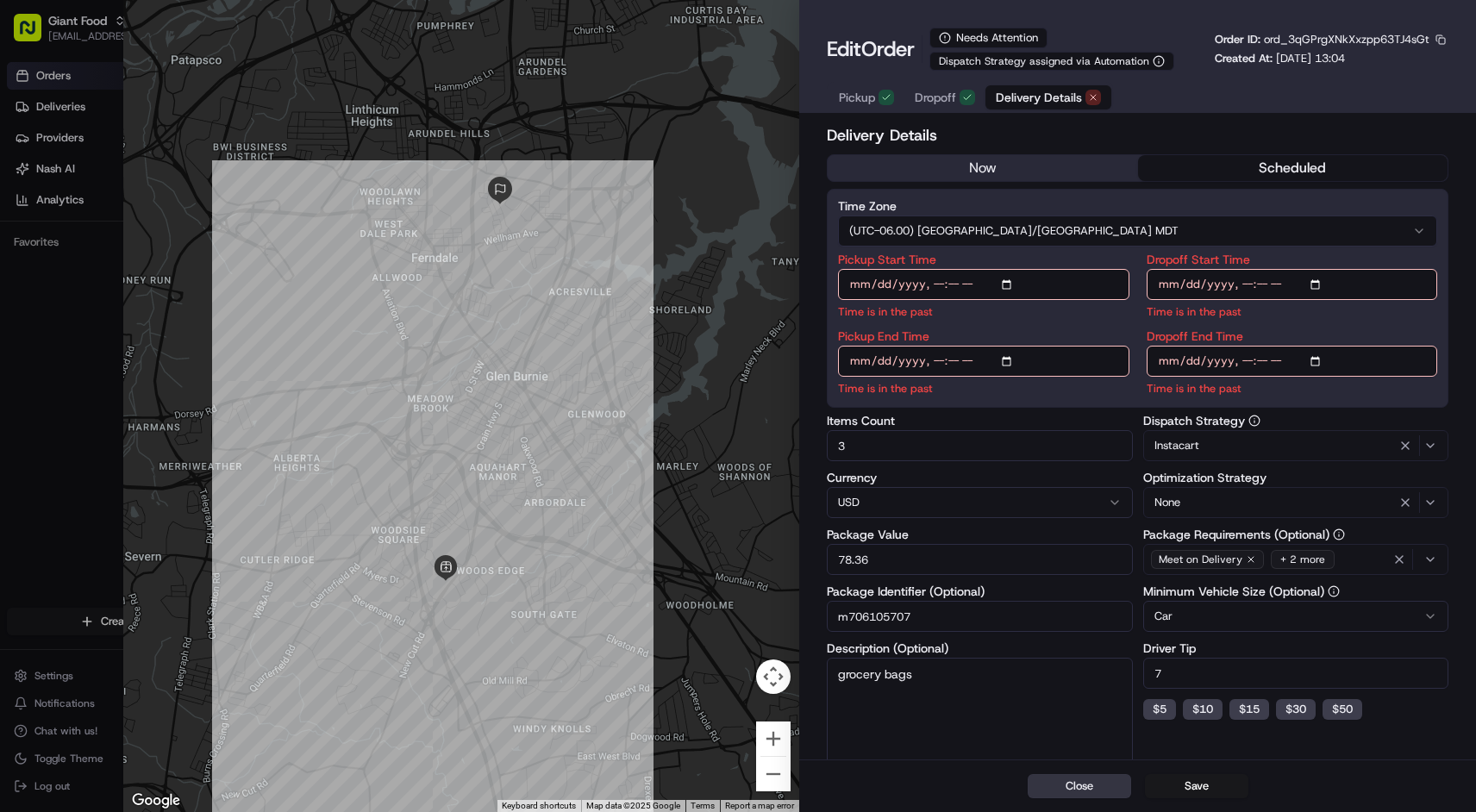
click at [1051, 782] on button "Close" at bounding box center [1079, 786] width 103 height 24
type input "1"
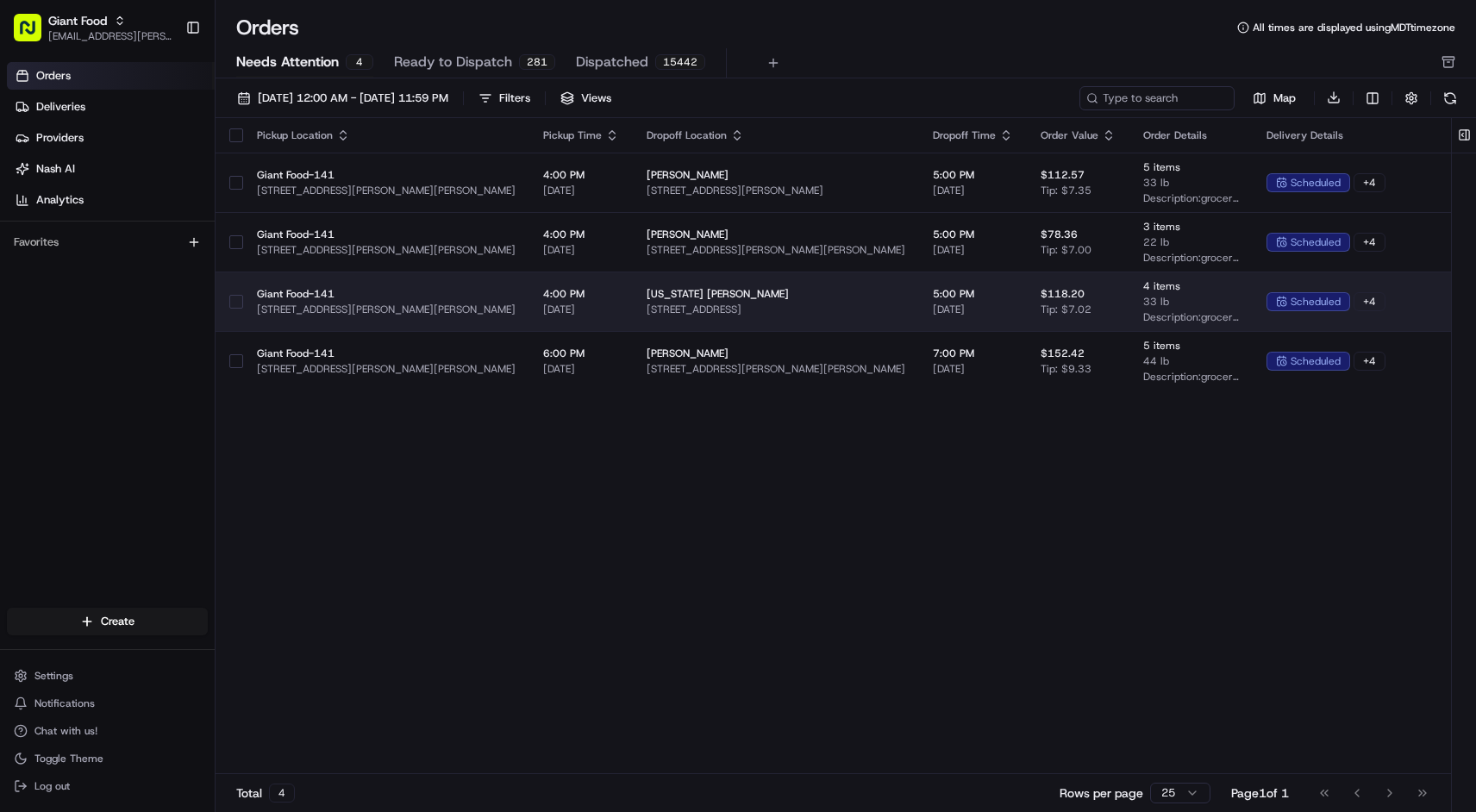
click at [823, 298] on span "[US_STATE] [PERSON_NAME]" at bounding box center [775, 293] width 259 height 14
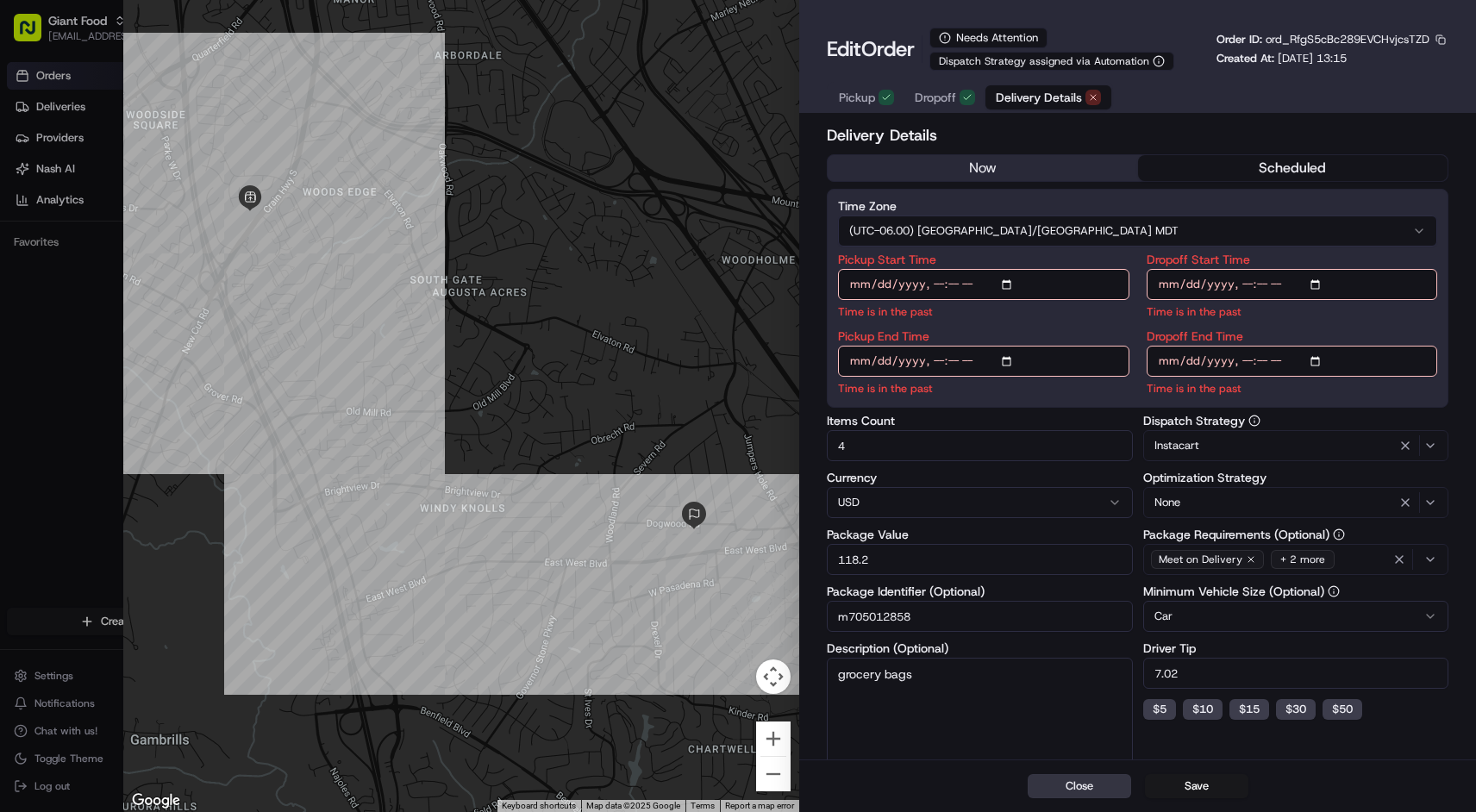
click at [1082, 777] on button "Close" at bounding box center [1079, 786] width 103 height 24
type input "1"
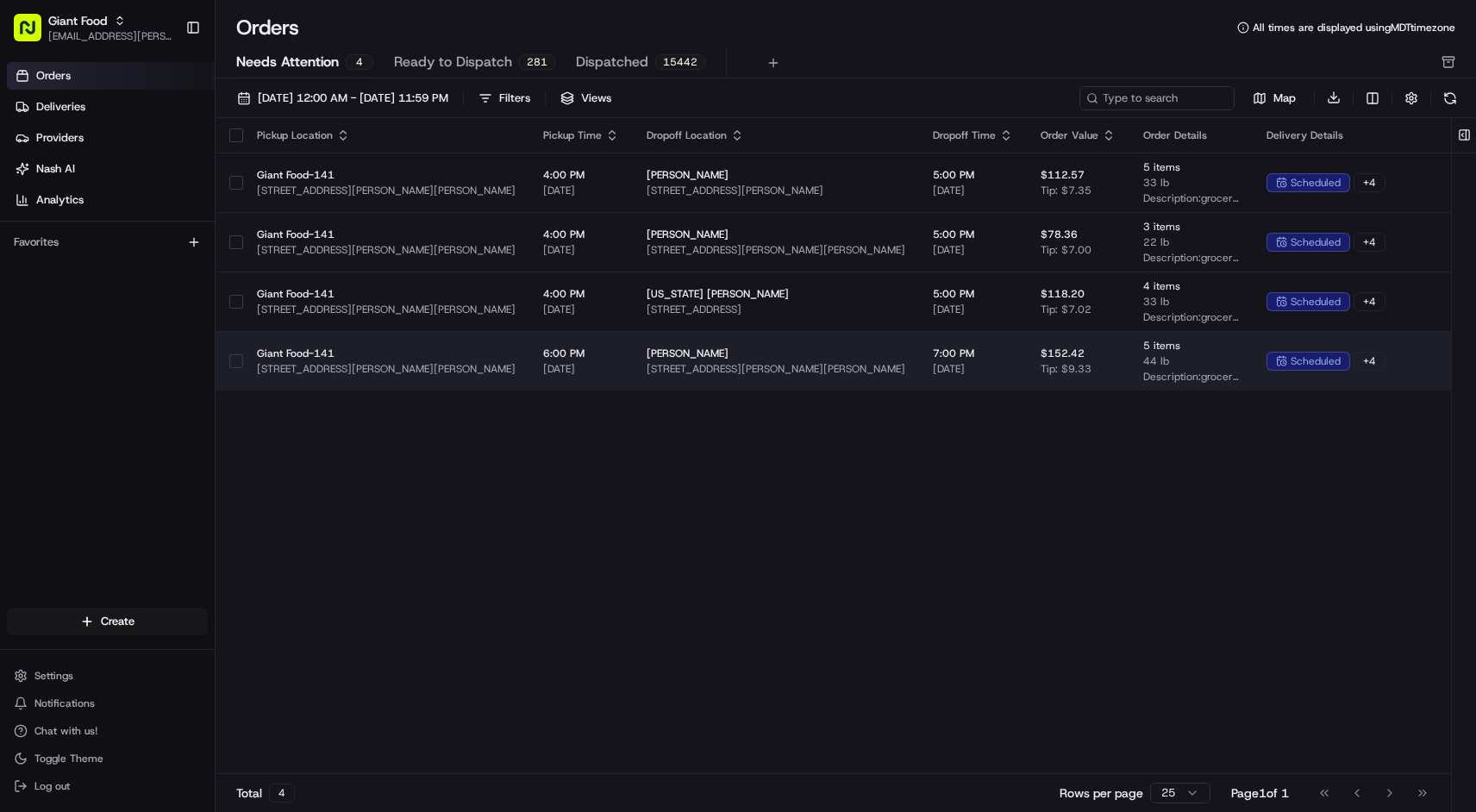
click at [863, 350] on span "[PERSON_NAME]" at bounding box center [775, 353] width 259 height 14
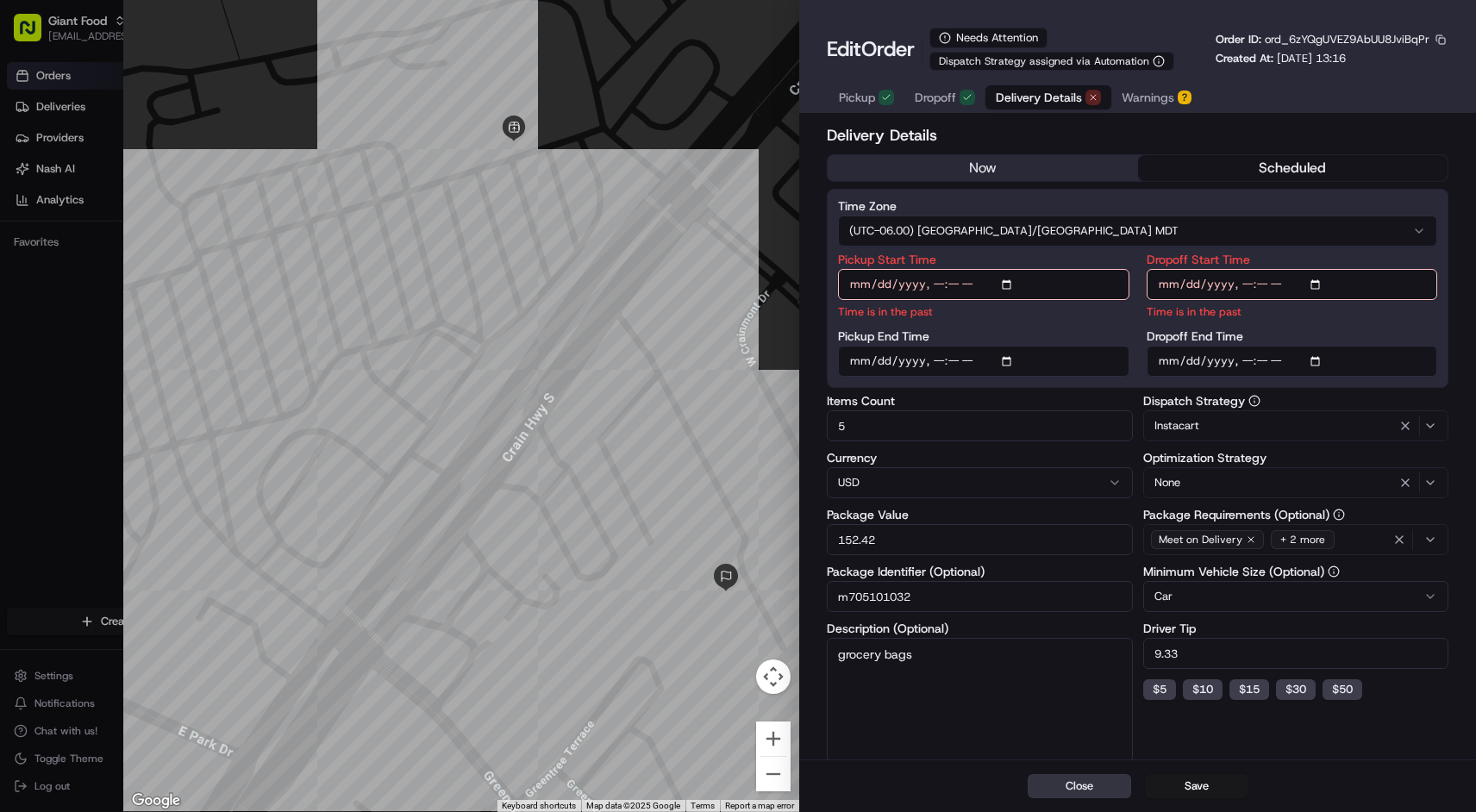
click at [1097, 780] on button "Close" at bounding box center [1079, 786] width 103 height 24
type input "1"
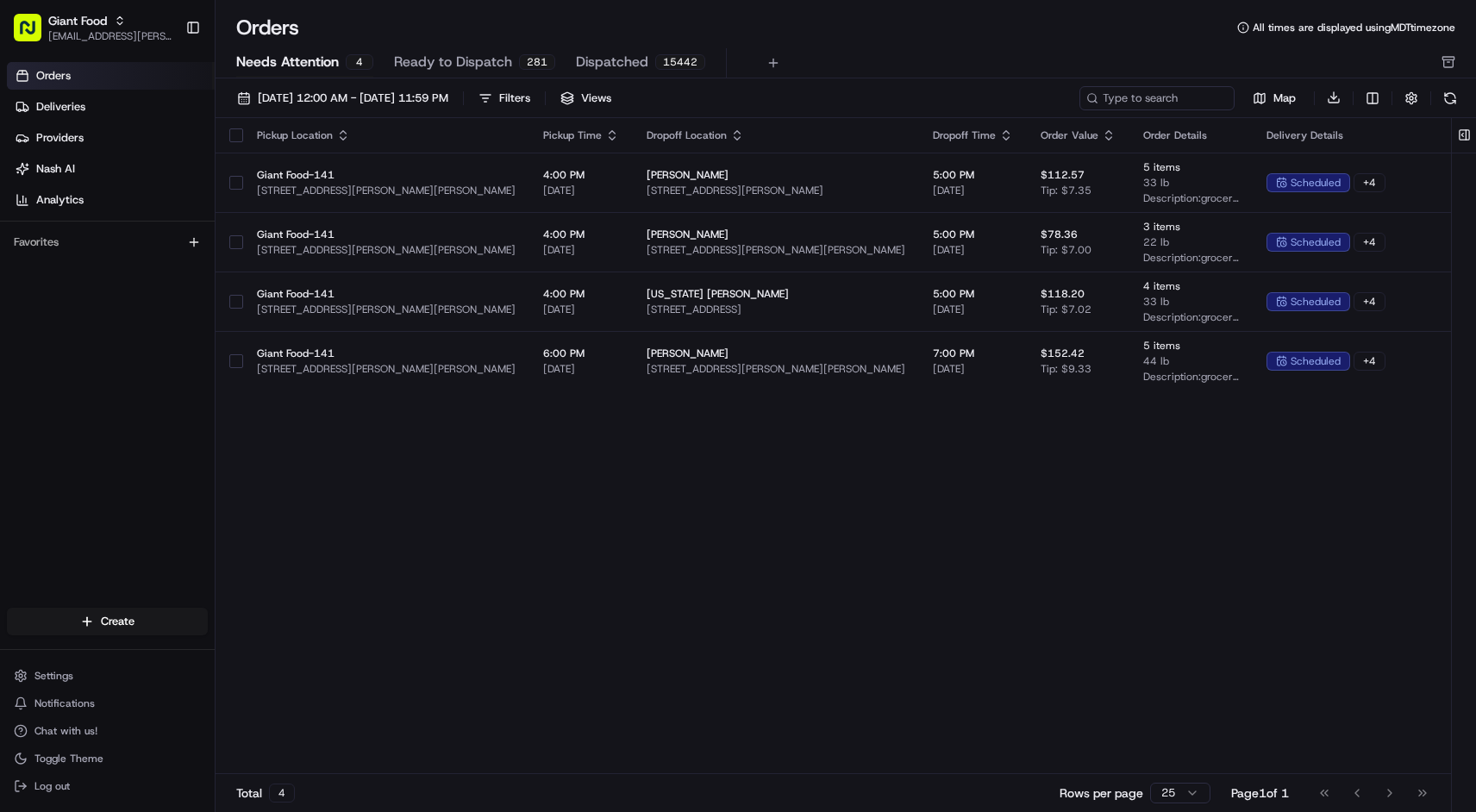
click at [1018, 521] on div "Pickup Location Pickup Time Dropoff Location Dropoff Time Order Value Order Det…" at bounding box center [883, 446] width 1337 height 657
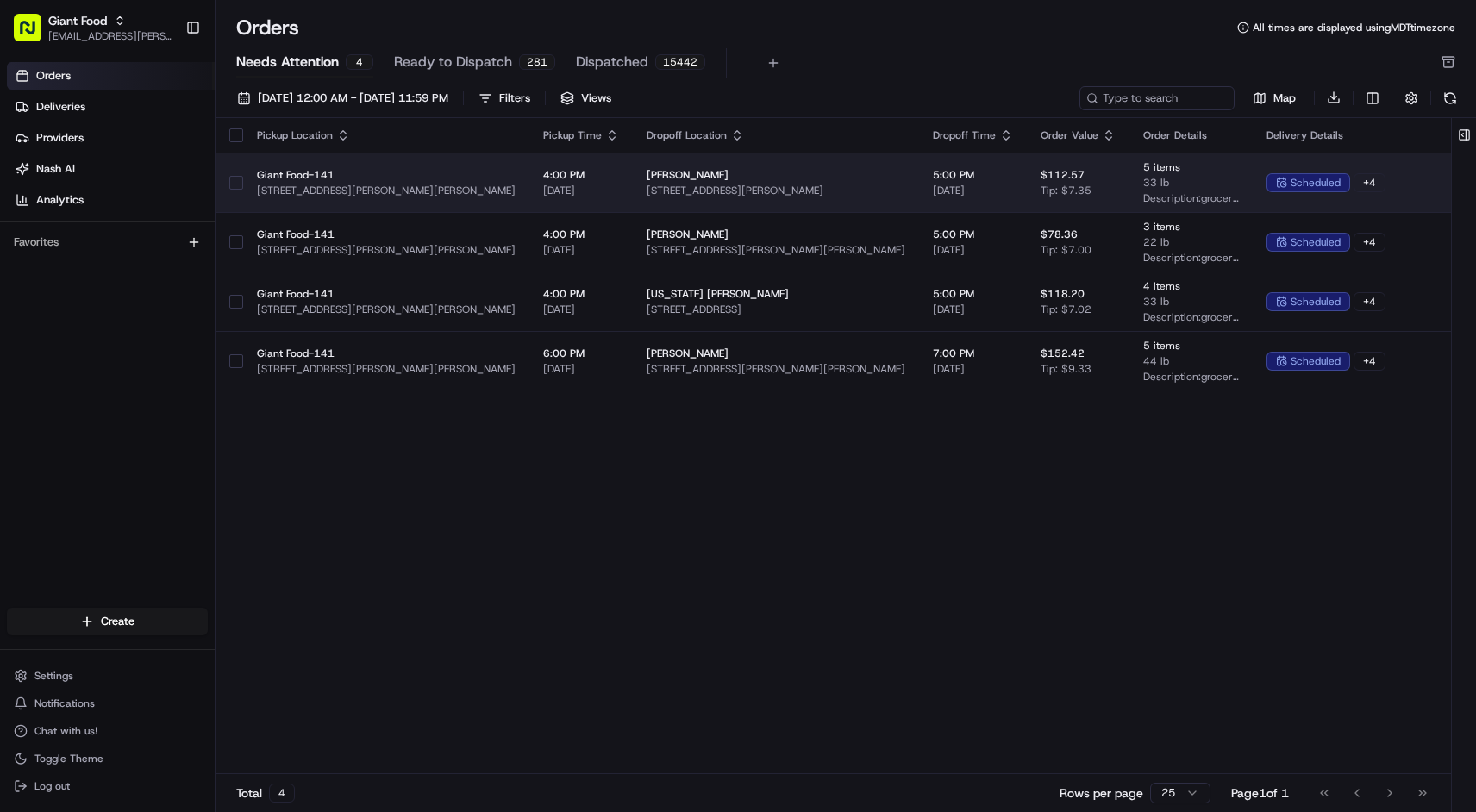
click at [821, 169] on span "[PERSON_NAME]" at bounding box center [775, 174] width 259 height 14
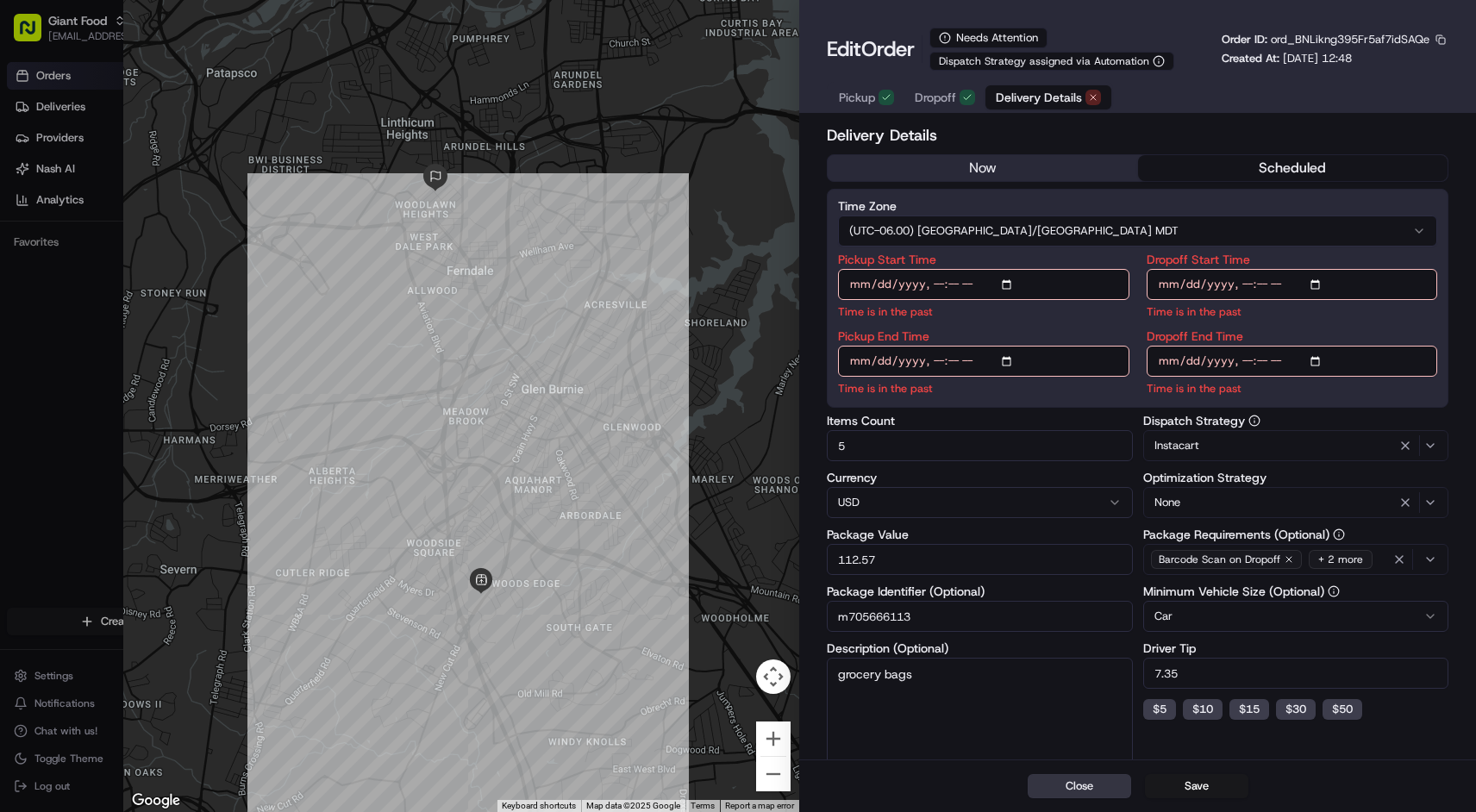
click at [1069, 785] on button "Close" at bounding box center [1079, 786] width 103 height 24
type input "1"
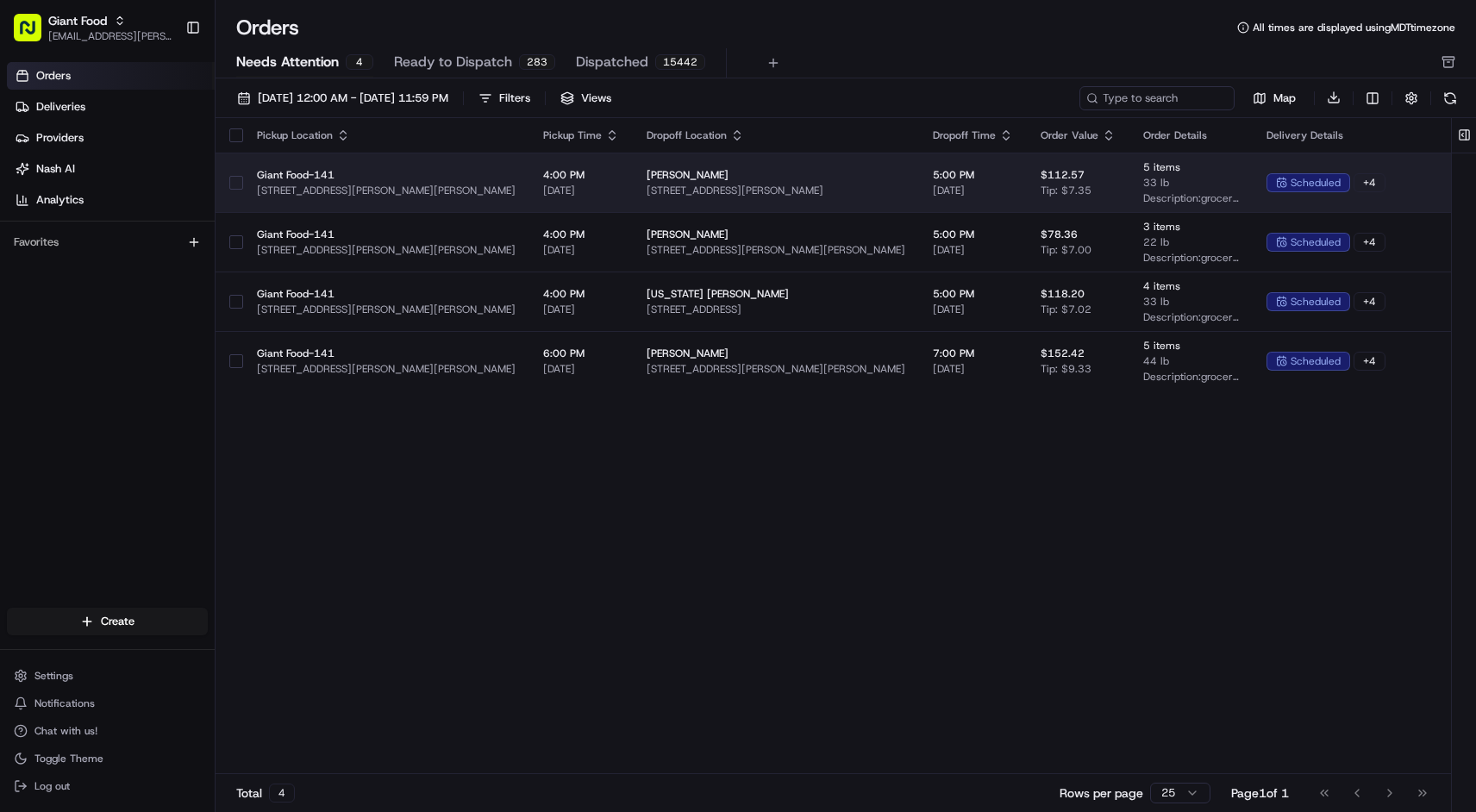
click at [416, 164] on td "Giant Food-141 [STREET_ADDRESS][PERSON_NAME]" at bounding box center [386, 182] width 286 height 60
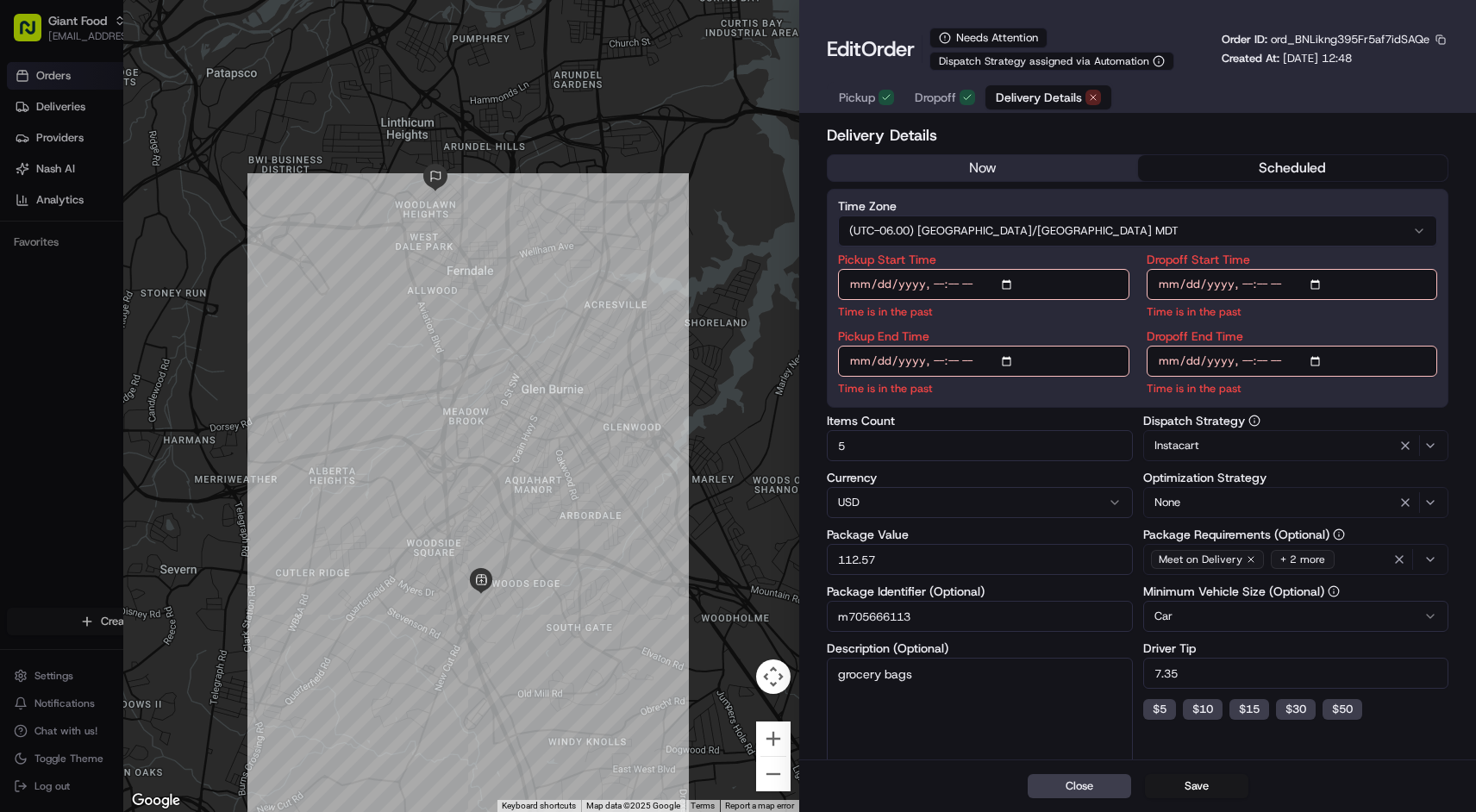
click at [894, 613] on input "m705666113" at bounding box center [979, 616] width 305 height 31
